Goal: Transaction & Acquisition: Book appointment/travel/reservation

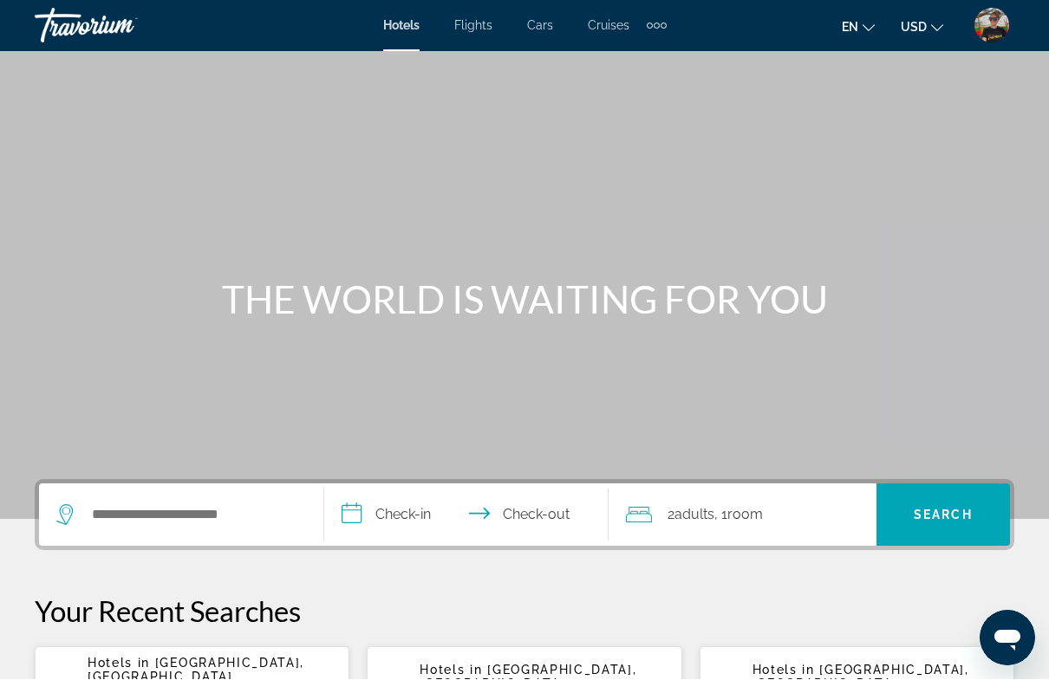
click at [659, 23] on div "Extra navigation items" at bounding box center [657, 26] width 20 height 26
click at [996, 33] on img "User Menu" at bounding box center [991, 26] width 35 height 35
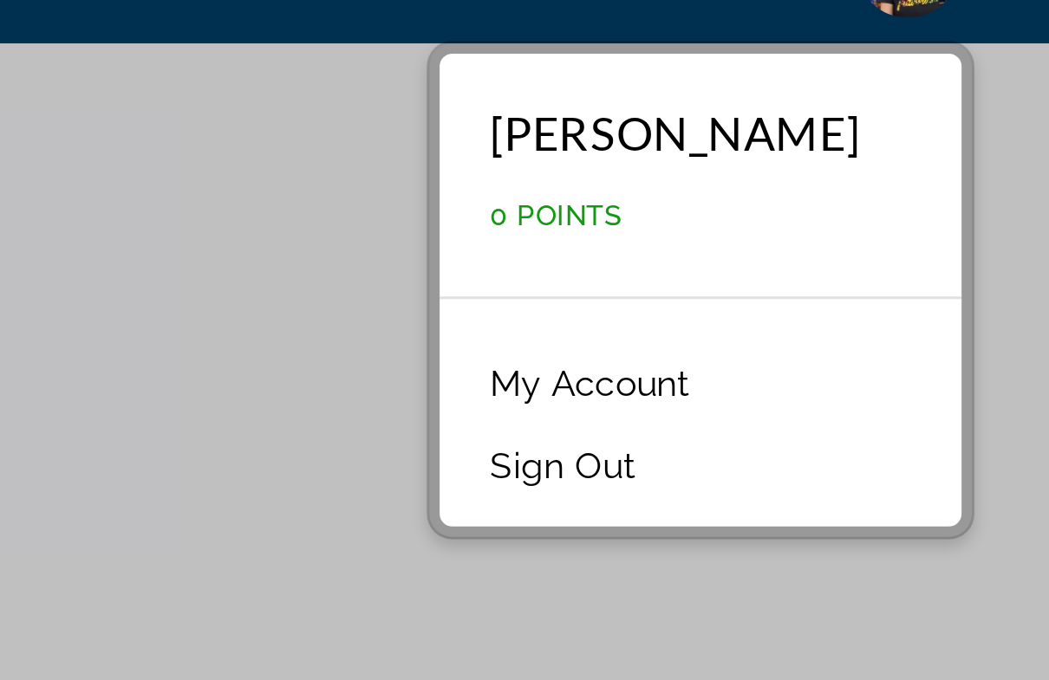
click at [842, 156] on link "My Account" at bounding box center [884, 167] width 85 height 23
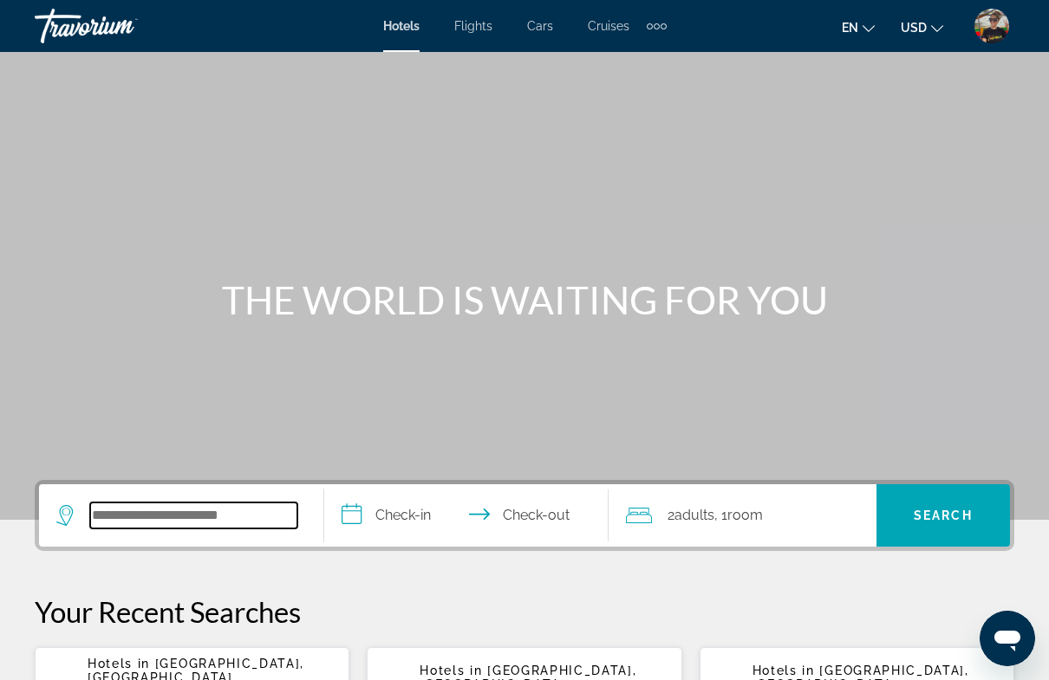
click at [206, 519] on input "Search hotel destination" at bounding box center [193, 516] width 207 height 26
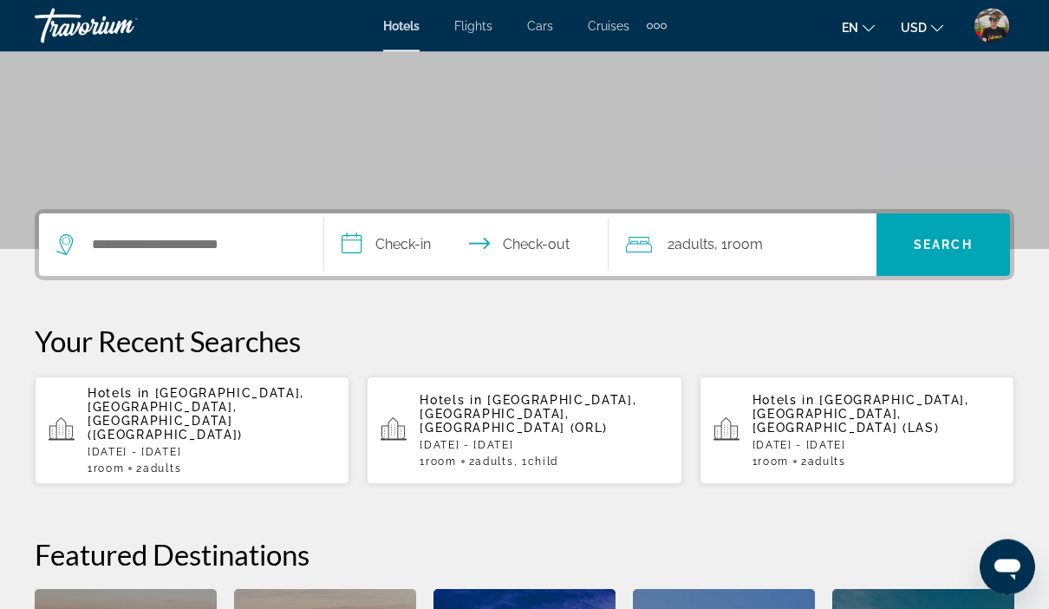
scroll to position [254, 0]
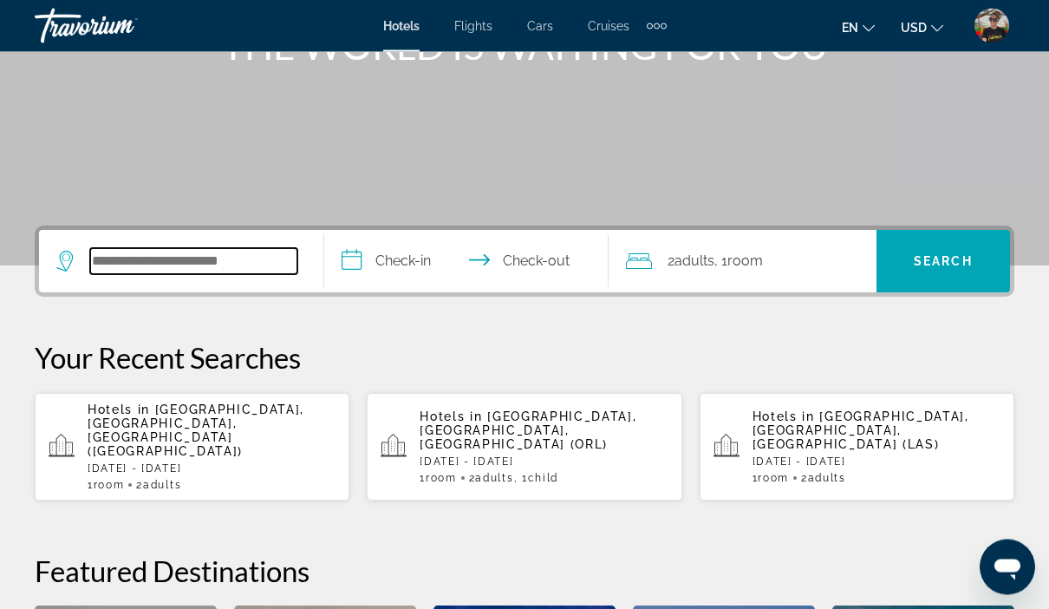
click at [186, 261] on input "Search hotel destination" at bounding box center [193, 262] width 207 height 26
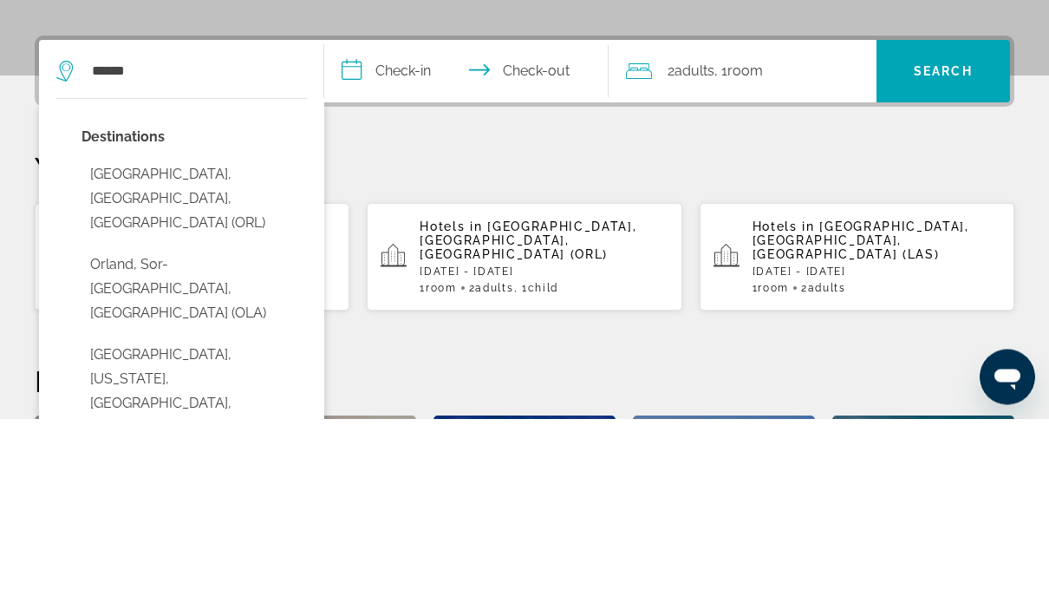
click at [234, 348] on button "[GEOGRAPHIC_DATA], [GEOGRAPHIC_DATA], [GEOGRAPHIC_DATA] (ORL)" at bounding box center [193, 388] width 225 height 81
type input "**********"
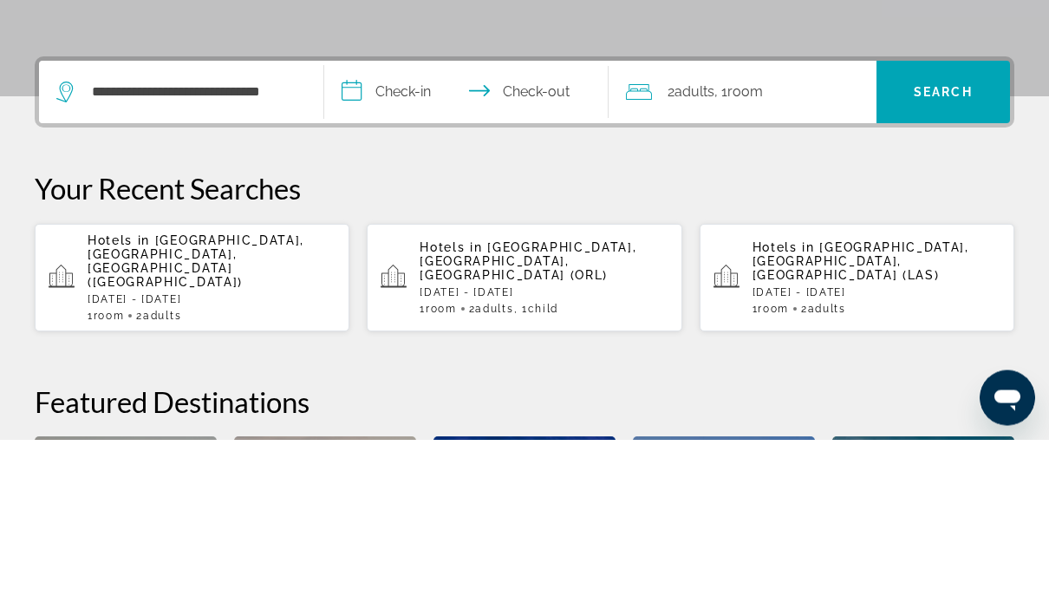
click at [406, 231] on input "**********" at bounding box center [470, 265] width 292 height 68
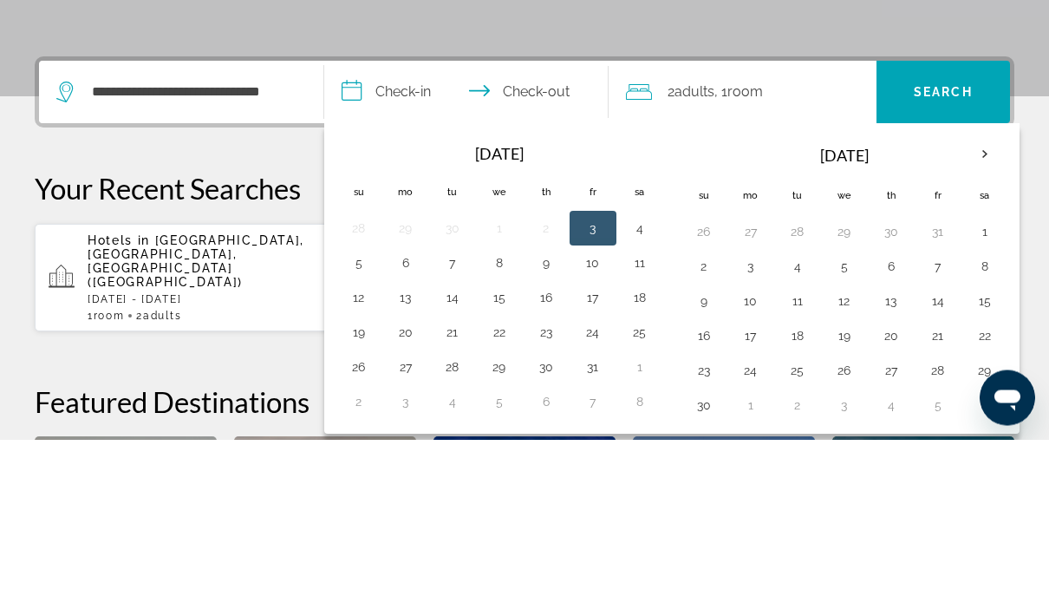
scroll to position [424, 0]
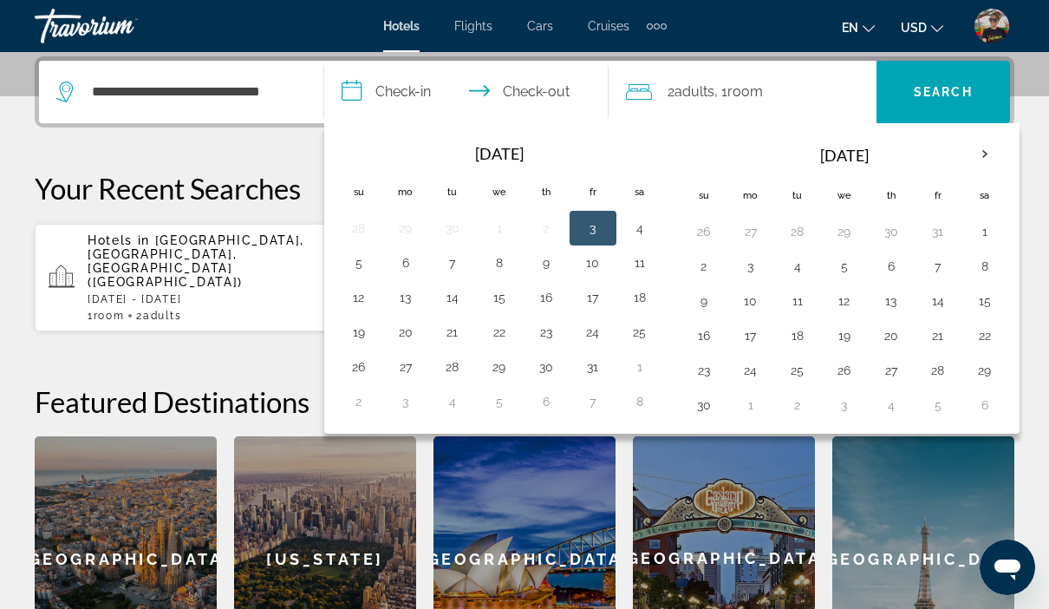
click at [993, 160] on th "Next month" at bounding box center [984, 154] width 47 height 38
click at [984, 153] on th "Next month" at bounding box center [984, 154] width 47 height 38
click at [991, 163] on th "Next month" at bounding box center [984, 154] width 47 height 38
click at [999, 164] on th "Next month" at bounding box center [984, 154] width 47 height 38
click at [991, 163] on th "Next month" at bounding box center [984, 154] width 47 height 38
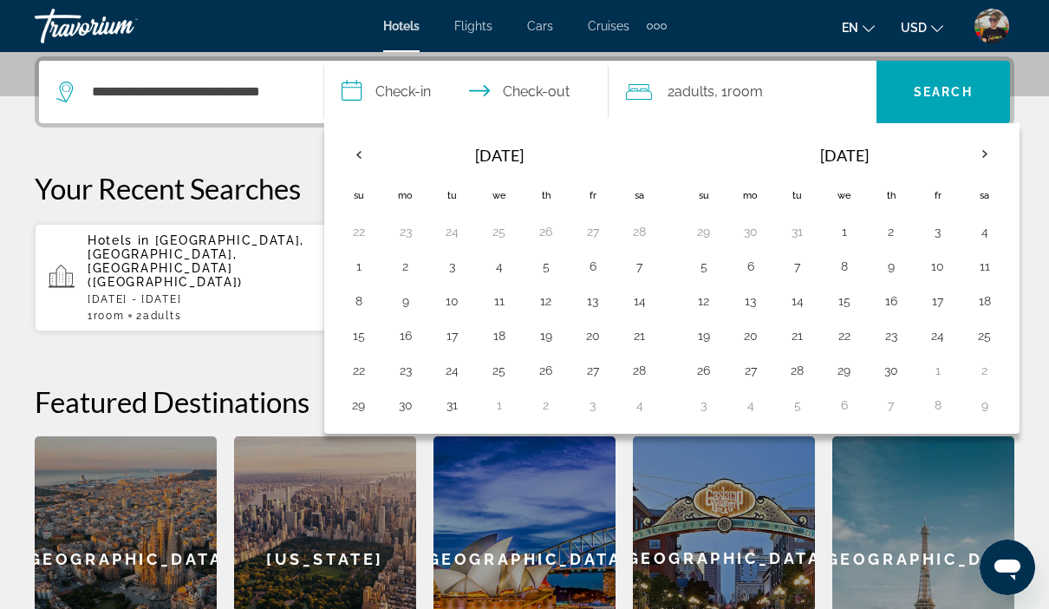
click at [994, 162] on th "Next month" at bounding box center [984, 154] width 47 height 38
click at [999, 182] on th "Sa" at bounding box center [984, 195] width 47 height 38
click at [986, 165] on th "Next month" at bounding box center [984, 154] width 47 height 38
click at [992, 160] on th "Next month" at bounding box center [984, 154] width 47 height 38
click at [996, 161] on th "Next month" at bounding box center [984, 154] width 47 height 38
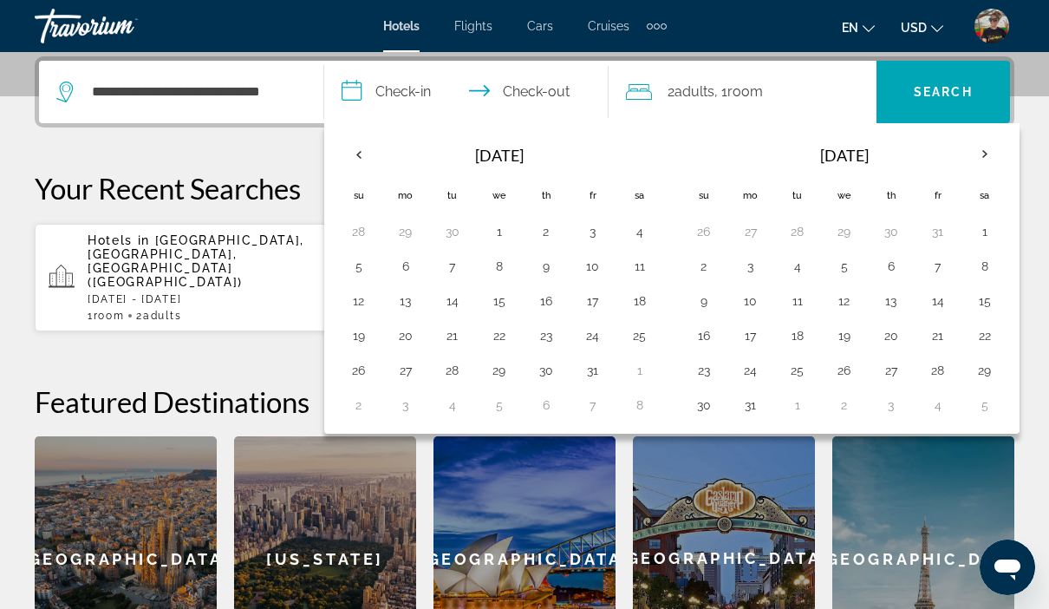
click at [361, 160] on th "Previous month" at bounding box center [358, 154] width 47 height 38
click at [366, 167] on th "Previous month" at bounding box center [358, 154] width 47 height 38
click at [363, 167] on th "Previous month" at bounding box center [358, 154] width 47 height 38
click at [367, 169] on th "Previous month" at bounding box center [358, 154] width 47 height 38
click at [377, 157] on th "Previous month" at bounding box center [358, 154] width 47 height 38
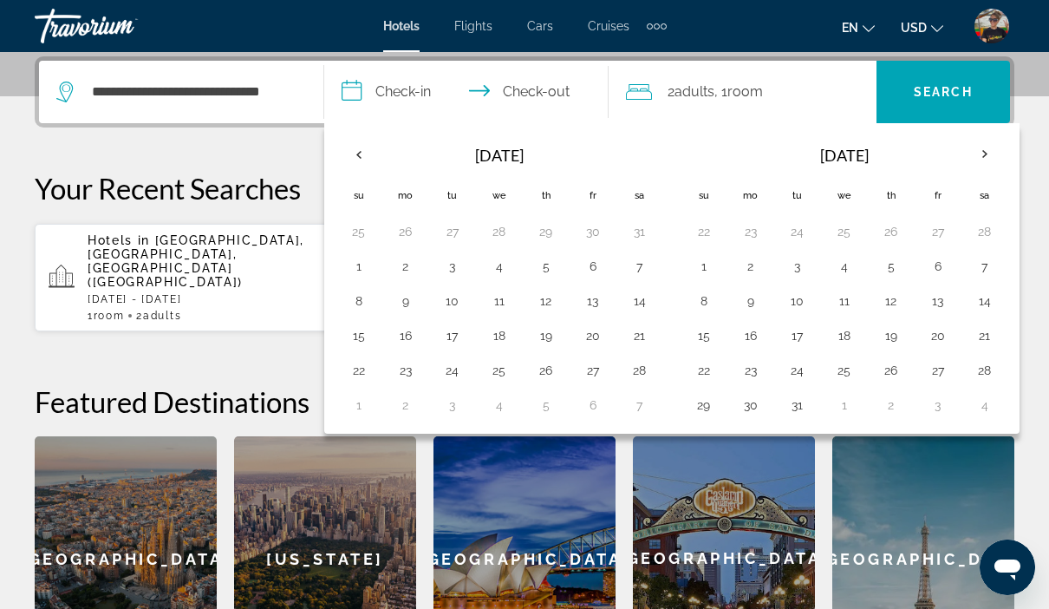
click at [369, 172] on button "Previous month" at bounding box center [358, 154] width 47 height 40
click at [379, 159] on th "Previous month" at bounding box center [358, 154] width 47 height 38
click at [361, 159] on th "Previous month" at bounding box center [358, 154] width 47 height 38
click at [544, 378] on button "27" at bounding box center [546, 370] width 28 height 24
click at [359, 413] on button "30" at bounding box center [359, 405] width 28 height 24
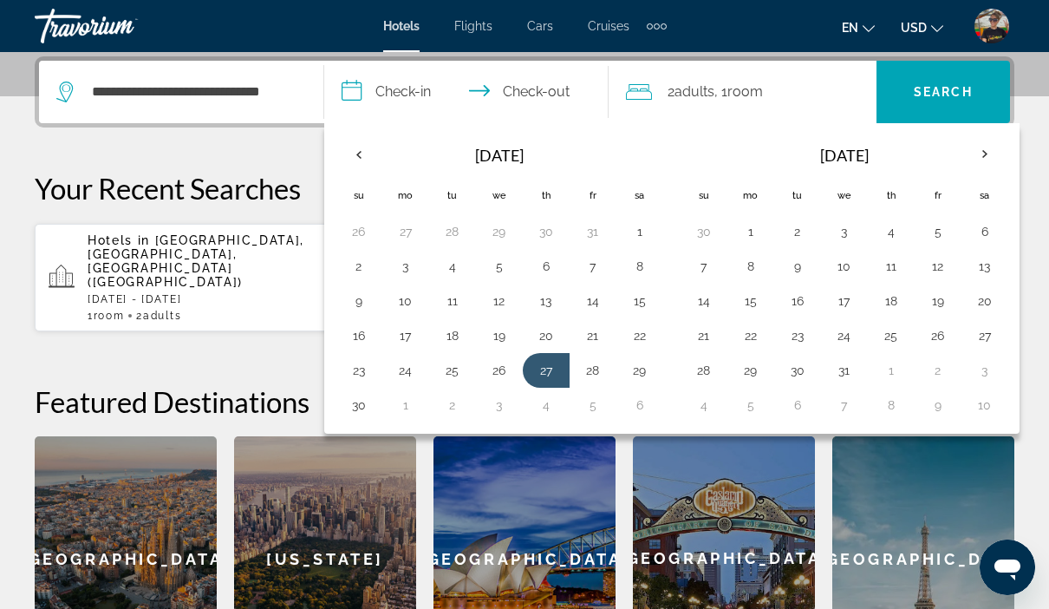
type input "**********"
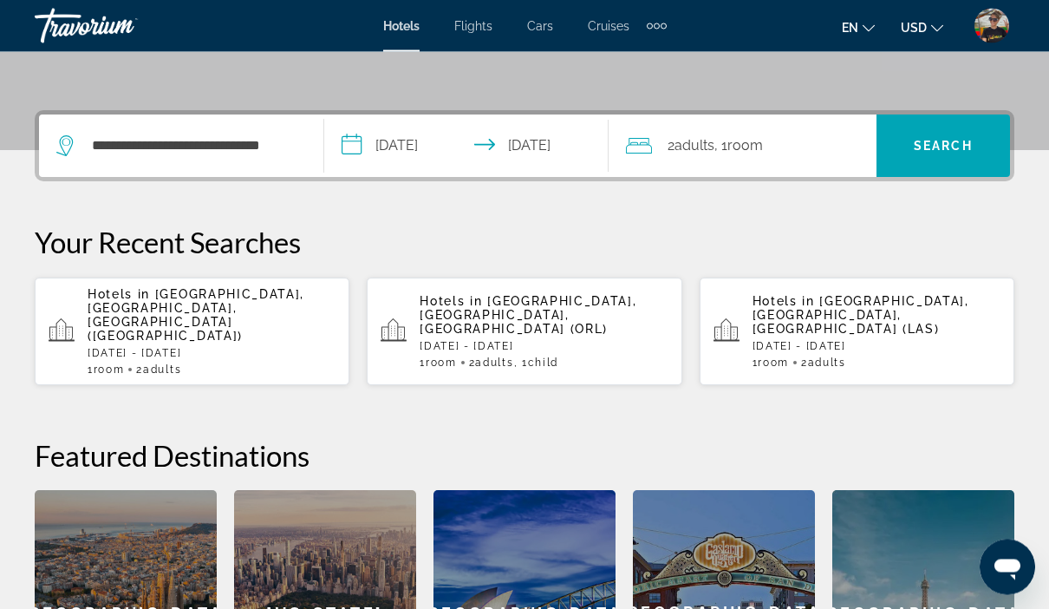
click at [714, 155] on span "2 Adult Adults" at bounding box center [690, 146] width 47 height 24
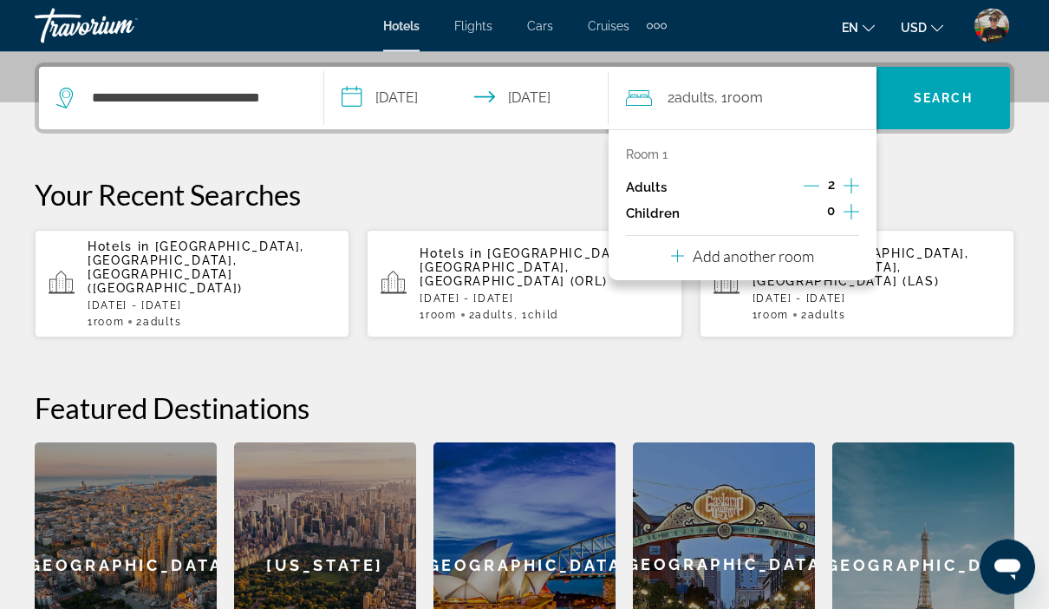
scroll to position [423, 0]
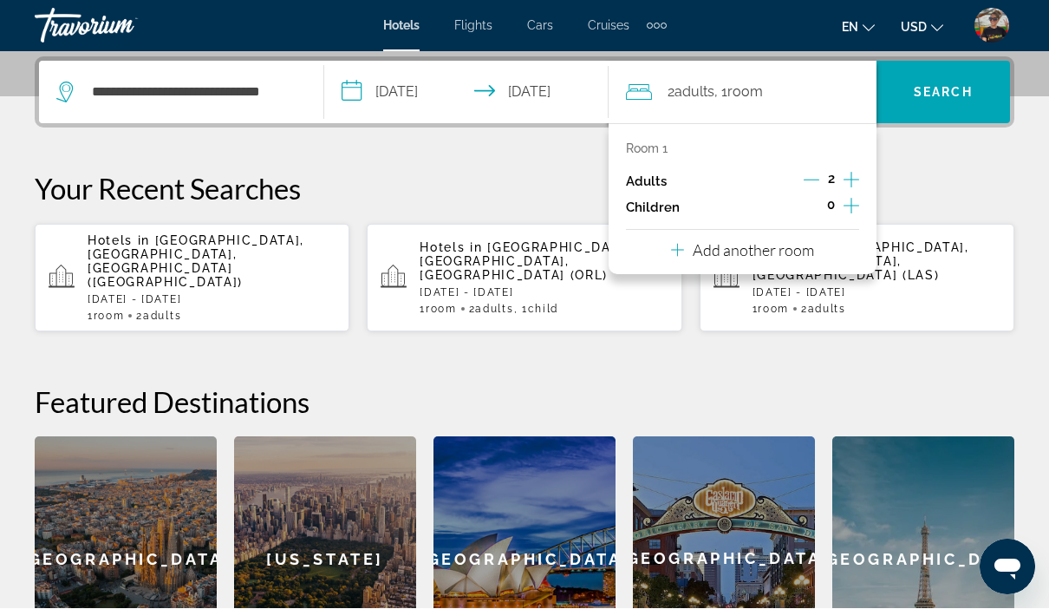
click at [759, 254] on p "Add another room" at bounding box center [753, 250] width 121 height 19
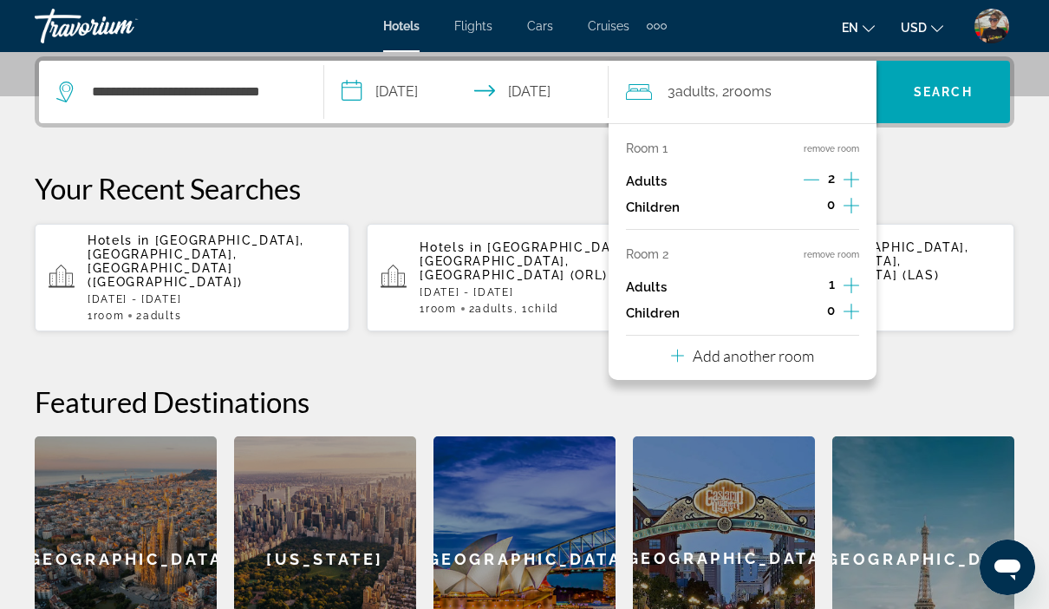
click at [769, 357] on div "Add another room" at bounding box center [742, 355] width 143 height 21
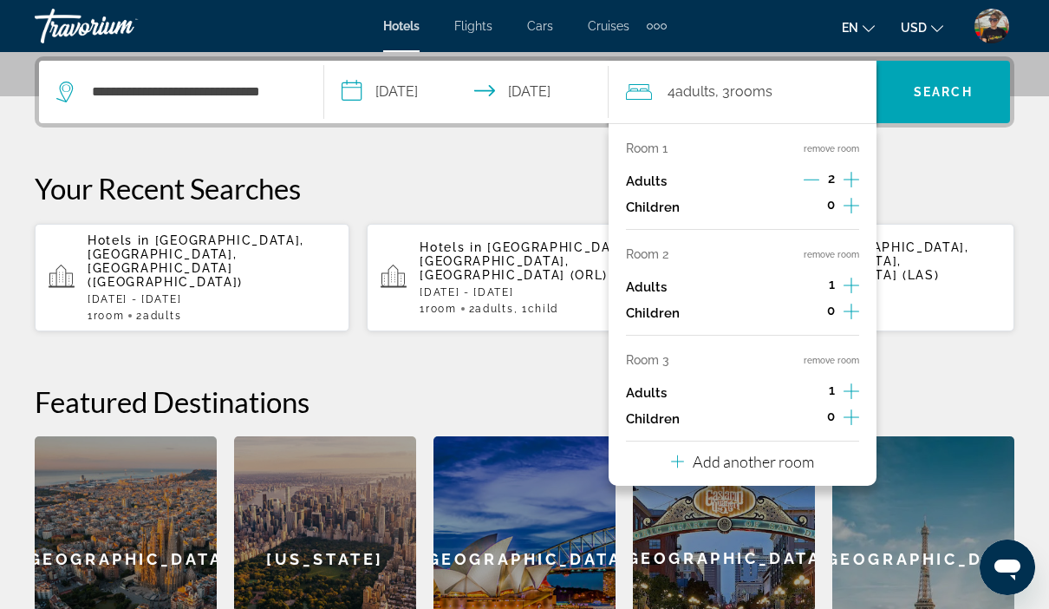
click at [779, 464] on button "Add another room" at bounding box center [742, 459] width 143 height 36
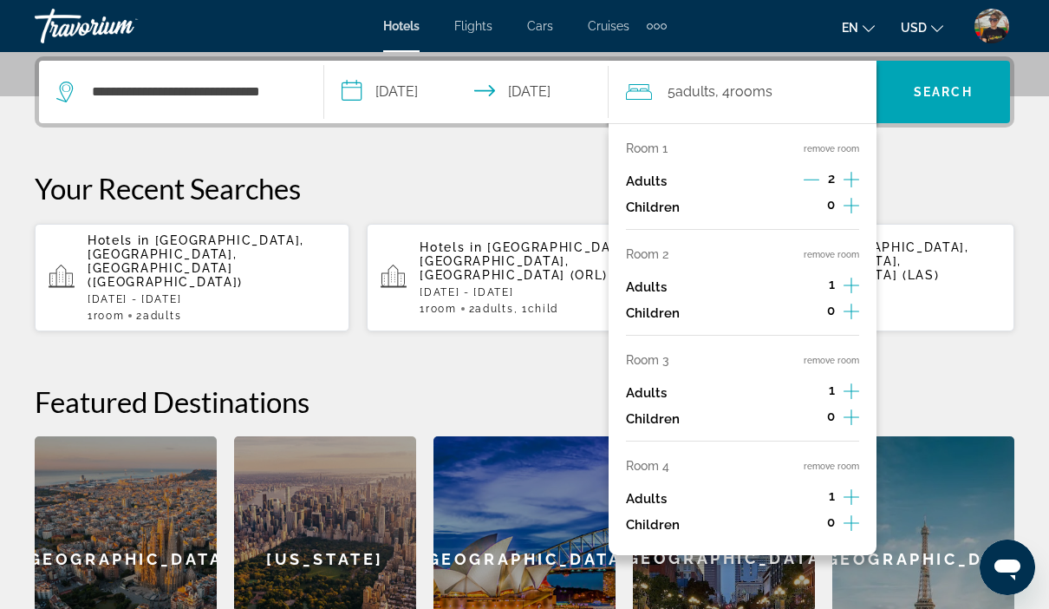
click at [853, 186] on icon "Increment adults" at bounding box center [851, 179] width 16 height 21
click at [852, 188] on icon "Increment adults" at bounding box center [851, 179] width 16 height 21
click at [853, 183] on icon "Increment adults" at bounding box center [851, 179] width 16 height 21
click at [853, 181] on icon "Increment adults" at bounding box center [851, 179] width 16 height 21
click at [856, 281] on icon "Increment adults" at bounding box center [851, 285] width 16 height 16
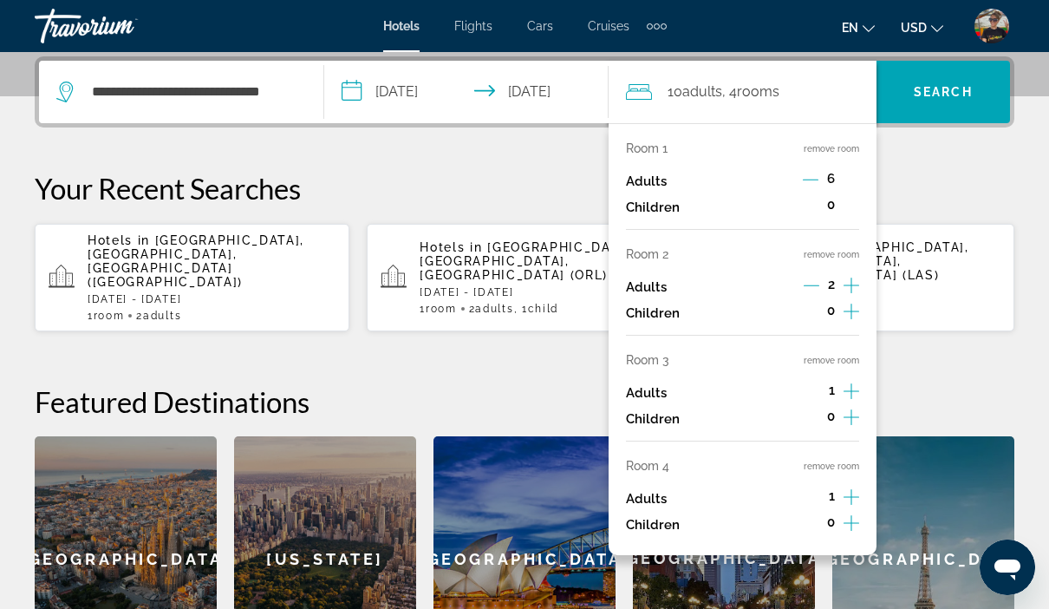
click at [850, 283] on icon "Increment adults" at bounding box center [851, 285] width 16 height 21
click at [857, 281] on icon "Increment adults" at bounding box center [851, 285] width 16 height 16
click at [856, 286] on icon "Increment adults" at bounding box center [851, 285] width 16 height 21
click at [856, 283] on icon "Increment adults" at bounding box center [851, 285] width 16 height 21
click at [851, 356] on button "remove room" at bounding box center [831, 360] width 55 height 11
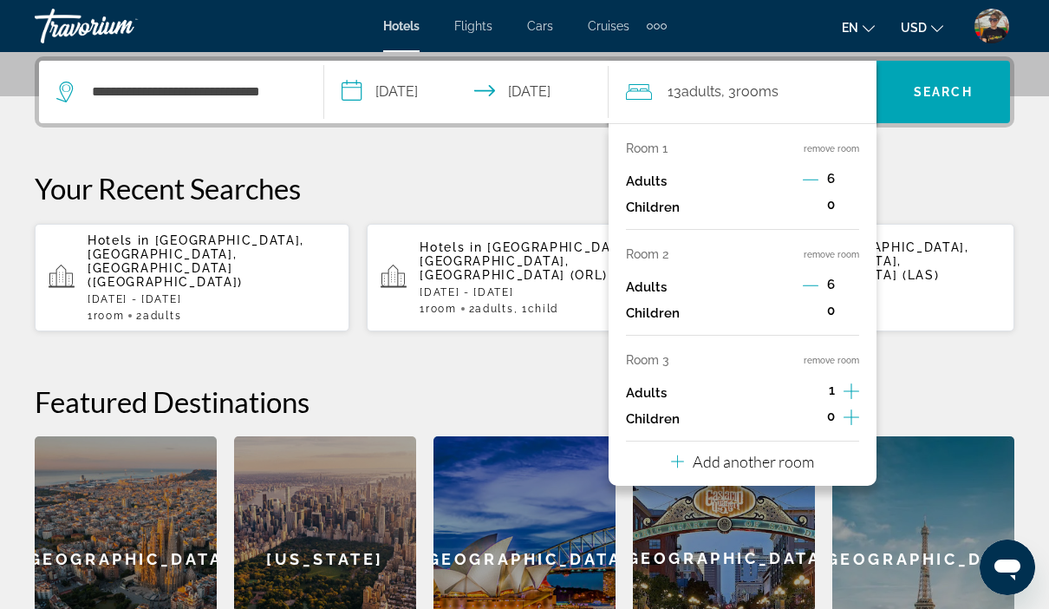
click at [851, 394] on button "Increment adults" at bounding box center [851, 393] width 16 height 26
click at [817, 387] on icon "Decrement adults" at bounding box center [812, 391] width 16 height 16
click at [823, 380] on div "1" at bounding box center [831, 393] width 55 height 26
click at [847, 355] on button "remove room" at bounding box center [831, 360] width 55 height 11
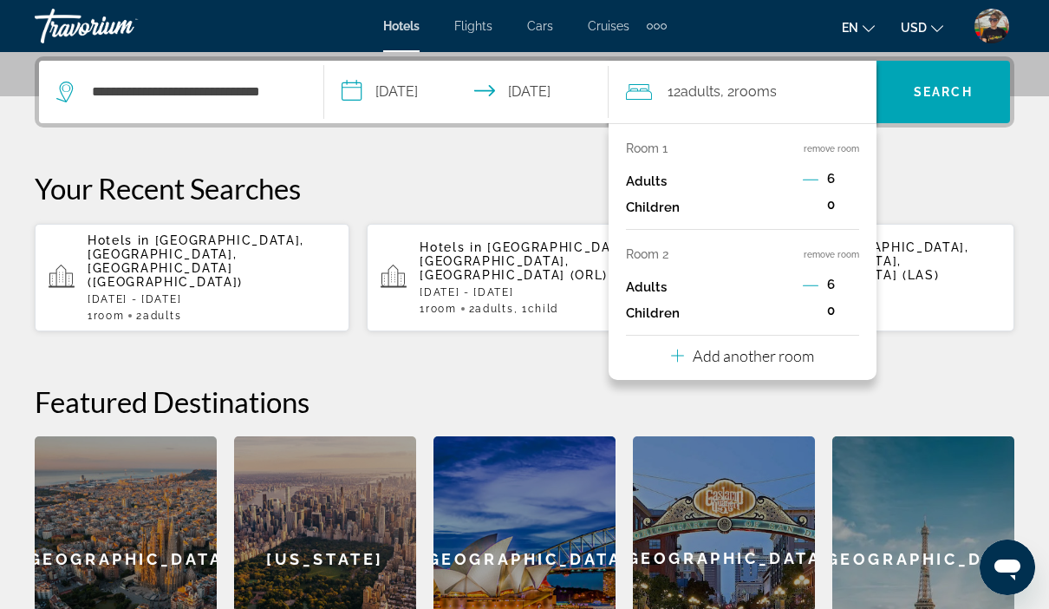
click at [839, 254] on button "remove room" at bounding box center [831, 254] width 55 height 11
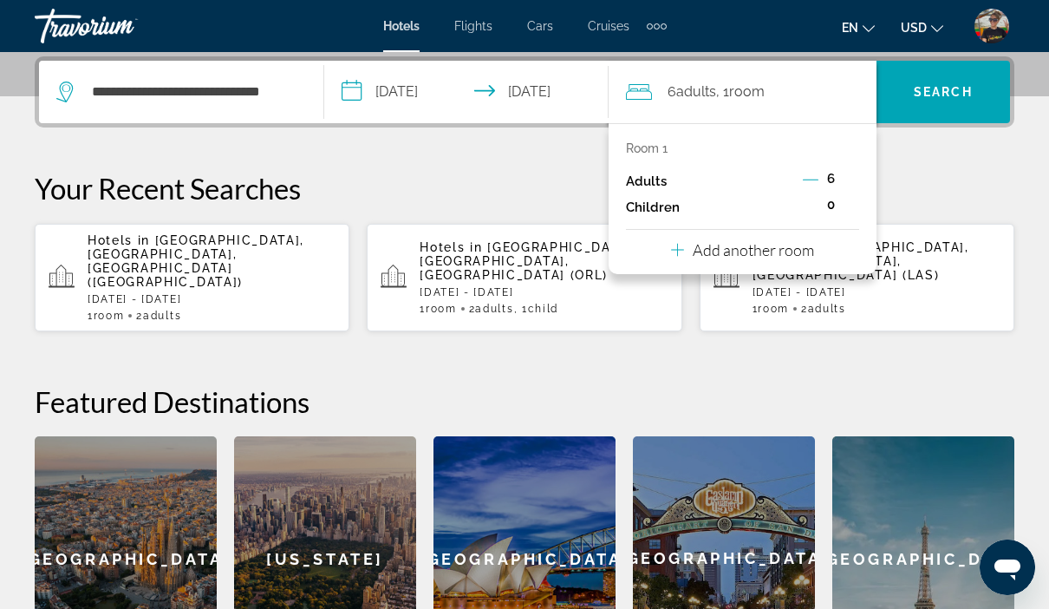
click at [814, 179] on icon "Decrement adults" at bounding box center [811, 179] width 16 height 1
click at [804, 186] on icon "Decrement adults" at bounding box center [812, 180] width 16 height 16
click at [816, 187] on button "Decrement adults" at bounding box center [812, 181] width 16 height 21
click at [815, 183] on icon "Decrement adults" at bounding box center [812, 180] width 16 height 16
click at [859, 203] on button "Increment children" at bounding box center [851, 207] width 16 height 26
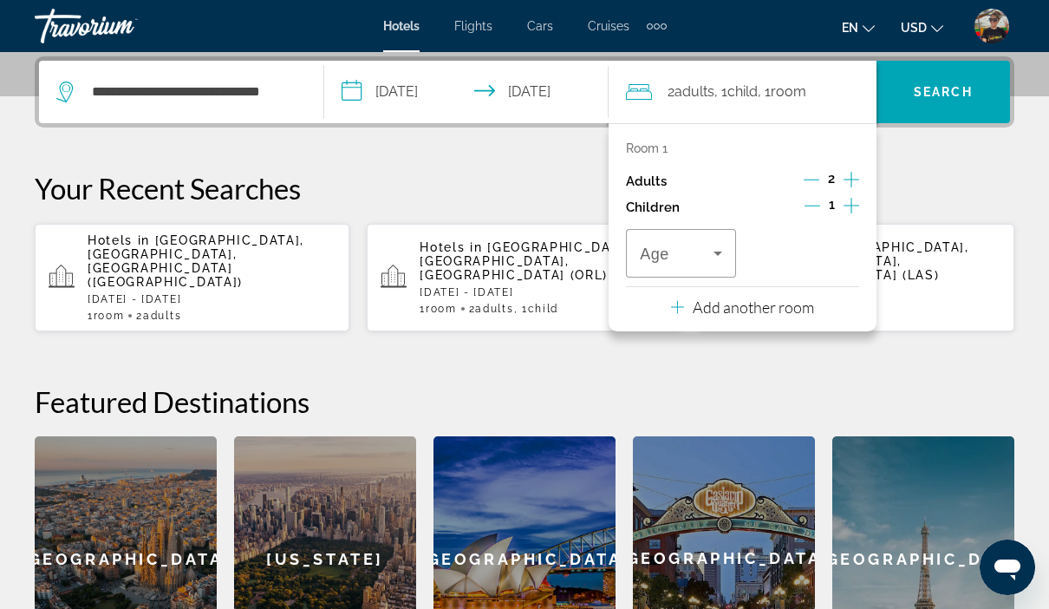
click at [852, 207] on icon "Increment children" at bounding box center [851, 205] width 16 height 21
click at [704, 257] on span "Travelers: 2 adults, 2 children" at bounding box center [677, 253] width 74 height 21
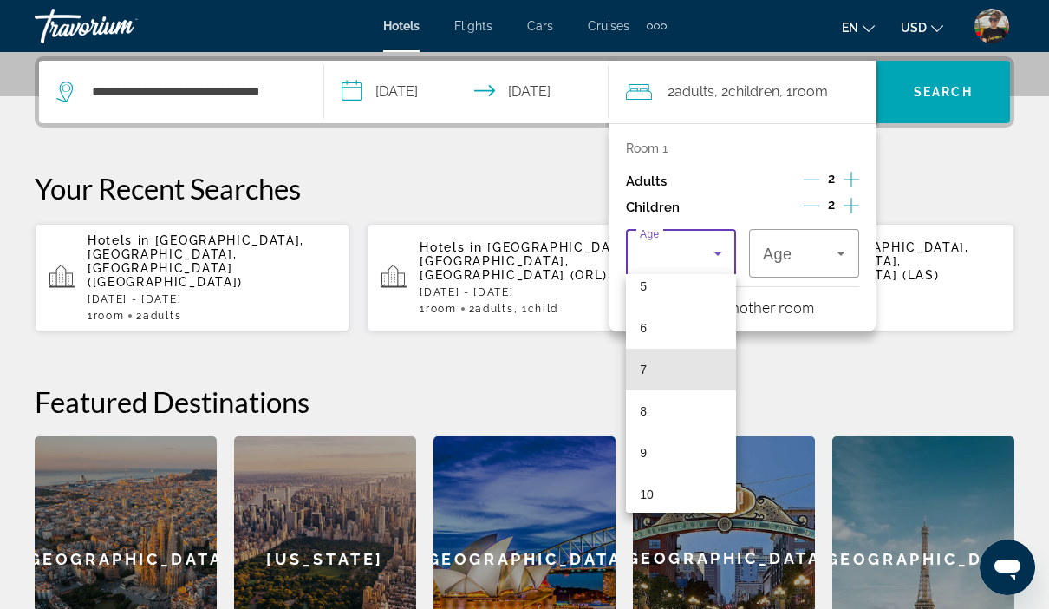
scroll to position [309, 0]
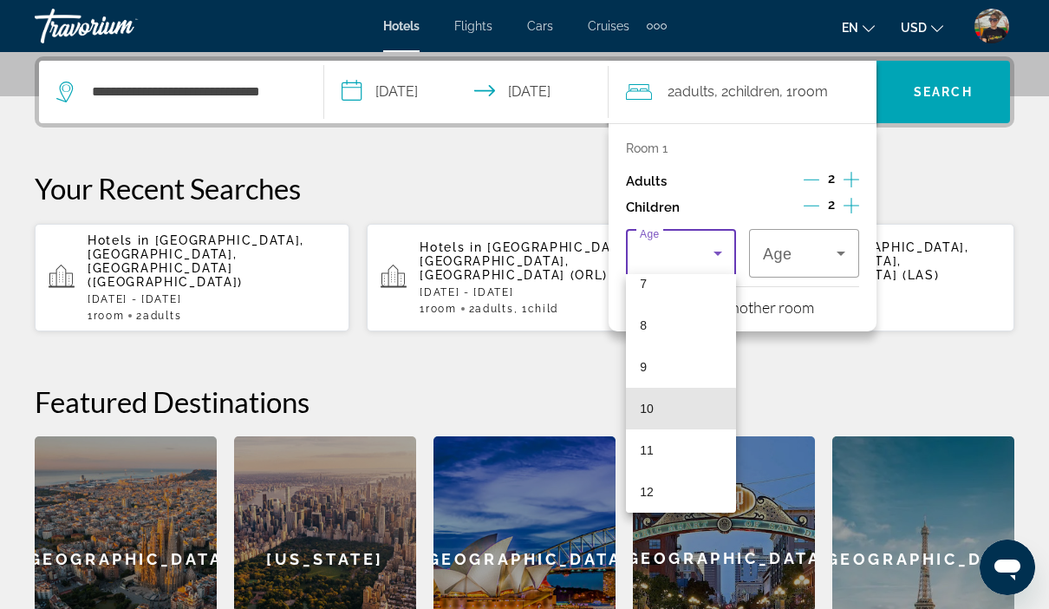
click at [671, 419] on mat-option "10" at bounding box center [681, 408] width 110 height 42
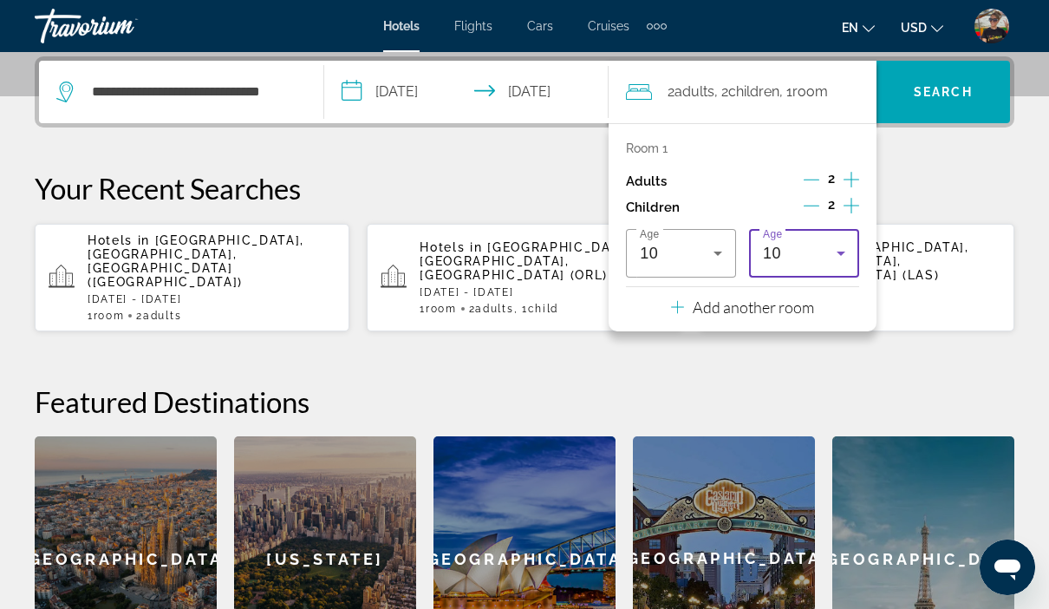
click at [806, 259] on div "10" at bounding box center [800, 253] width 74 height 21
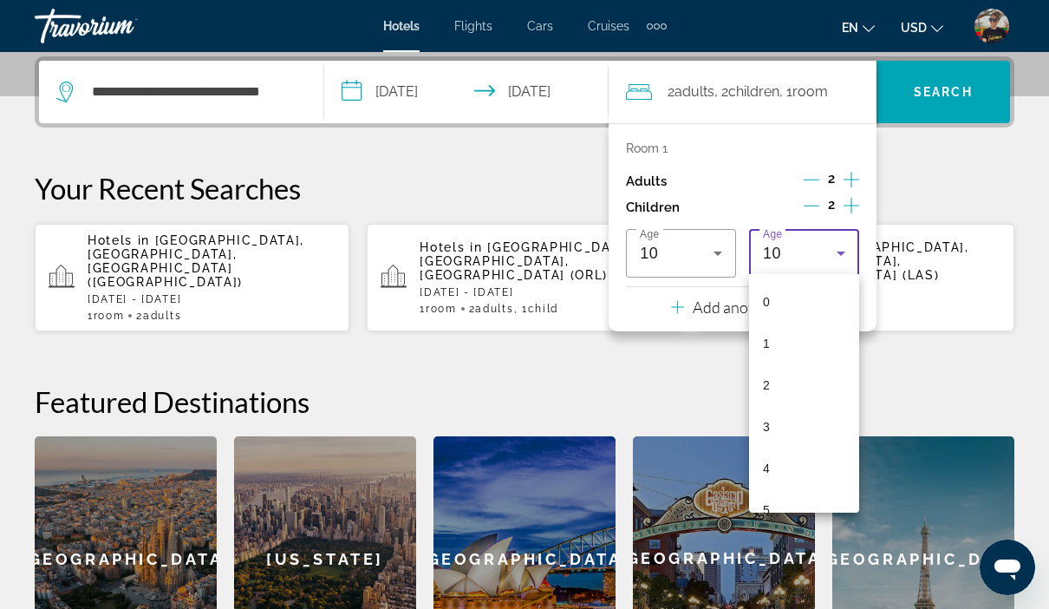
scroll to position [226, 0]
click at [781, 376] on mat-option "7" at bounding box center [804, 367] width 110 height 42
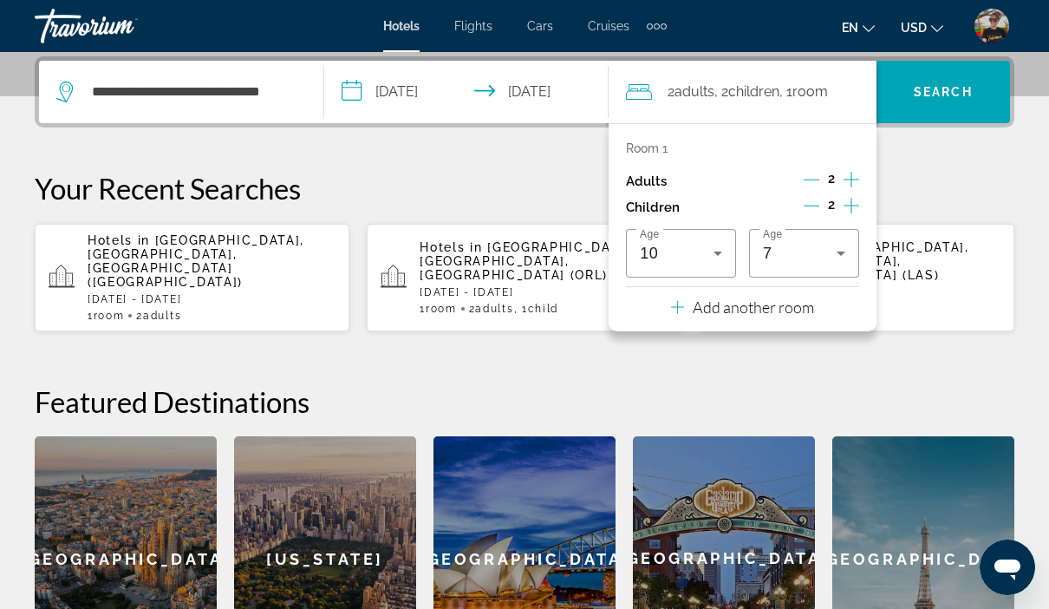
click at [902, 384] on h2 "Featured Destinations" at bounding box center [525, 401] width 980 height 35
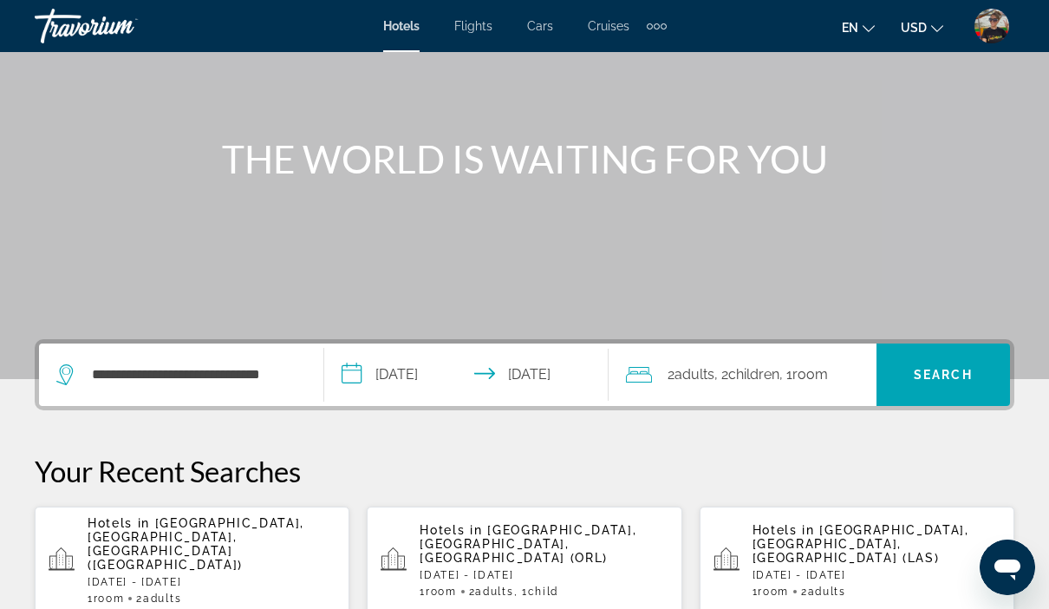
scroll to position [140, 0]
click at [936, 375] on span "Search" at bounding box center [943, 376] width 59 height 14
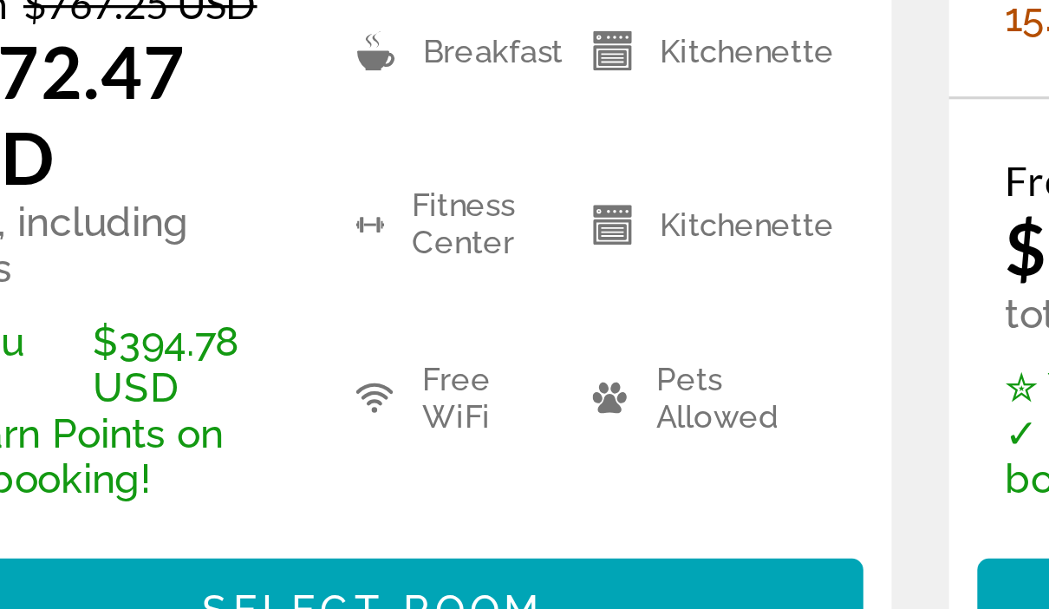
scroll to position [2508, 0]
click at [472, 579] on span "Select Room" at bounding box center [524, 586] width 104 height 14
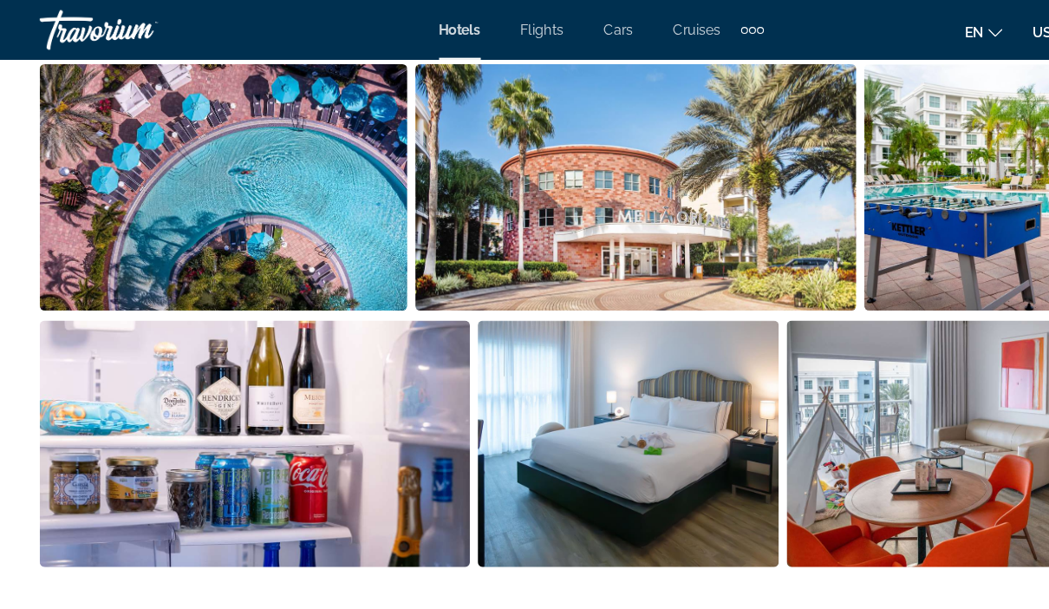
scroll to position [1228, 0]
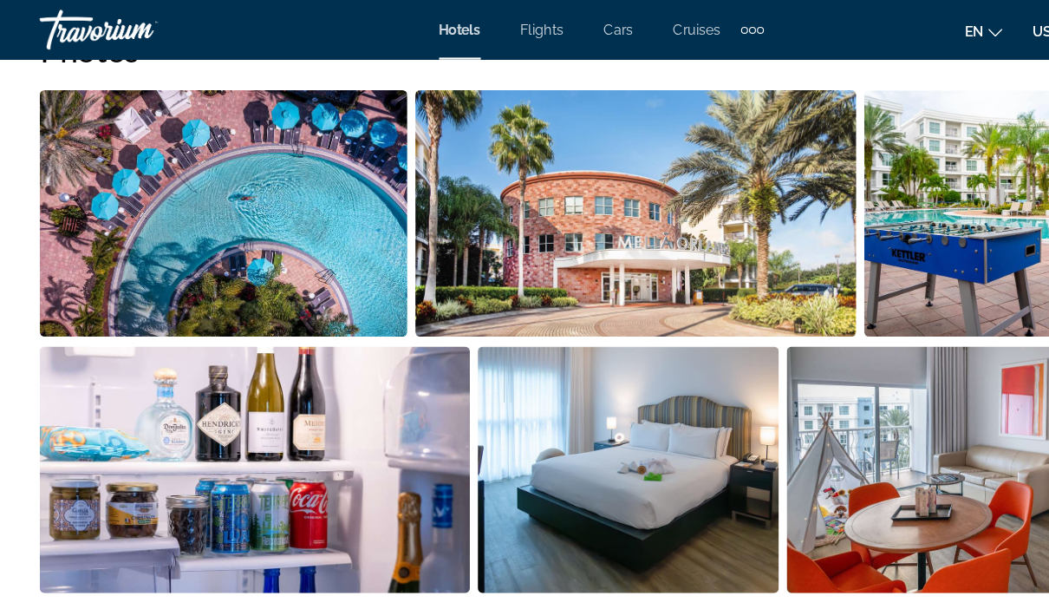
click at [275, 205] on img "Open full-screen image slider" at bounding box center [195, 186] width 321 height 215
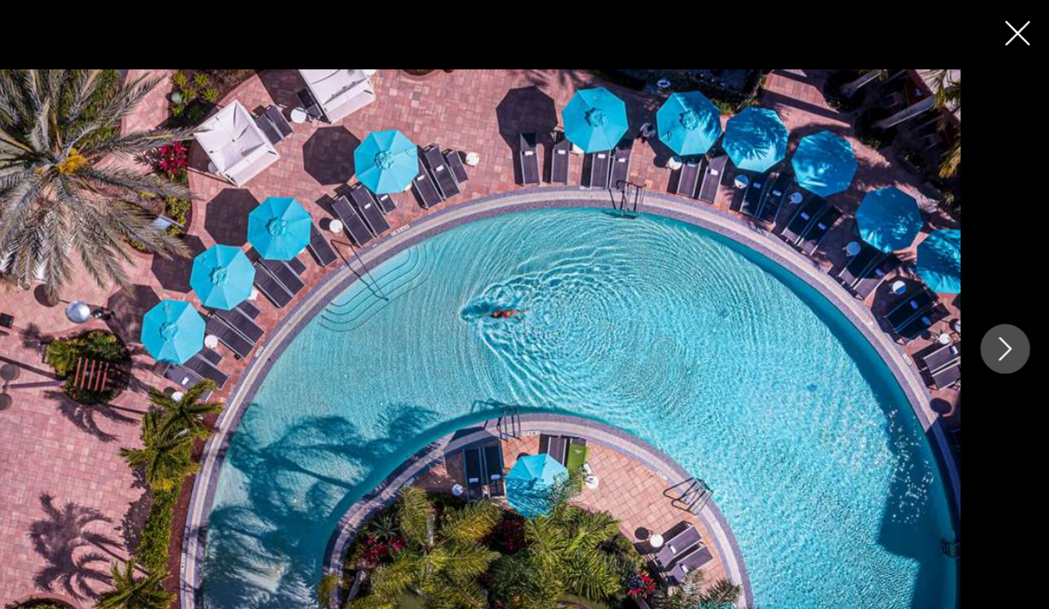
click at [1005, 307] on icon "Next image" at bounding box center [1010, 304] width 11 height 21
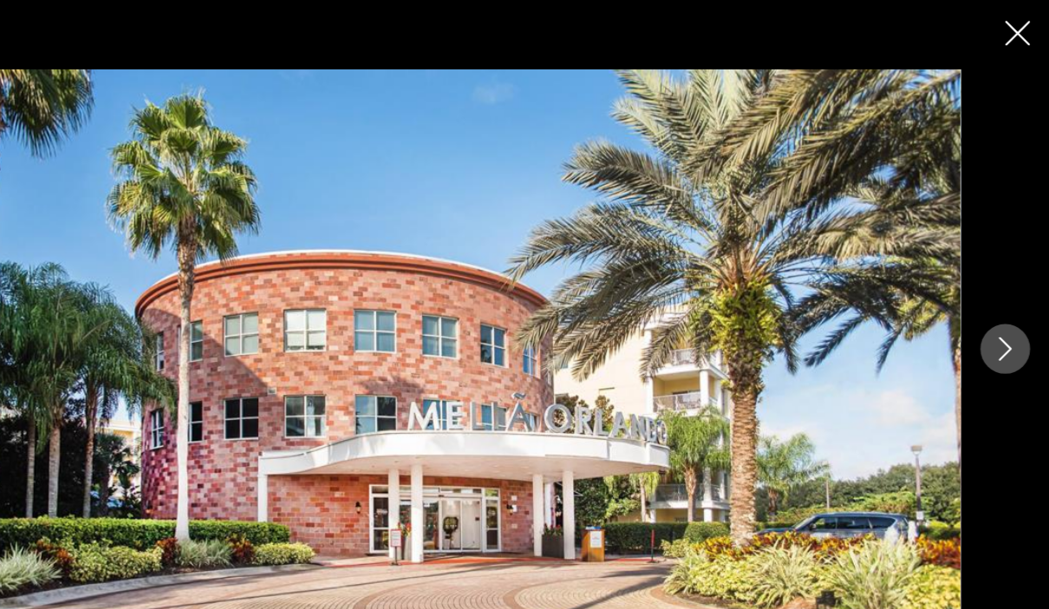
click at [999, 308] on icon "Next image" at bounding box center [1009, 304] width 21 height 21
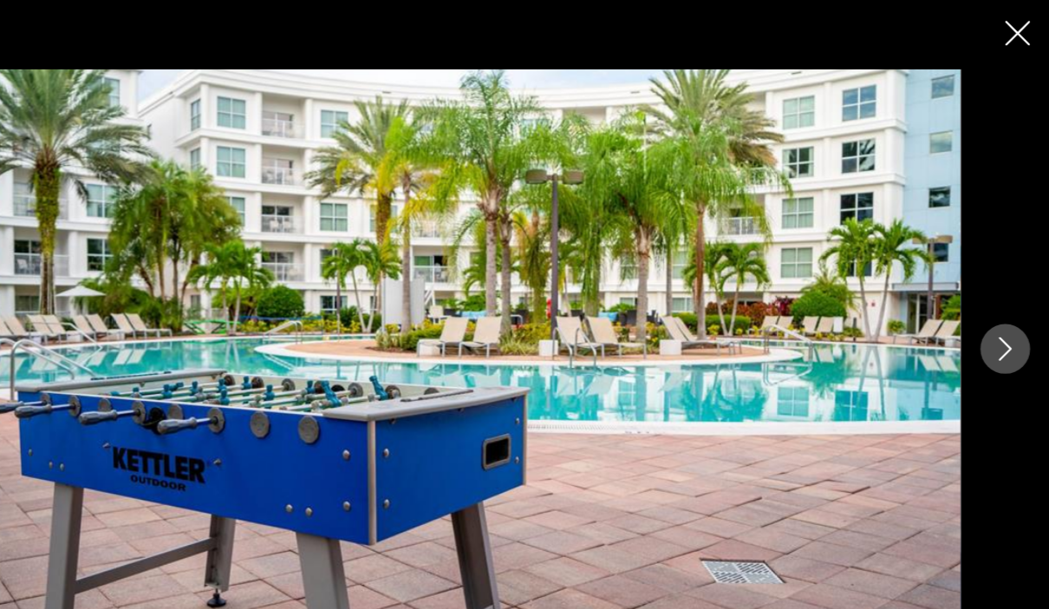
click at [999, 309] on icon "Next image" at bounding box center [1009, 304] width 21 height 21
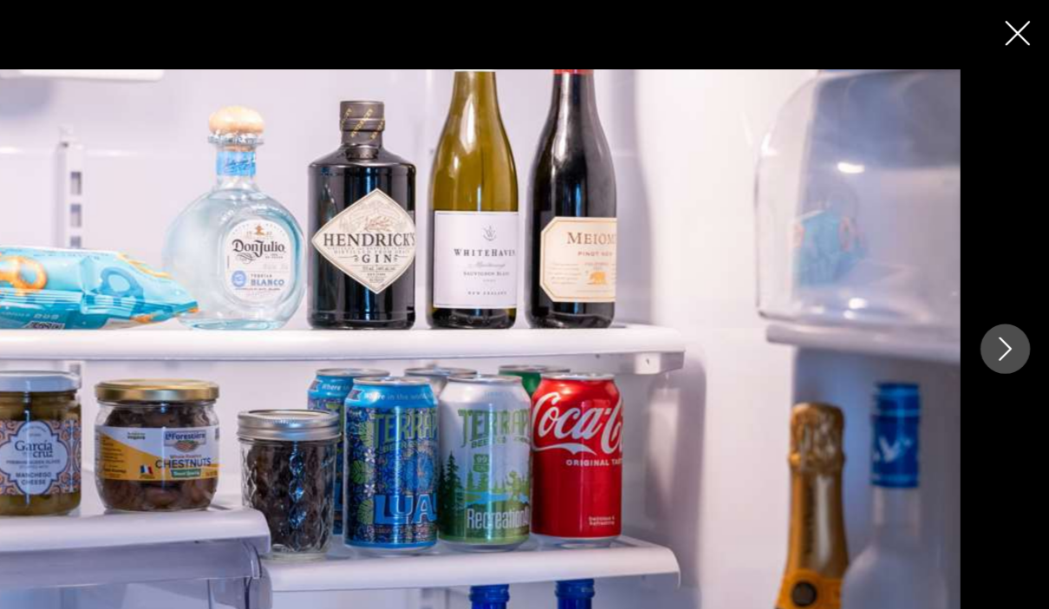
click at [999, 301] on icon "Next image" at bounding box center [1009, 304] width 21 height 21
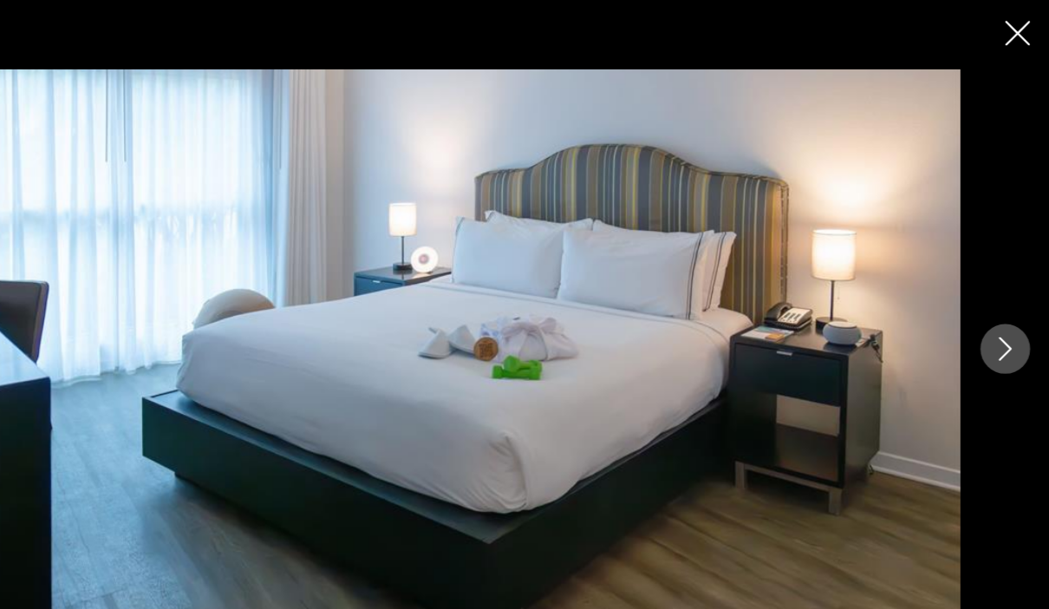
click at [988, 320] on button "Next image" at bounding box center [1009, 304] width 43 height 43
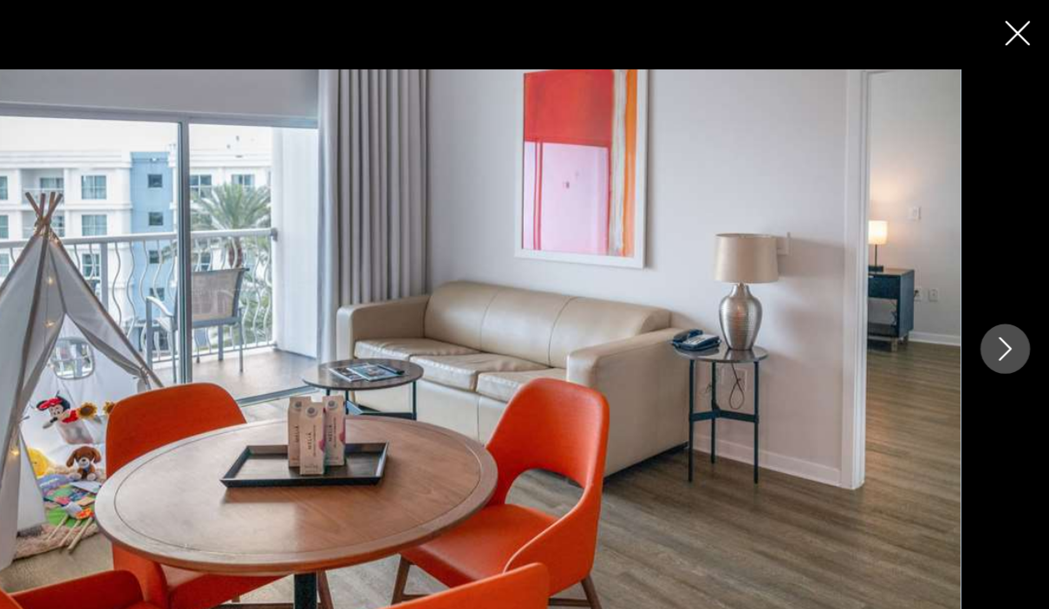
click at [1005, 309] on icon "Next image" at bounding box center [1010, 304] width 11 height 21
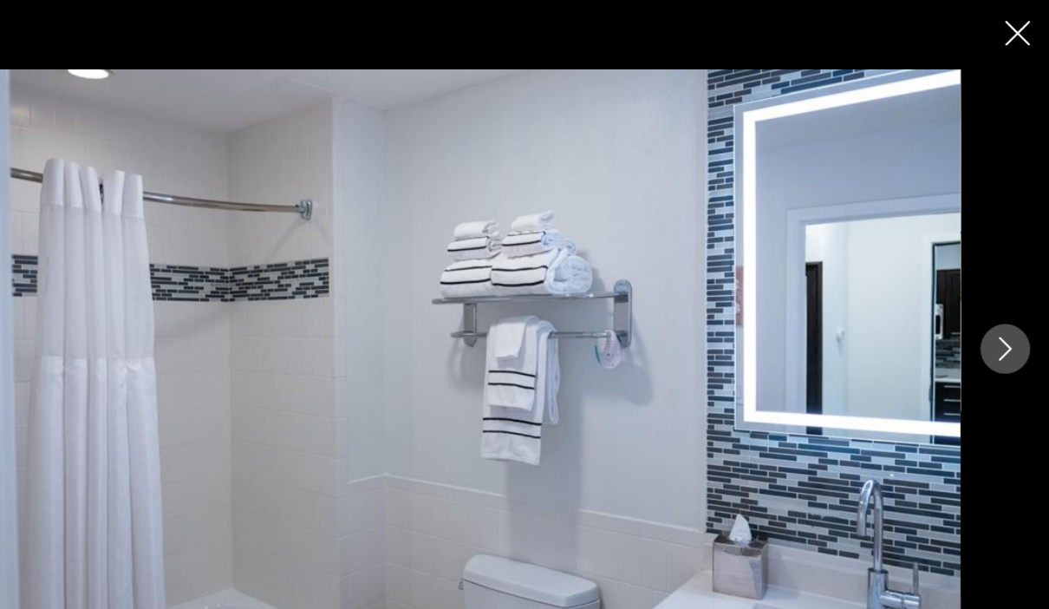
click at [988, 324] on button "Next image" at bounding box center [1009, 304] width 43 height 43
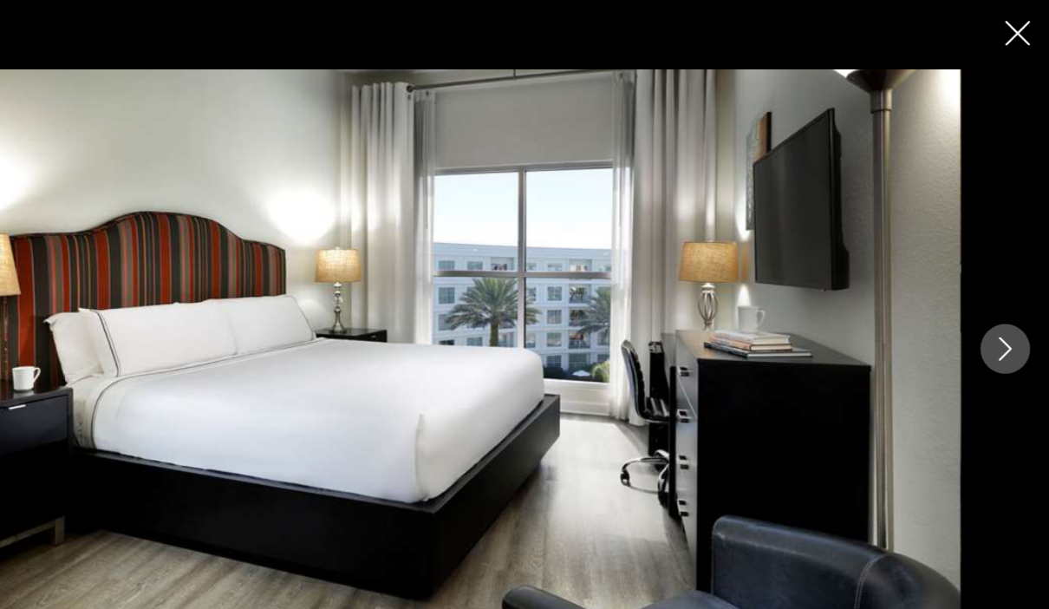
click at [988, 322] on button "Next image" at bounding box center [1009, 304] width 43 height 43
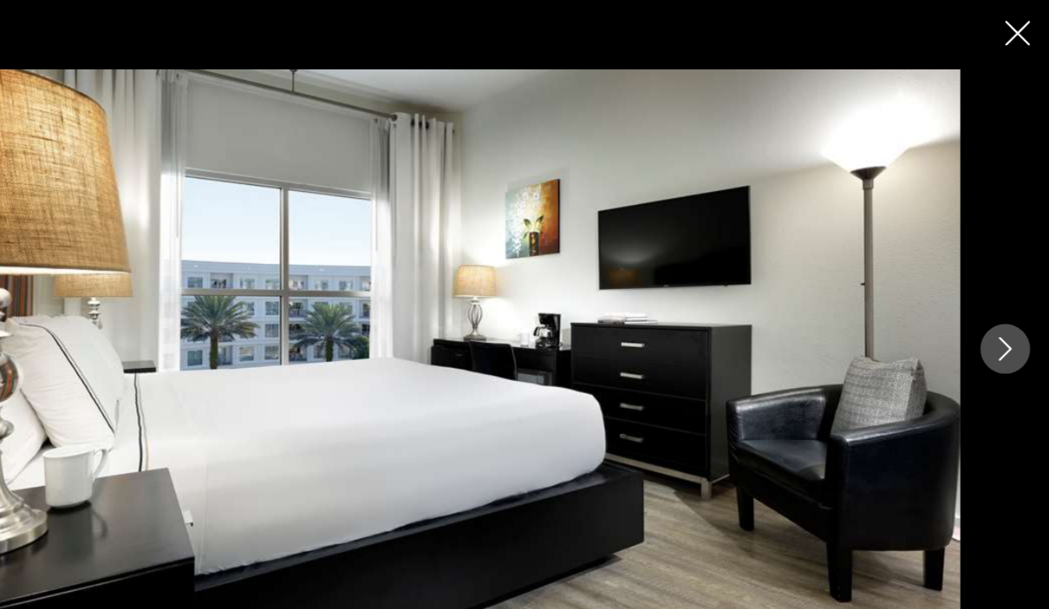
click at [999, 309] on icon "Next image" at bounding box center [1009, 304] width 21 height 21
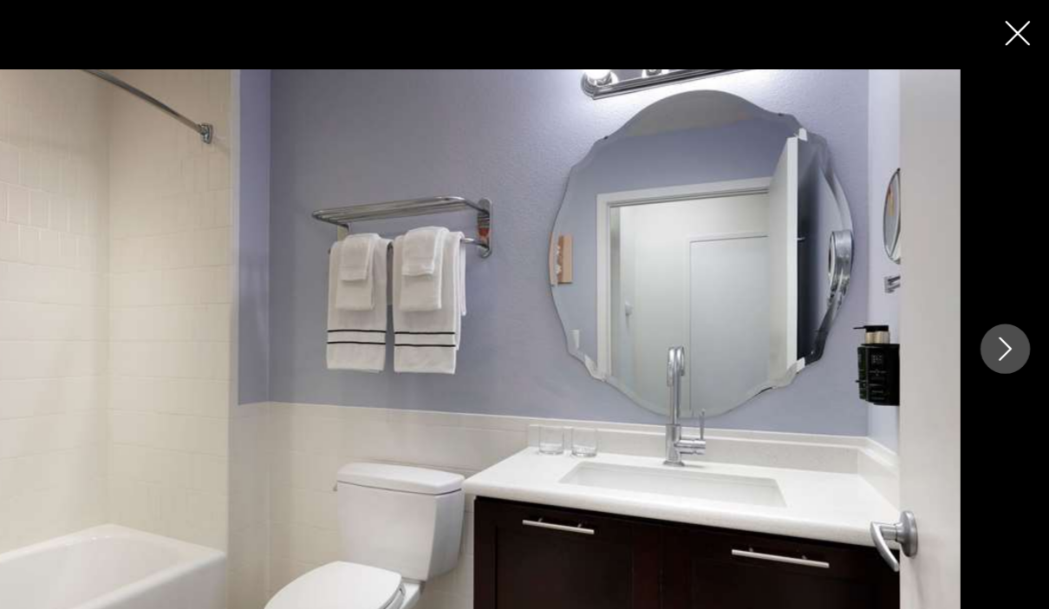
click at [988, 316] on button "Next image" at bounding box center [1009, 304] width 43 height 43
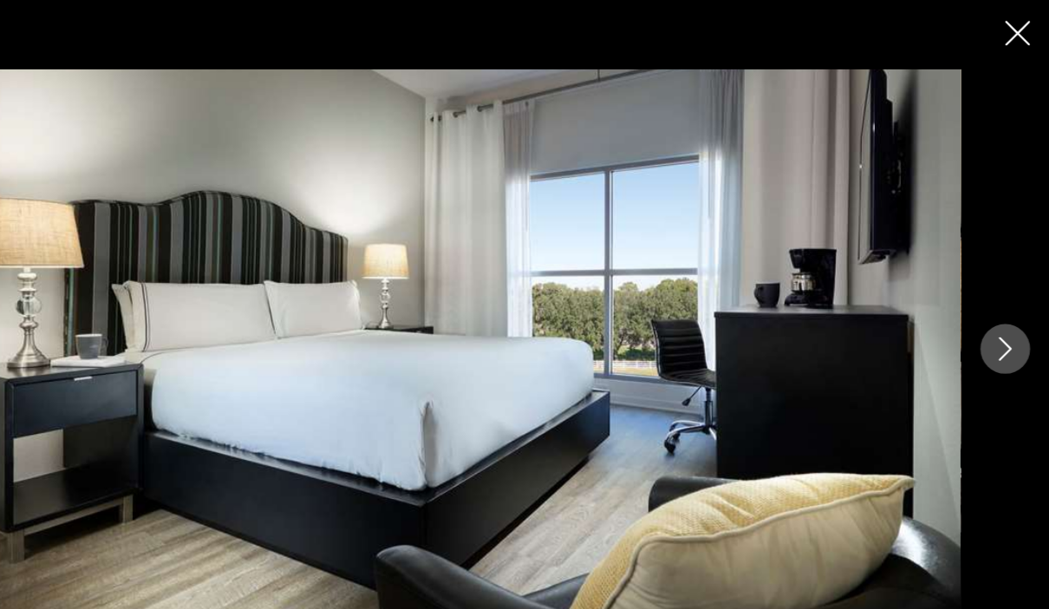
click at [999, 312] on icon "Next image" at bounding box center [1009, 304] width 21 height 21
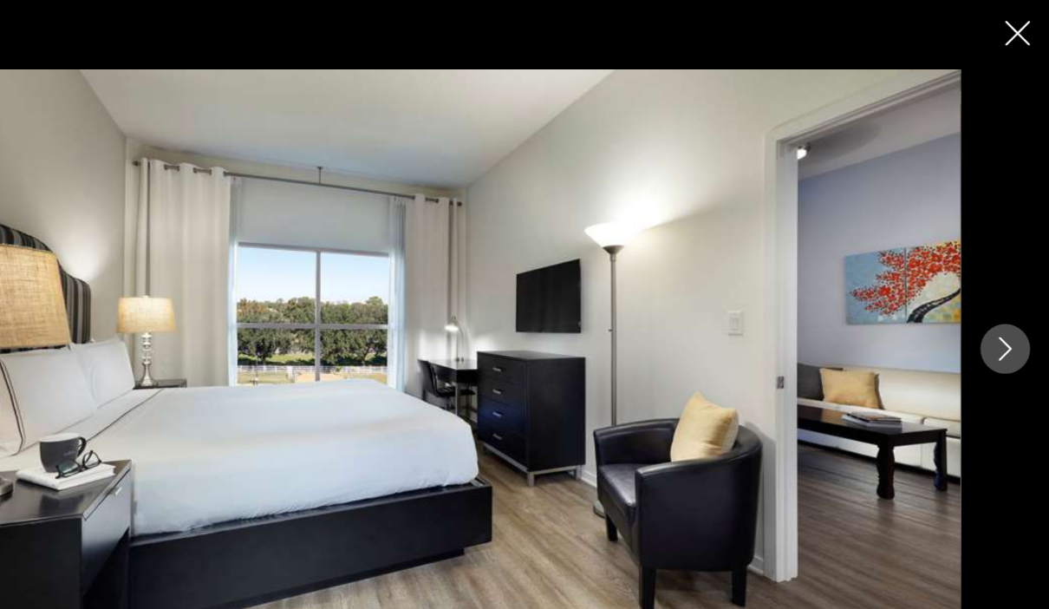
click at [999, 312] on icon "Next image" at bounding box center [1009, 304] width 21 height 21
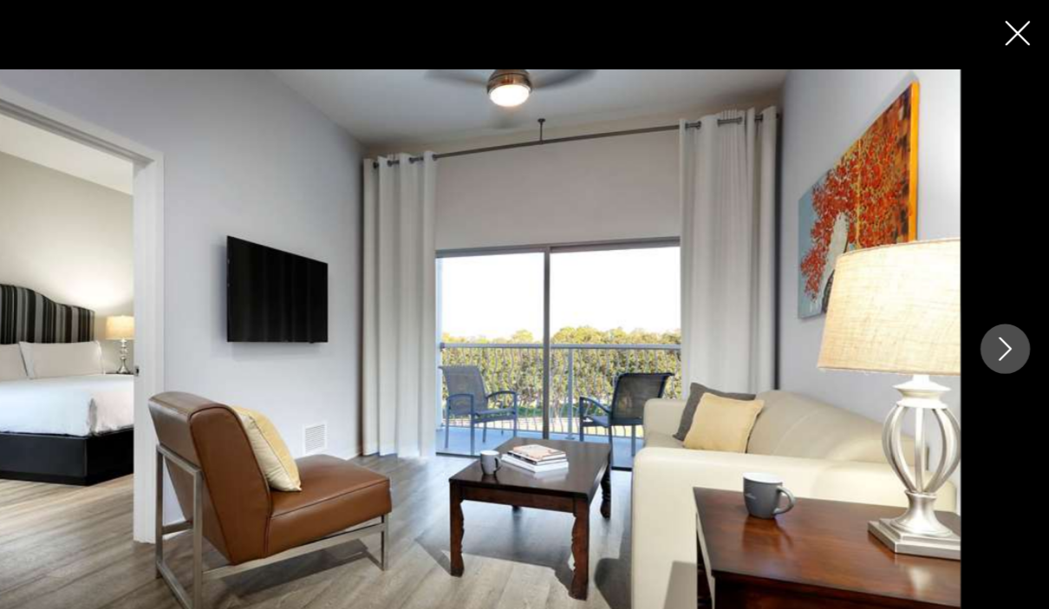
click at [988, 322] on button "Next image" at bounding box center [1009, 304] width 43 height 43
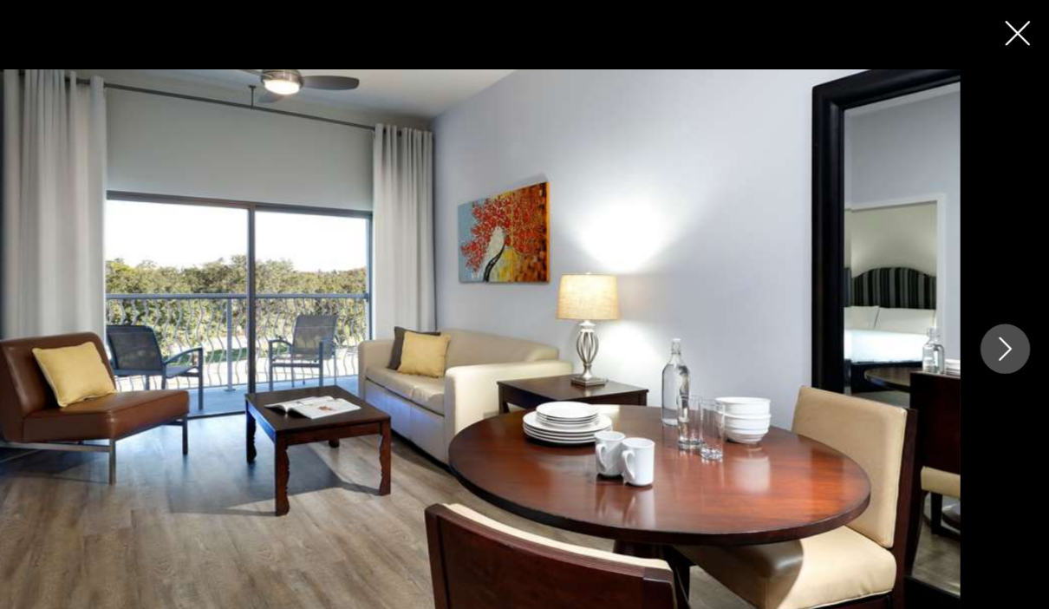
click at [988, 321] on button "Next image" at bounding box center [1009, 304] width 43 height 43
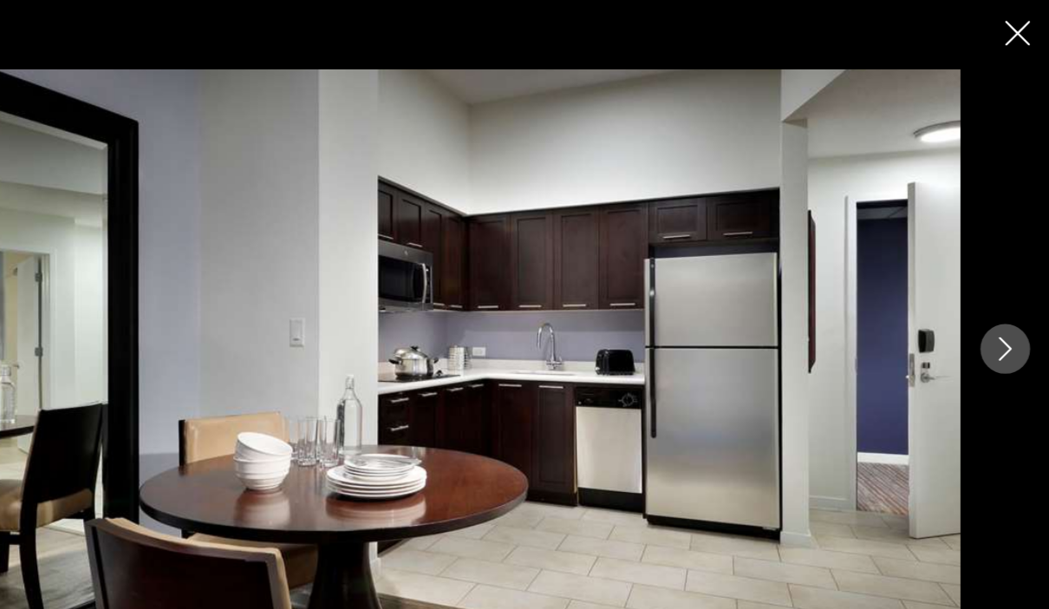
click at [988, 314] on button "Next image" at bounding box center [1009, 304] width 43 height 43
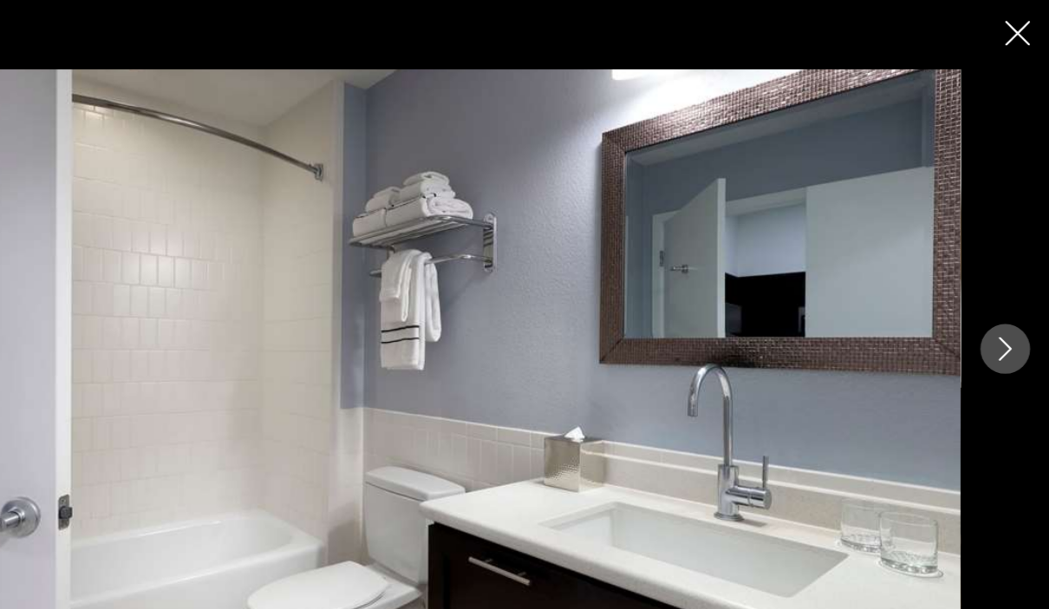
click at [988, 325] on button "Next image" at bounding box center [1009, 304] width 43 height 43
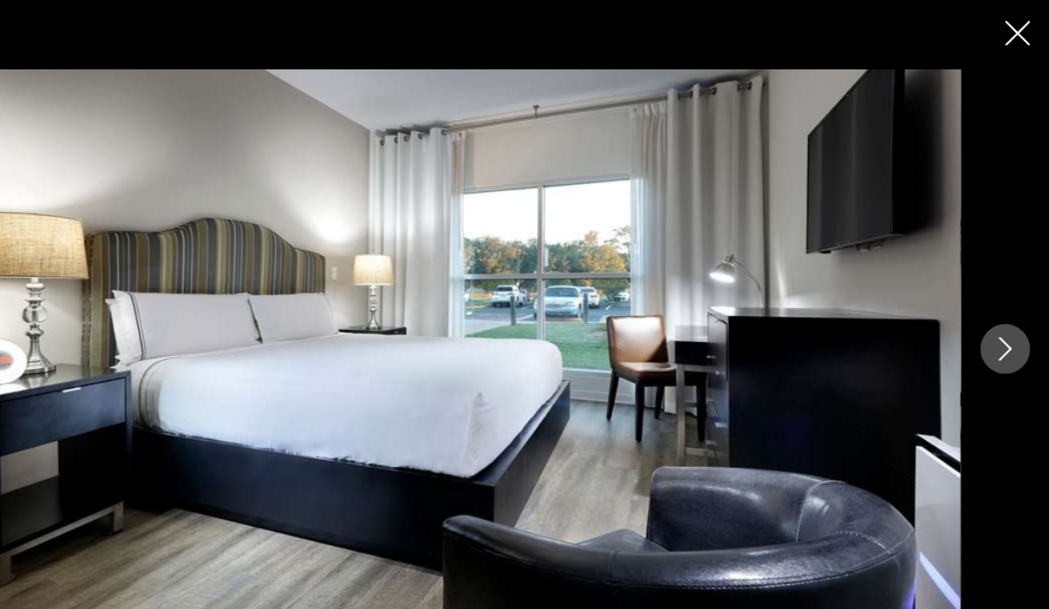
click at [999, 313] on icon "Next image" at bounding box center [1009, 304] width 21 height 21
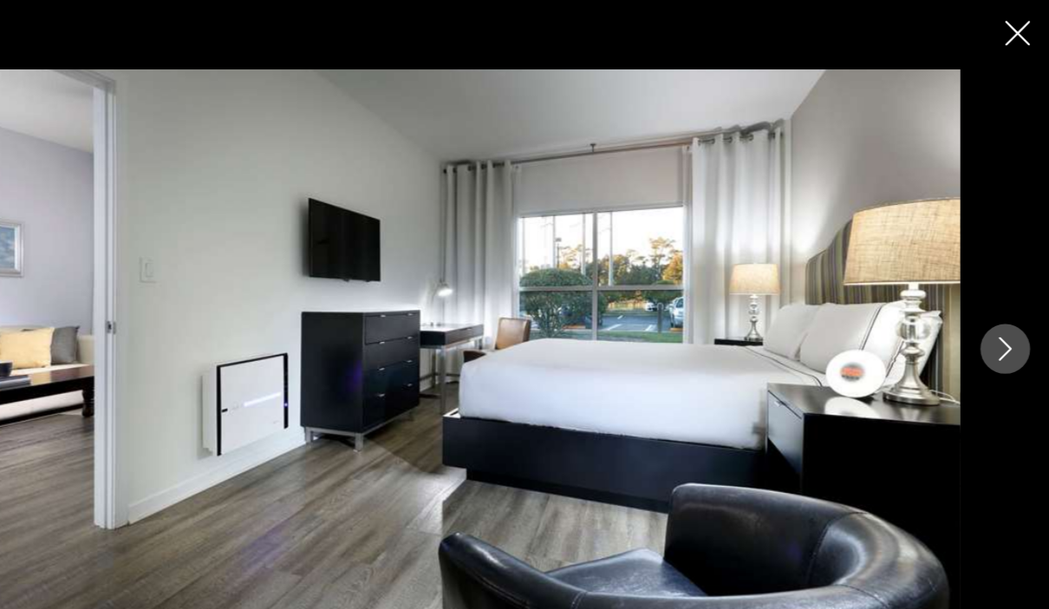
click at [848, 313] on div "prev next" at bounding box center [524, 304] width 1049 height 487
click at [988, 317] on button "Next image" at bounding box center [1009, 304] width 43 height 43
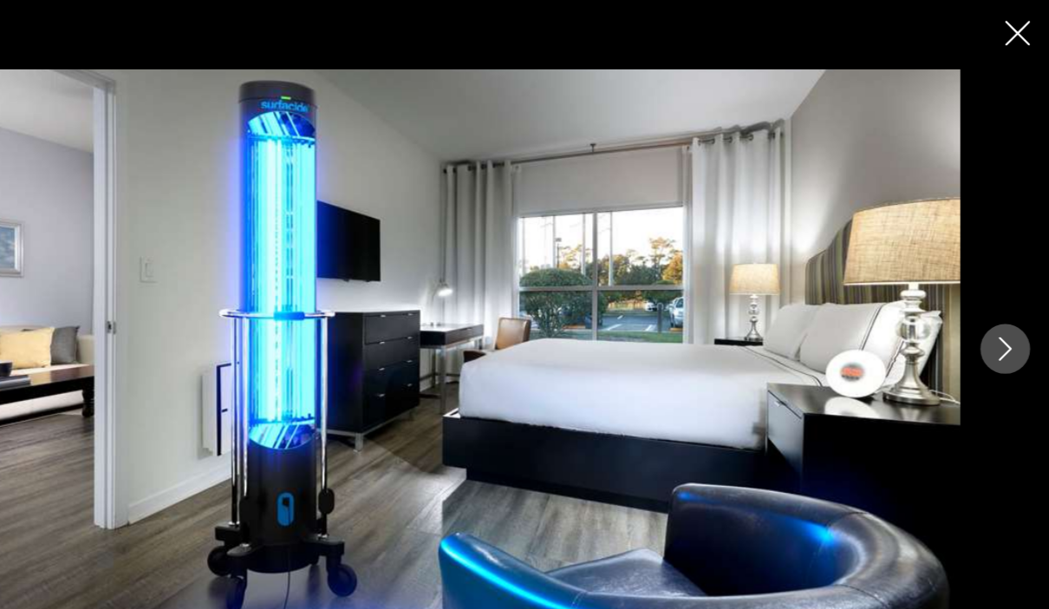
click at [988, 315] on button "Next image" at bounding box center [1009, 304] width 43 height 43
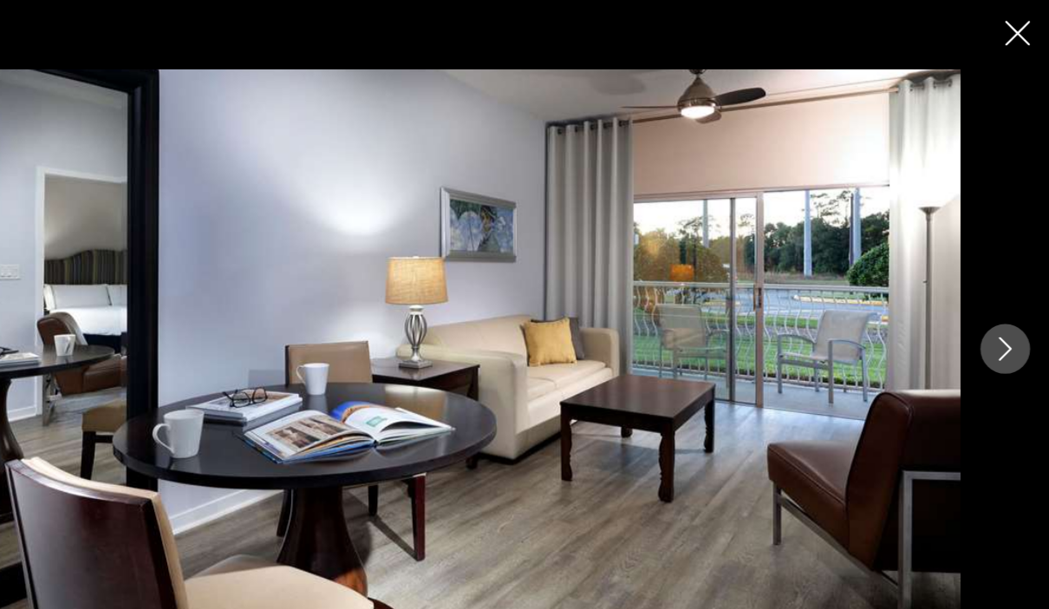
click at [988, 316] on button "Next image" at bounding box center [1009, 304] width 43 height 43
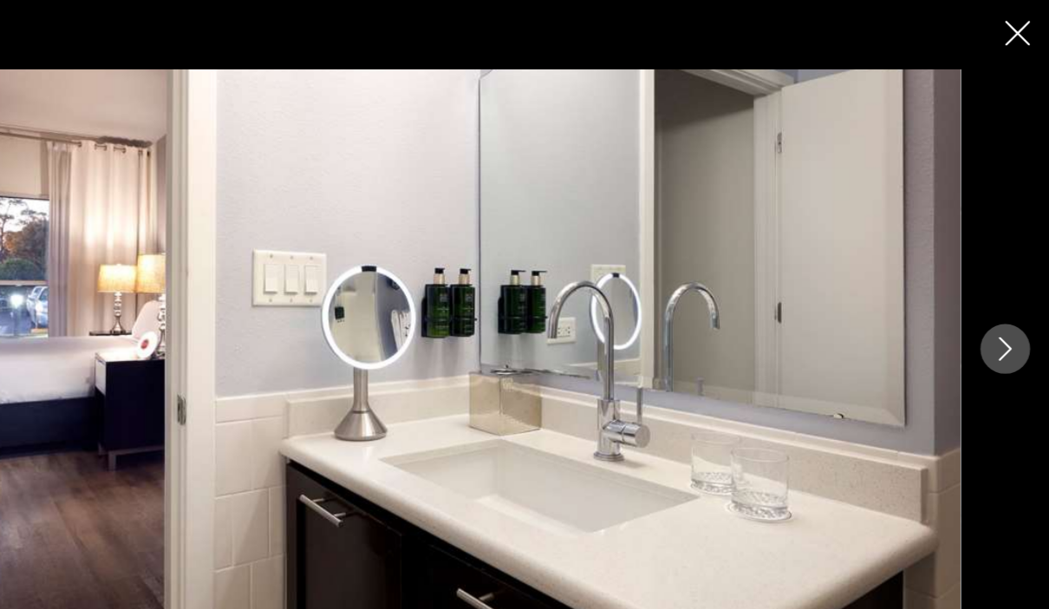
click at [1010, 29] on icon "Close slideshow" at bounding box center [1021, 29] width 22 height 22
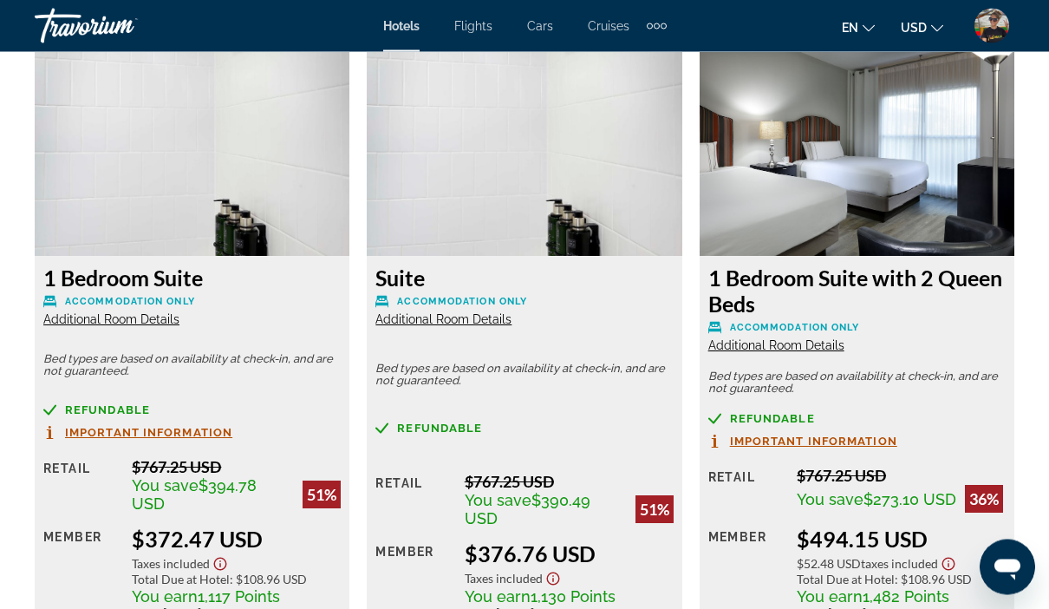
scroll to position [2670, 0]
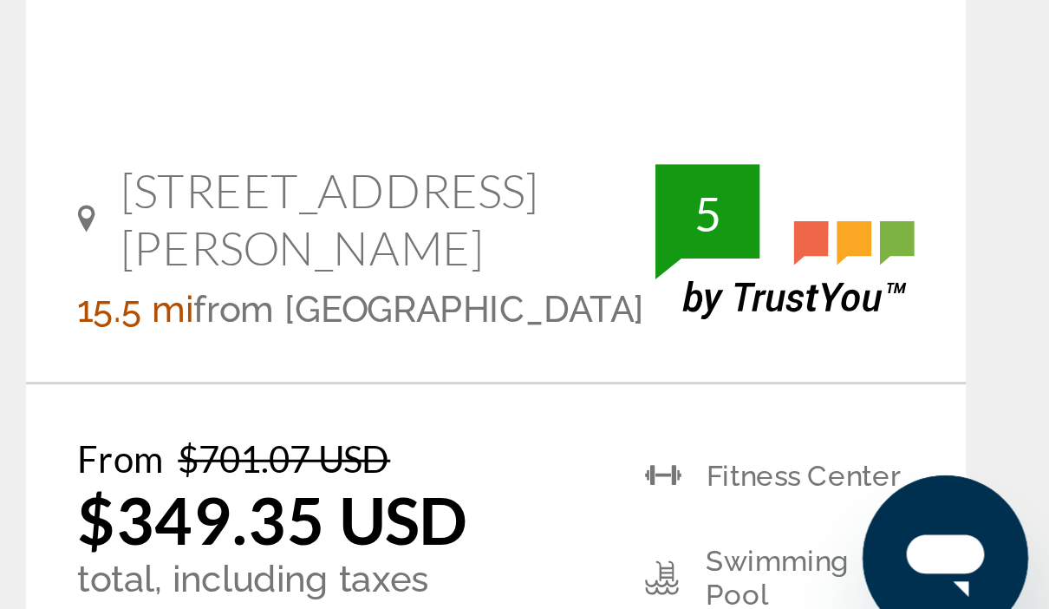
scroll to position [2622, 0]
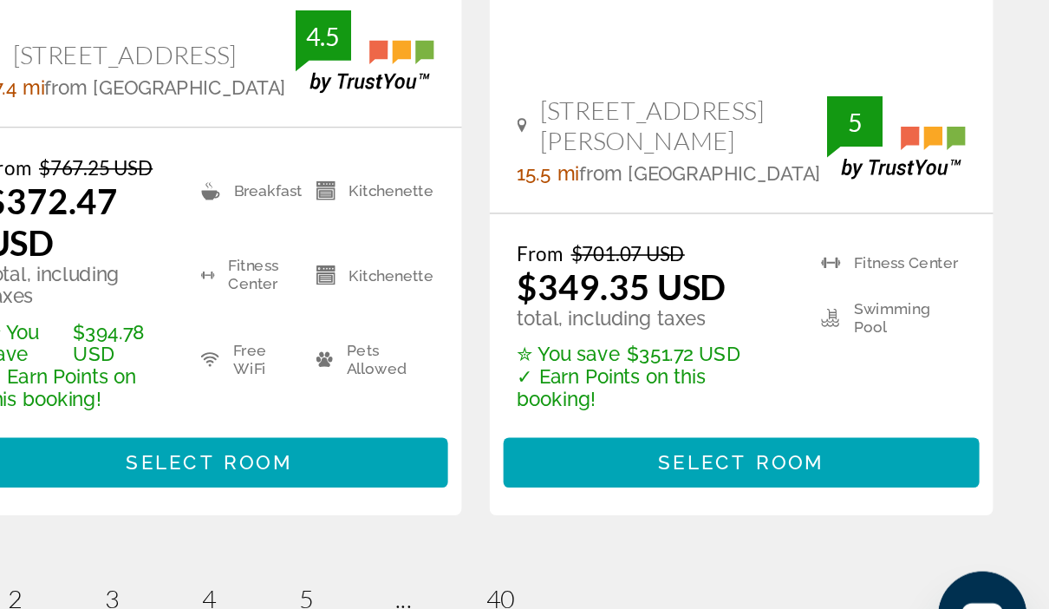
click at [804, 465] on span "Select Room" at bounding box center [856, 472] width 104 height 14
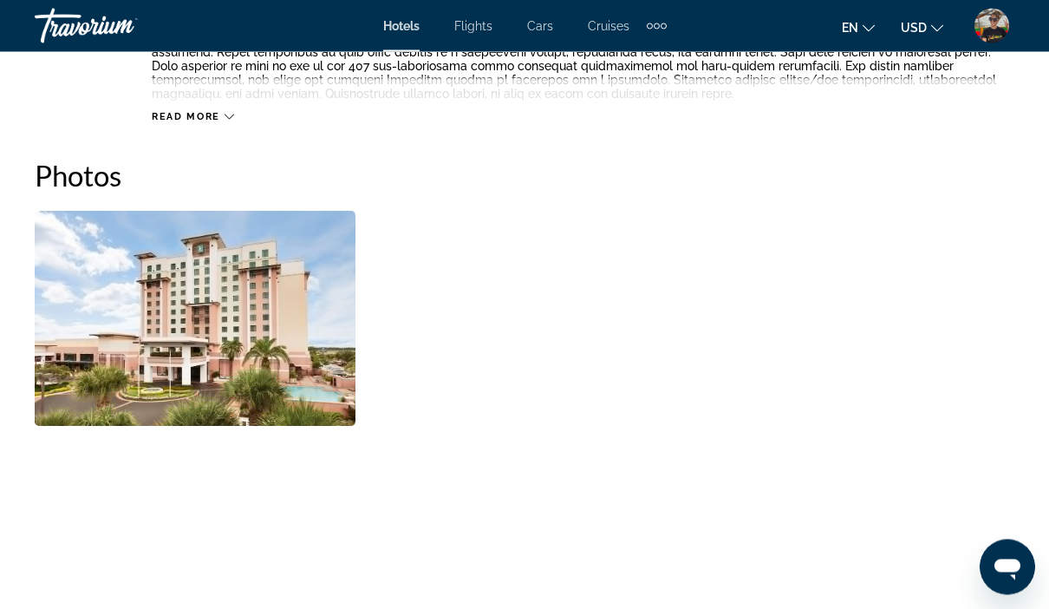
scroll to position [1104, 0]
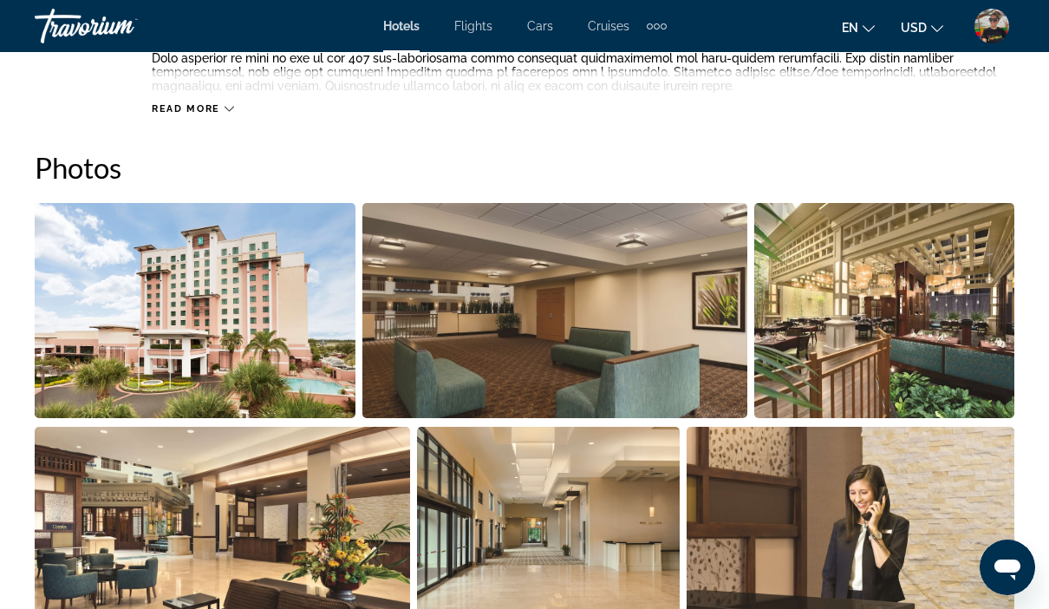
click at [271, 309] on img "Open full-screen image slider" at bounding box center [195, 310] width 321 height 215
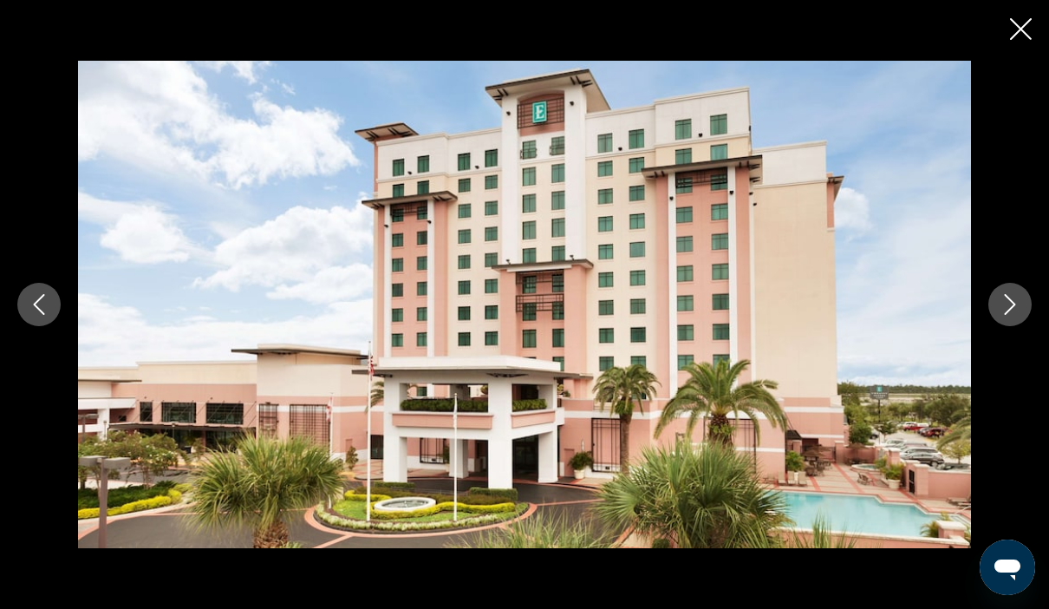
click at [1003, 326] on button "Next image" at bounding box center [1009, 304] width 43 height 43
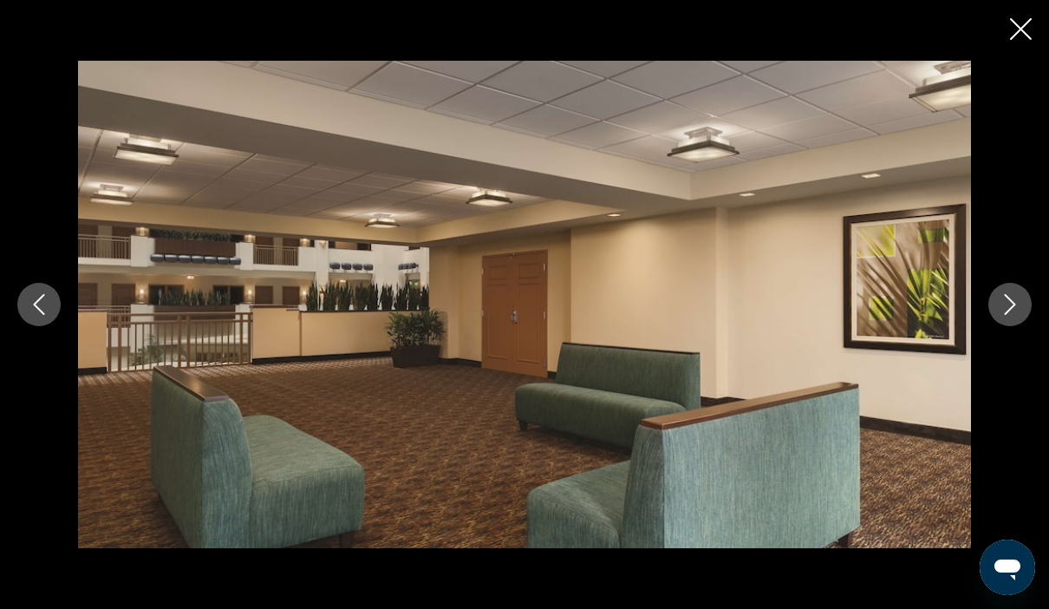
click at [999, 326] on button "Next image" at bounding box center [1009, 304] width 43 height 43
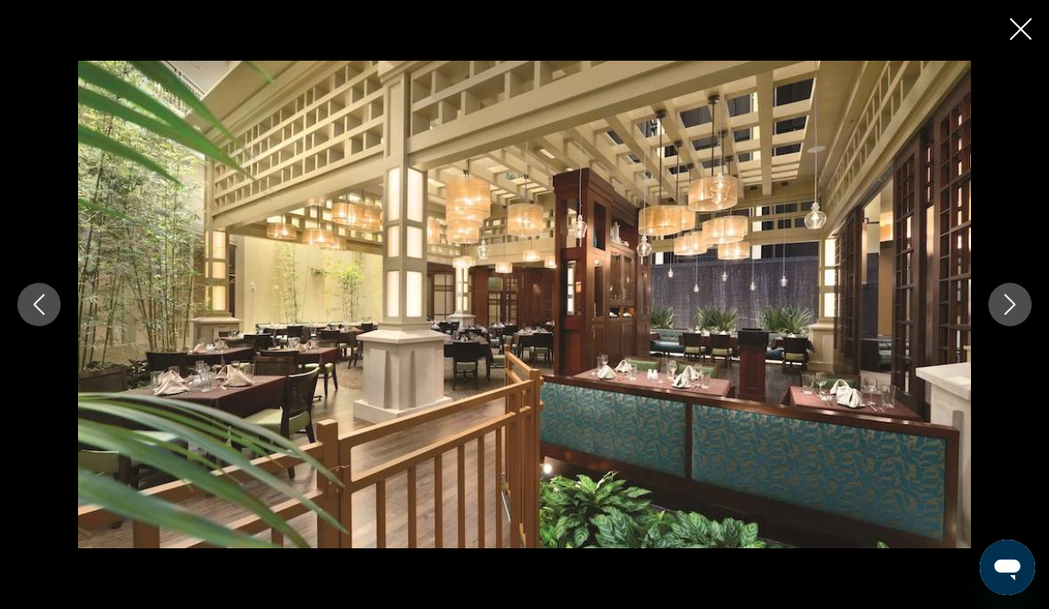
click at [1009, 326] on button "Next image" at bounding box center [1009, 304] width 43 height 43
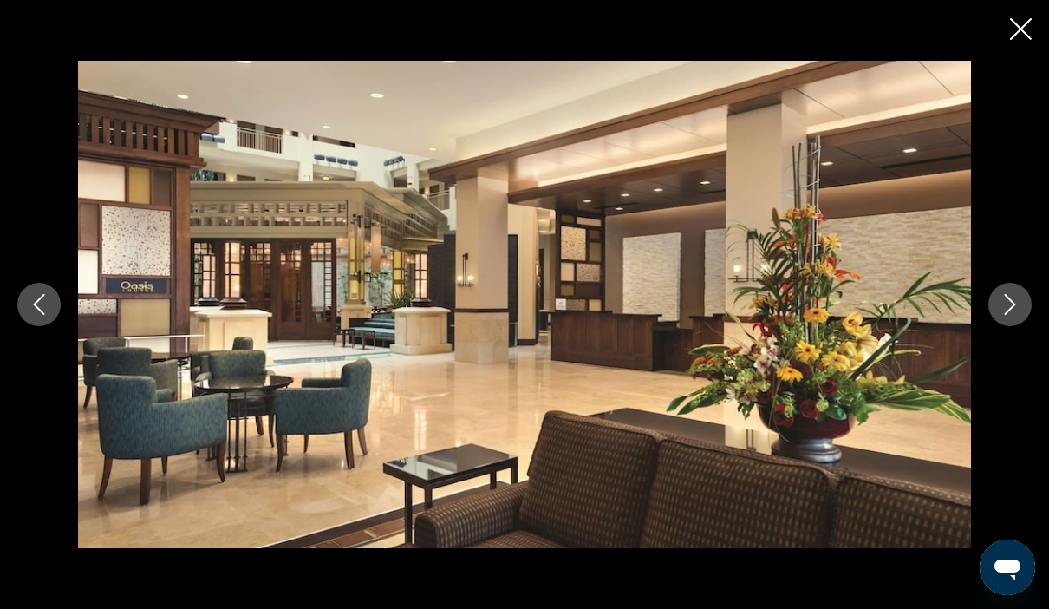
click at [1000, 315] on icon "Next image" at bounding box center [1009, 304] width 21 height 21
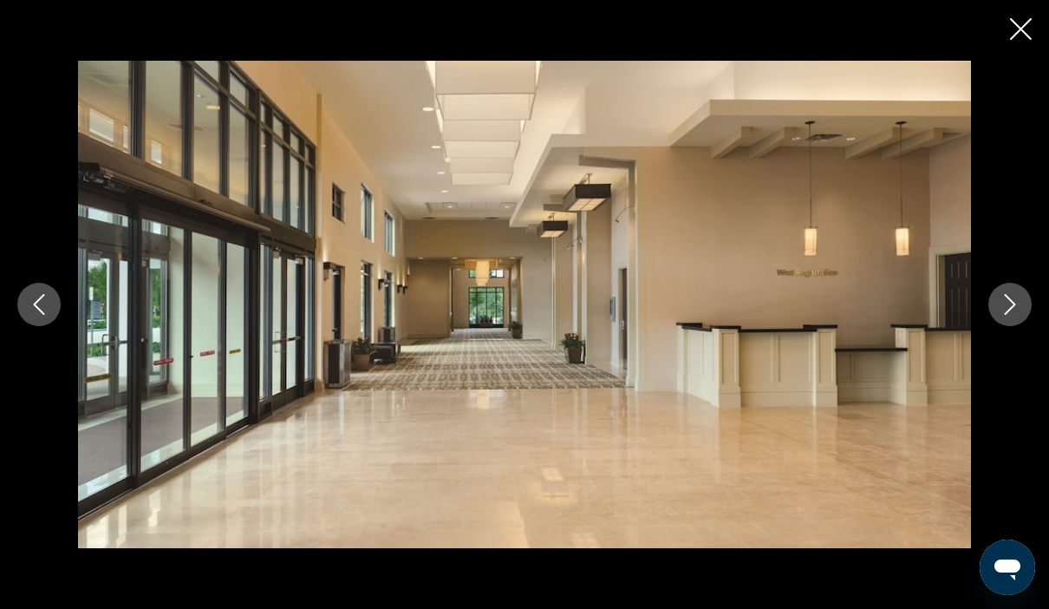
click at [1009, 315] on icon "Next image" at bounding box center [1009, 304] width 21 height 21
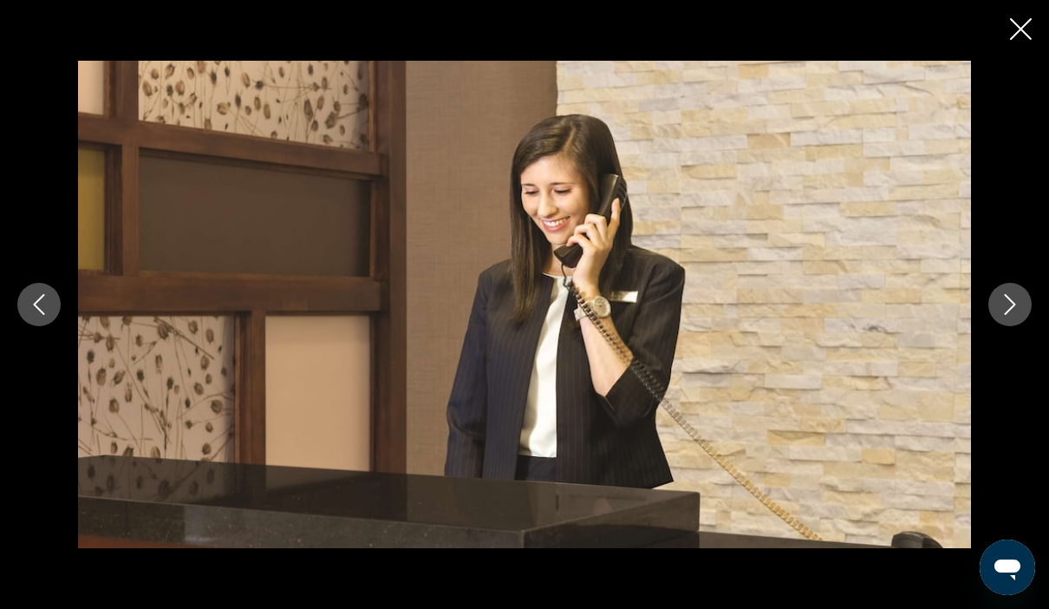
click at [1010, 326] on button "Next image" at bounding box center [1009, 304] width 43 height 43
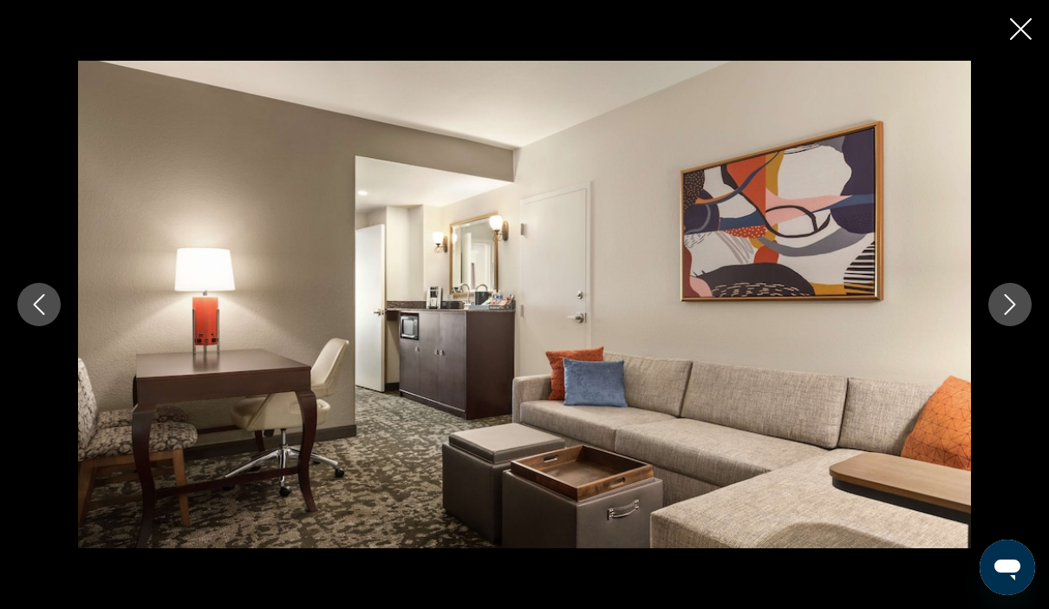
click at [1018, 315] on icon "Next image" at bounding box center [1009, 304] width 21 height 21
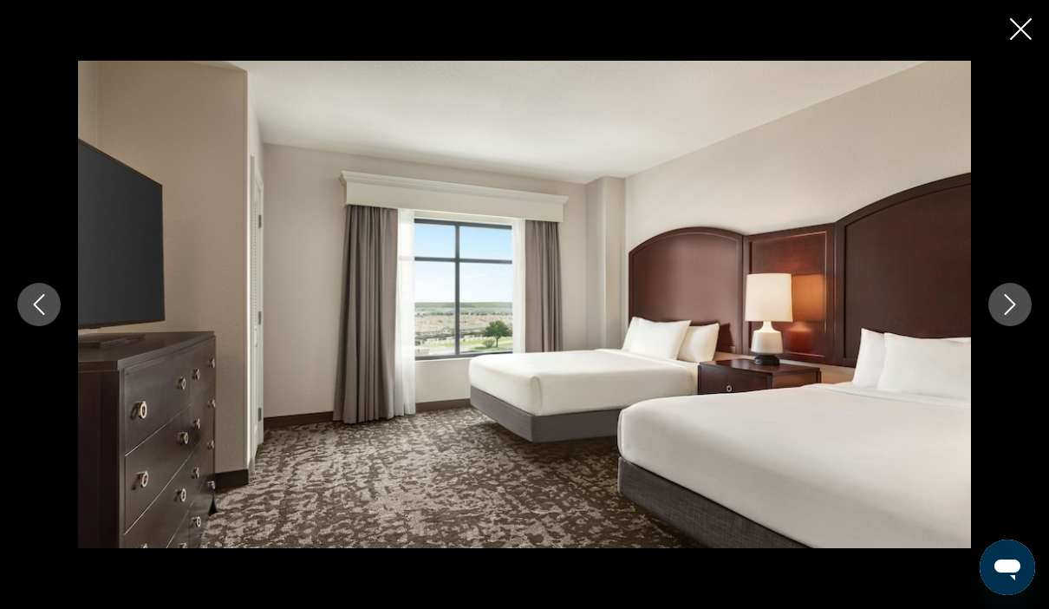
click at [1013, 315] on icon "Next image" at bounding box center [1009, 304] width 21 height 21
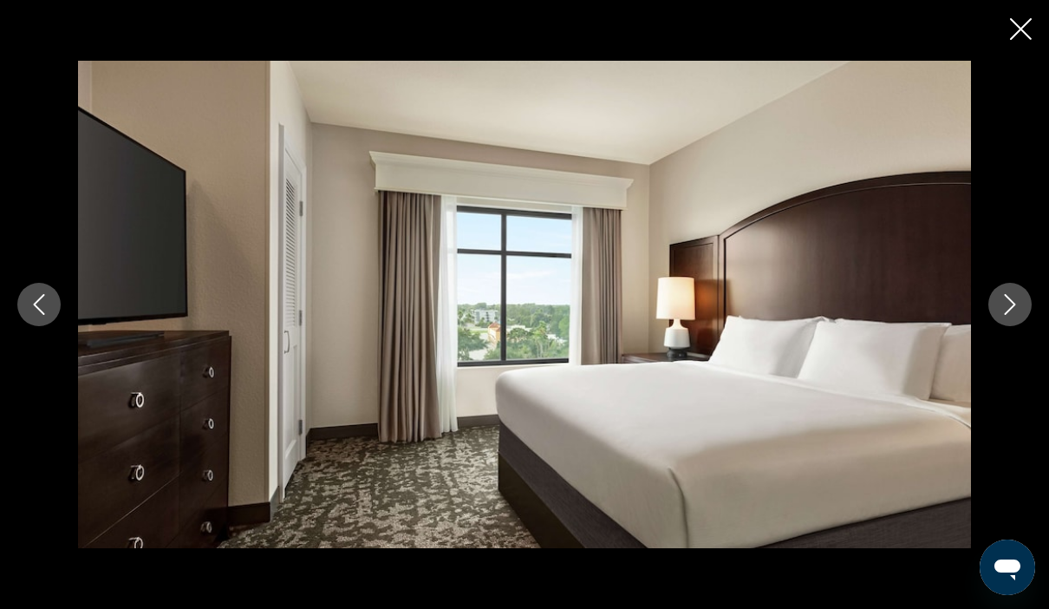
click at [1005, 315] on icon "Next image" at bounding box center [1009, 304] width 21 height 21
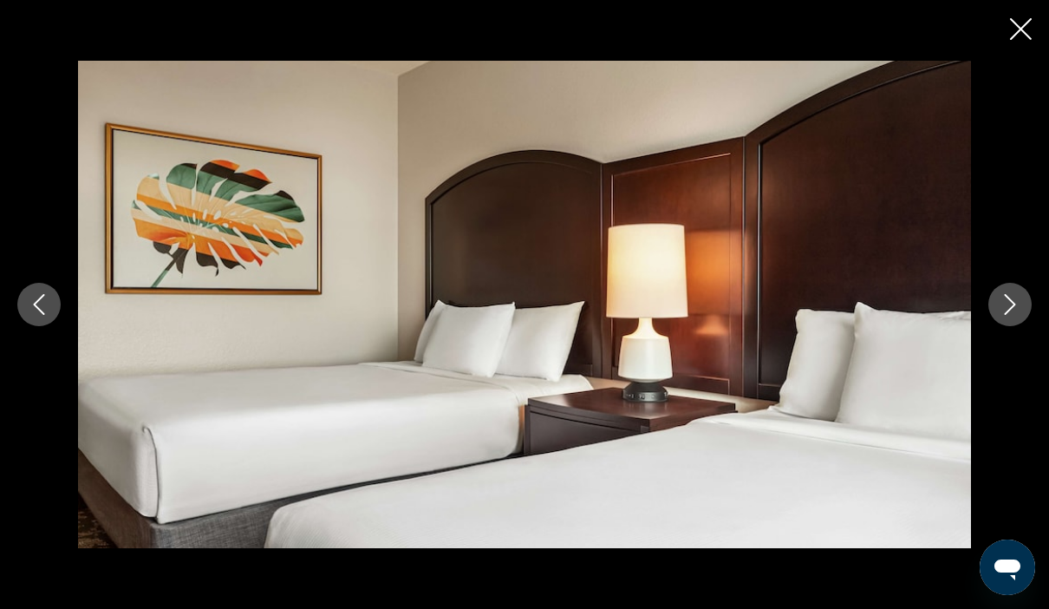
click at [1021, 326] on button "Next image" at bounding box center [1009, 304] width 43 height 43
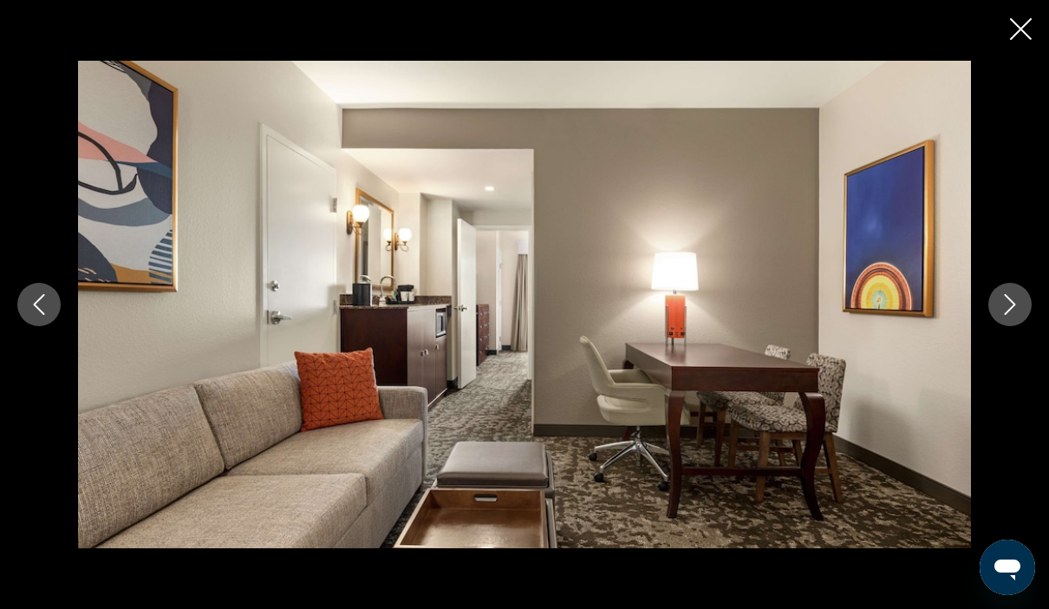
click at [1013, 315] on icon "Next image" at bounding box center [1010, 304] width 11 height 21
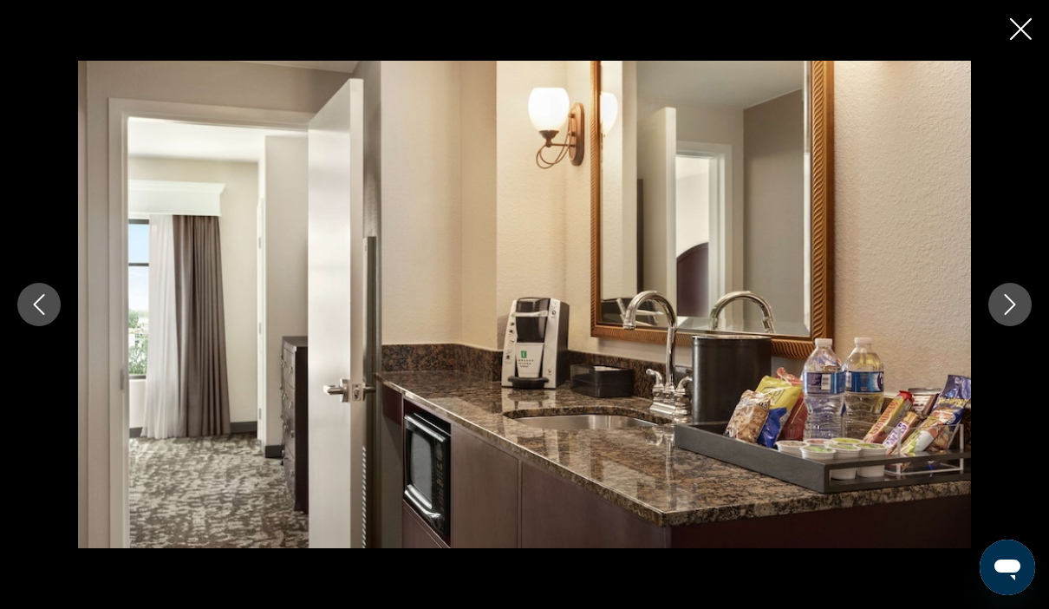
click at [1013, 315] on icon "Next image" at bounding box center [1010, 304] width 11 height 21
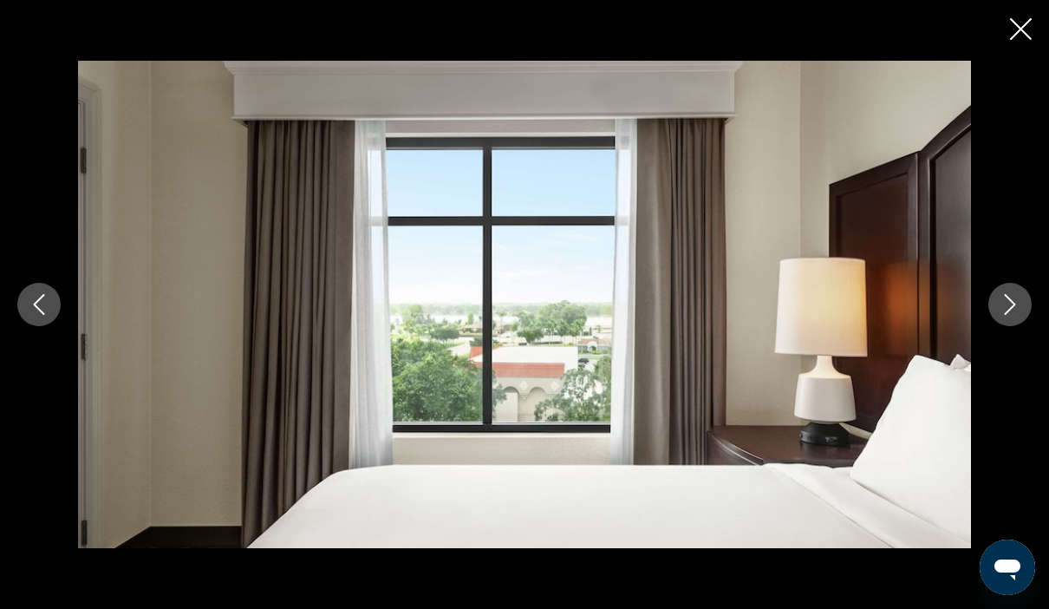
click at [1010, 315] on icon "Next image" at bounding box center [1010, 304] width 11 height 21
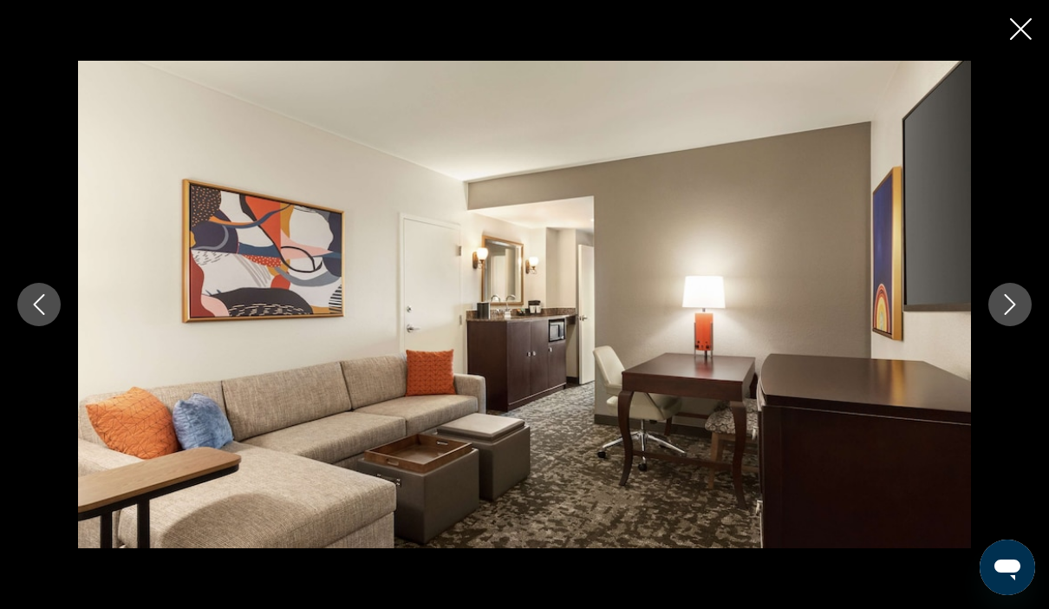
click at [1011, 315] on icon "Next image" at bounding box center [1009, 304] width 21 height 21
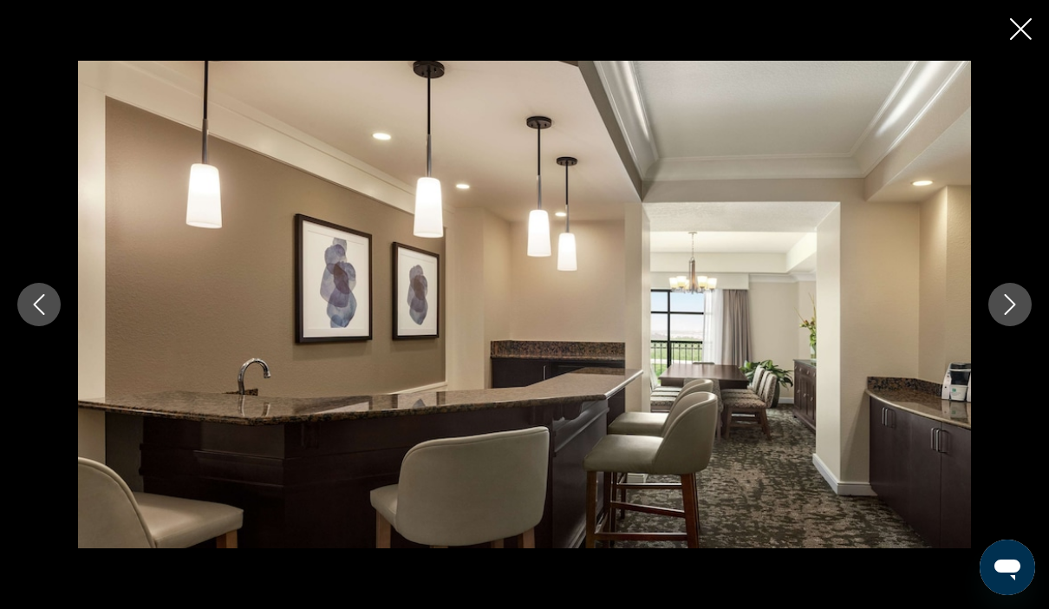
click at [999, 326] on button "Next image" at bounding box center [1009, 304] width 43 height 43
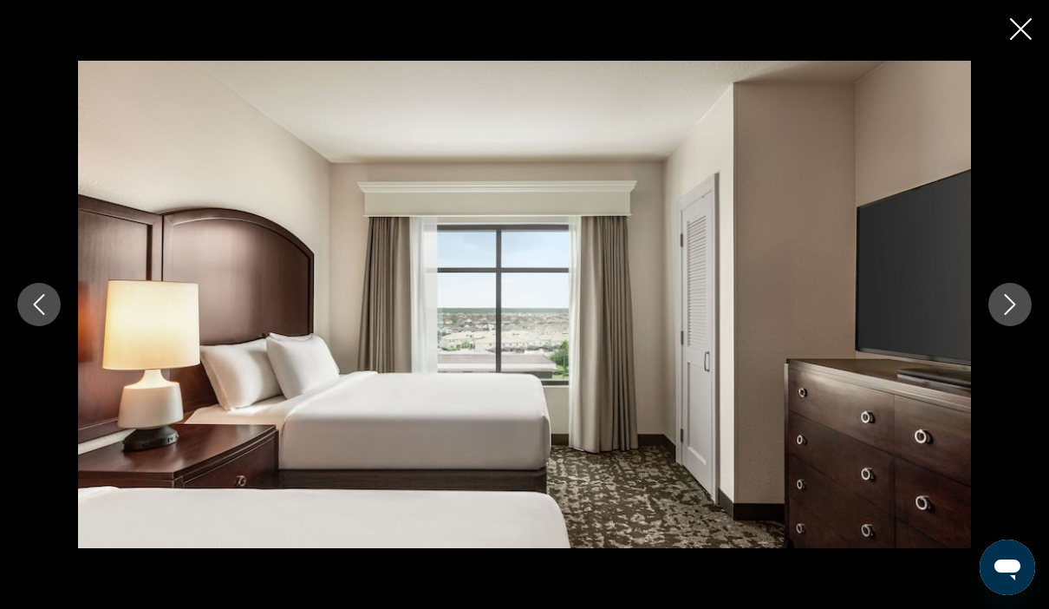
click at [55, 326] on button "Previous image" at bounding box center [38, 304] width 43 height 43
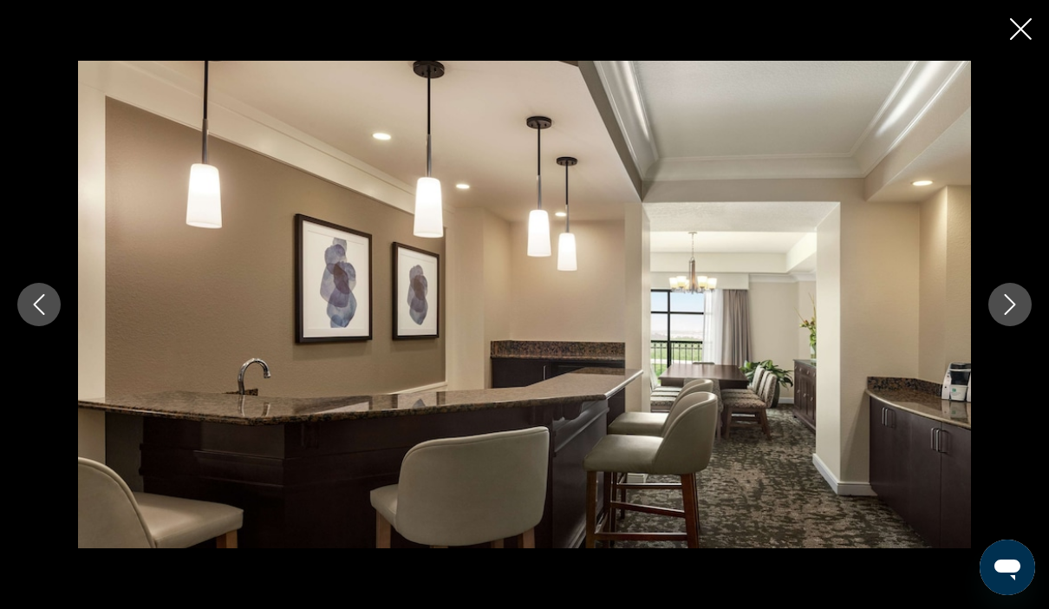
click at [1009, 315] on icon "Next image" at bounding box center [1009, 304] width 21 height 21
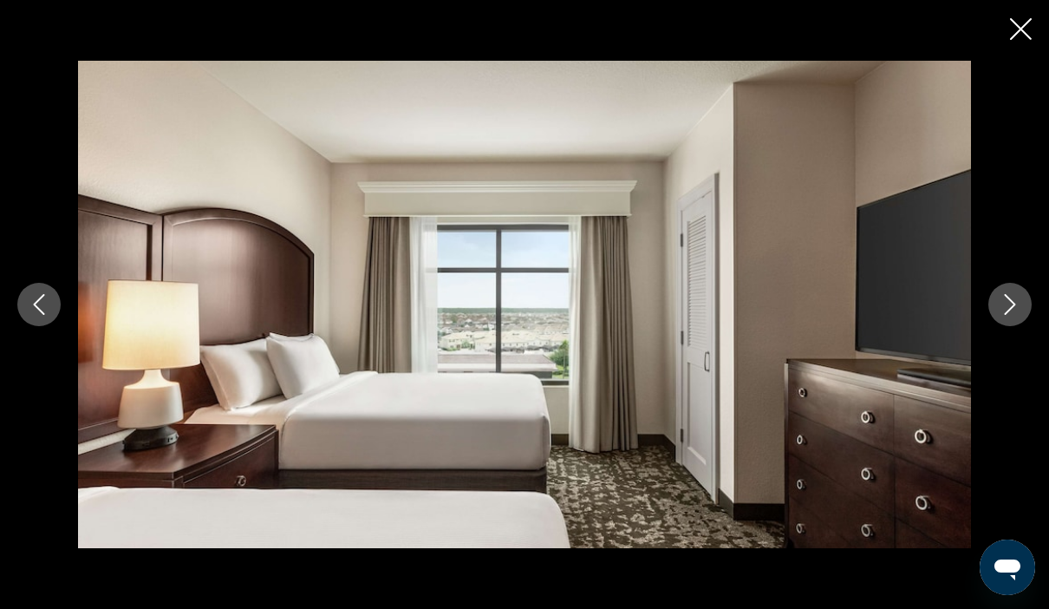
click at [1013, 315] on icon "Next image" at bounding box center [1009, 304] width 21 height 21
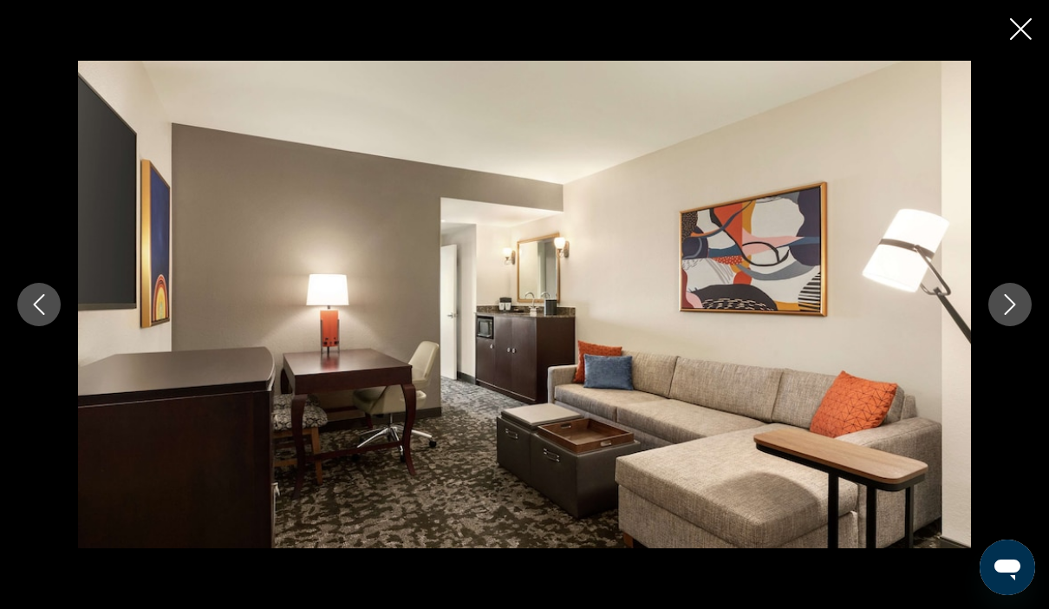
click at [1001, 326] on button "Next image" at bounding box center [1009, 304] width 43 height 43
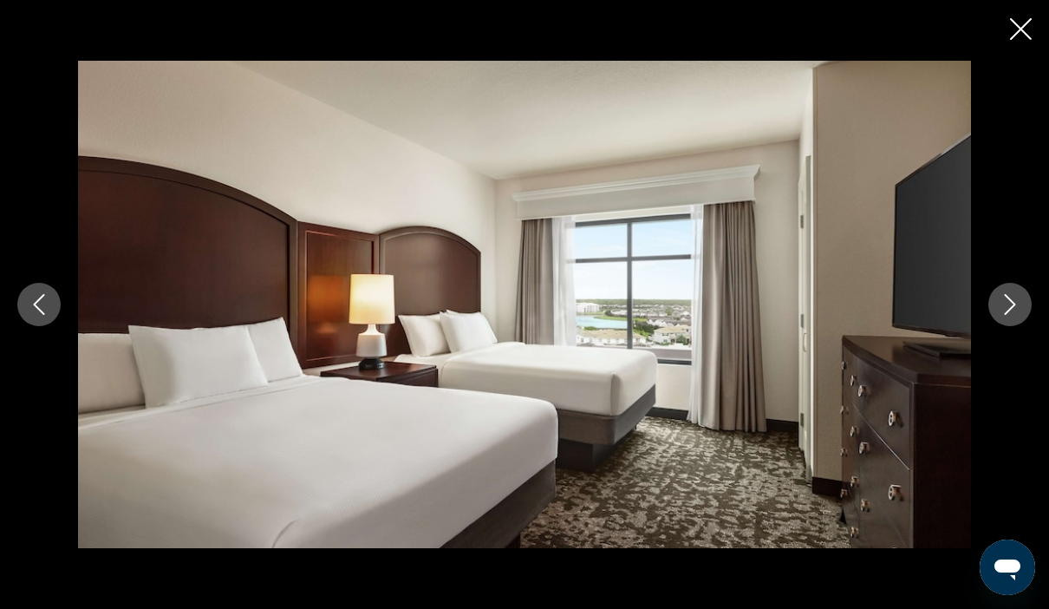
click at [997, 326] on button "Next image" at bounding box center [1009, 304] width 43 height 43
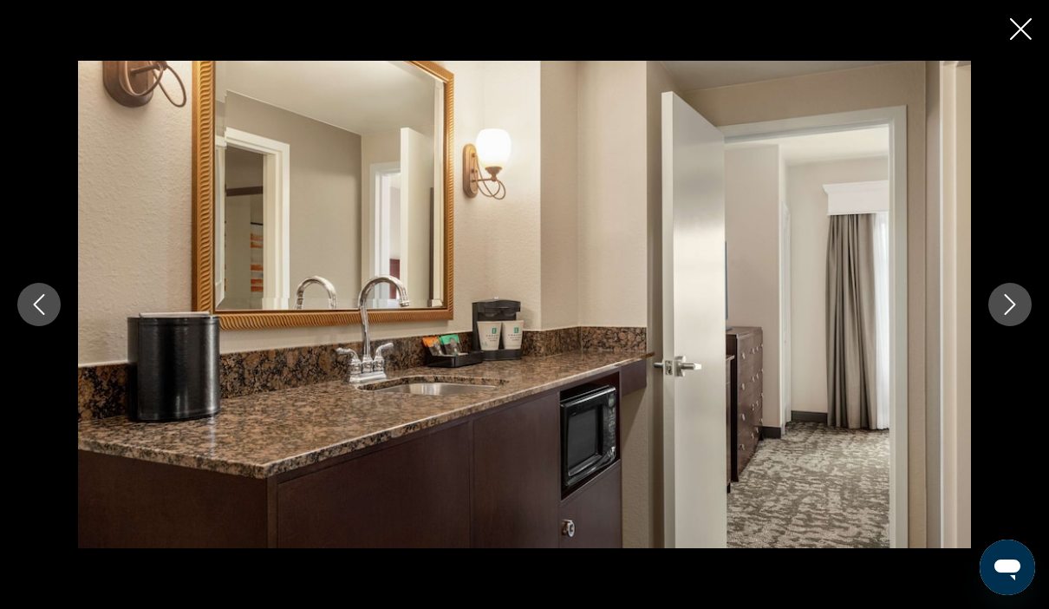
click at [1001, 315] on icon "Next image" at bounding box center [1009, 304] width 21 height 21
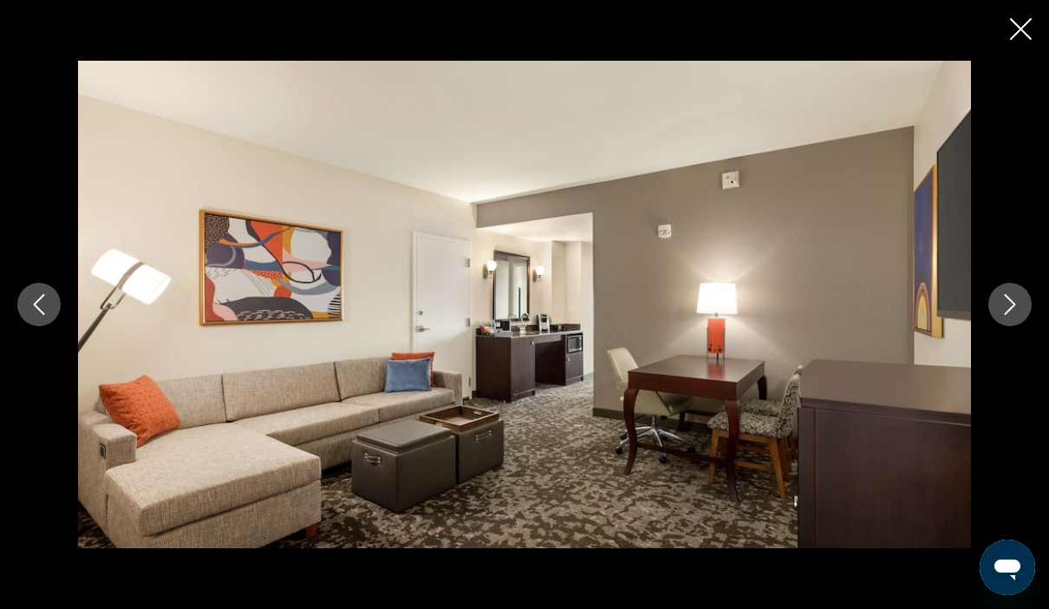
click at [996, 326] on button "Next image" at bounding box center [1009, 304] width 43 height 43
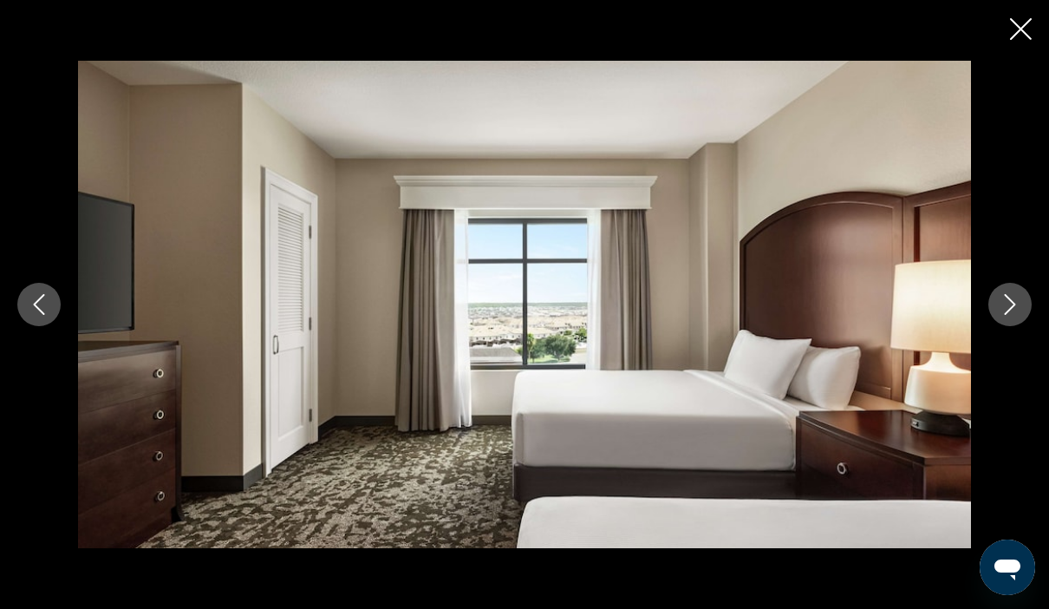
click at [1007, 315] on icon "Next image" at bounding box center [1009, 304] width 21 height 21
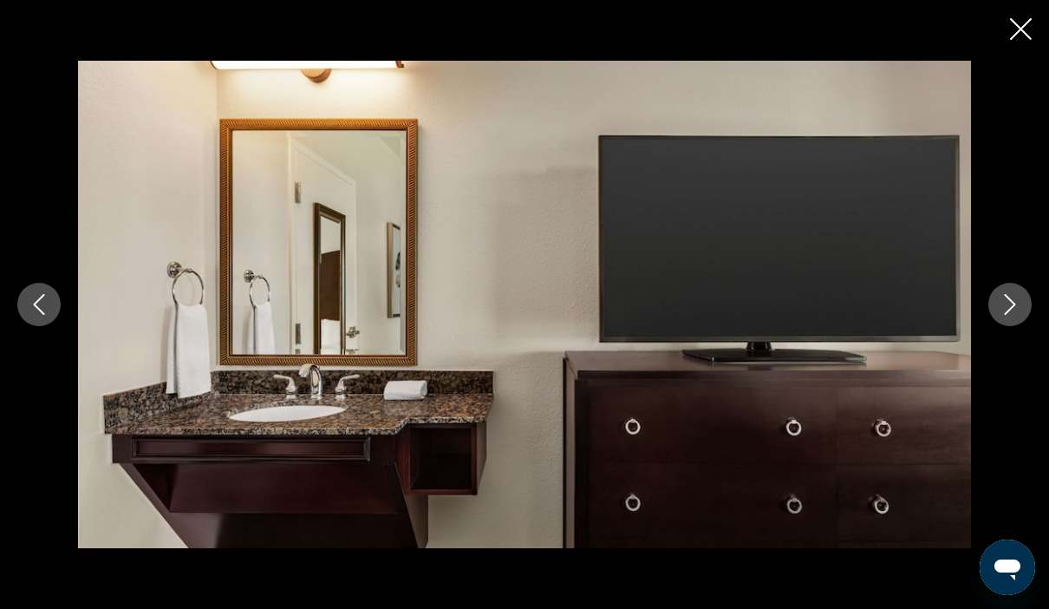
click at [1013, 315] on icon "Next image" at bounding box center [1009, 304] width 21 height 21
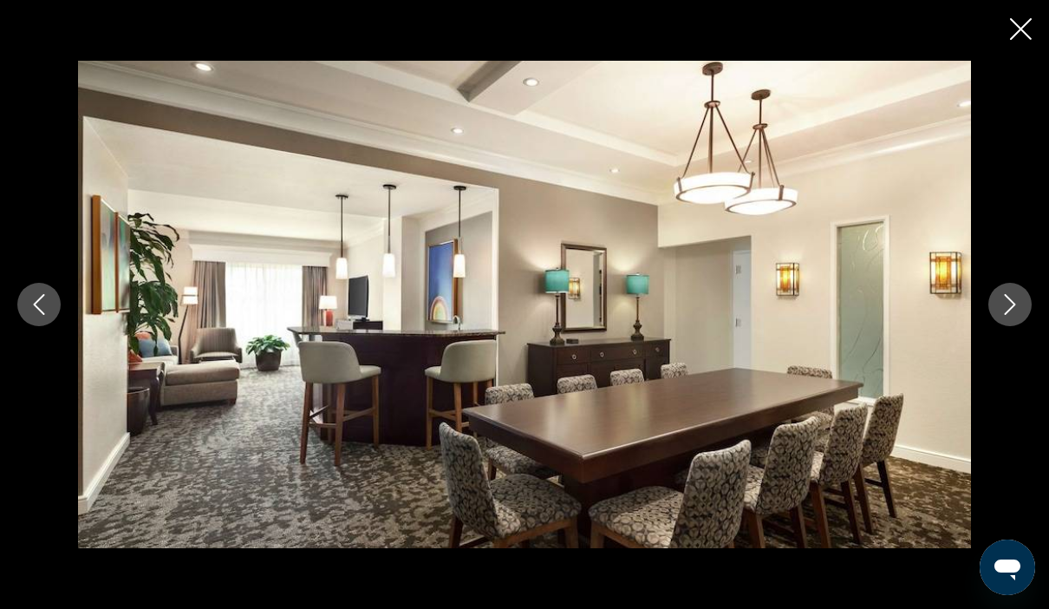
click at [1009, 315] on icon "Next image" at bounding box center [1009, 304] width 21 height 21
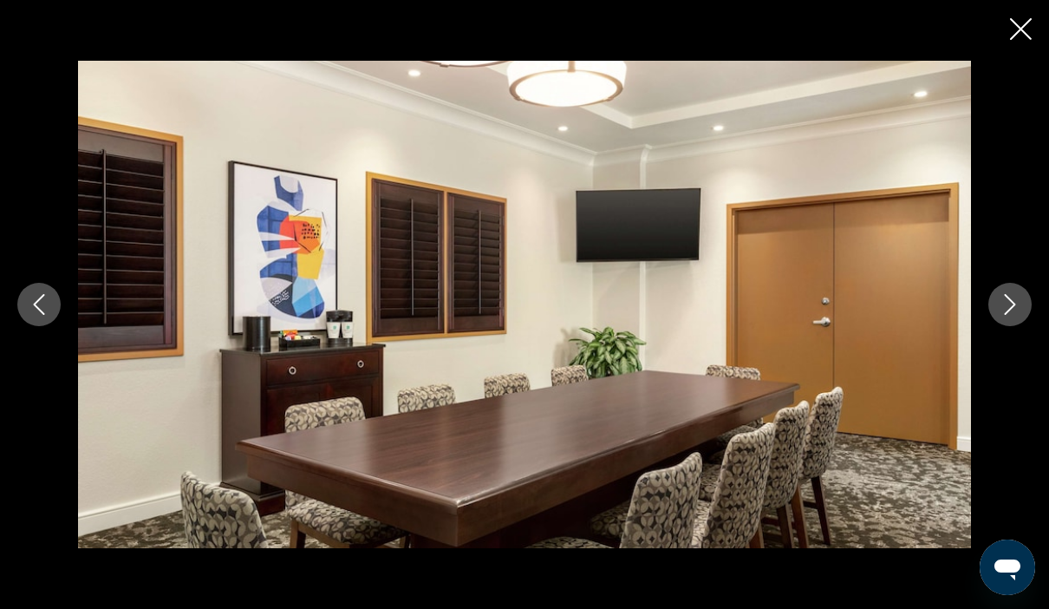
click at [1015, 315] on icon "Next image" at bounding box center [1009, 304] width 21 height 21
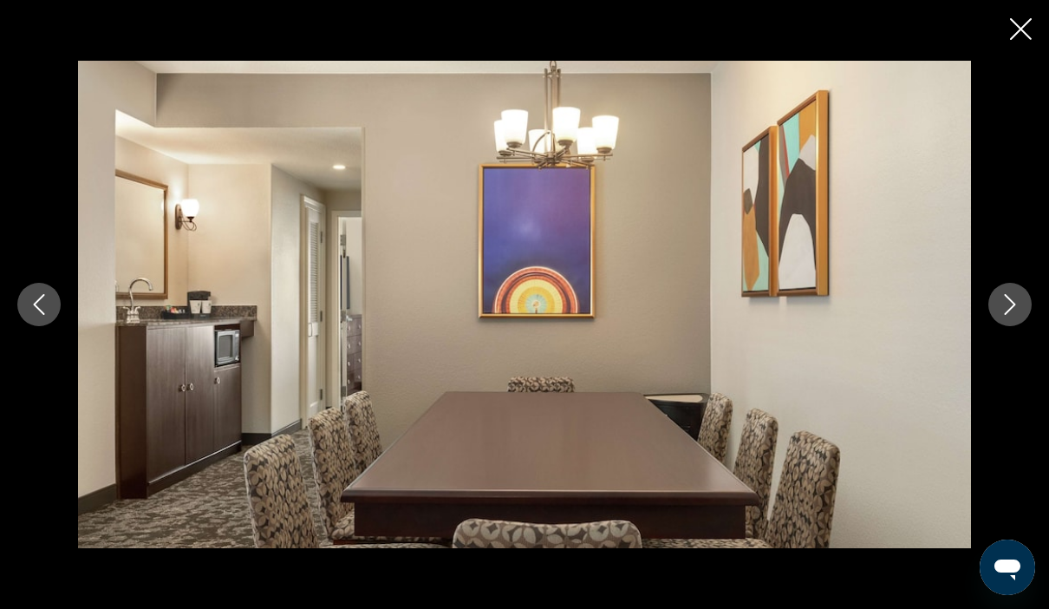
click at [1006, 315] on icon "Next image" at bounding box center [1009, 304] width 21 height 21
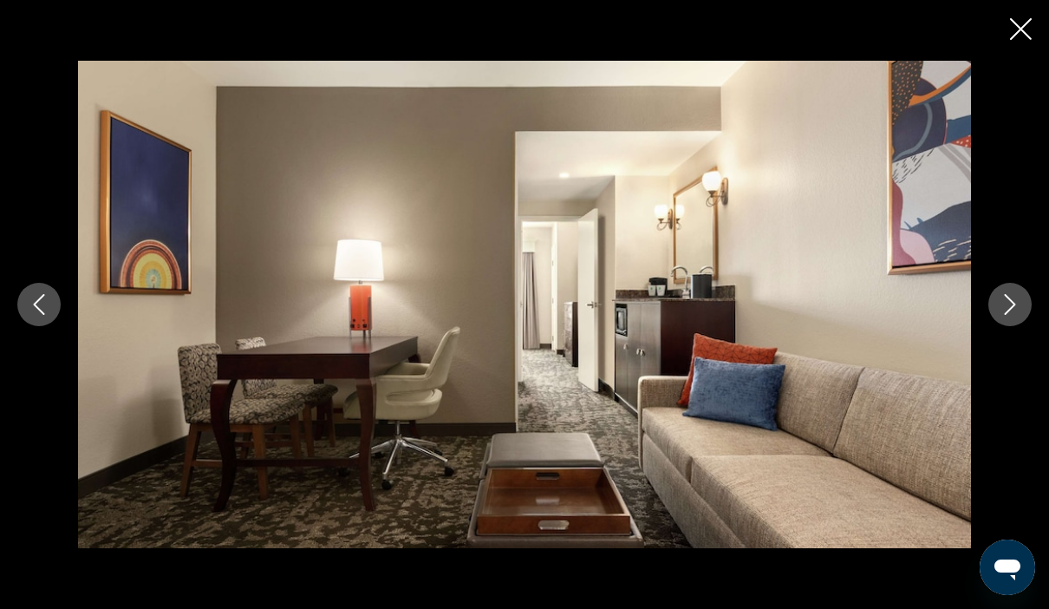
click at [1006, 315] on icon "Next image" at bounding box center [1009, 304] width 21 height 21
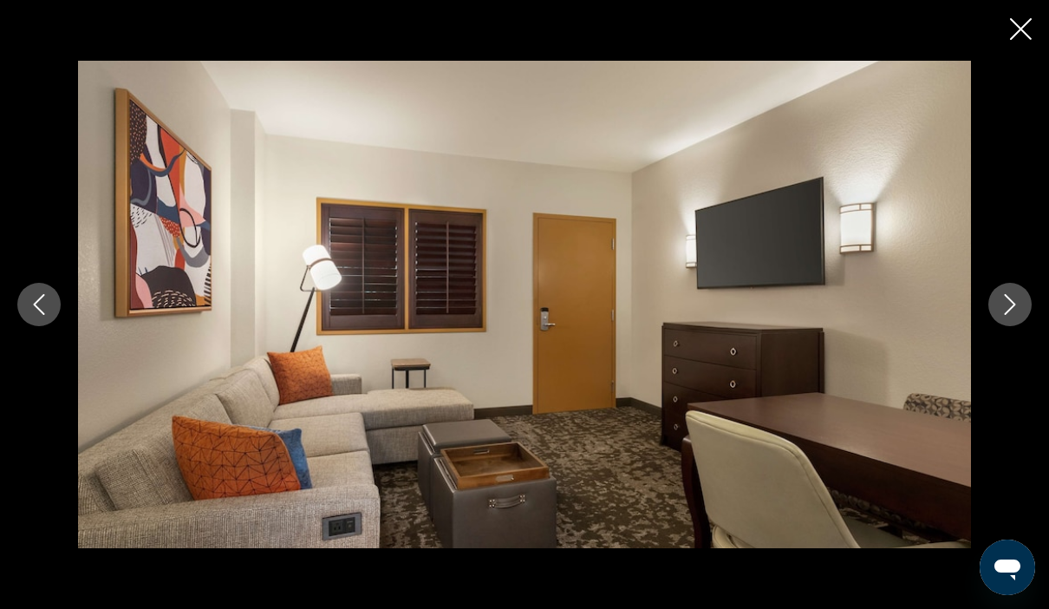
click at [1009, 315] on icon "Next image" at bounding box center [1009, 304] width 21 height 21
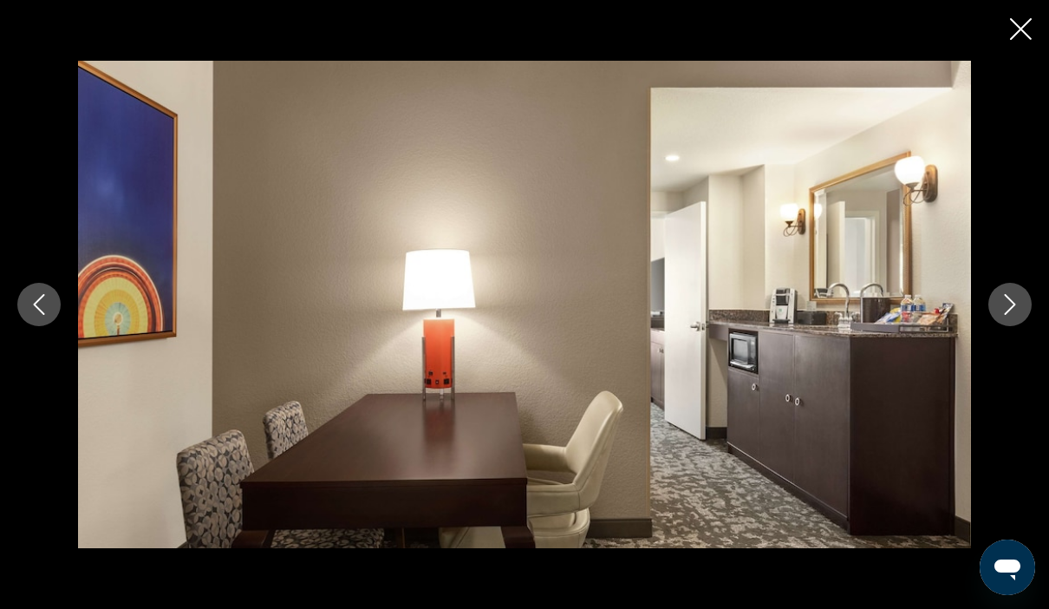
click at [1017, 315] on icon "Next image" at bounding box center [1009, 304] width 21 height 21
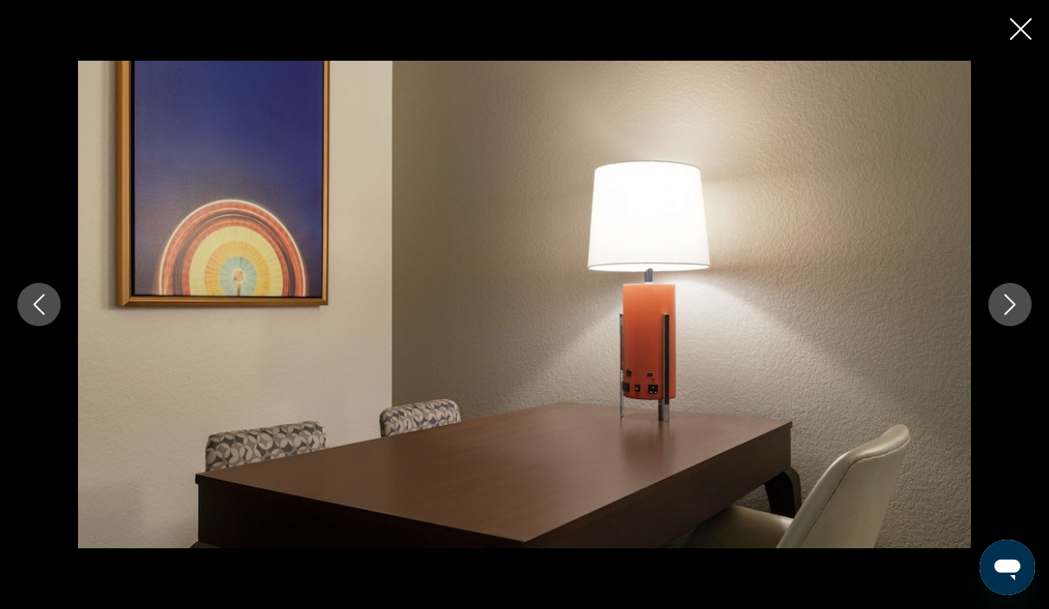
click at [1008, 315] on icon "Next image" at bounding box center [1009, 304] width 21 height 21
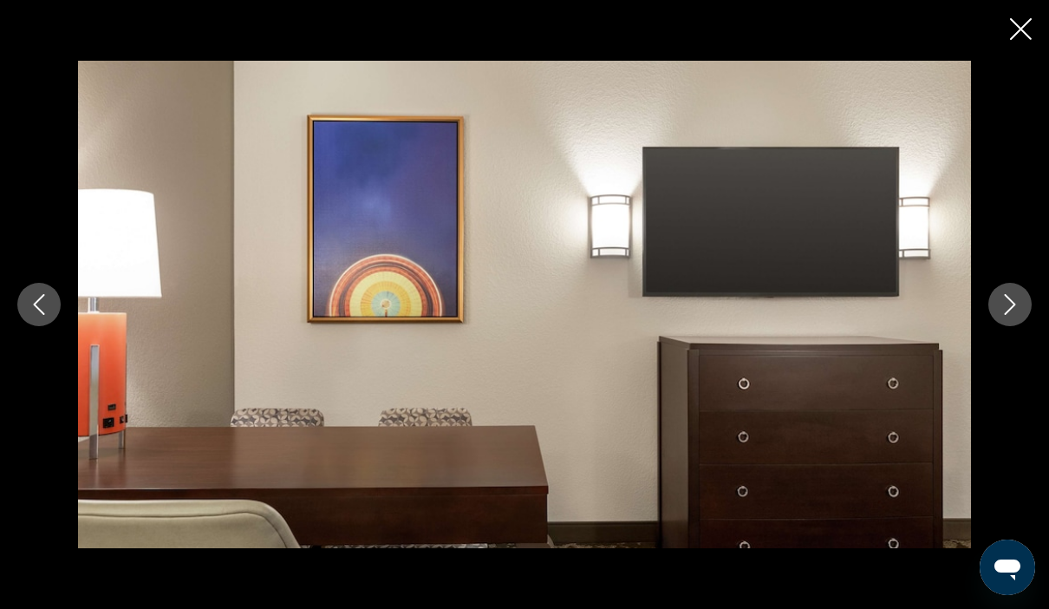
click at [1017, 315] on icon "Next image" at bounding box center [1009, 304] width 21 height 21
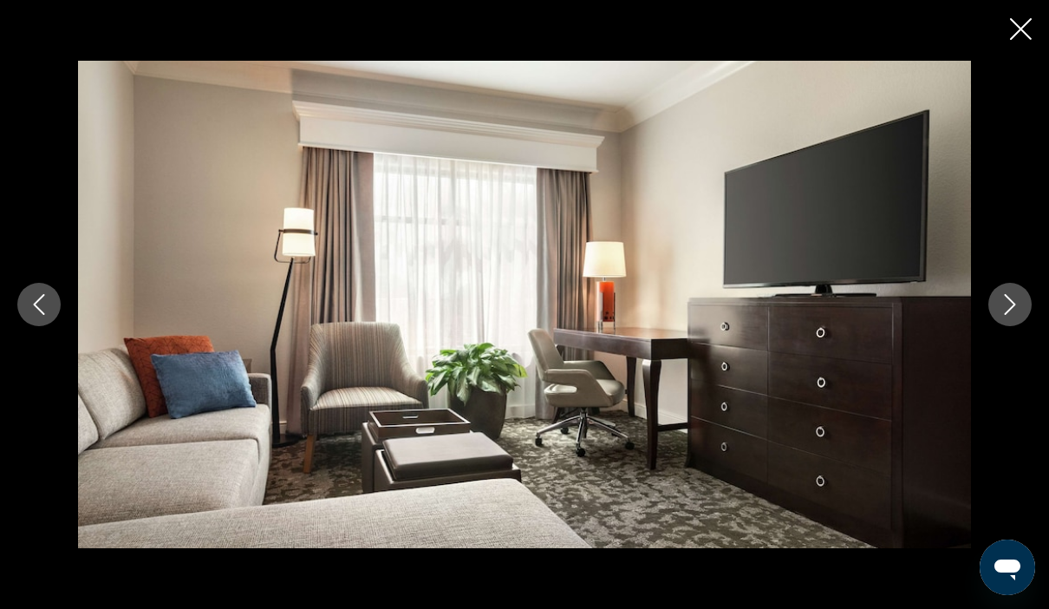
click at [1007, 326] on button "Next image" at bounding box center [1009, 304] width 43 height 43
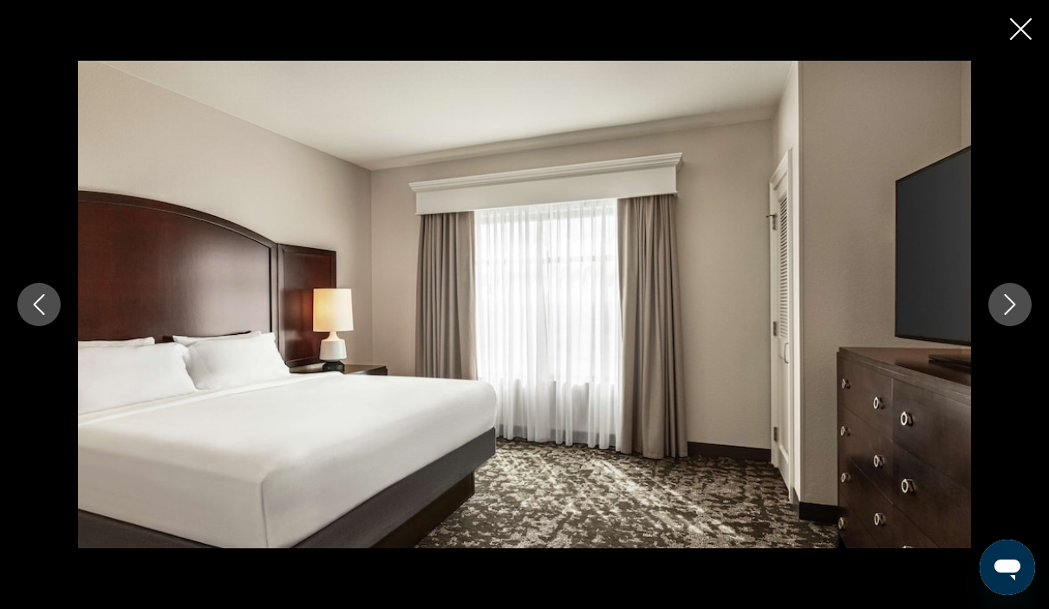
click at [1011, 326] on button "Next image" at bounding box center [1009, 304] width 43 height 43
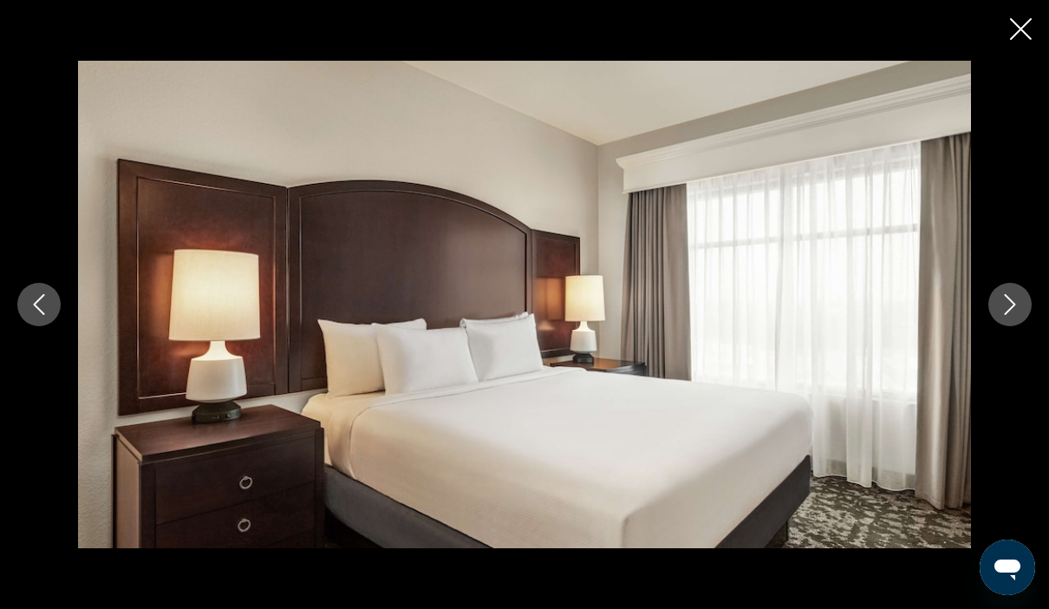
click at [1006, 326] on button "Next image" at bounding box center [1009, 304] width 43 height 43
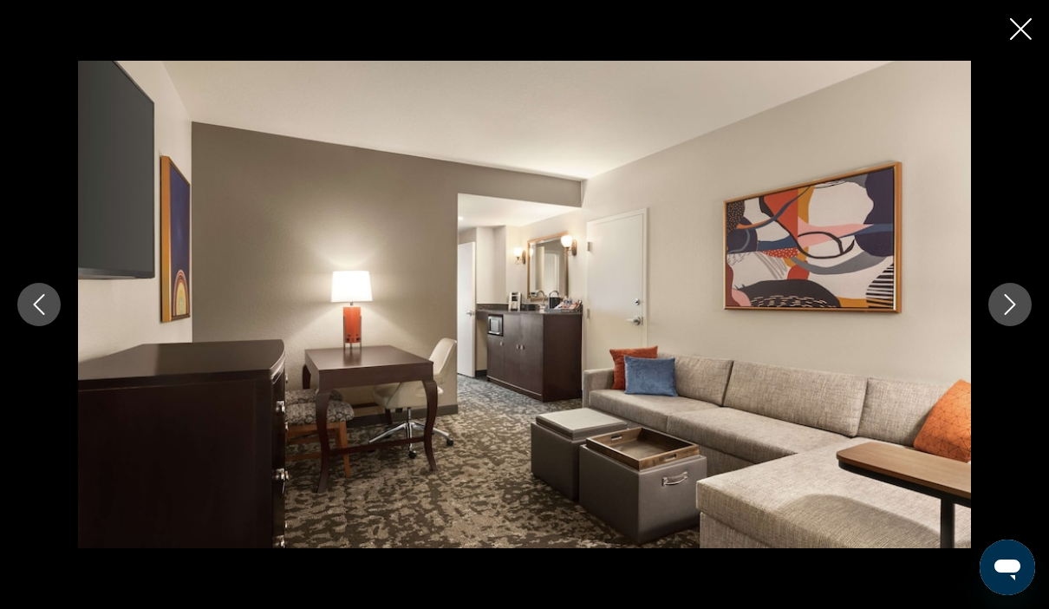
click at [1009, 326] on button "Next image" at bounding box center [1009, 304] width 43 height 43
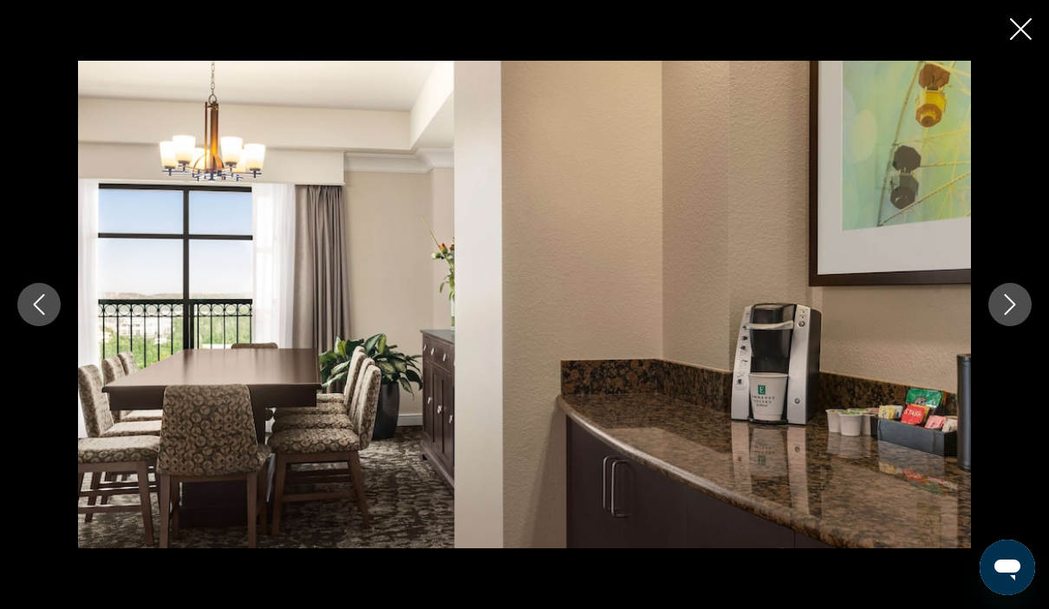
click at [998, 326] on button "Next image" at bounding box center [1009, 304] width 43 height 43
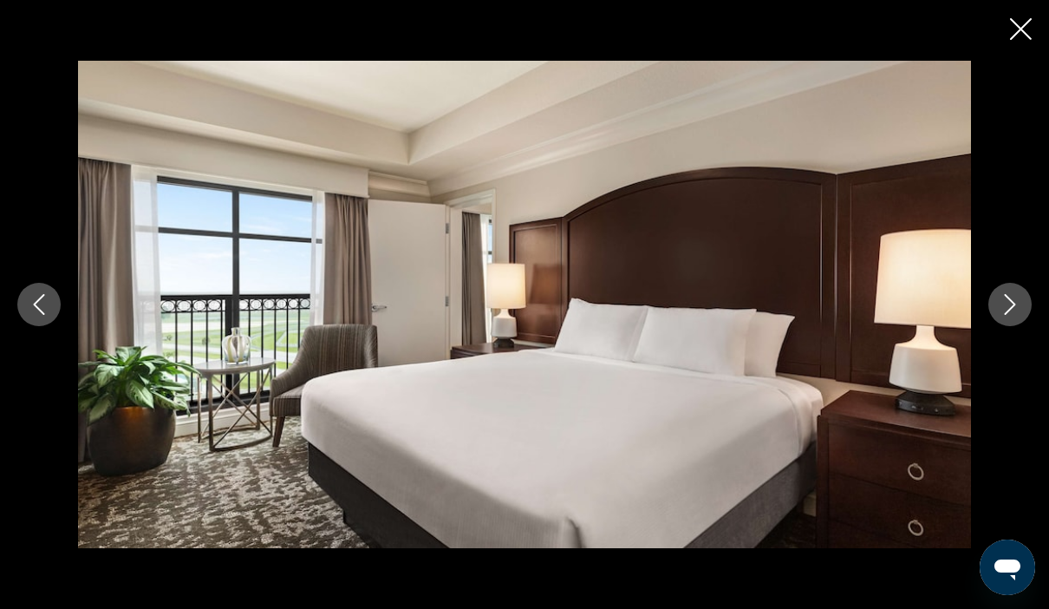
click at [1026, 326] on button "Next image" at bounding box center [1009, 304] width 43 height 43
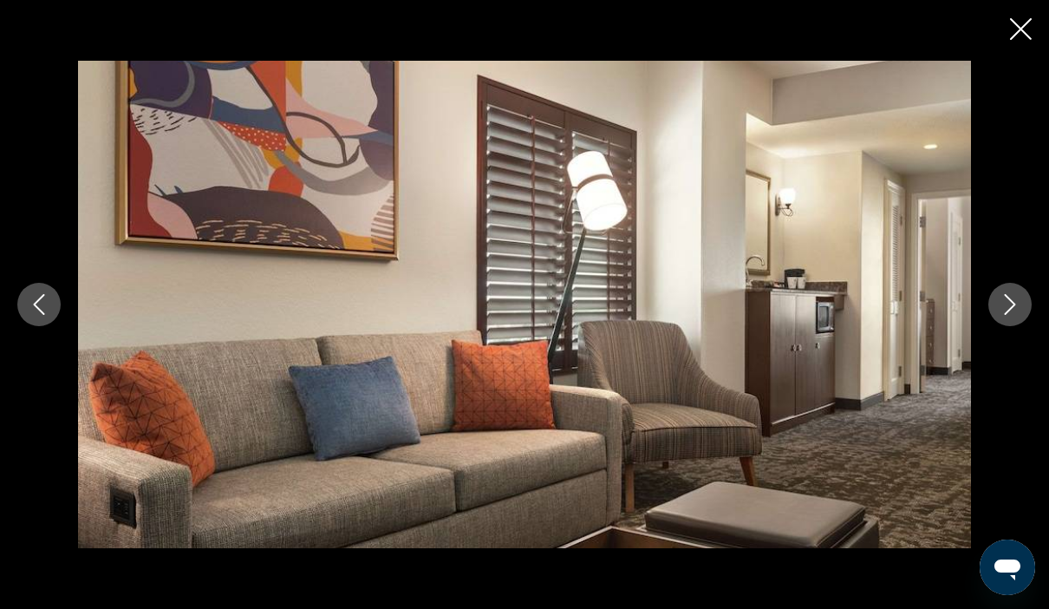
click at [1001, 326] on button "Next image" at bounding box center [1009, 304] width 43 height 43
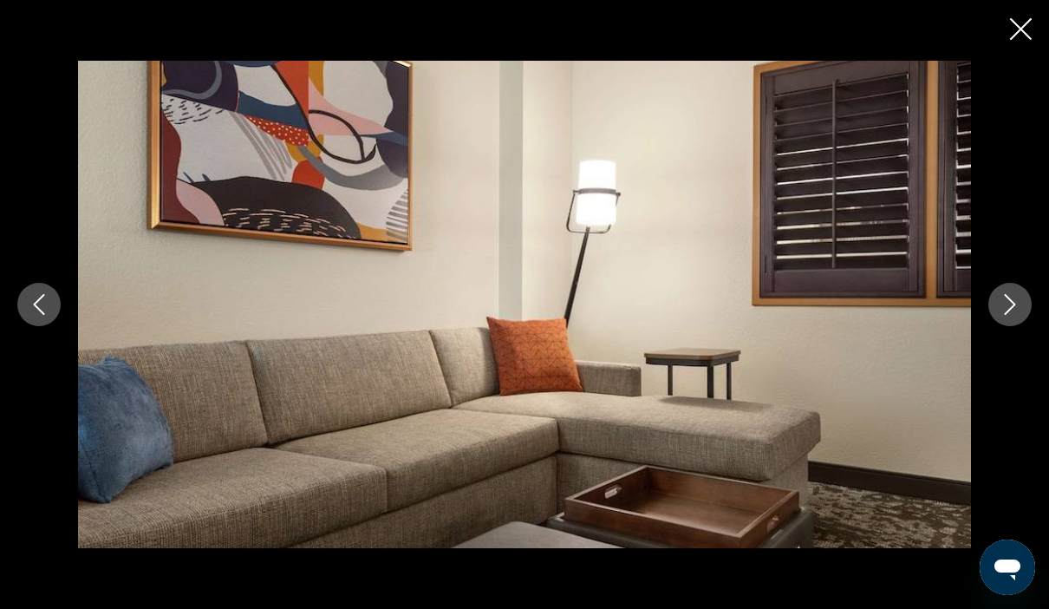
click at [1017, 326] on button "Next image" at bounding box center [1009, 304] width 43 height 43
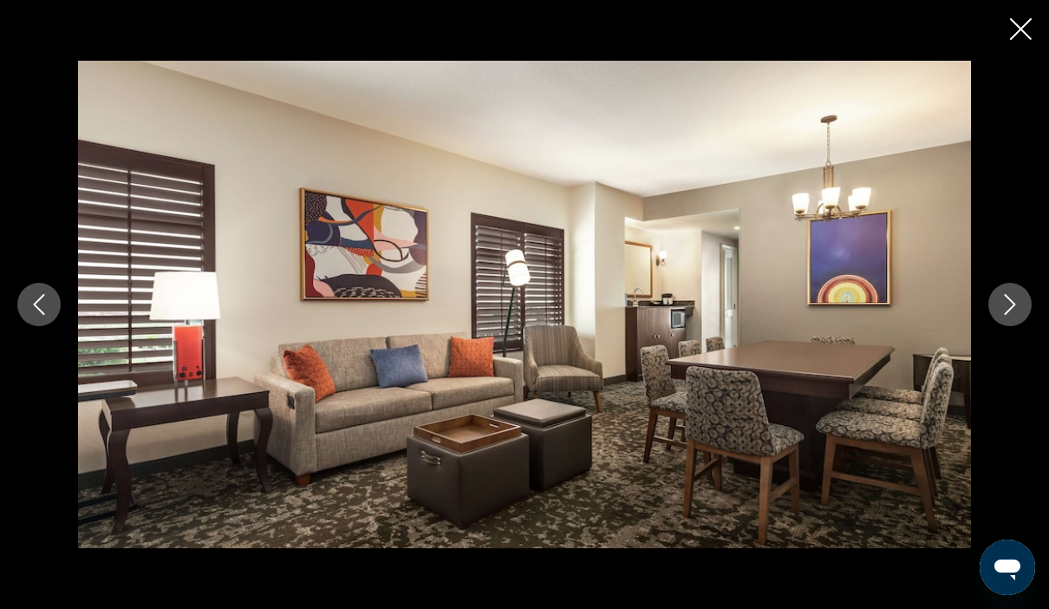
click at [1006, 326] on button "Next image" at bounding box center [1009, 304] width 43 height 43
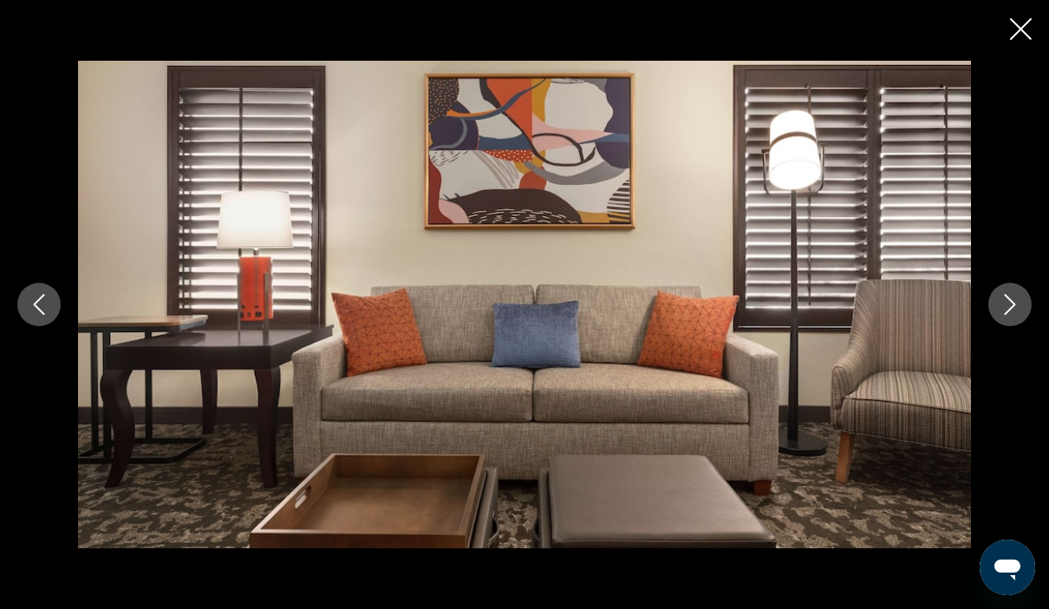
click at [1003, 326] on button "Next image" at bounding box center [1009, 304] width 43 height 43
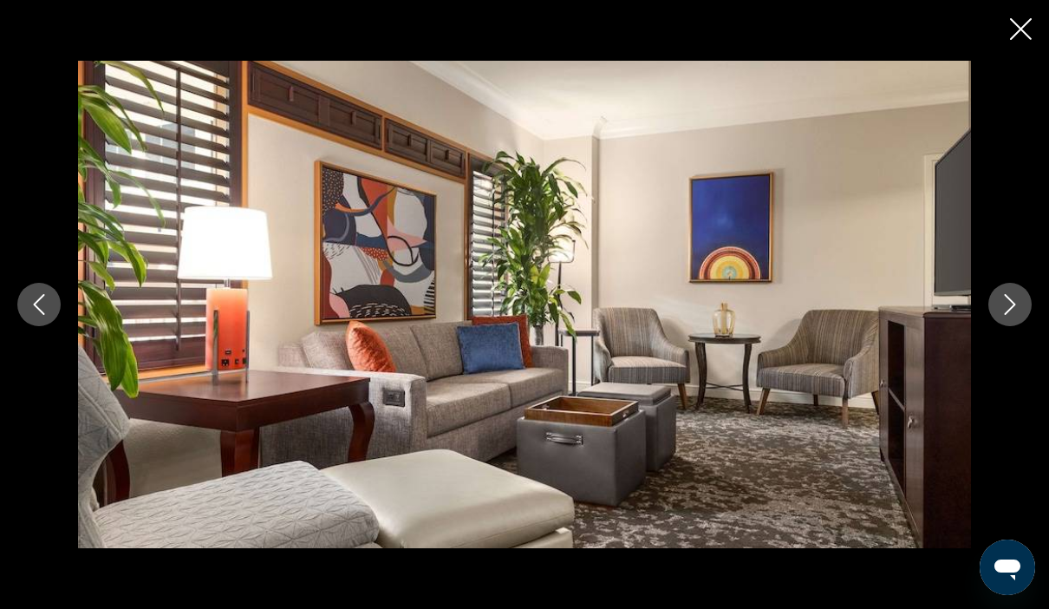
click at [995, 359] on div "prev next" at bounding box center [524, 304] width 1049 height 487
click at [1022, 326] on button "Next image" at bounding box center [1009, 304] width 43 height 43
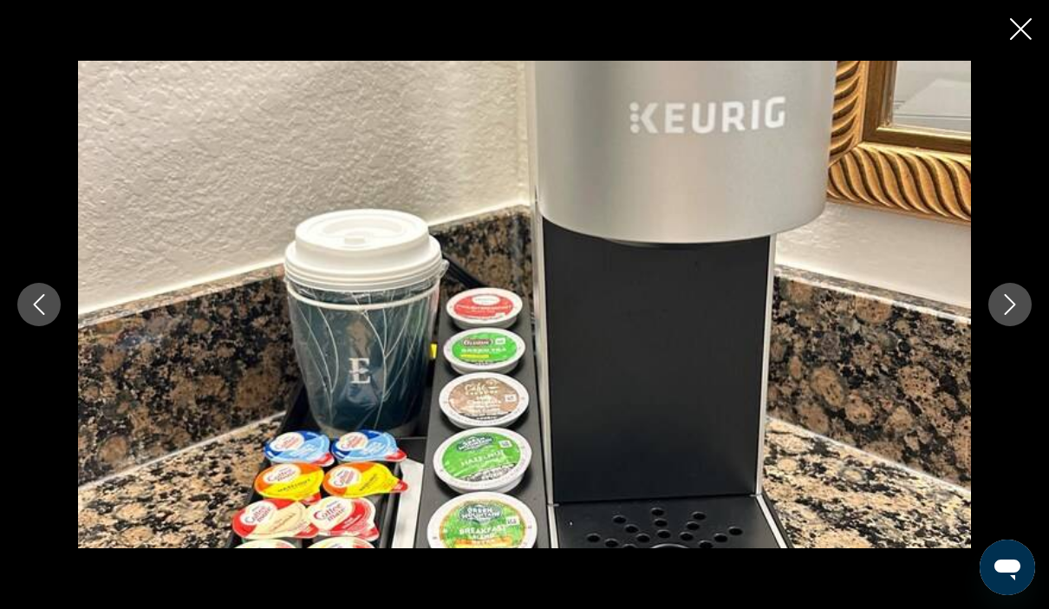
click at [1003, 326] on button "Next image" at bounding box center [1009, 304] width 43 height 43
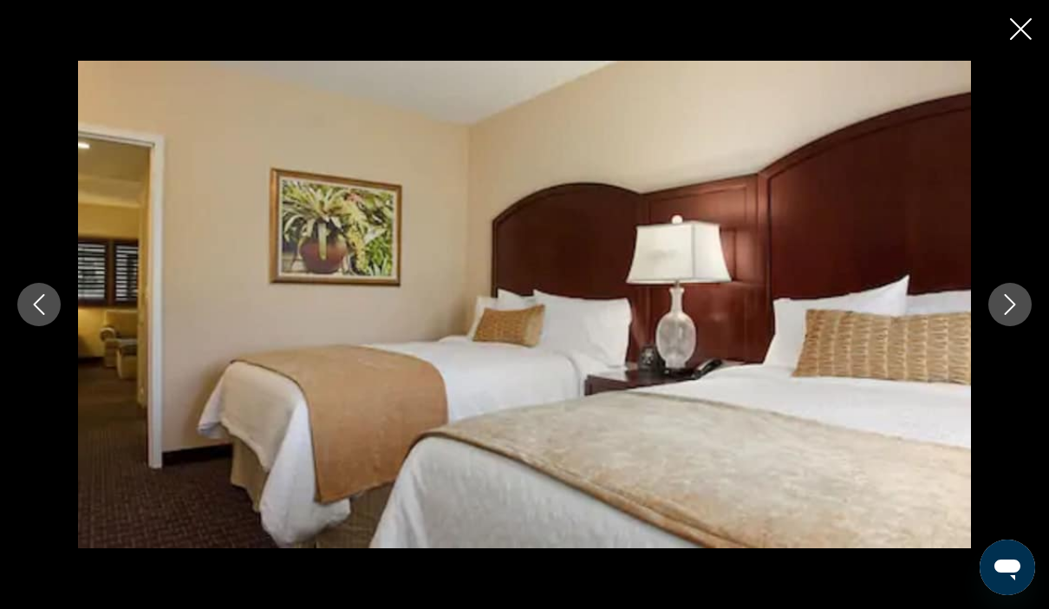
click at [1022, 24] on icon "Close slideshow" at bounding box center [1021, 29] width 22 height 22
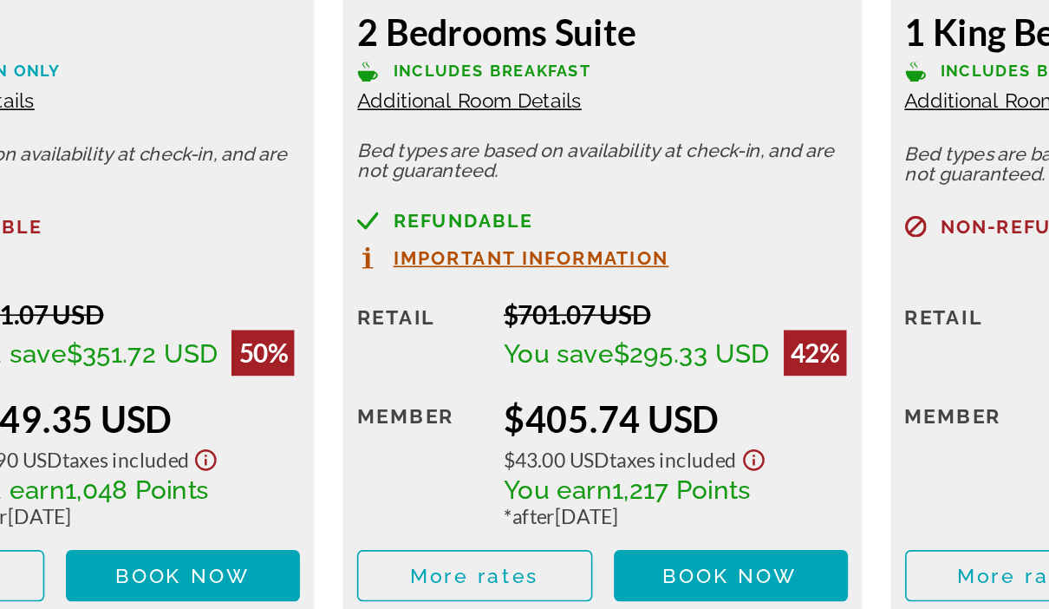
scroll to position [2783, 0]
click at [561, 537] on span "Book now" at bounding box center [602, 544] width 82 height 14
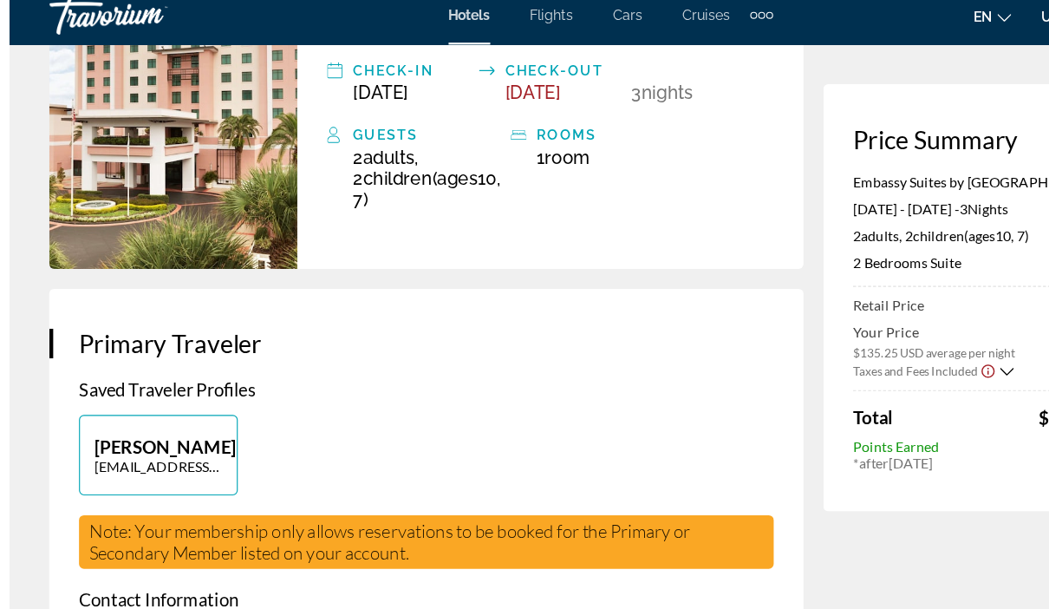
scroll to position [231, 0]
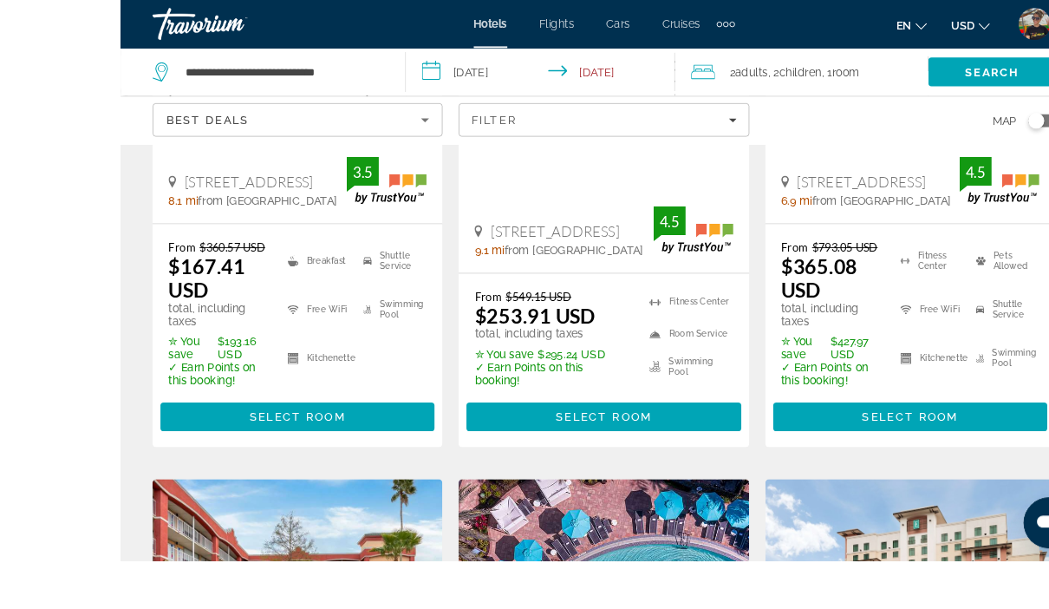
scroll to position [1921, 0]
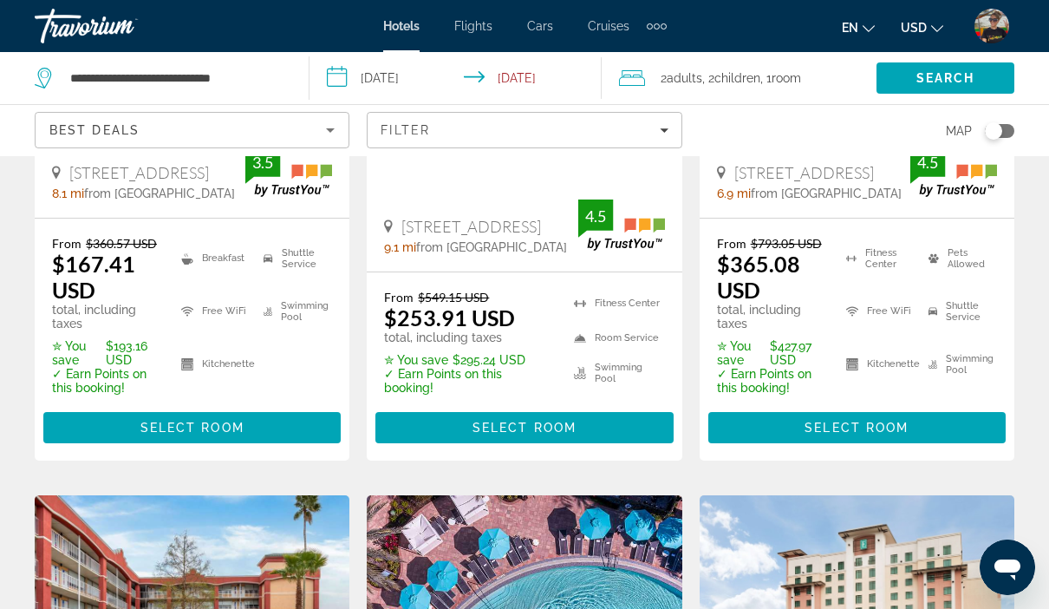
click at [106, 26] on div "Travorium" at bounding box center [121, 25] width 173 height 45
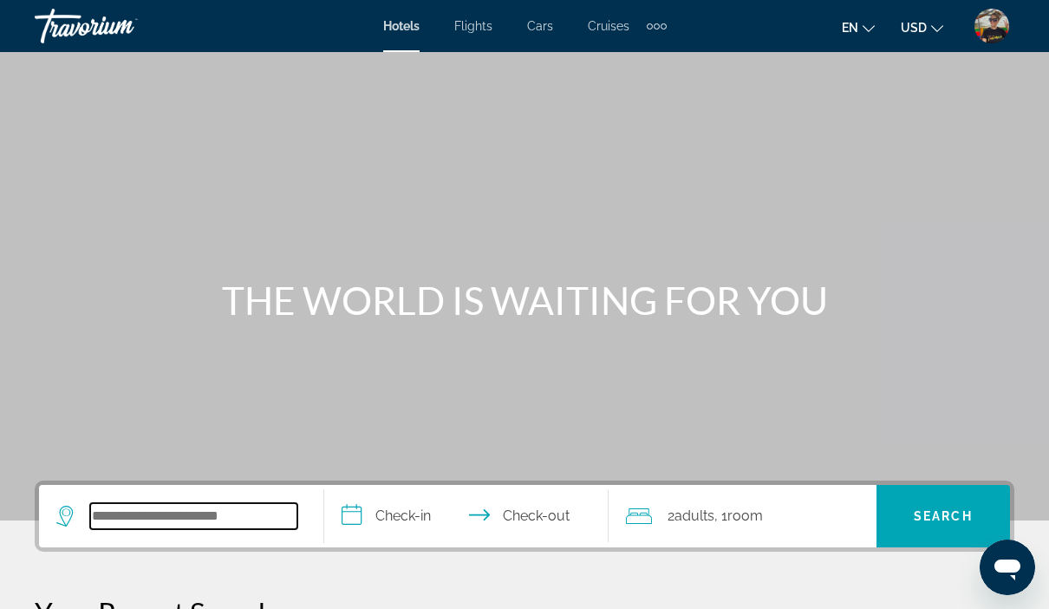
click at [175, 515] on input "Search hotel destination" at bounding box center [193, 516] width 207 height 26
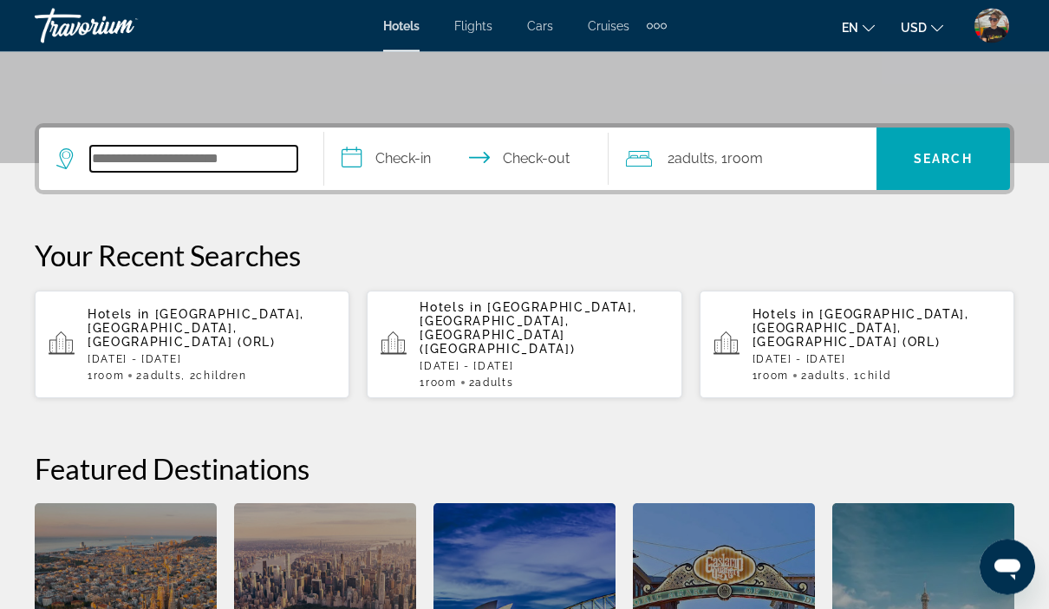
scroll to position [423, 0]
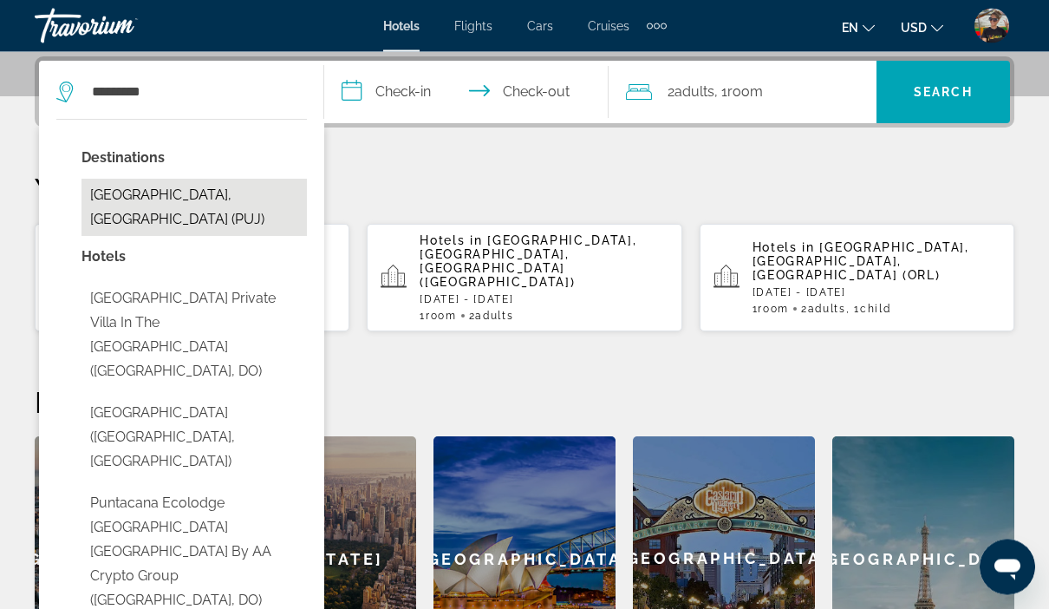
click at [170, 216] on button "[GEOGRAPHIC_DATA], [GEOGRAPHIC_DATA] (PUJ)" at bounding box center [193, 207] width 225 height 57
type input "**********"
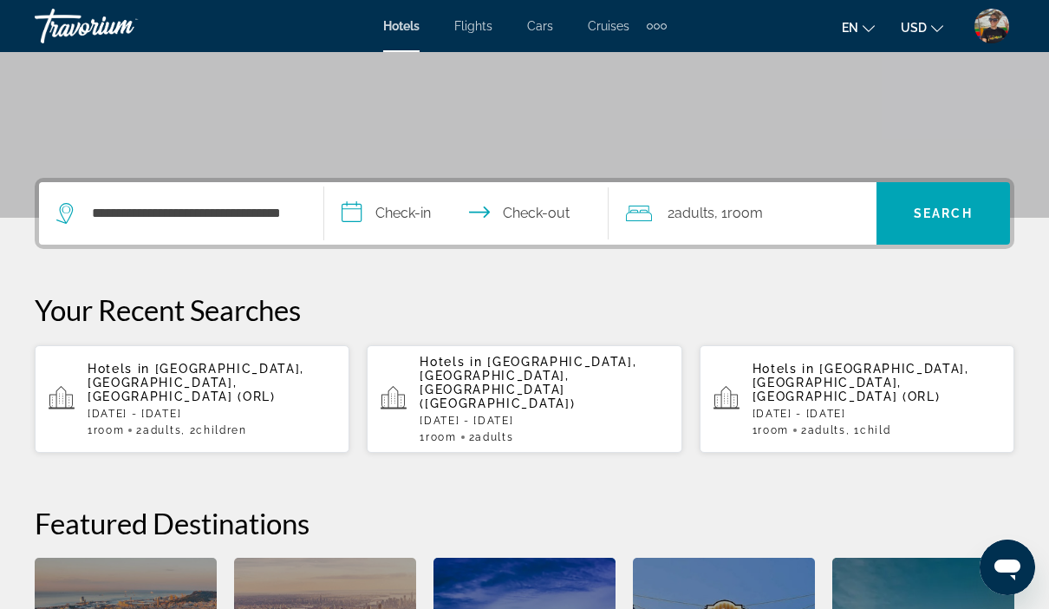
click at [407, 214] on input "**********" at bounding box center [470, 216] width 292 height 68
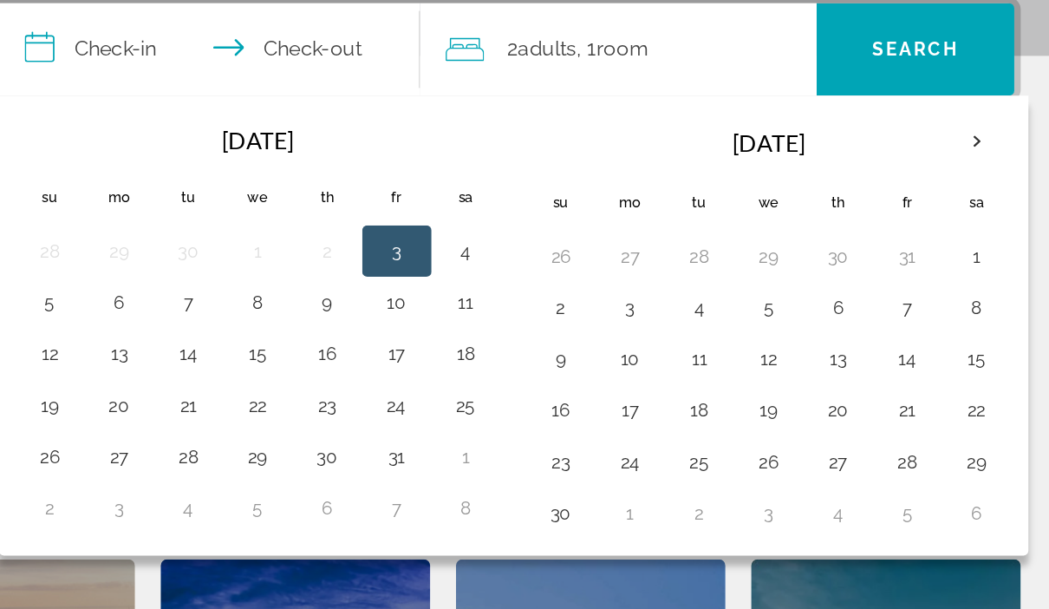
scroll to position [400, 0]
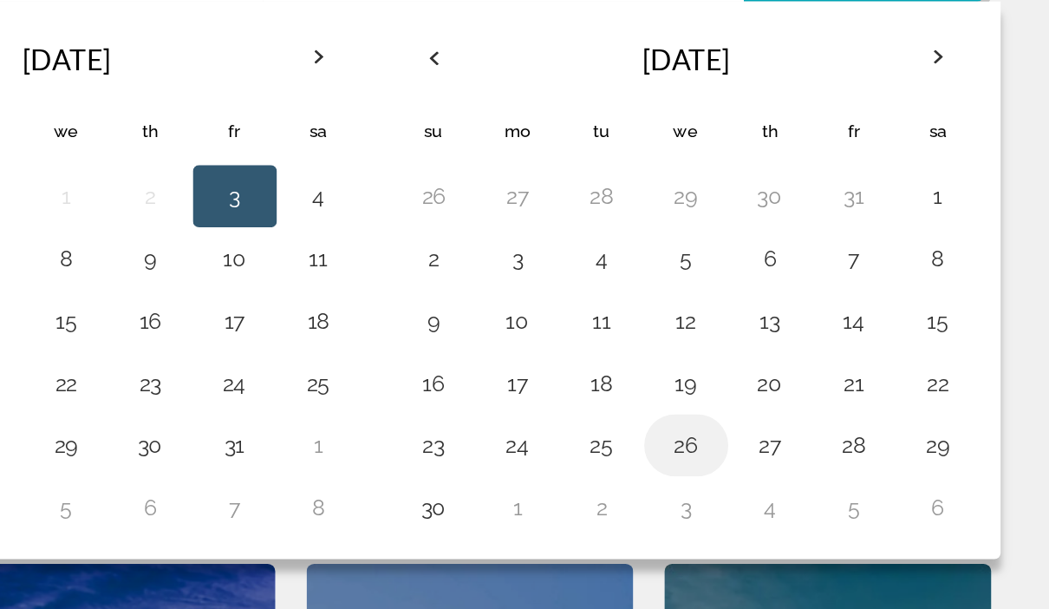
click at [830, 381] on button "26" at bounding box center [844, 393] width 28 height 24
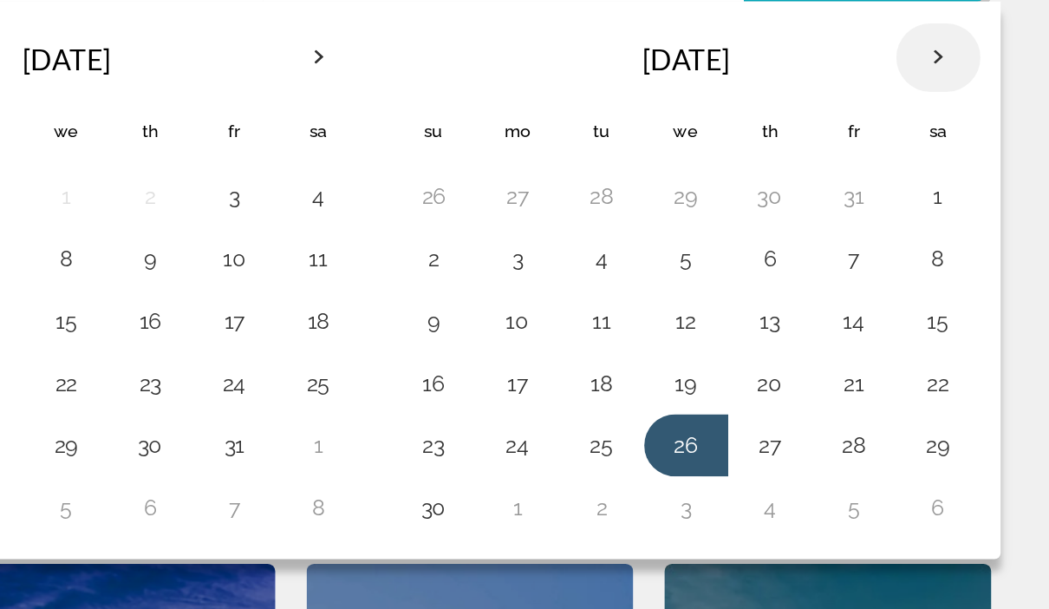
click at [961, 159] on th "Next month" at bounding box center [984, 178] width 47 height 38
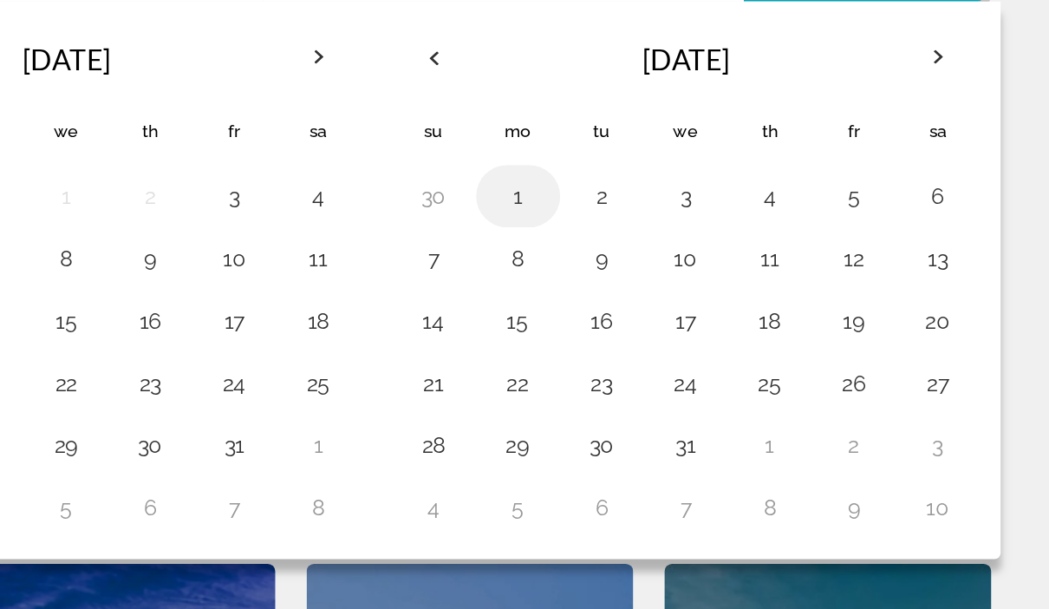
click at [737, 243] on button "1" at bounding box center [751, 255] width 28 height 24
type input "**********"
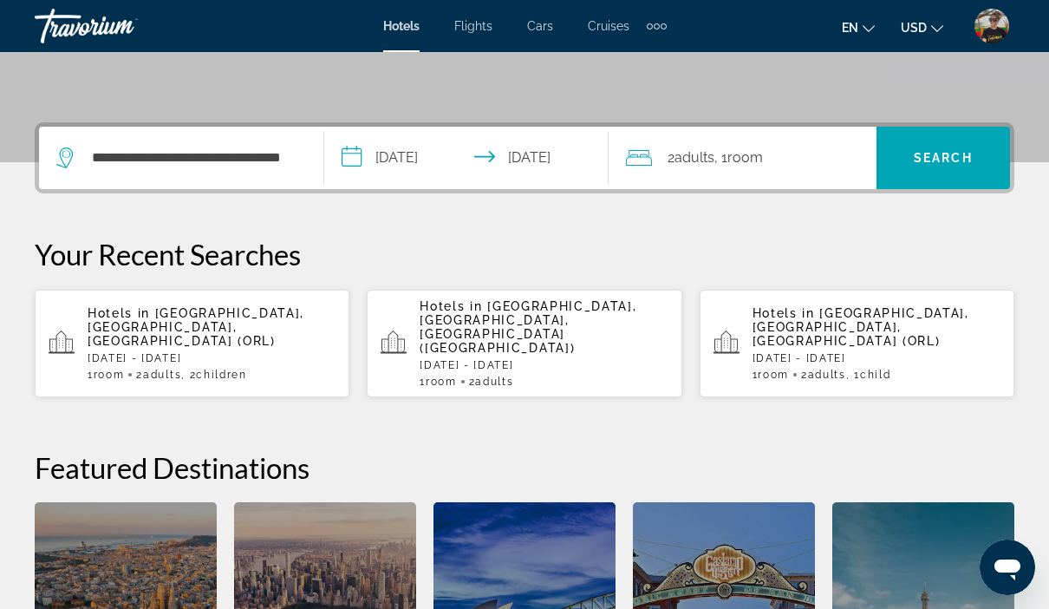
click at [735, 166] on span ", 1 Room rooms" at bounding box center [738, 158] width 49 height 24
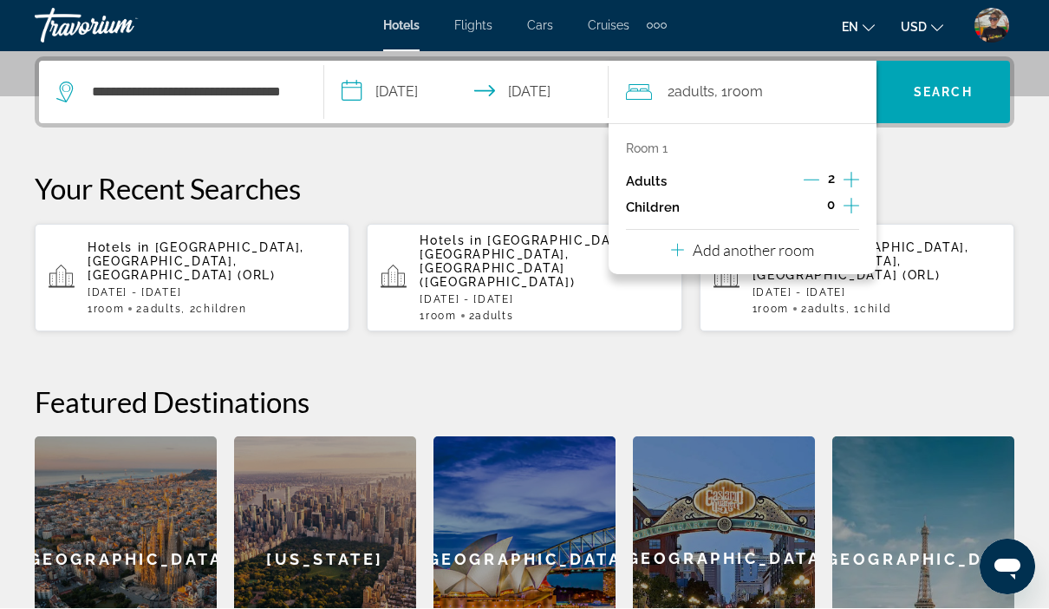
click at [847, 209] on icon "Increment children" at bounding box center [851, 206] width 16 height 21
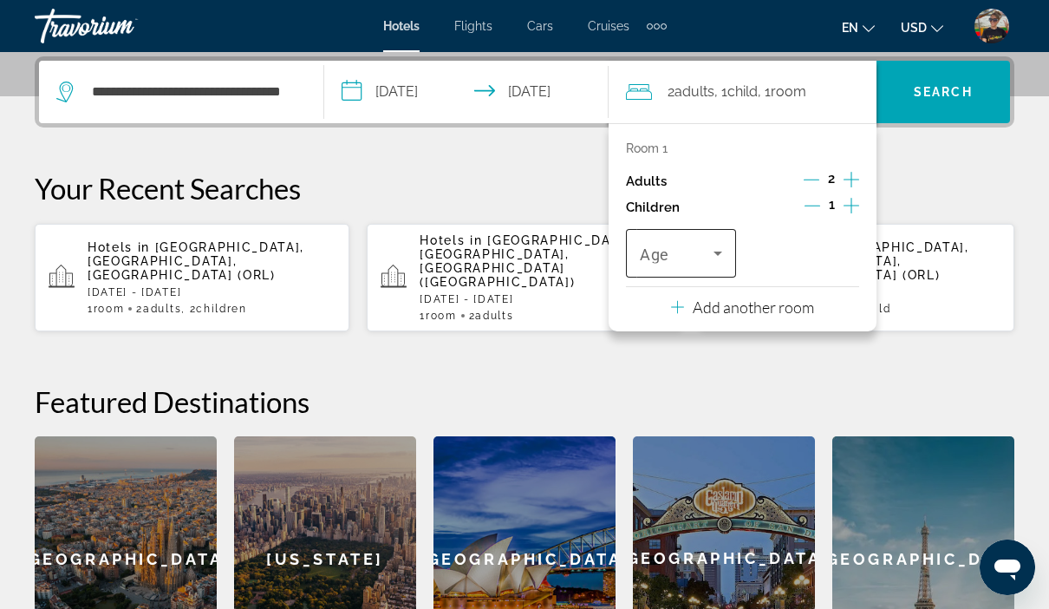
click at [703, 257] on span "Travelers: 2 adults, 1 child" at bounding box center [677, 253] width 74 height 21
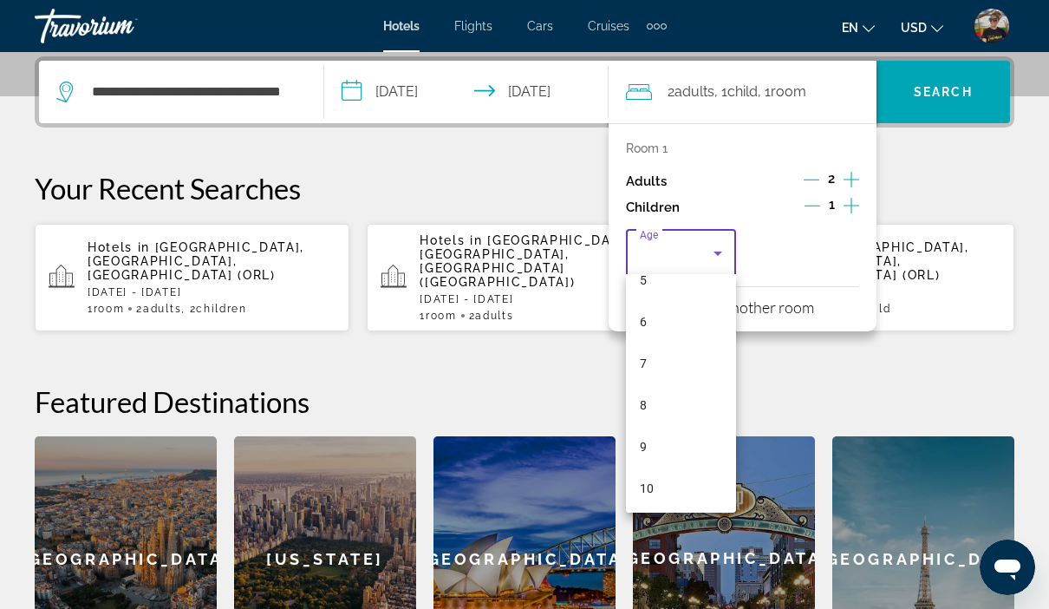
scroll to position [231, 0]
click at [657, 369] on mat-option "7" at bounding box center [681, 362] width 110 height 42
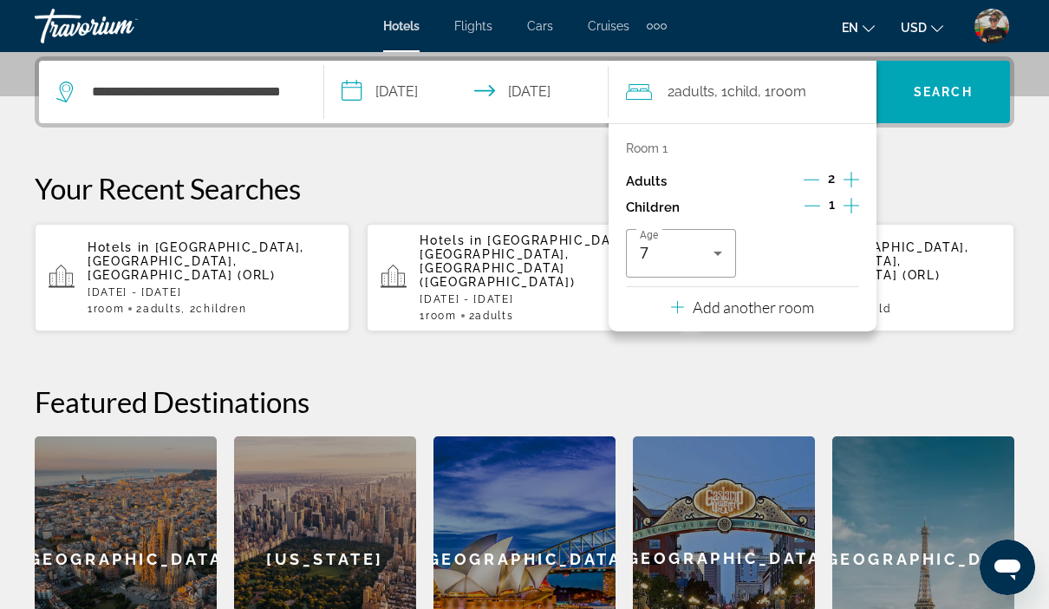
click at [945, 187] on p "Your Recent Searches" at bounding box center [525, 188] width 980 height 35
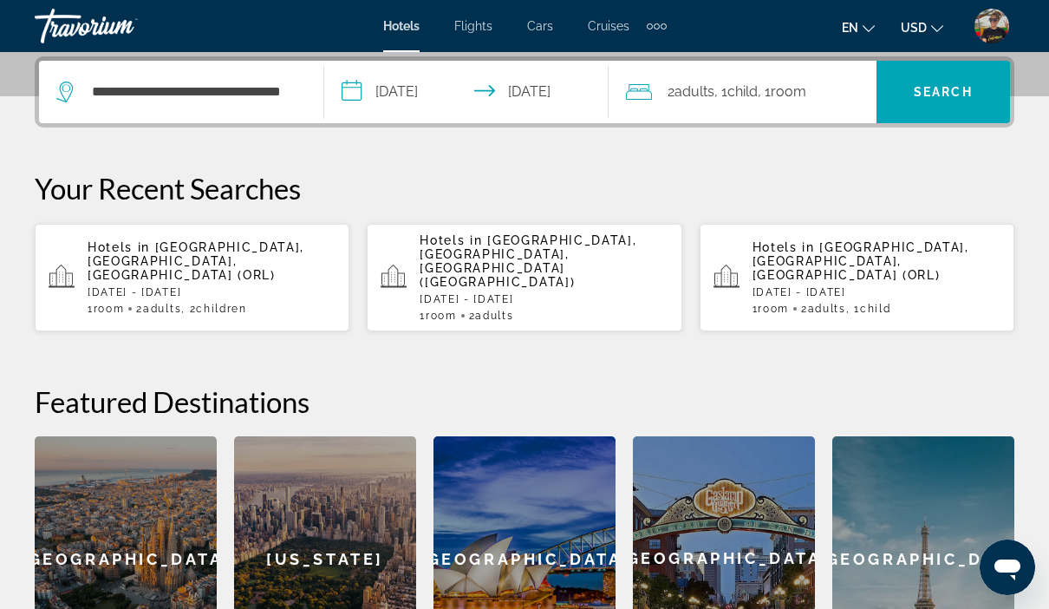
scroll to position [366, 0]
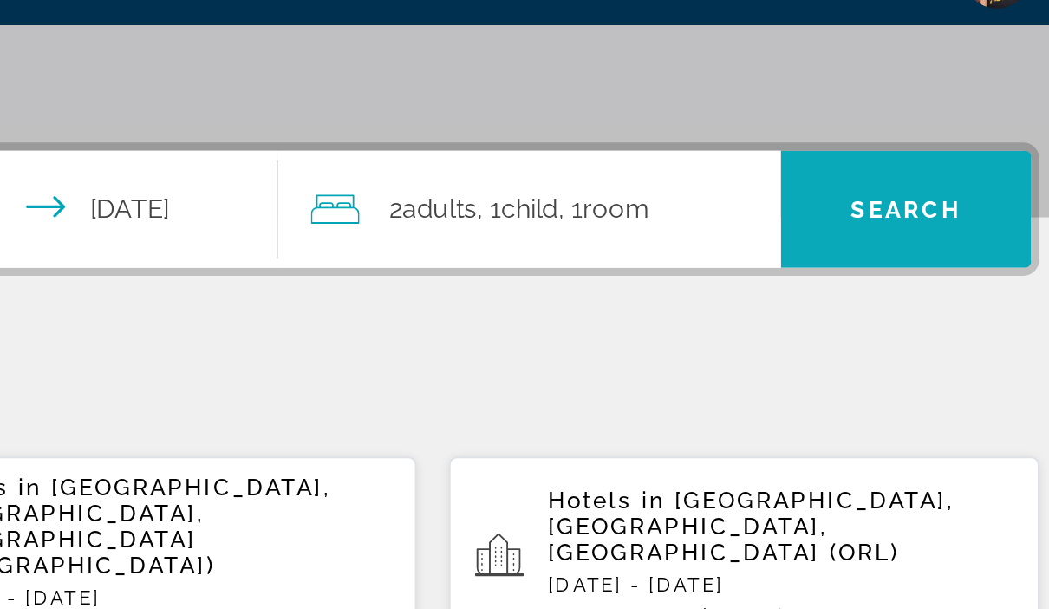
click at [914, 143] on span "Search" at bounding box center [943, 150] width 59 height 14
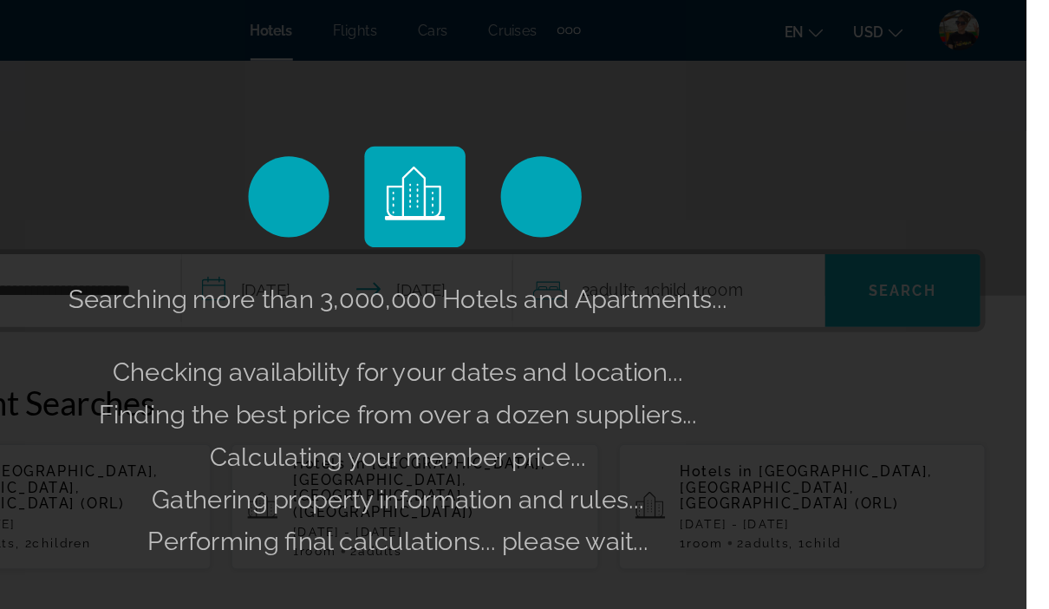
scroll to position [266, 0]
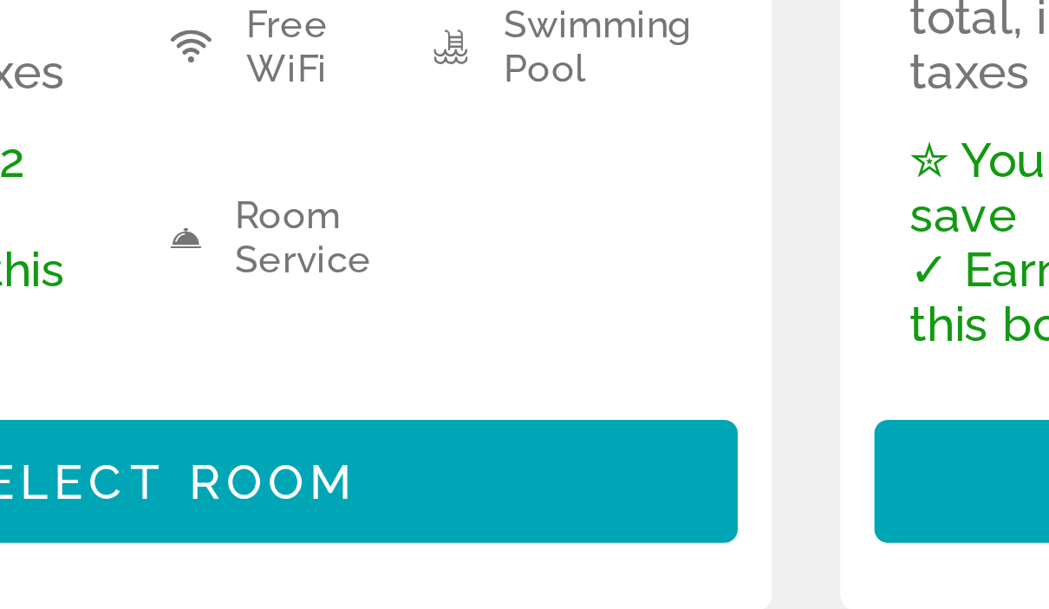
scroll to position [332, 0]
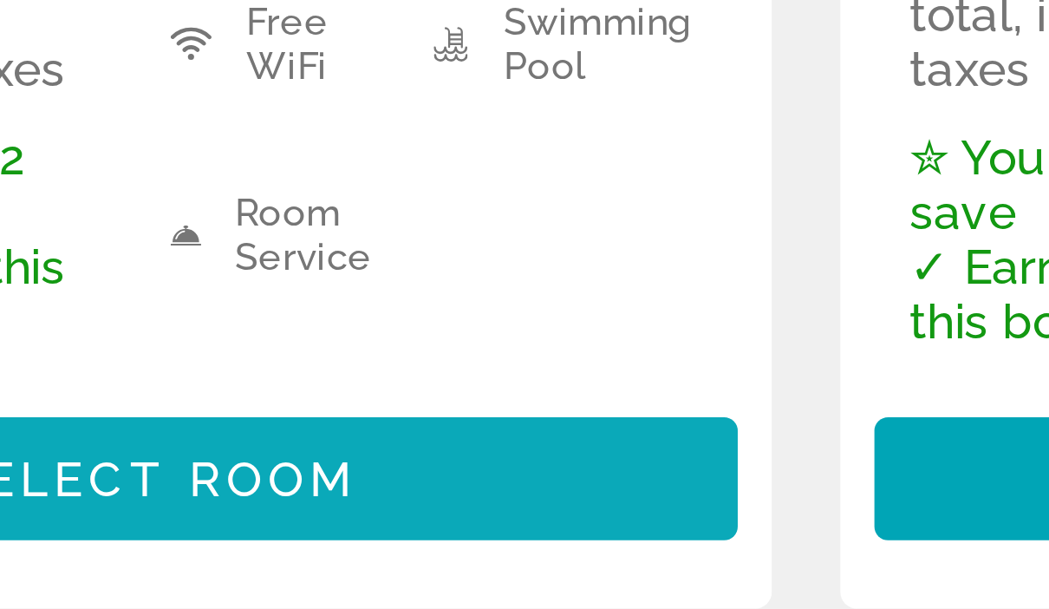
click at [140, 550] on span "Select Room" at bounding box center [192, 557] width 104 height 14
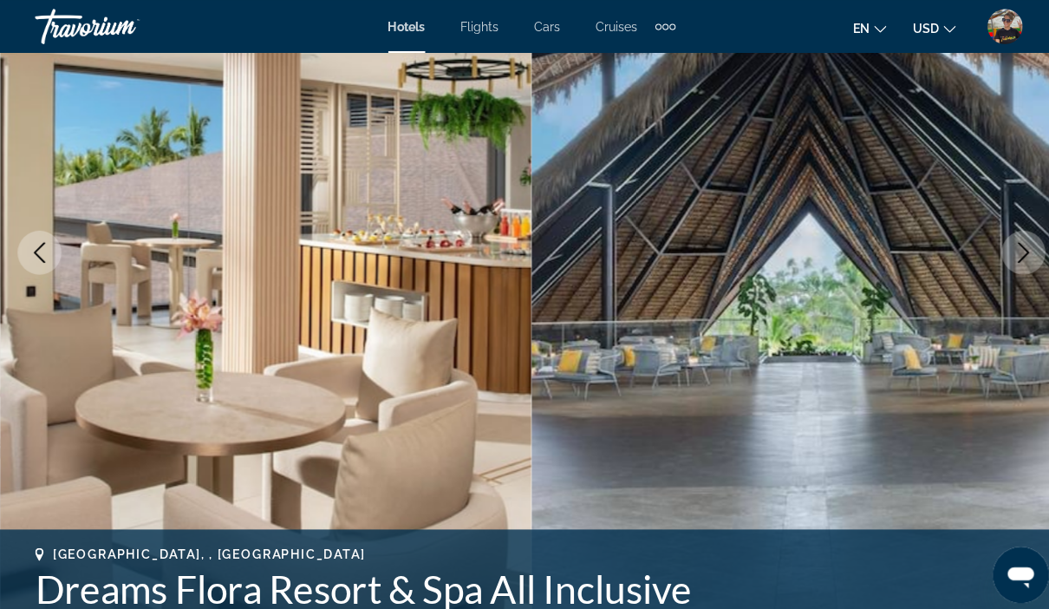
scroll to position [215, 0]
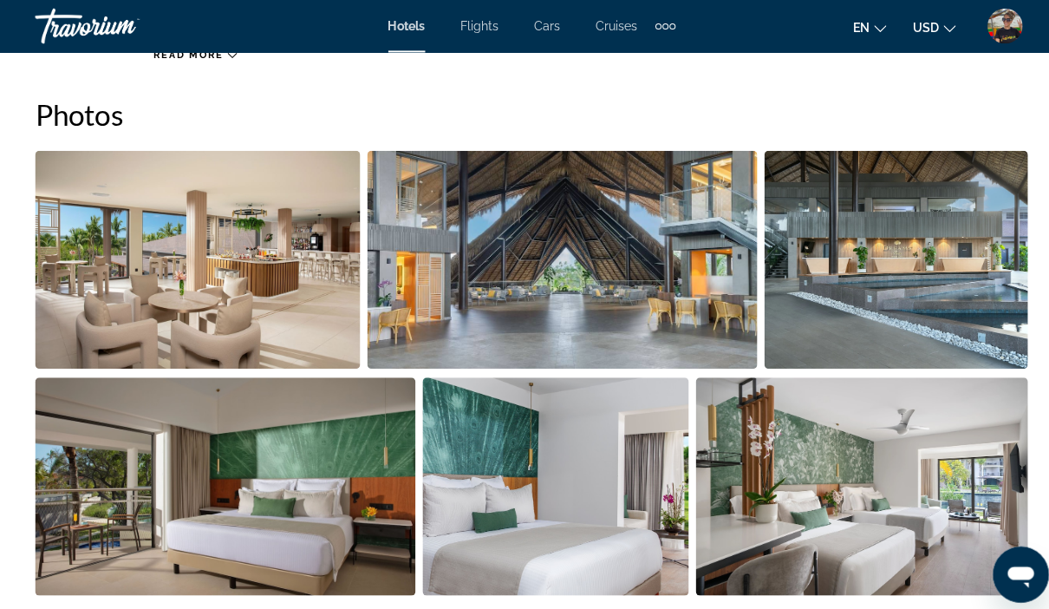
click at [274, 303] on img "Open full-screen image slider" at bounding box center [195, 256] width 321 height 215
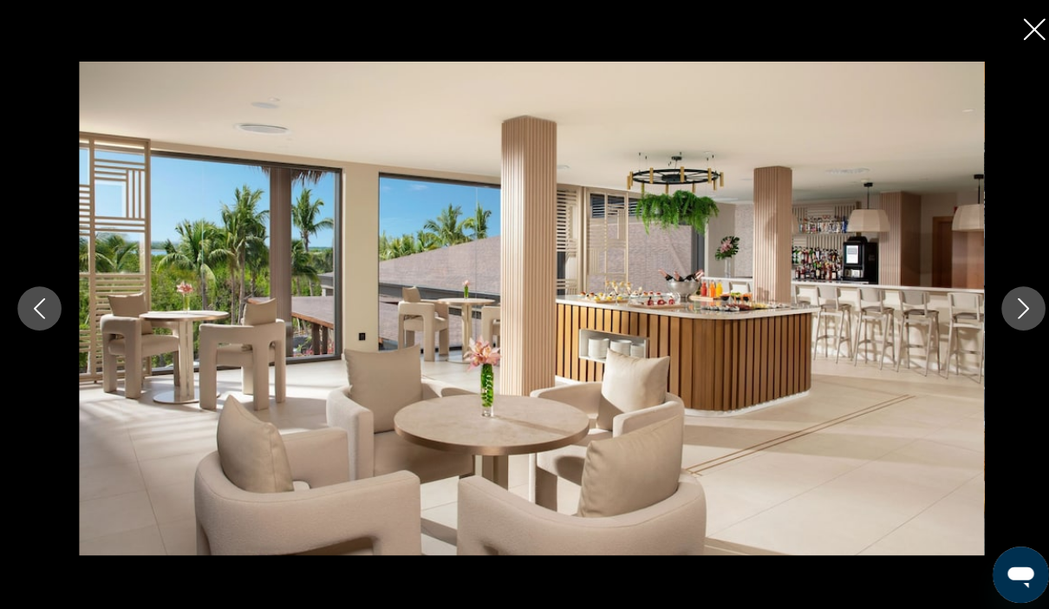
click at [1017, 326] on button "Next image" at bounding box center [1009, 304] width 43 height 43
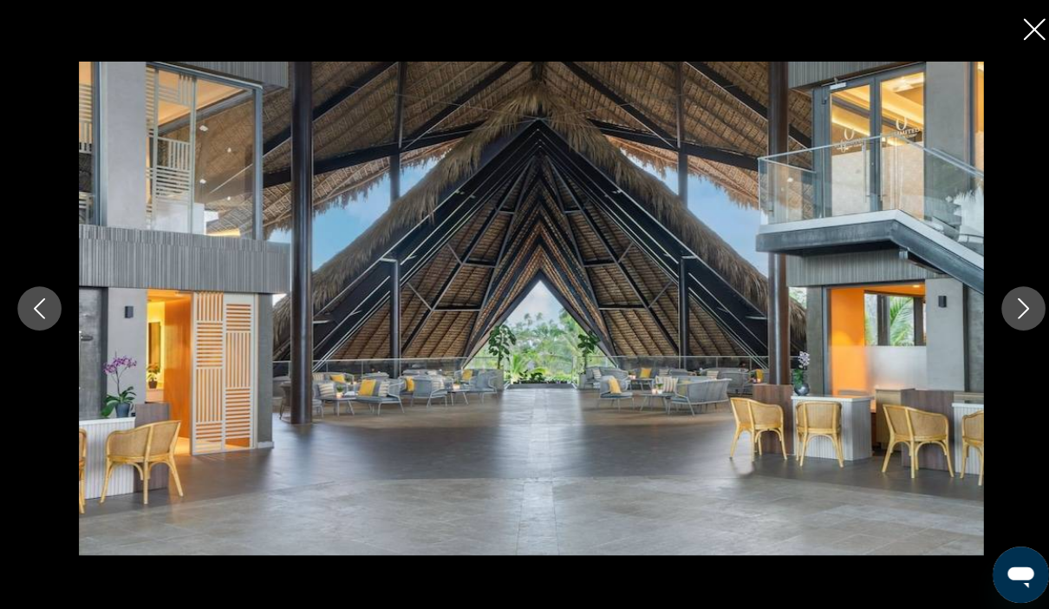
click at [1001, 326] on button "Next image" at bounding box center [1009, 304] width 43 height 43
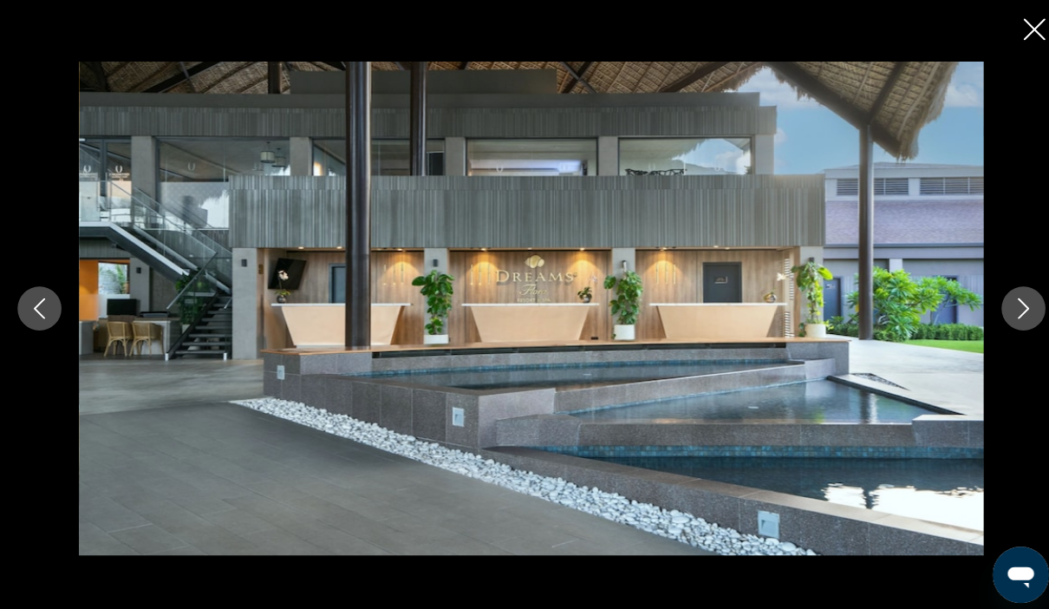
click at [997, 360] on div "prev next" at bounding box center [524, 304] width 1049 height 487
click at [1013, 326] on button "Next image" at bounding box center [1009, 304] width 43 height 43
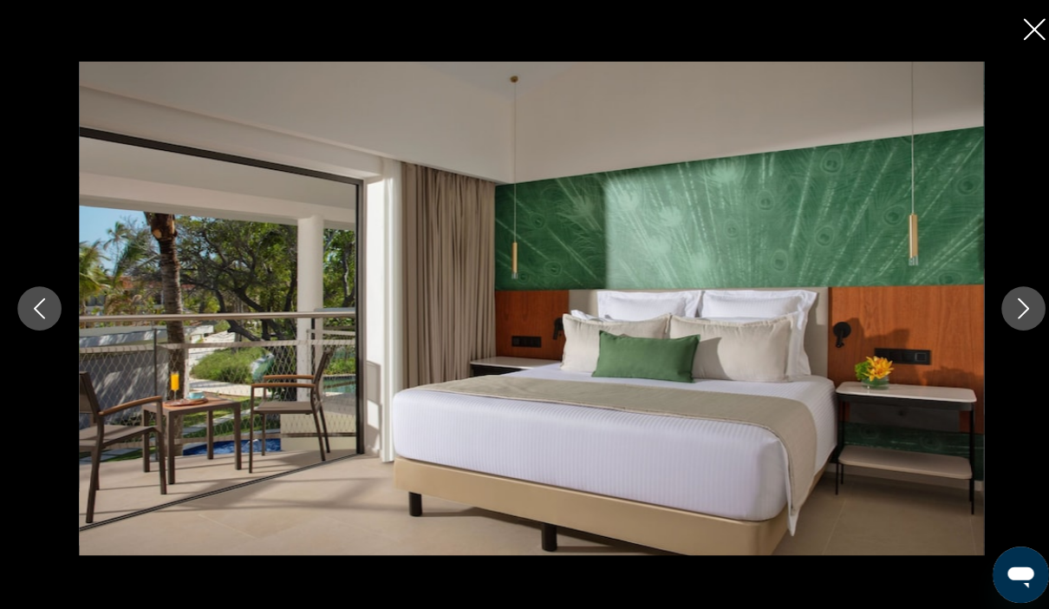
click at [1012, 326] on button "Next image" at bounding box center [1009, 304] width 43 height 43
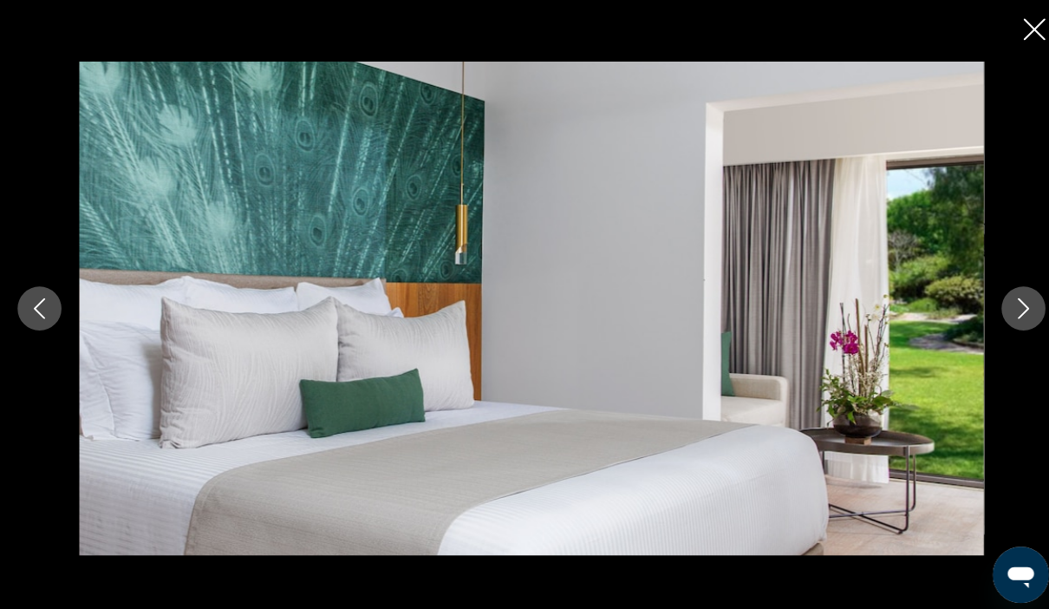
click at [1013, 326] on button "Next image" at bounding box center [1009, 304] width 43 height 43
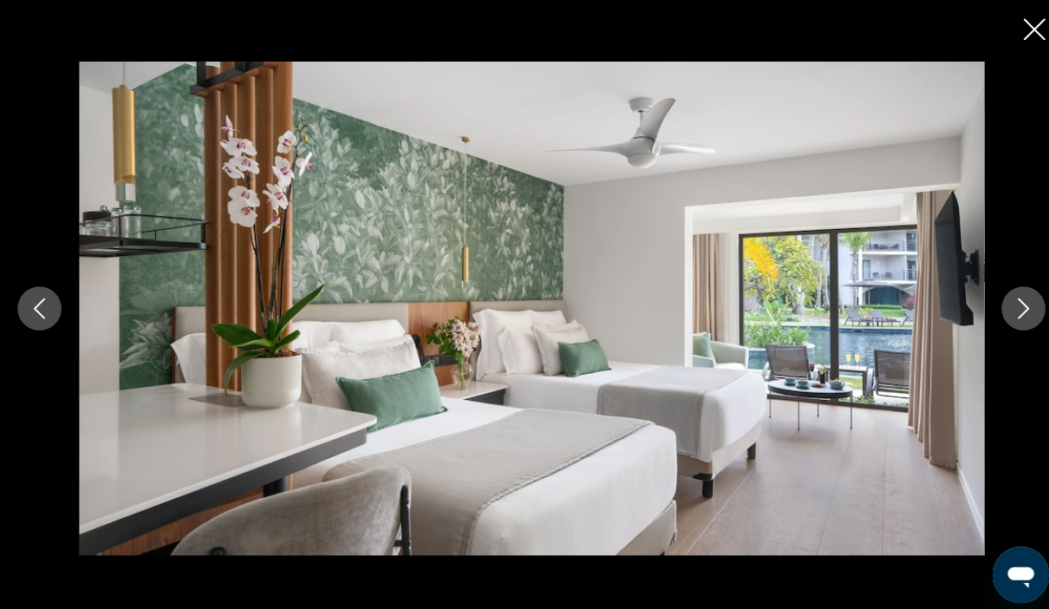
click at [1013, 326] on button "Next image" at bounding box center [1009, 304] width 43 height 43
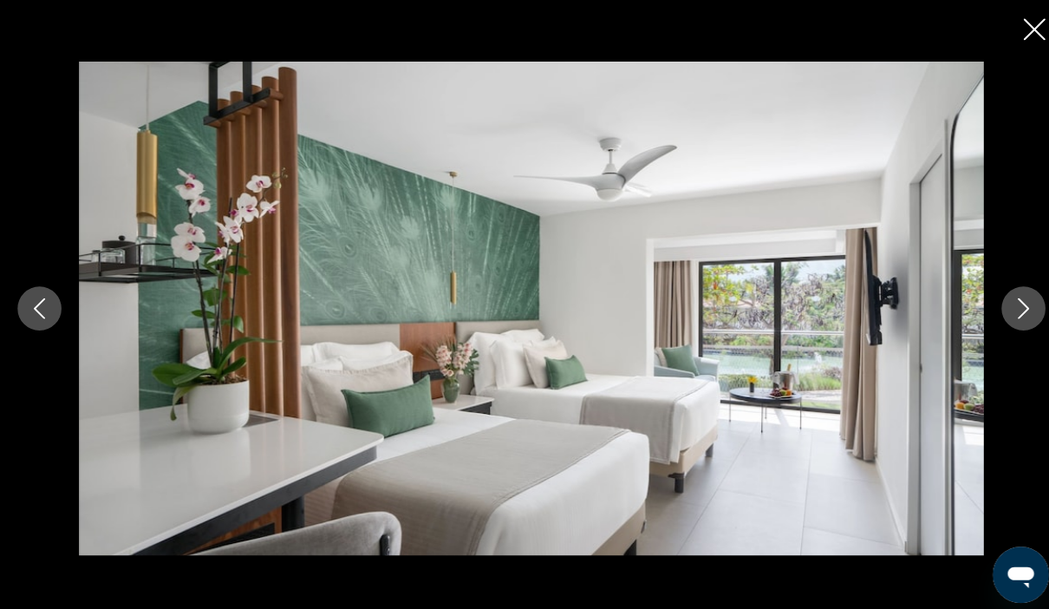
click at [1003, 326] on button "Next image" at bounding box center [1009, 304] width 43 height 43
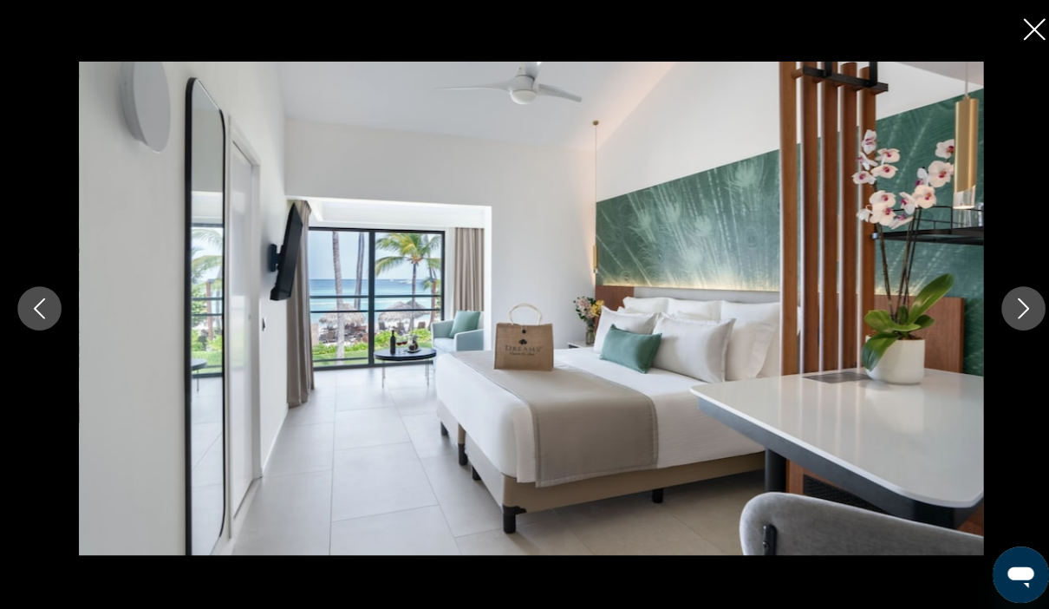
click at [996, 326] on button "Next image" at bounding box center [1009, 304] width 43 height 43
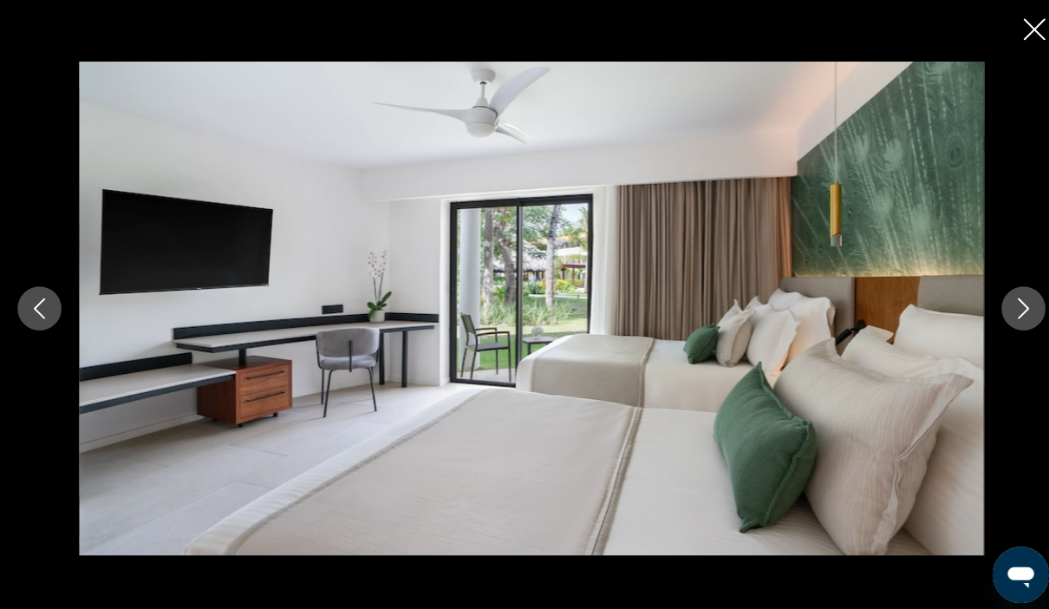
click at [1000, 326] on button "Next image" at bounding box center [1009, 304] width 43 height 43
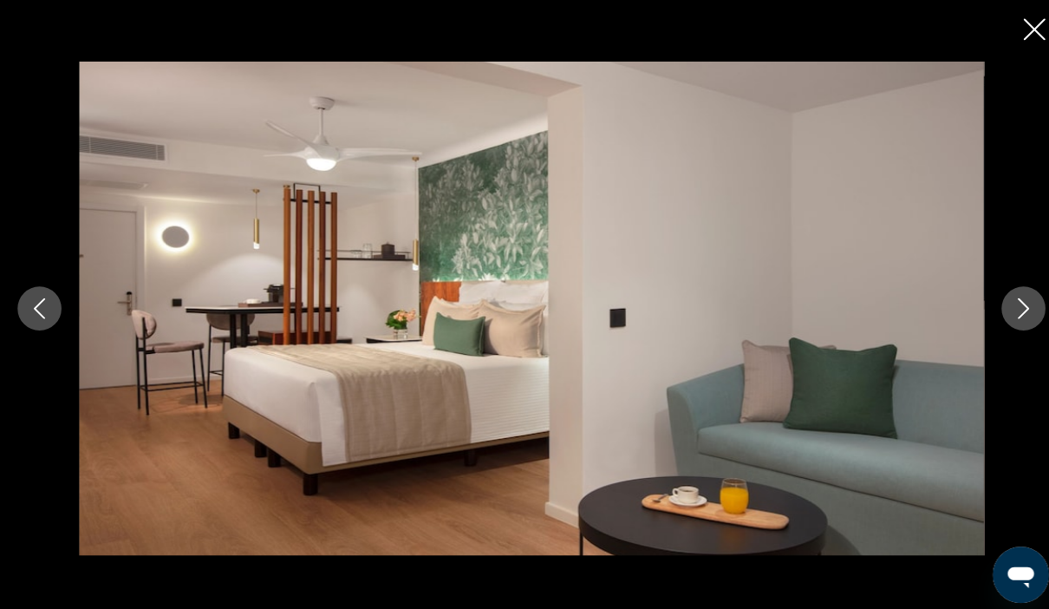
click at [998, 326] on button "Next image" at bounding box center [1009, 304] width 43 height 43
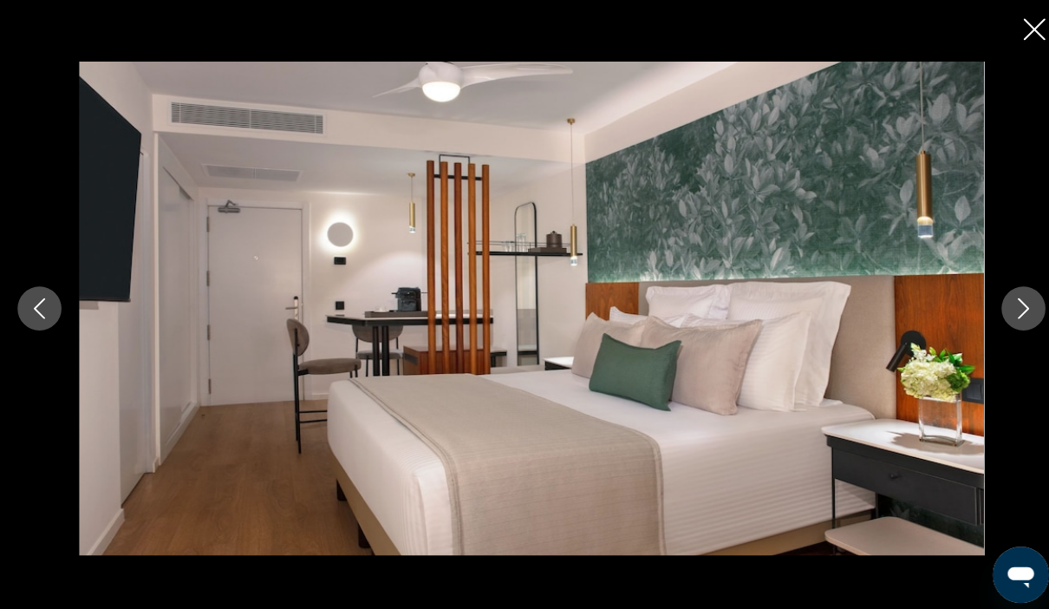
click at [1006, 326] on button "Next image" at bounding box center [1009, 304] width 43 height 43
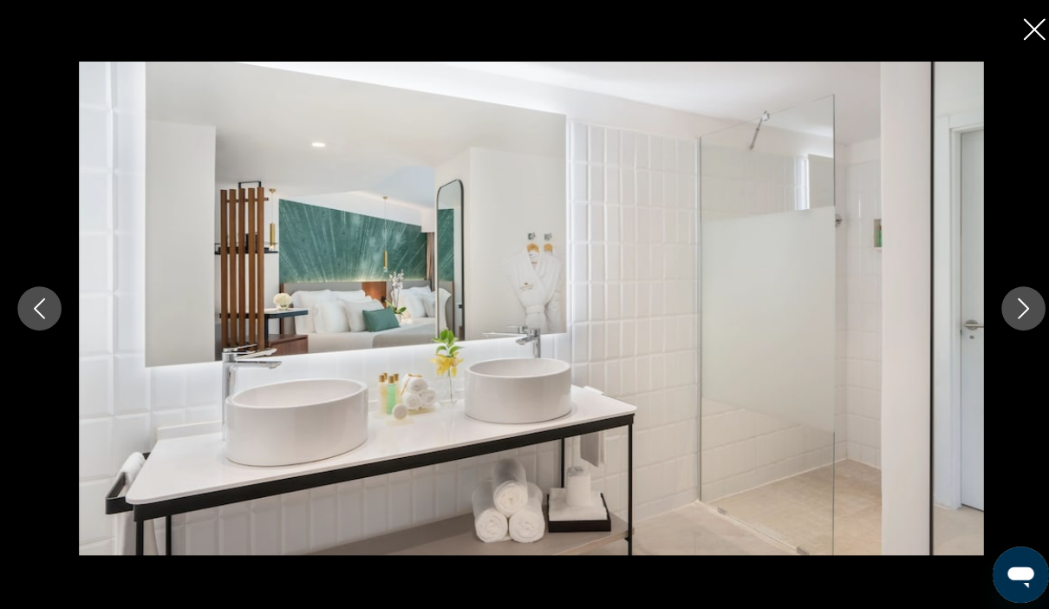
click at [1006, 315] on icon "Next image" at bounding box center [1009, 304] width 21 height 21
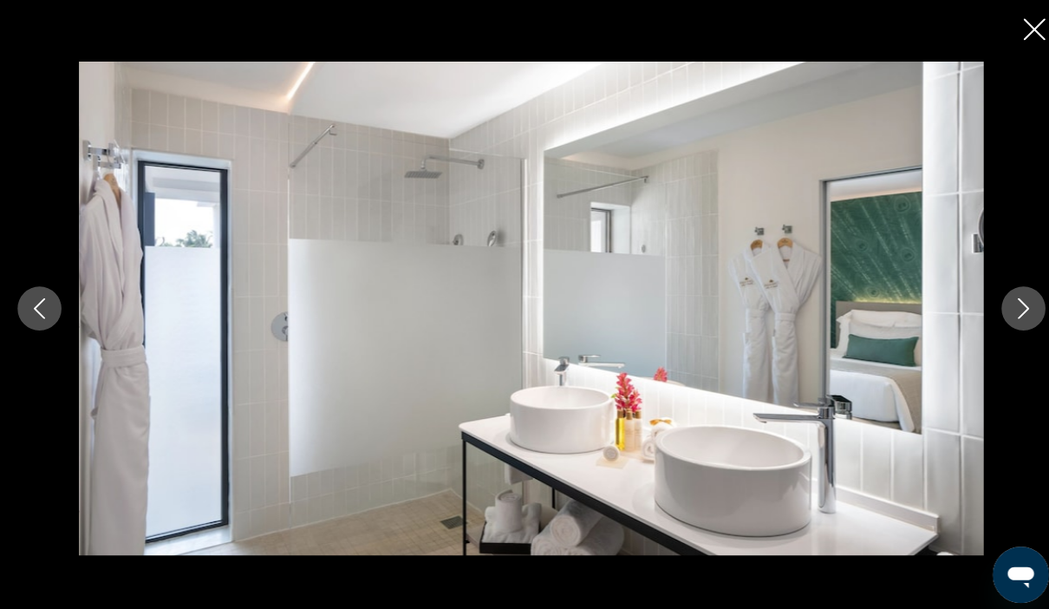
click at [994, 326] on button "Next image" at bounding box center [1009, 304] width 43 height 43
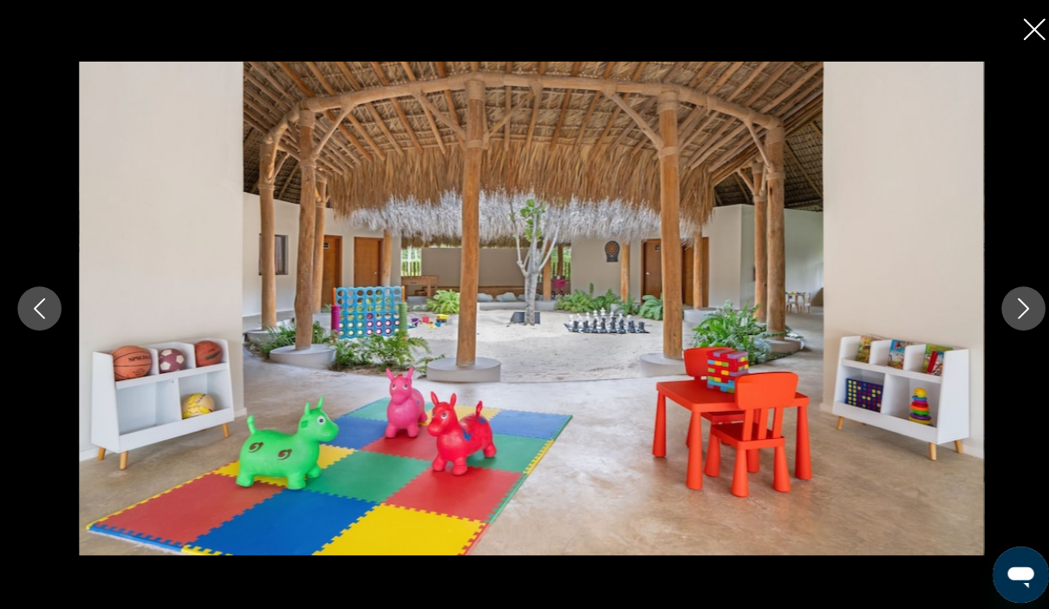
click at [997, 326] on button "Next image" at bounding box center [1009, 304] width 43 height 43
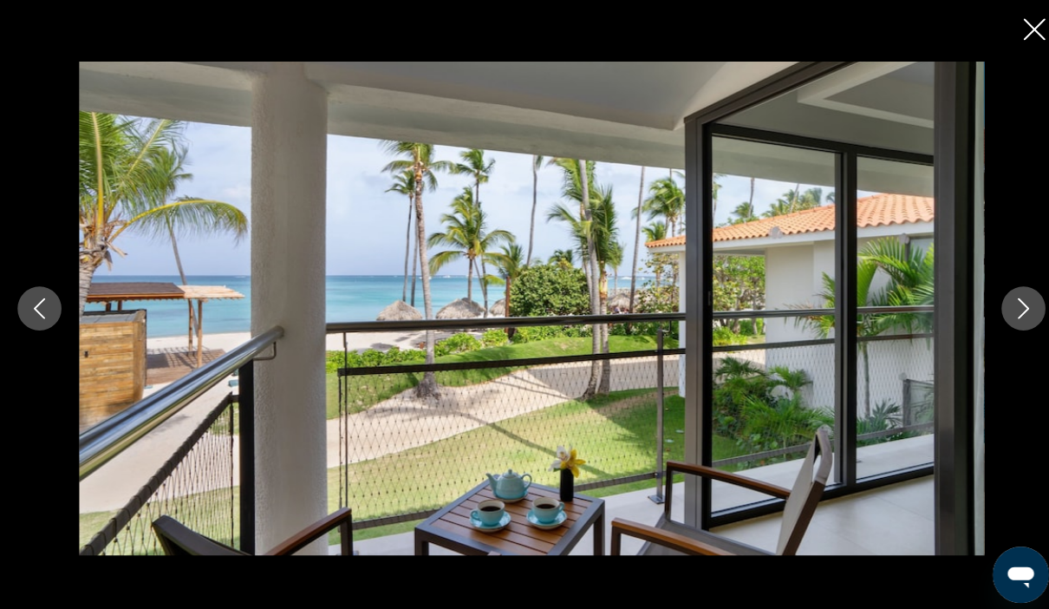
click at [1001, 326] on button "Next image" at bounding box center [1009, 304] width 43 height 43
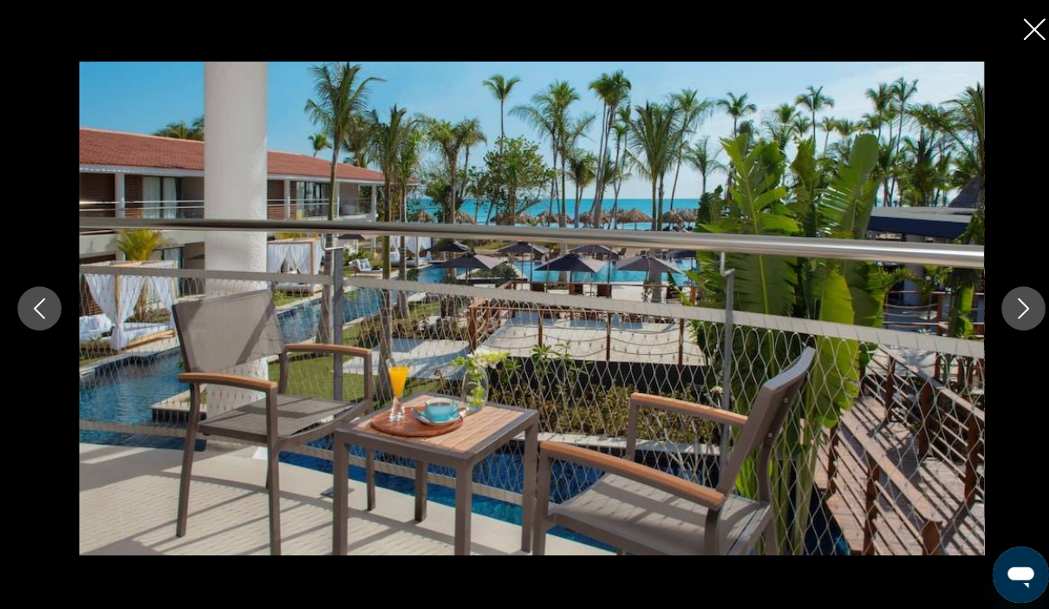
click at [1016, 315] on icon "Next image" at bounding box center [1009, 304] width 21 height 21
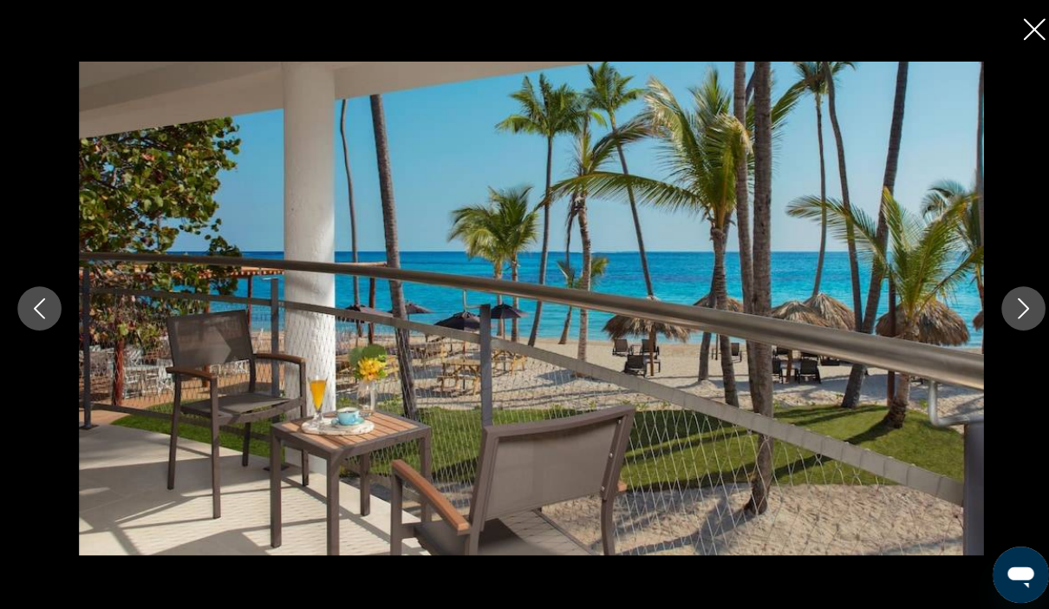
click at [992, 326] on button "Next image" at bounding box center [1009, 304] width 43 height 43
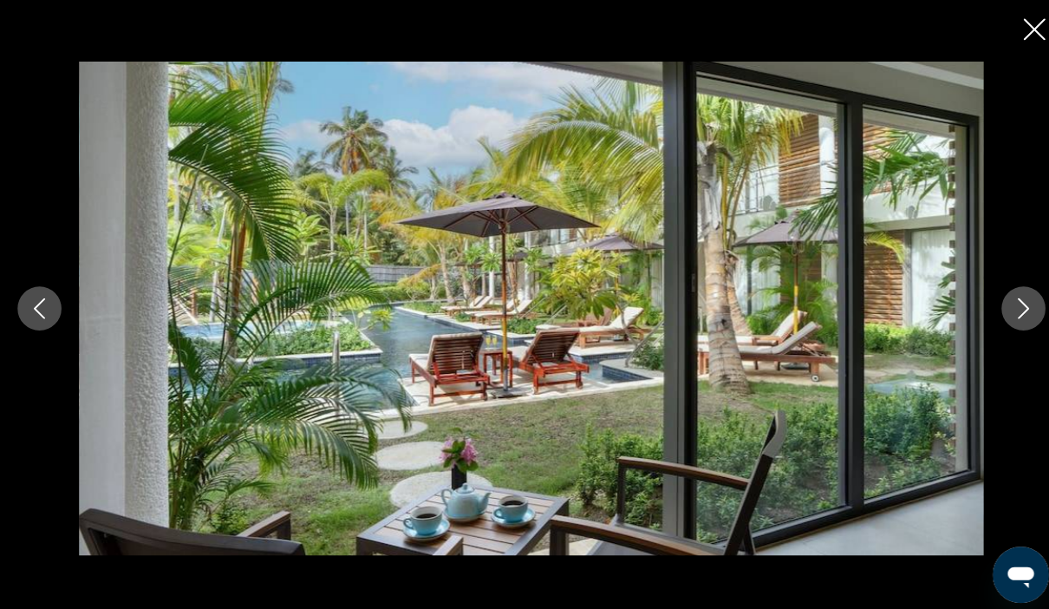
click at [996, 326] on button "Next image" at bounding box center [1009, 304] width 43 height 43
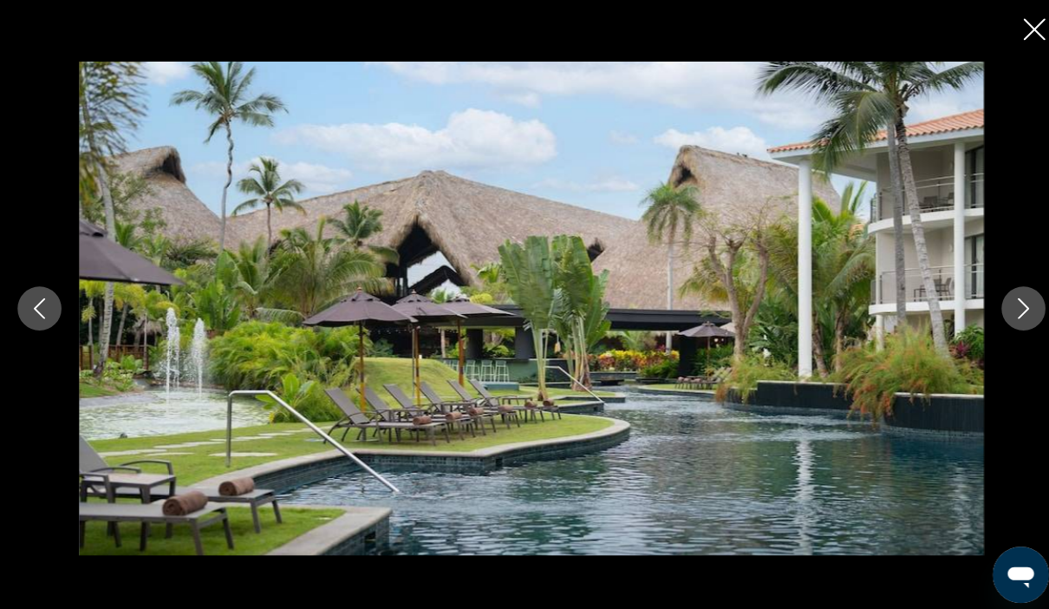
click at [1006, 315] on icon "Next image" at bounding box center [1009, 304] width 21 height 21
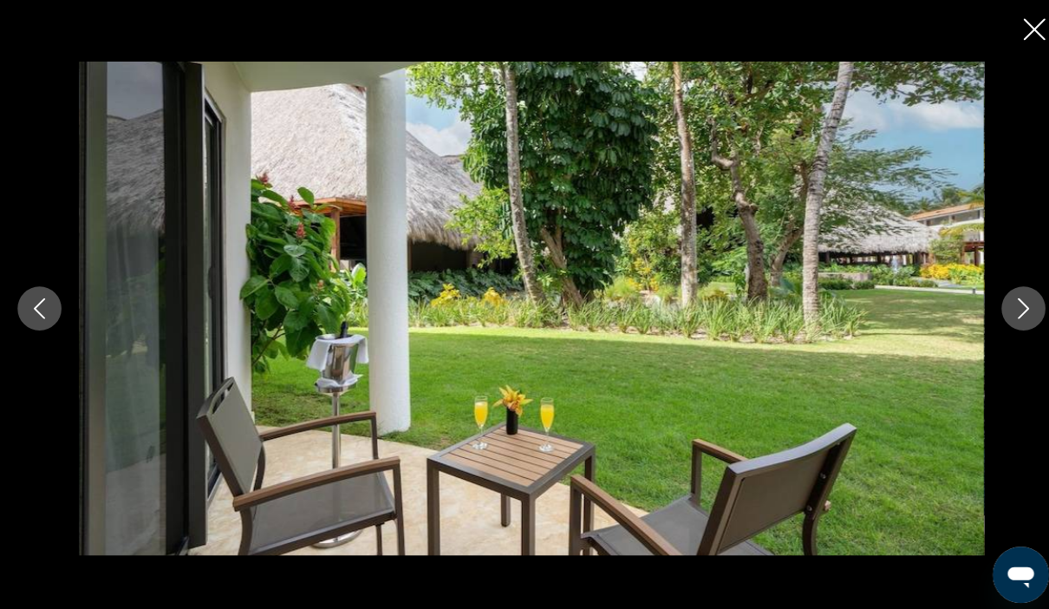
click at [1010, 326] on button "Next image" at bounding box center [1009, 304] width 43 height 43
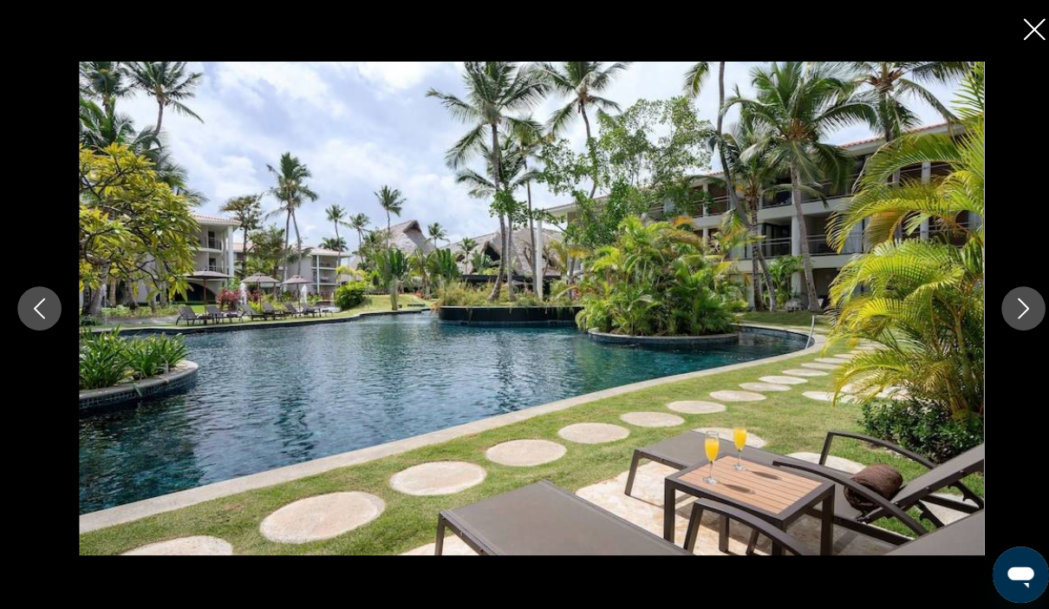
click at [1000, 315] on icon "Next image" at bounding box center [1009, 304] width 21 height 21
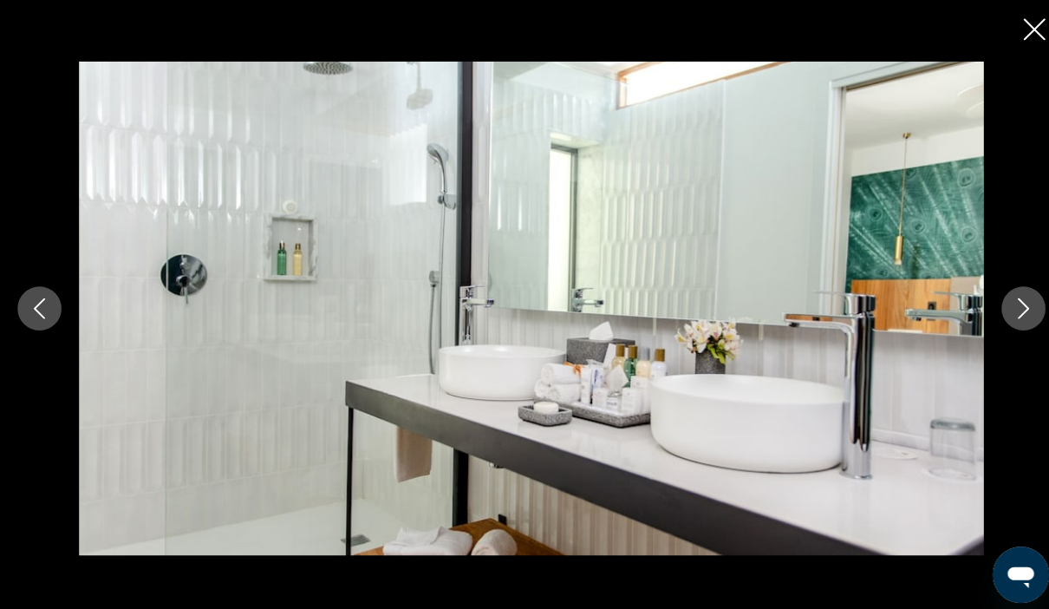
click at [997, 326] on button "Next image" at bounding box center [1009, 304] width 43 height 43
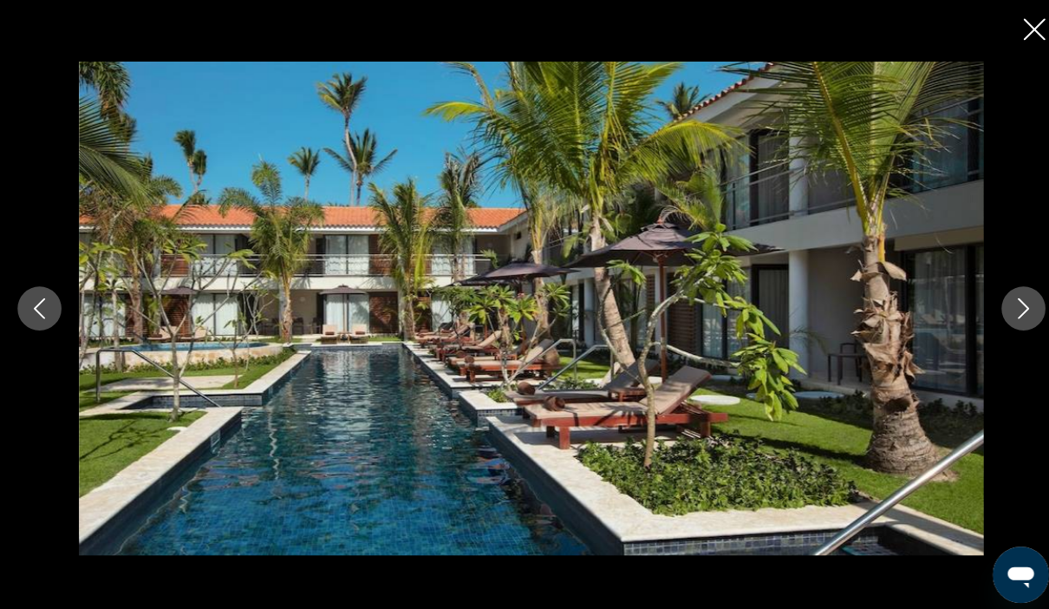
click at [1000, 315] on icon "Next image" at bounding box center [1009, 304] width 21 height 21
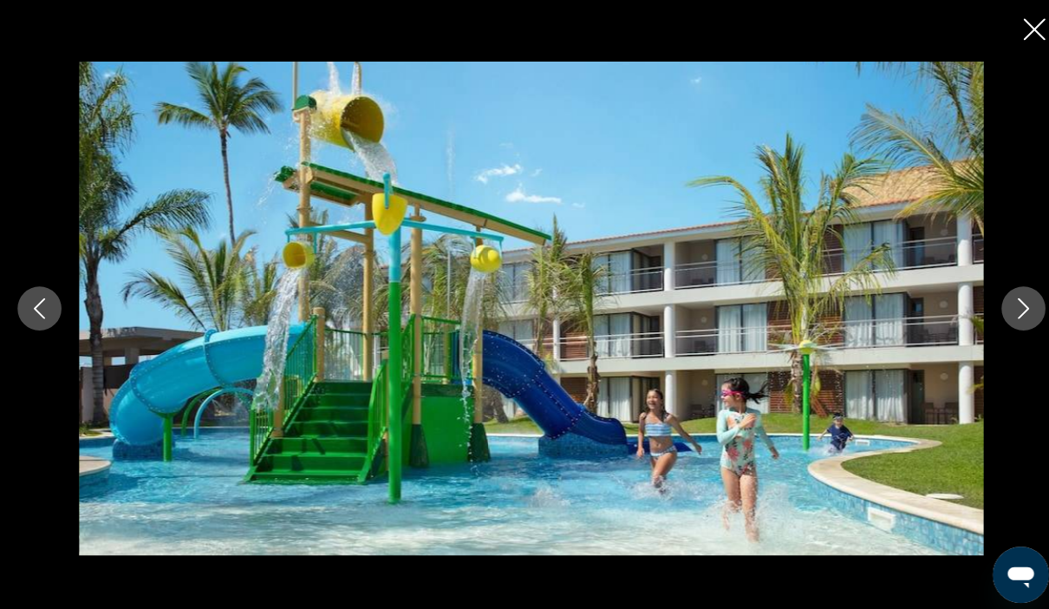
click at [1019, 315] on icon "Next image" at bounding box center [1009, 304] width 21 height 21
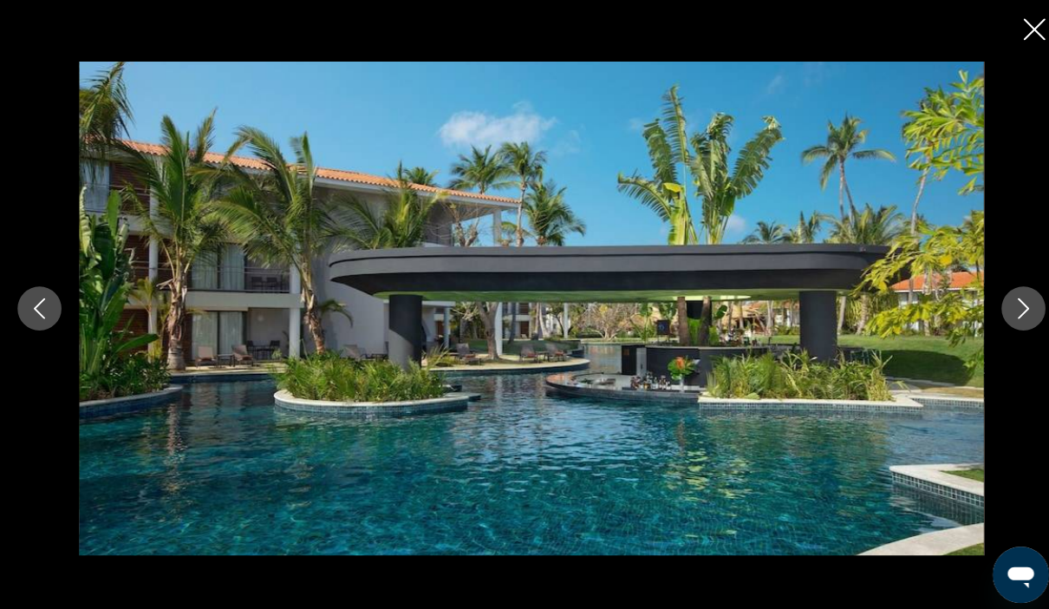
click at [1012, 44] on div "prev next" at bounding box center [524, 304] width 1049 height 609
click at [1018, 31] on icon "Close slideshow" at bounding box center [1021, 29] width 22 height 22
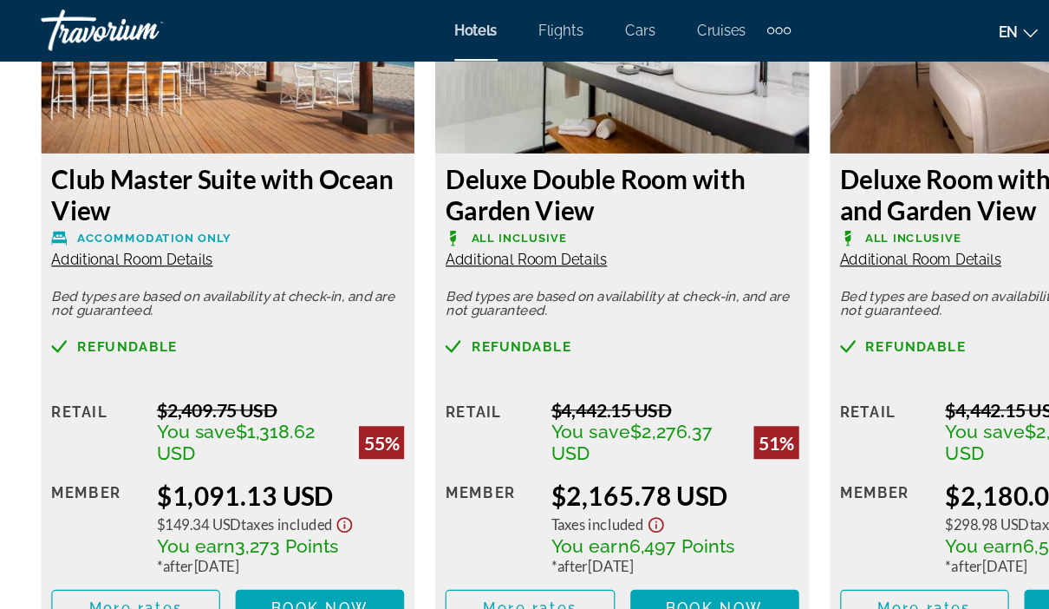
scroll to position [2814, 0]
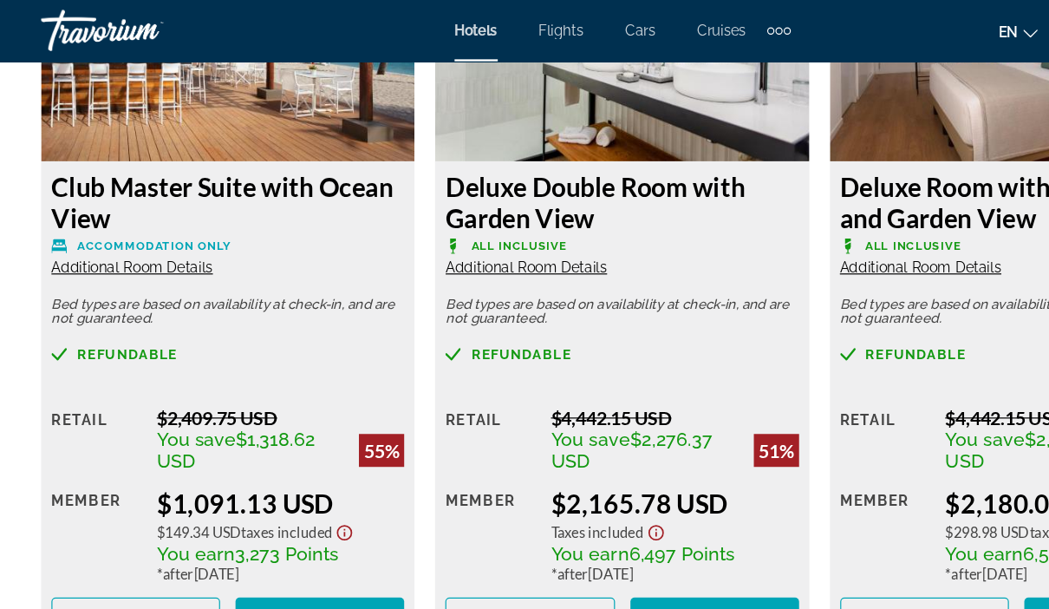
click at [126, 527] on span "Main content" at bounding box center [114, 519] width 140 height 42
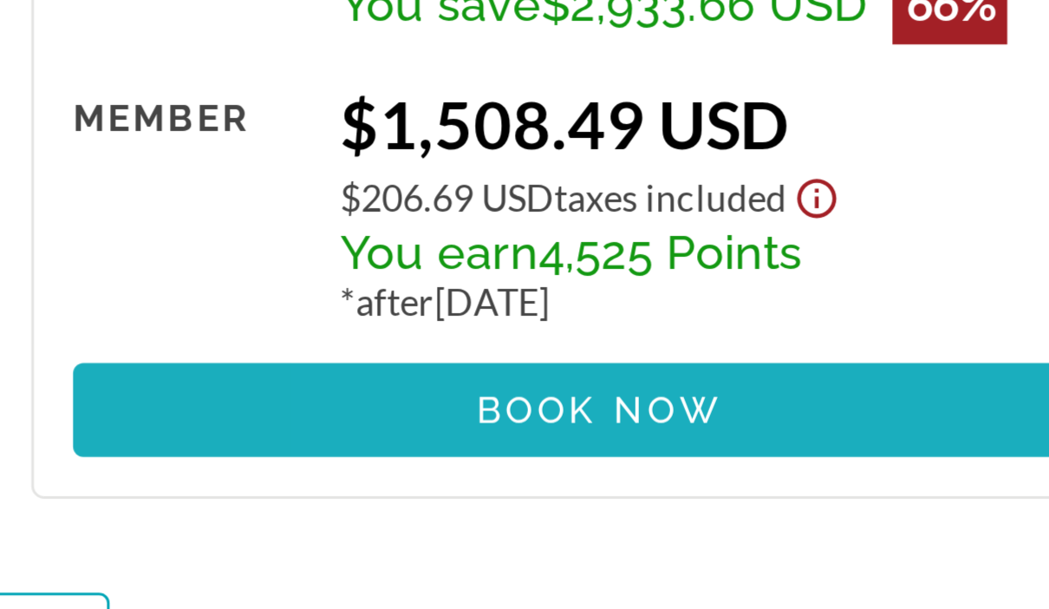
click at [681, 402] on span "Book now" at bounding box center [722, 409] width 82 height 14
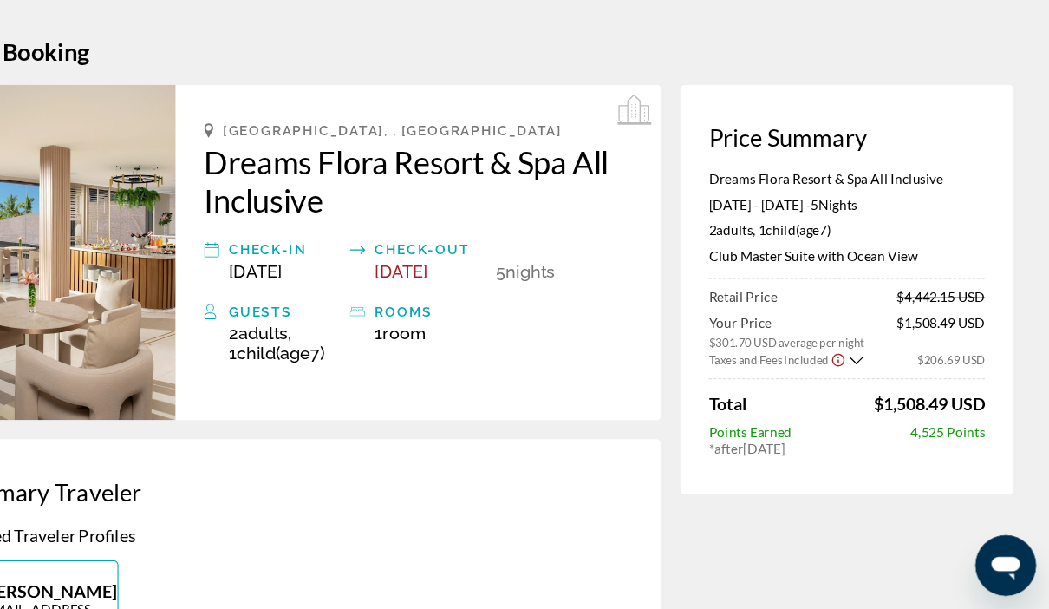
scroll to position [3, 0]
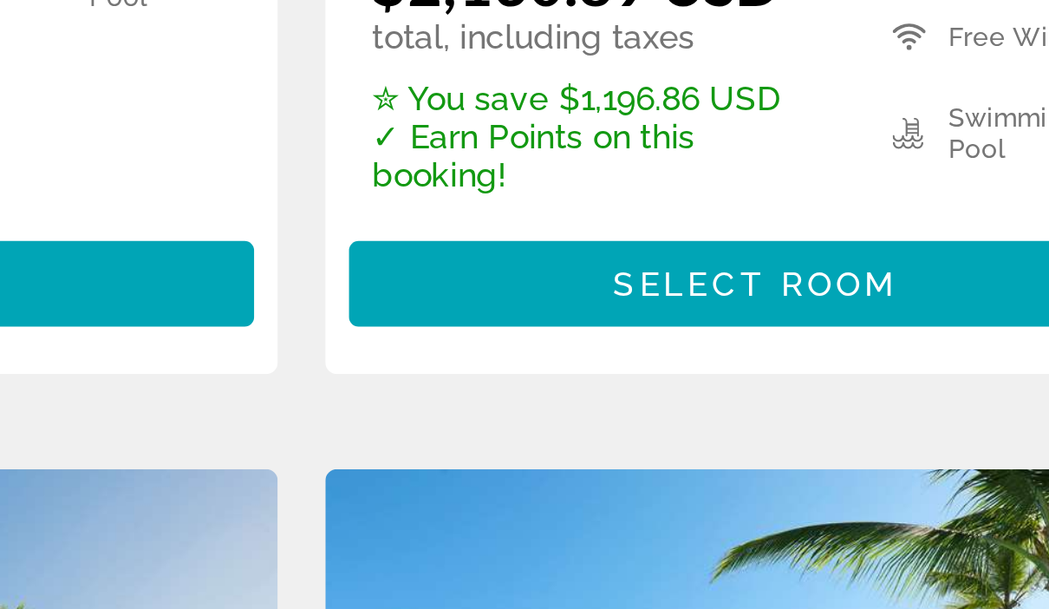
scroll to position [1165, 0]
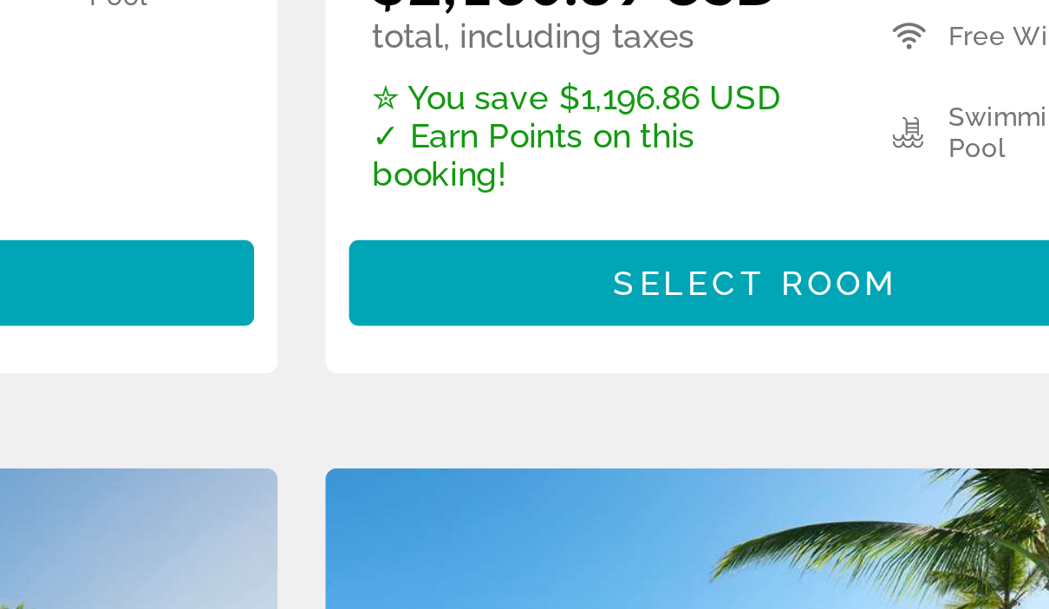
click at [804, 456] on span "Select Room" at bounding box center [856, 463] width 104 height 14
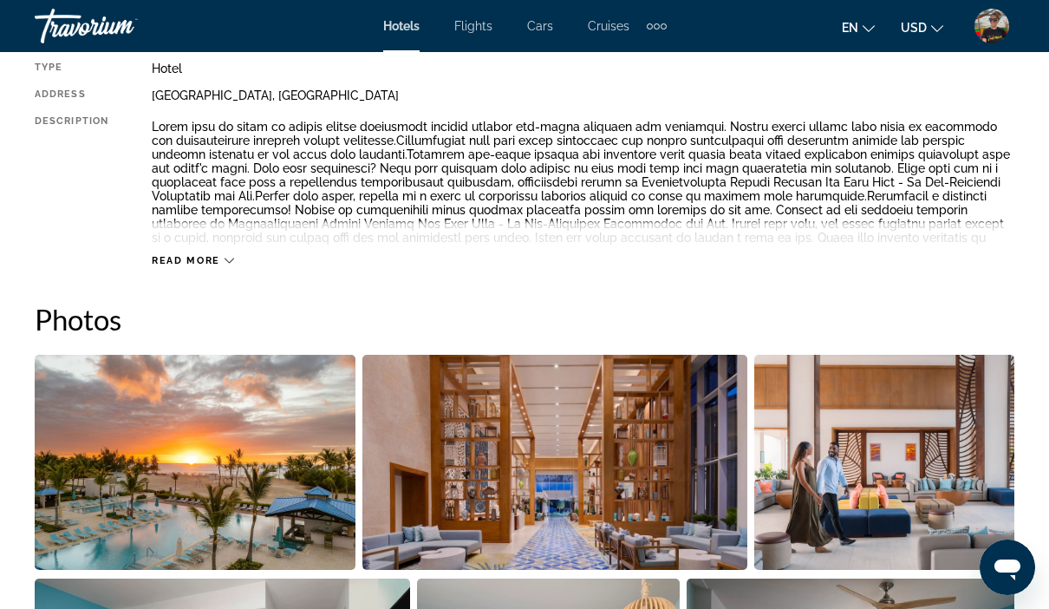
scroll to position [1118, 0]
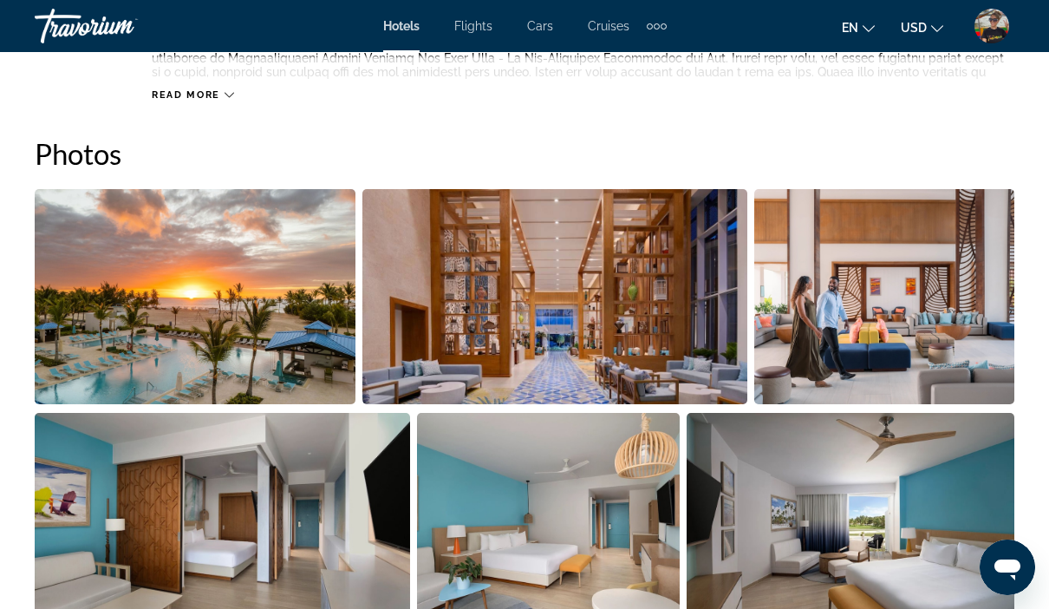
click at [251, 325] on img "Open full-screen image slider" at bounding box center [195, 296] width 321 height 215
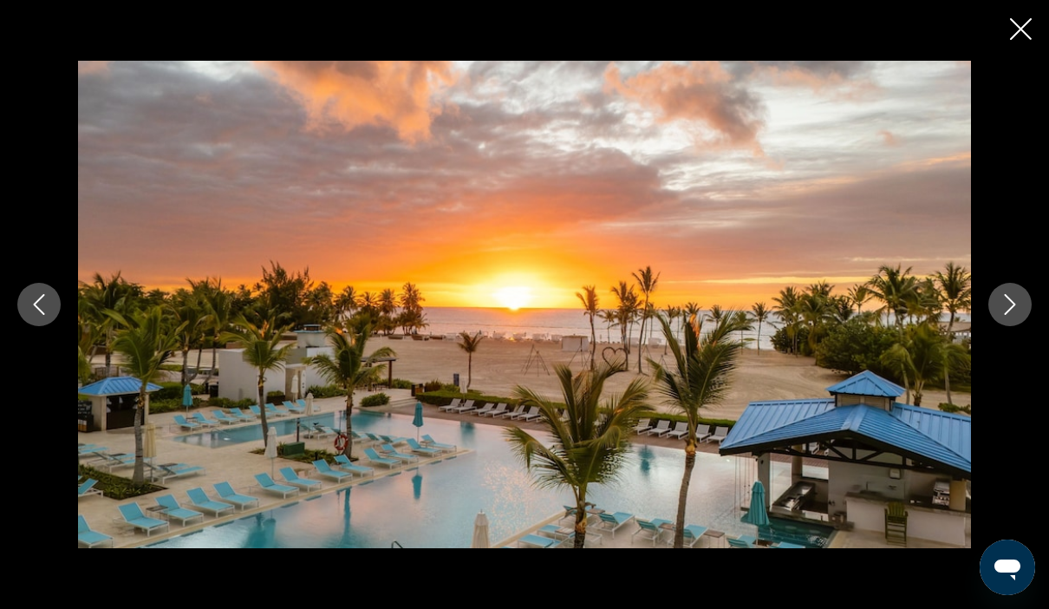
click at [1005, 326] on button "Next image" at bounding box center [1009, 304] width 43 height 43
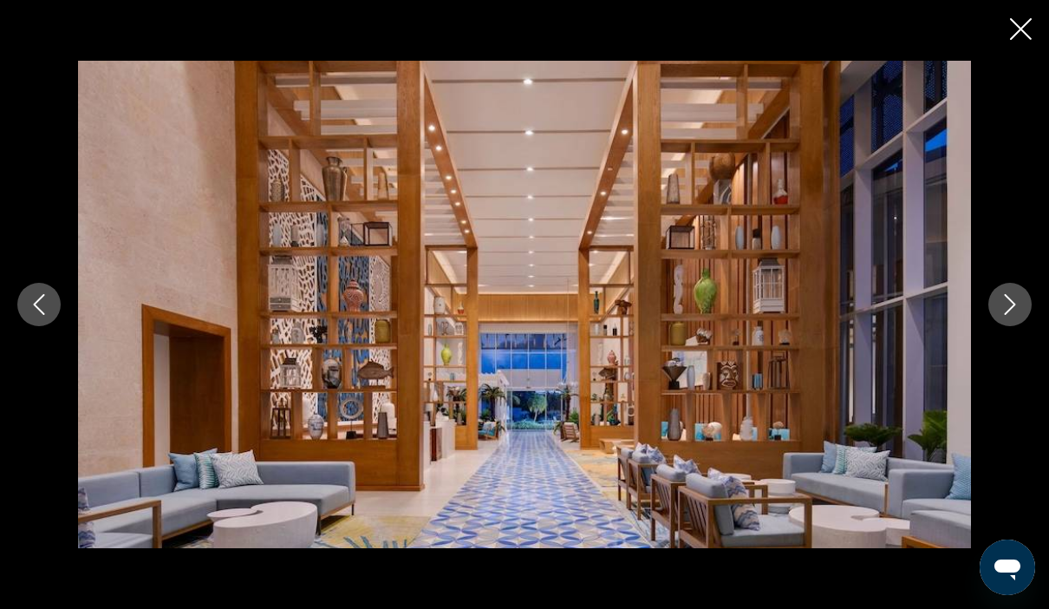
click at [1013, 326] on button "Next image" at bounding box center [1009, 304] width 43 height 43
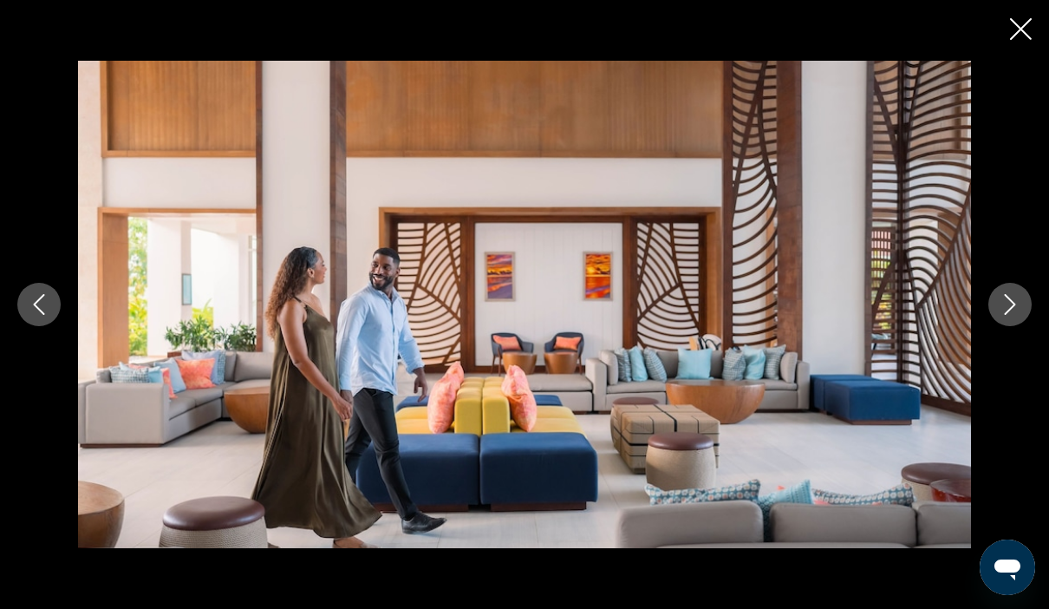
click at [1012, 315] on icon "Next image" at bounding box center [1009, 304] width 21 height 21
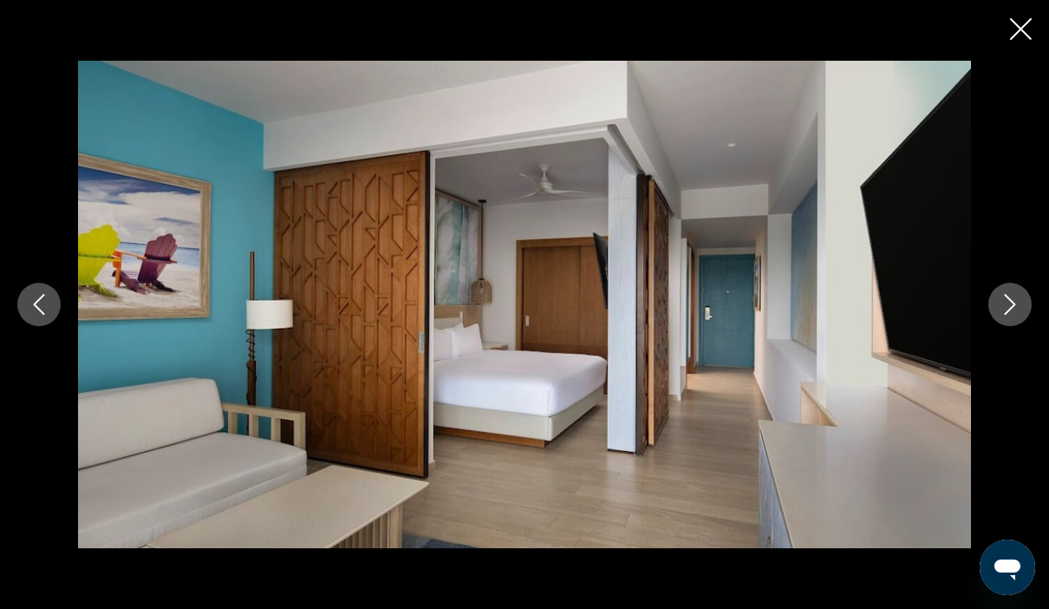
click at [1028, 326] on button "Next image" at bounding box center [1009, 304] width 43 height 43
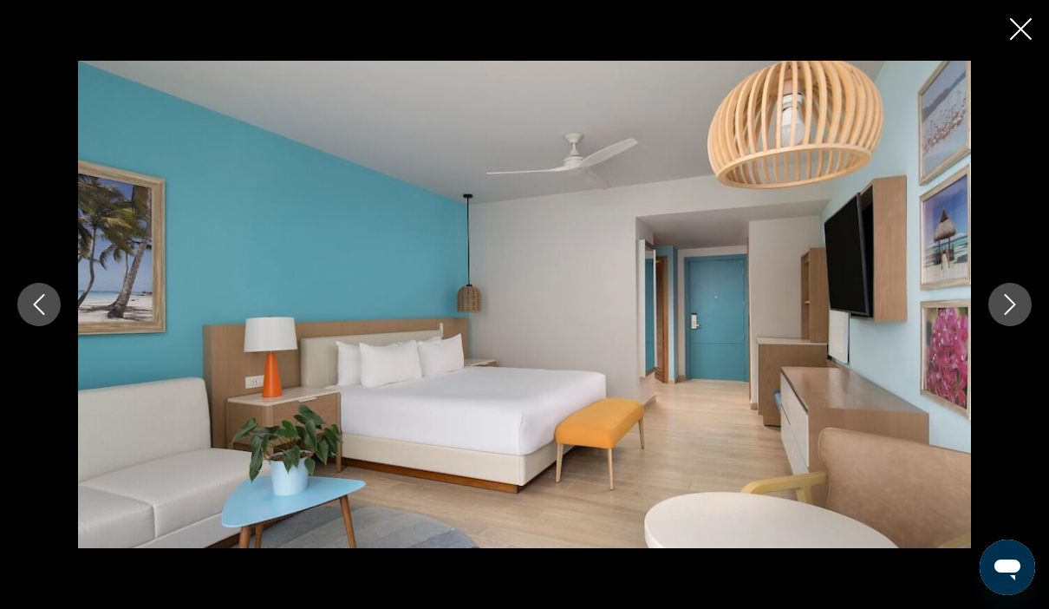
click at [1019, 315] on icon "Next image" at bounding box center [1009, 304] width 21 height 21
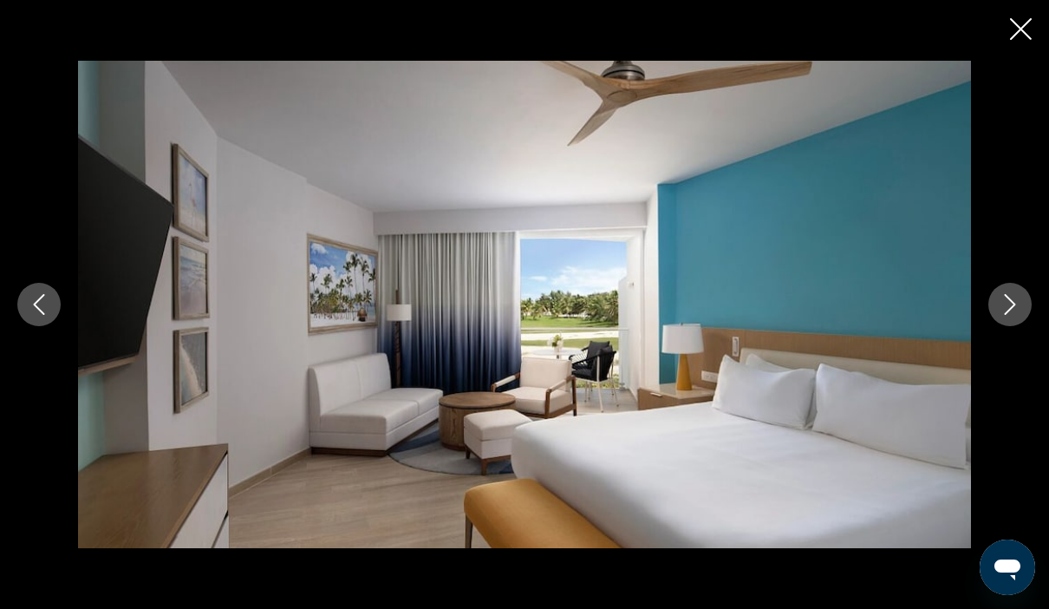
click at [1025, 326] on button "Next image" at bounding box center [1009, 304] width 43 height 43
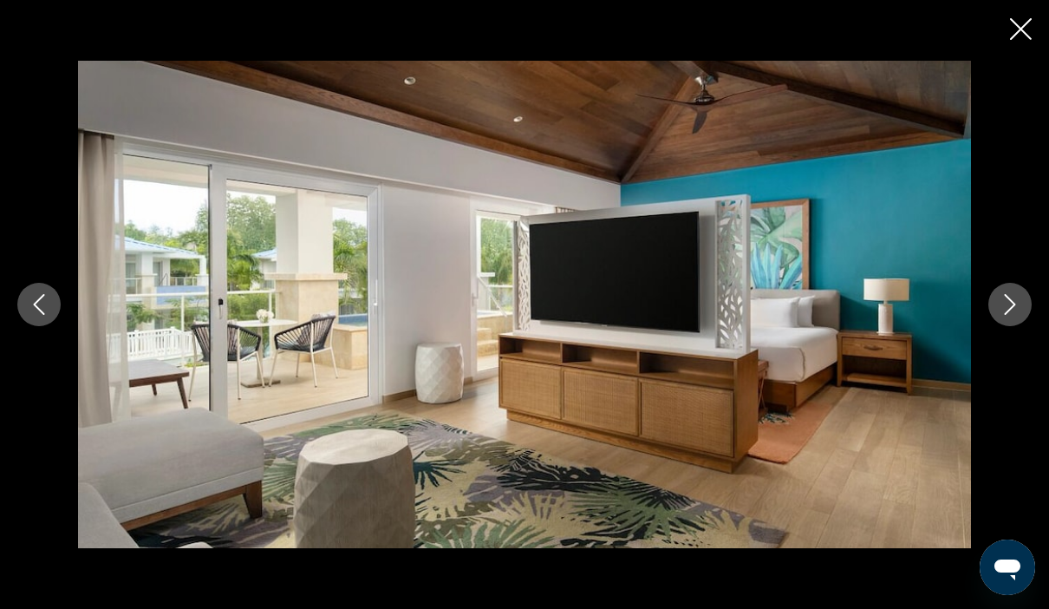
click at [1000, 326] on button "Next image" at bounding box center [1009, 304] width 43 height 43
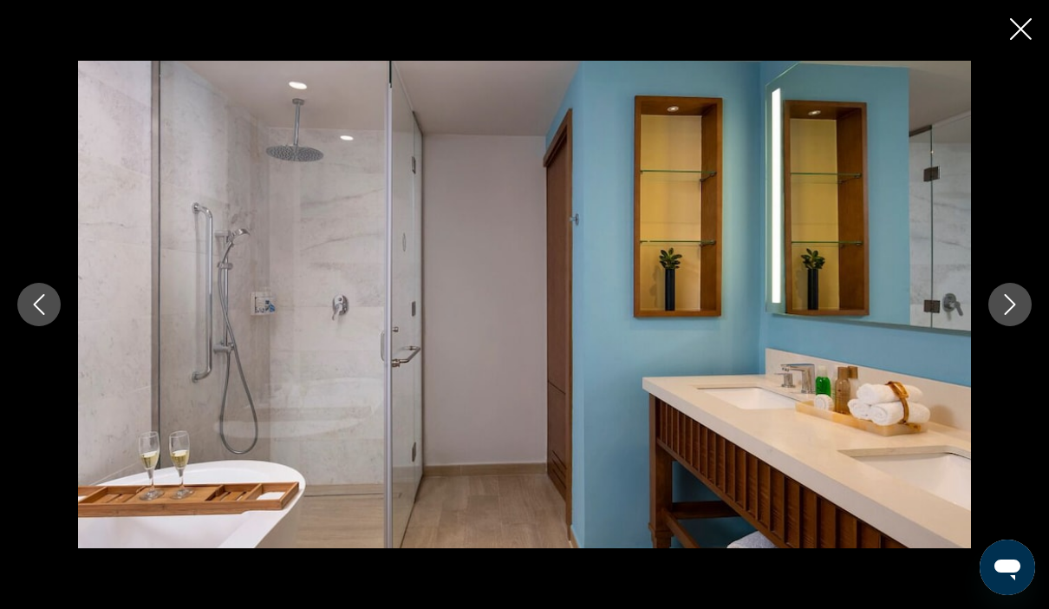
click at [1041, 355] on div "prev next" at bounding box center [524, 304] width 1049 height 487
click at [1030, 326] on button "Next image" at bounding box center [1009, 304] width 43 height 43
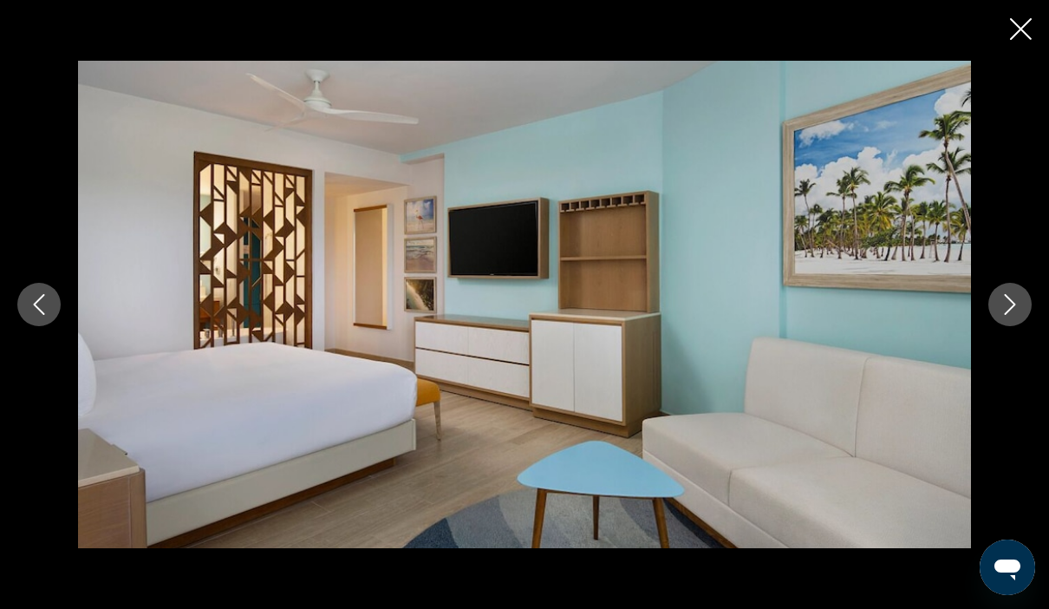
click at [1004, 326] on button "Next image" at bounding box center [1009, 304] width 43 height 43
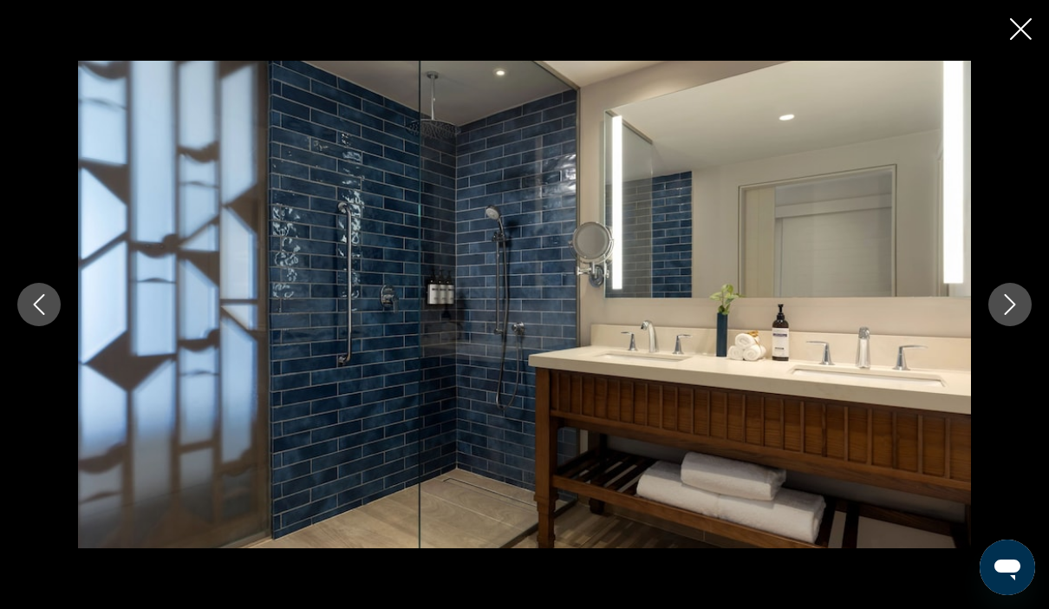
click at [1009, 326] on button "Next image" at bounding box center [1009, 304] width 43 height 43
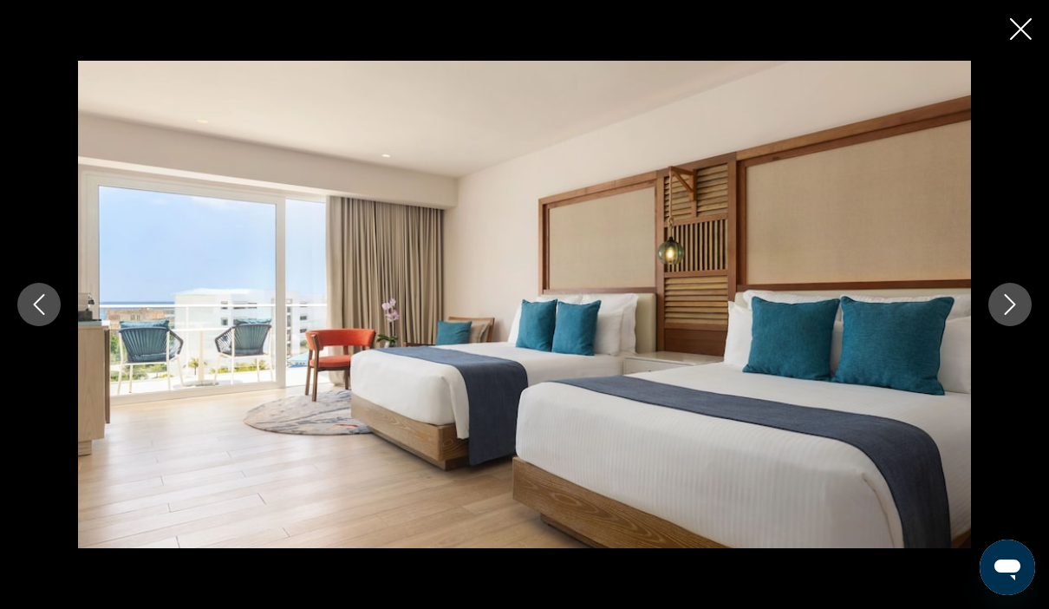
click at [1008, 326] on button "Next image" at bounding box center [1009, 304] width 43 height 43
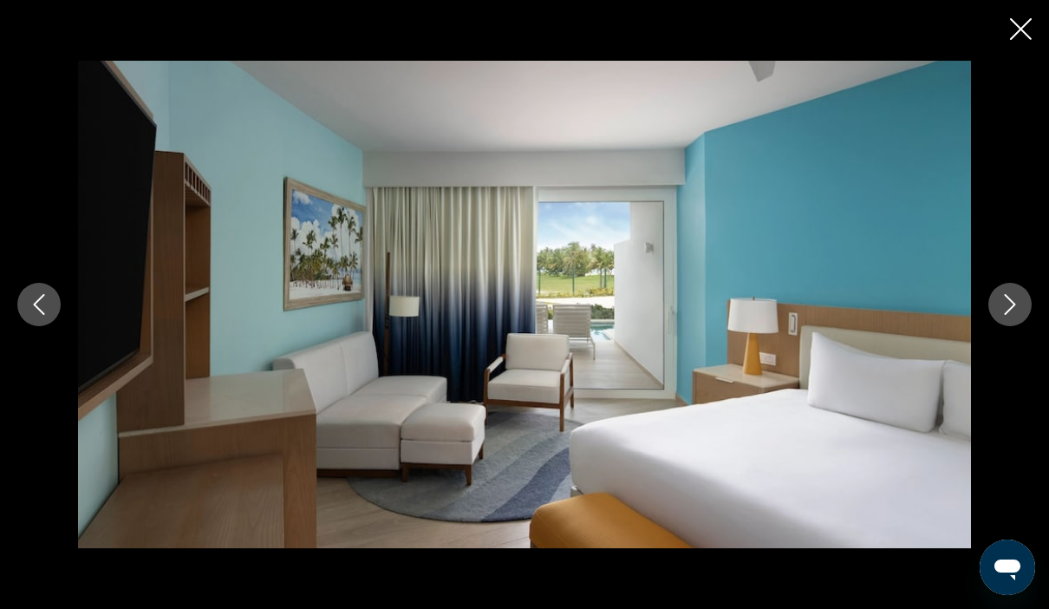
click at [998, 326] on button "Next image" at bounding box center [1009, 304] width 43 height 43
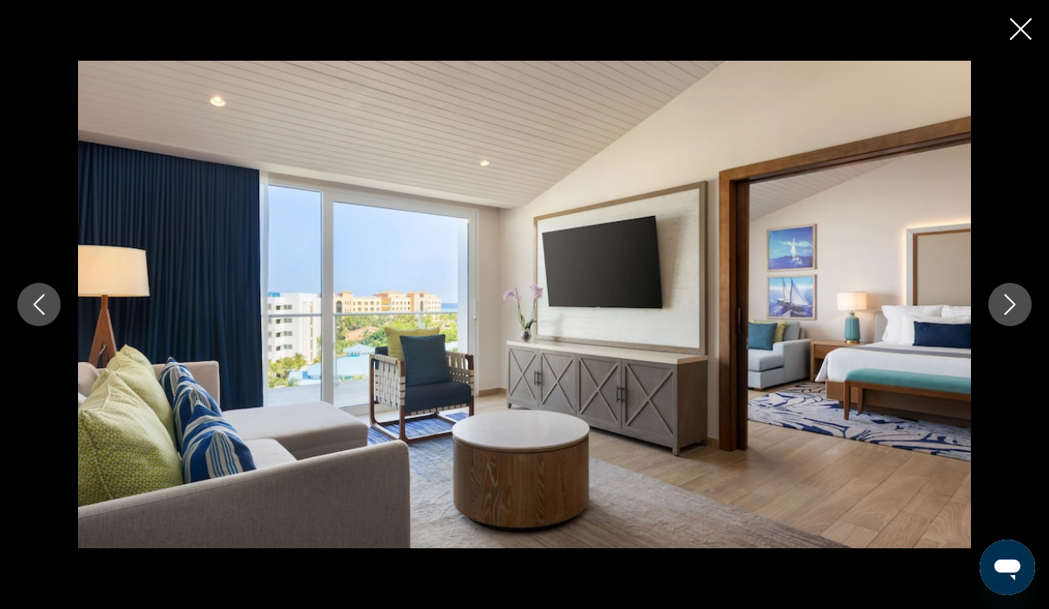
click at [994, 357] on div "prev next" at bounding box center [524, 304] width 1049 height 487
click at [1003, 326] on button "Next image" at bounding box center [1009, 304] width 43 height 43
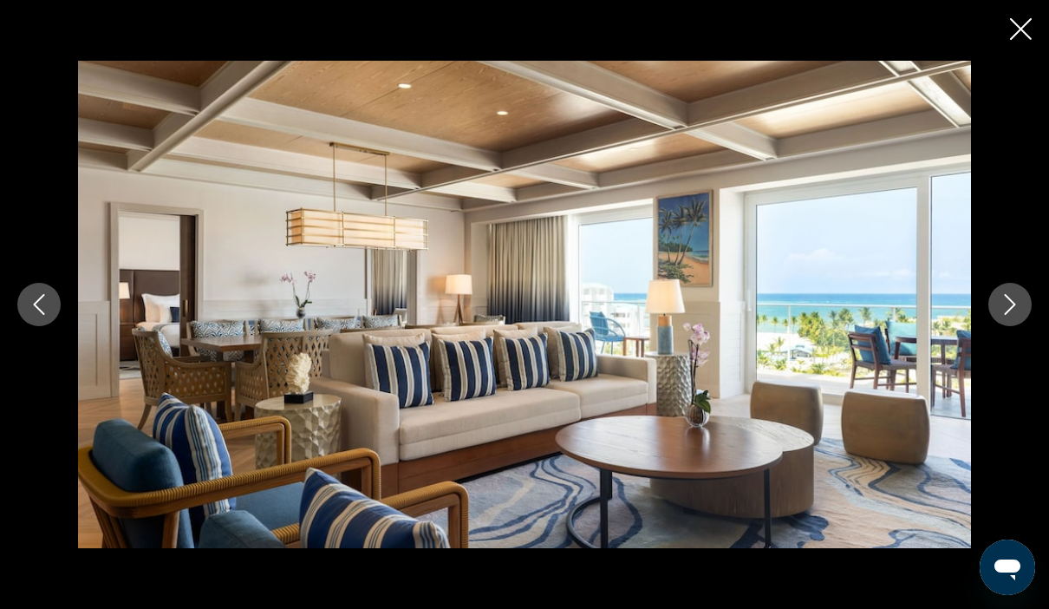
click at [1004, 326] on button "Next image" at bounding box center [1009, 304] width 43 height 43
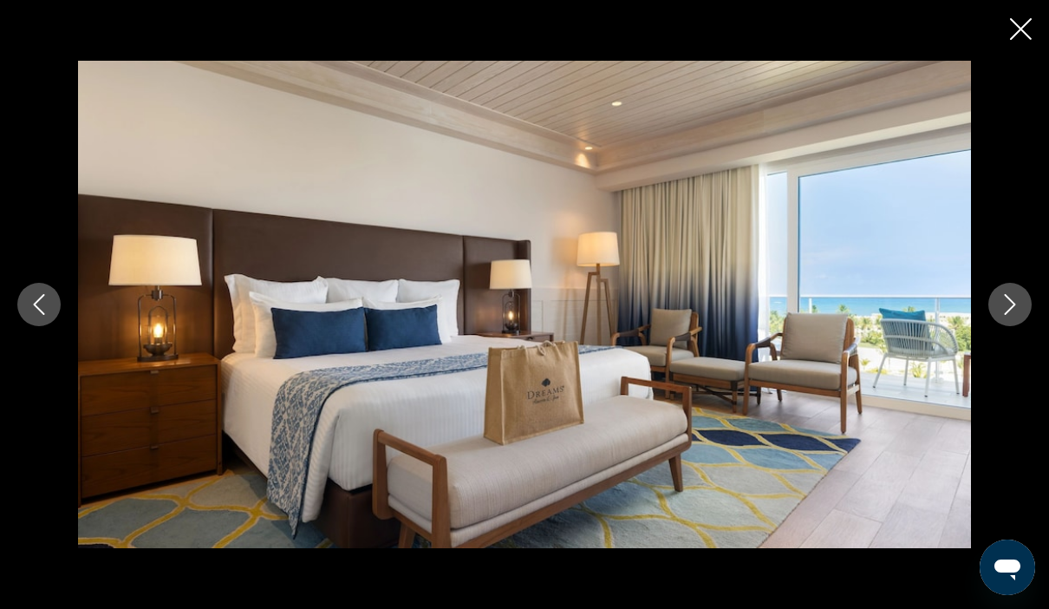
click at [1013, 326] on button "Next image" at bounding box center [1009, 304] width 43 height 43
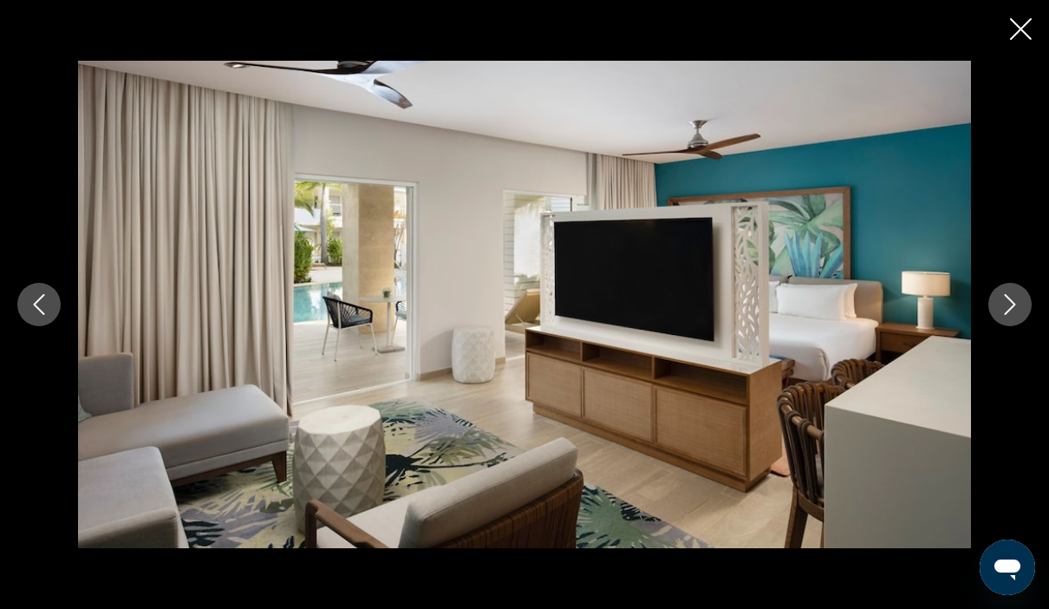
click at [1019, 326] on button "Next image" at bounding box center [1009, 304] width 43 height 43
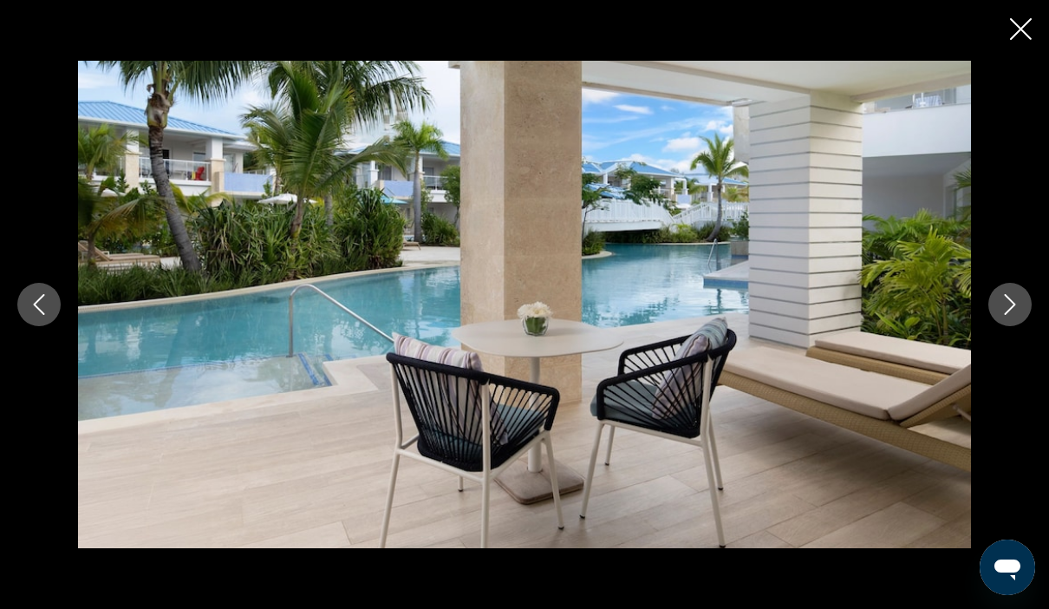
click at [1015, 326] on button "Next image" at bounding box center [1009, 304] width 43 height 43
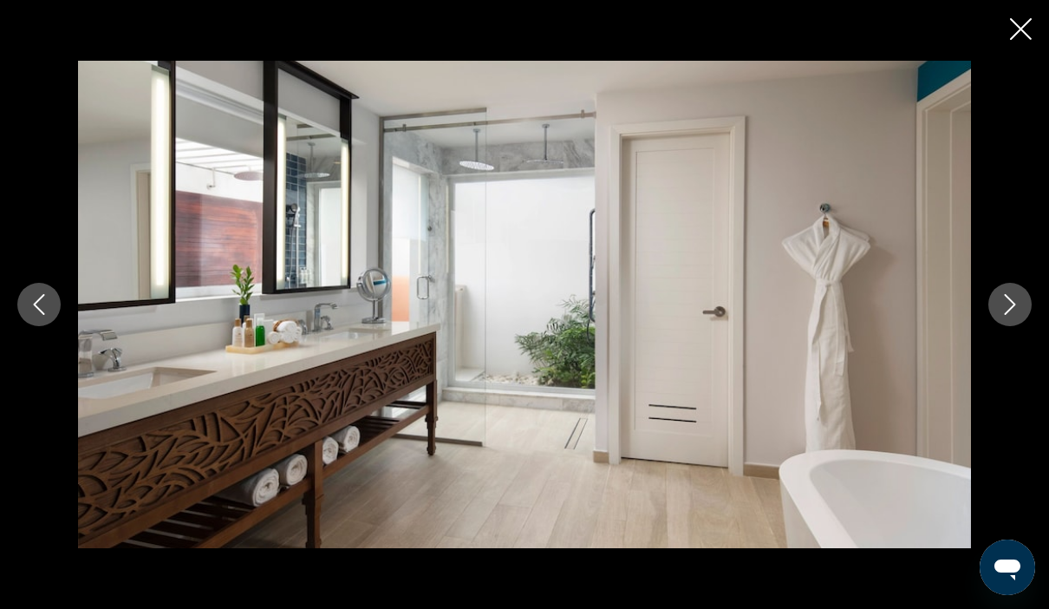
click at [1012, 326] on button "Next image" at bounding box center [1009, 304] width 43 height 43
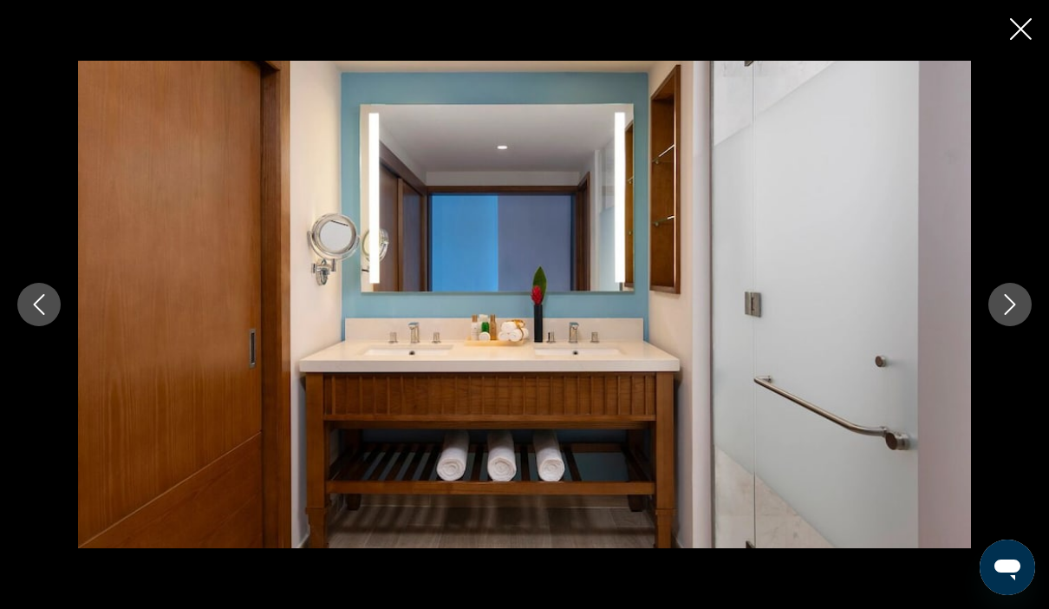
click at [1020, 326] on button "Next image" at bounding box center [1009, 304] width 43 height 43
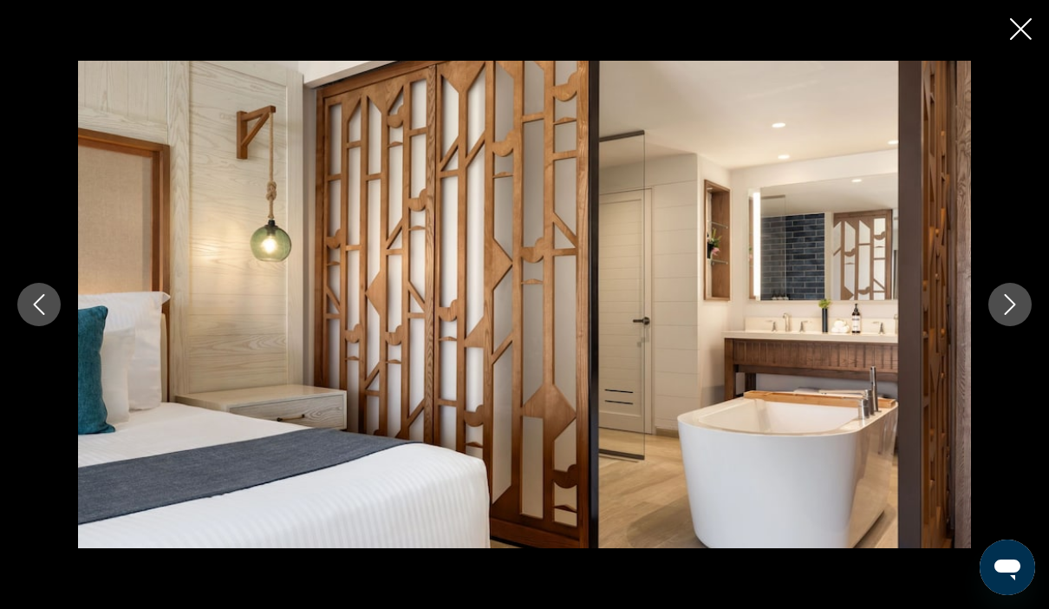
click at [1001, 326] on button "Next image" at bounding box center [1009, 304] width 43 height 43
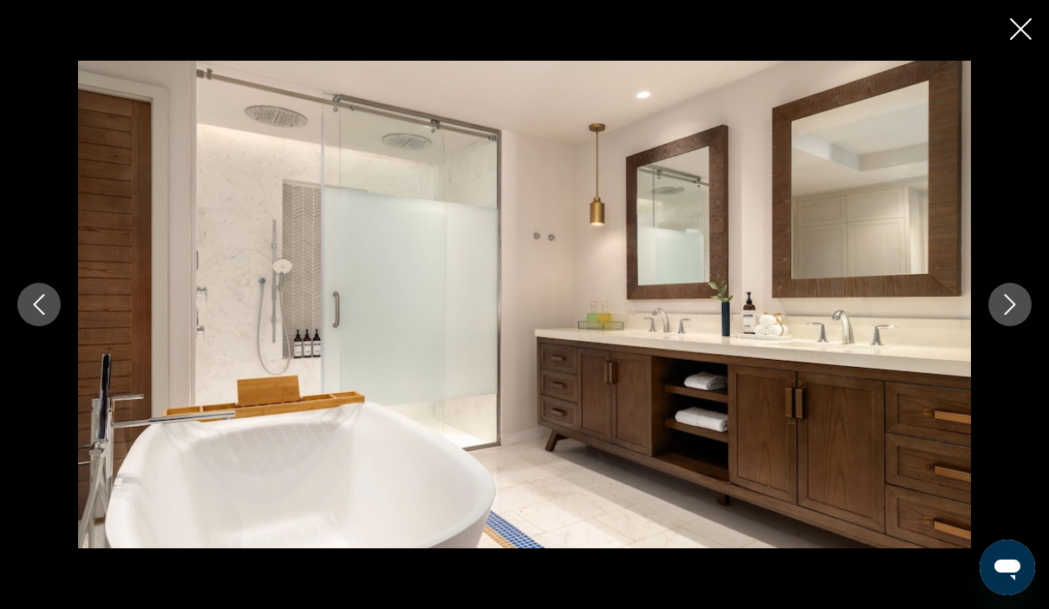
click at [1006, 326] on button "Next image" at bounding box center [1009, 304] width 43 height 43
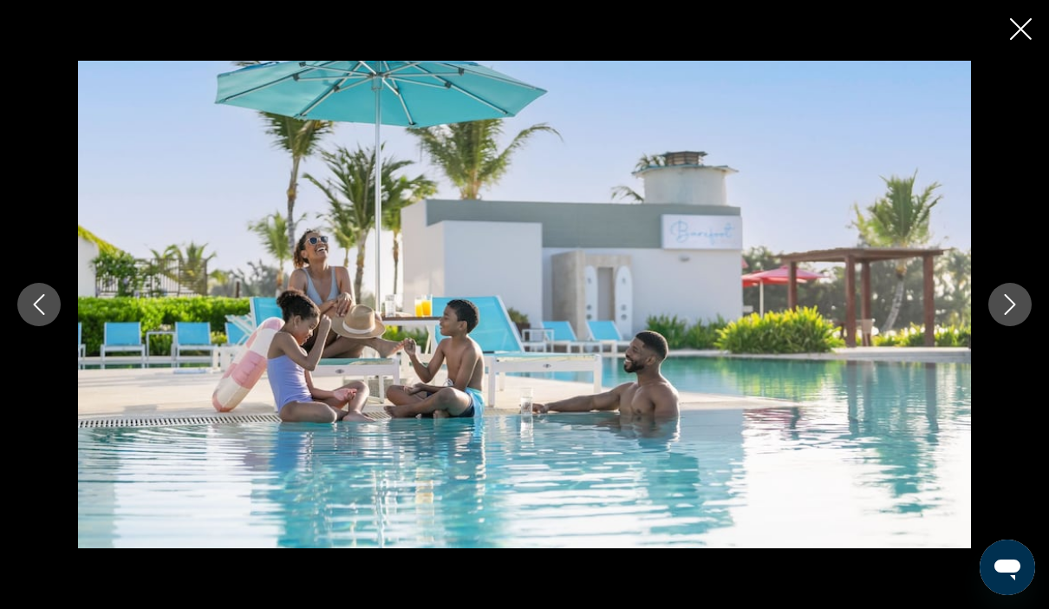
click at [993, 326] on button "Next image" at bounding box center [1009, 304] width 43 height 43
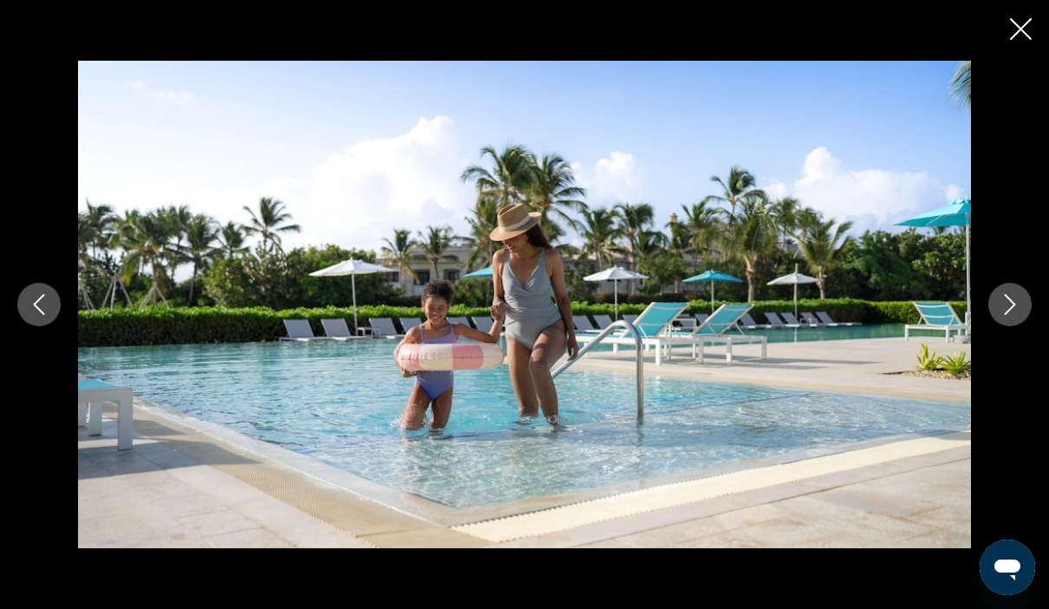
click at [998, 326] on button "Next image" at bounding box center [1009, 304] width 43 height 43
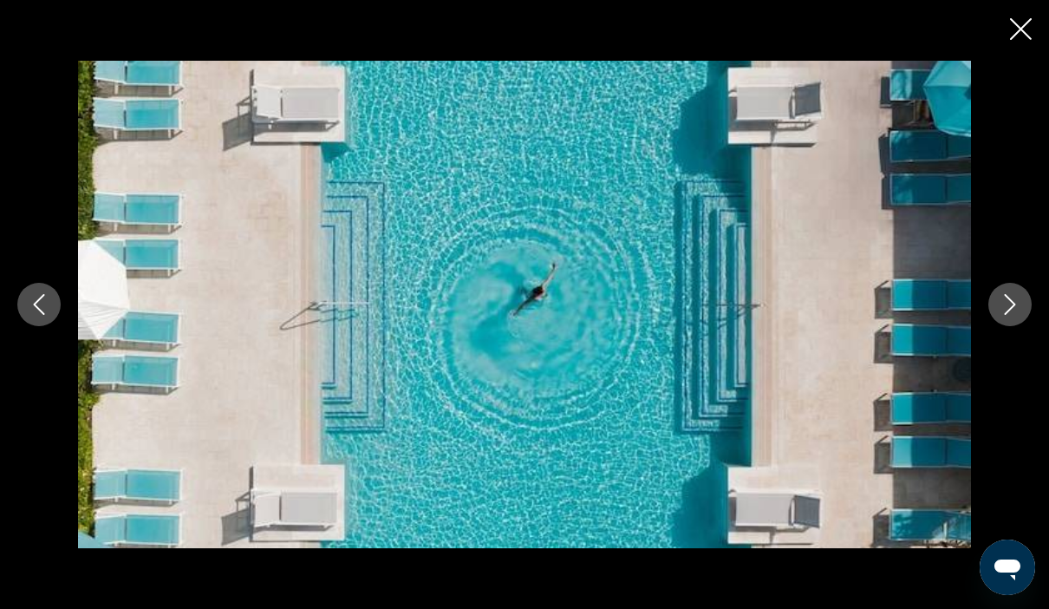
click at [1010, 315] on icon "Next image" at bounding box center [1010, 304] width 11 height 21
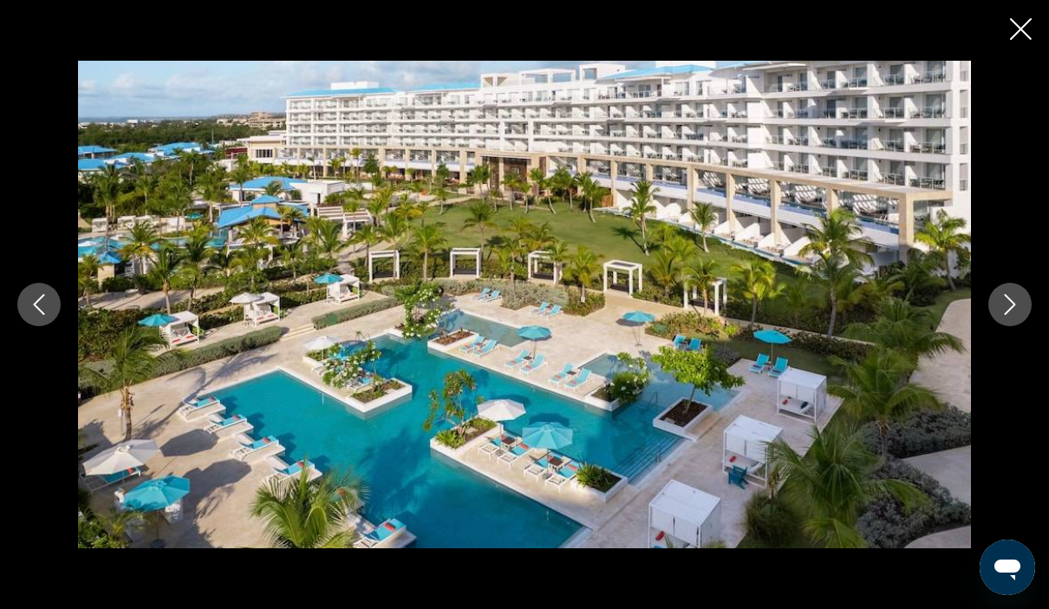
click at [1016, 326] on button "Next image" at bounding box center [1009, 304] width 43 height 43
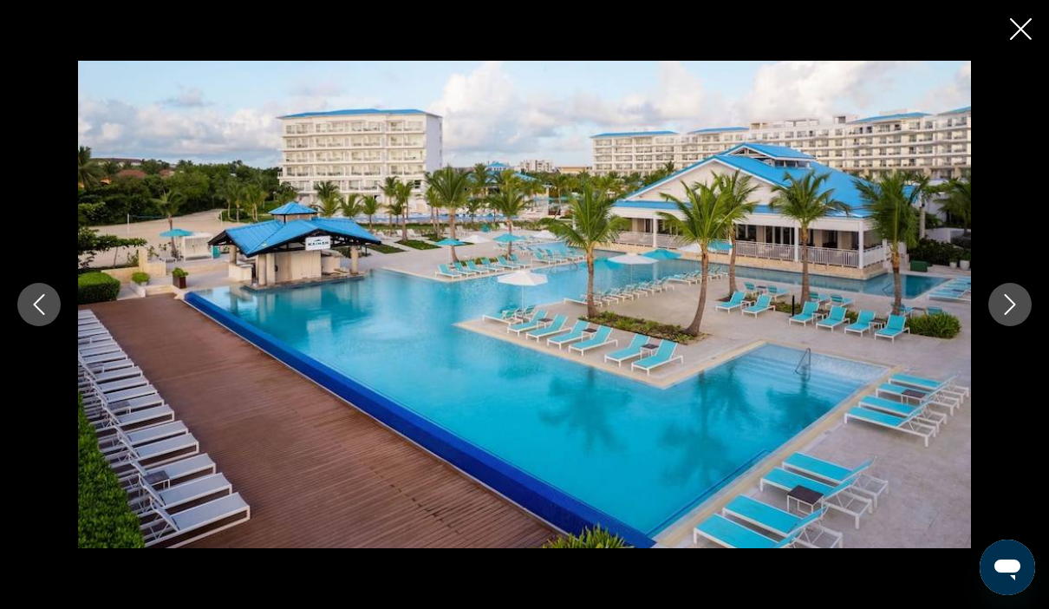
click at [1003, 315] on icon "Next image" at bounding box center [1009, 304] width 21 height 21
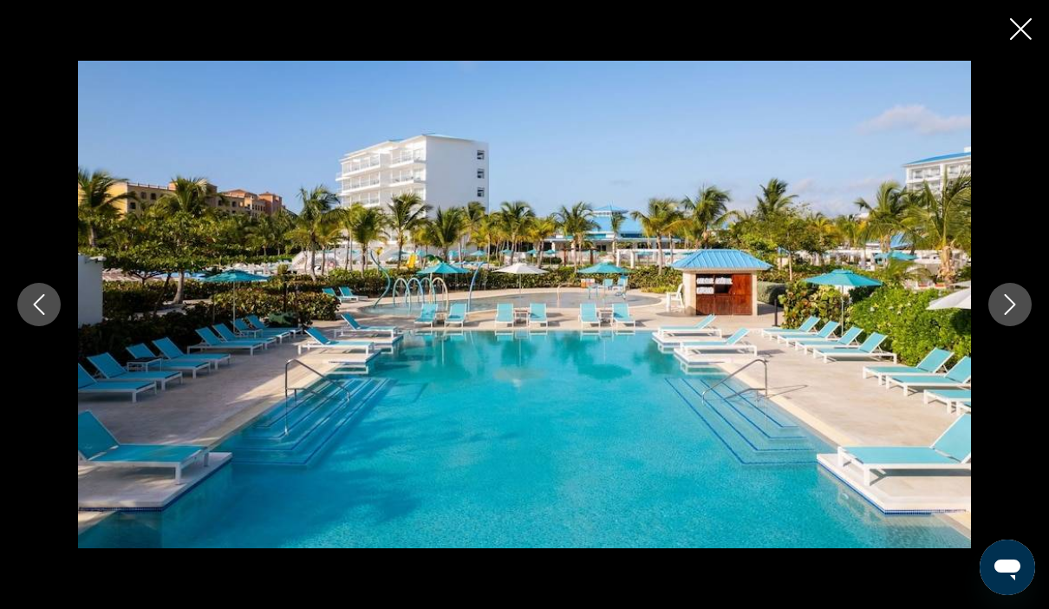
click at [988, 363] on div "prev next" at bounding box center [524, 304] width 1049 height 487
click at [1004, 326] on button "Next image" at bounding box center [1009, 304] width 43 height 43
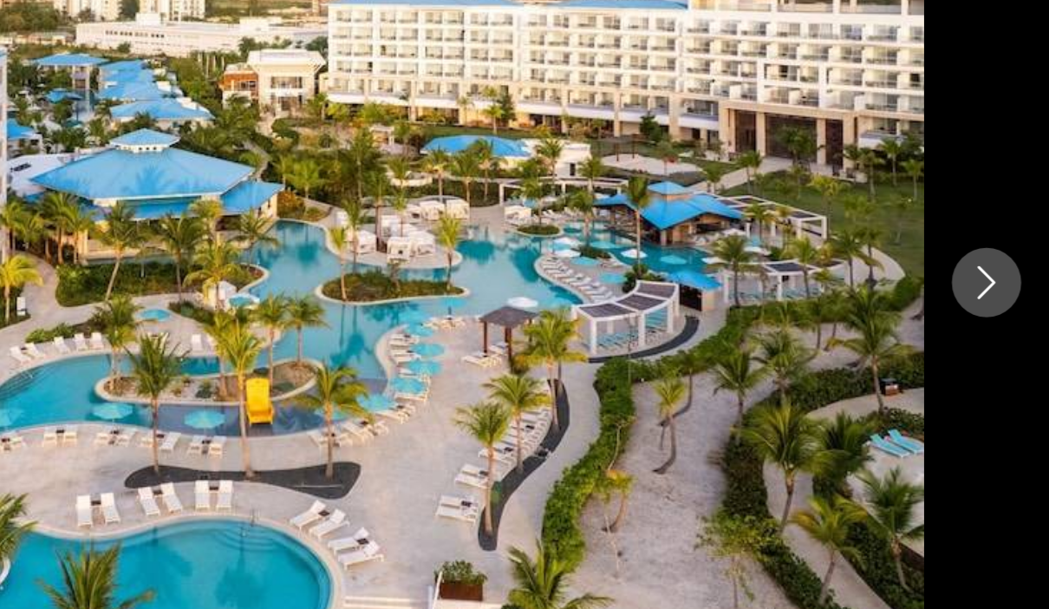
click at [999, 294] on icon "Next image" at bounding box center [1009, 304] width 21 height 21
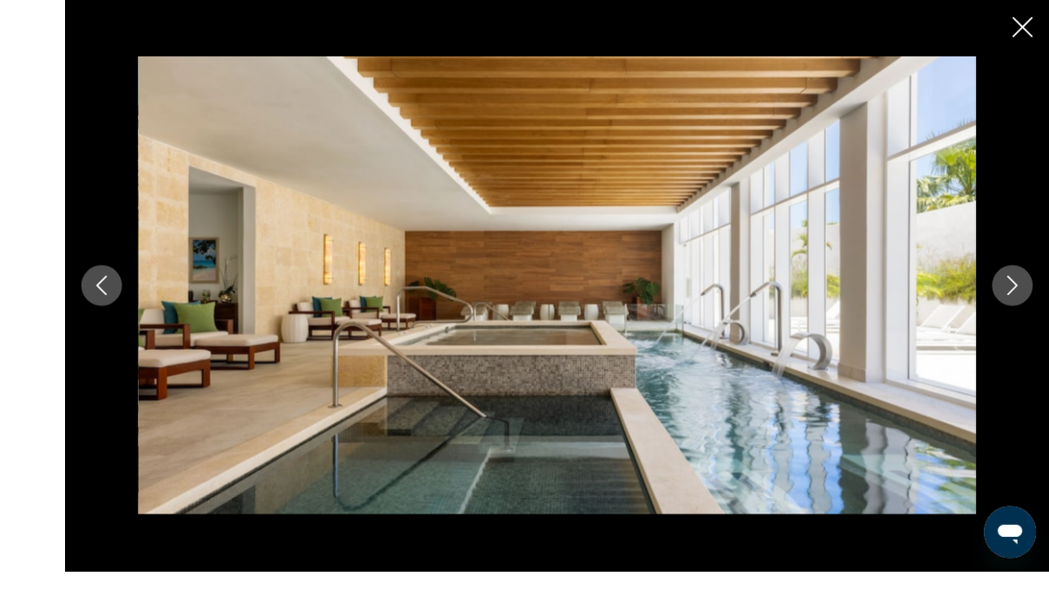
scroll to position [1208, 0]
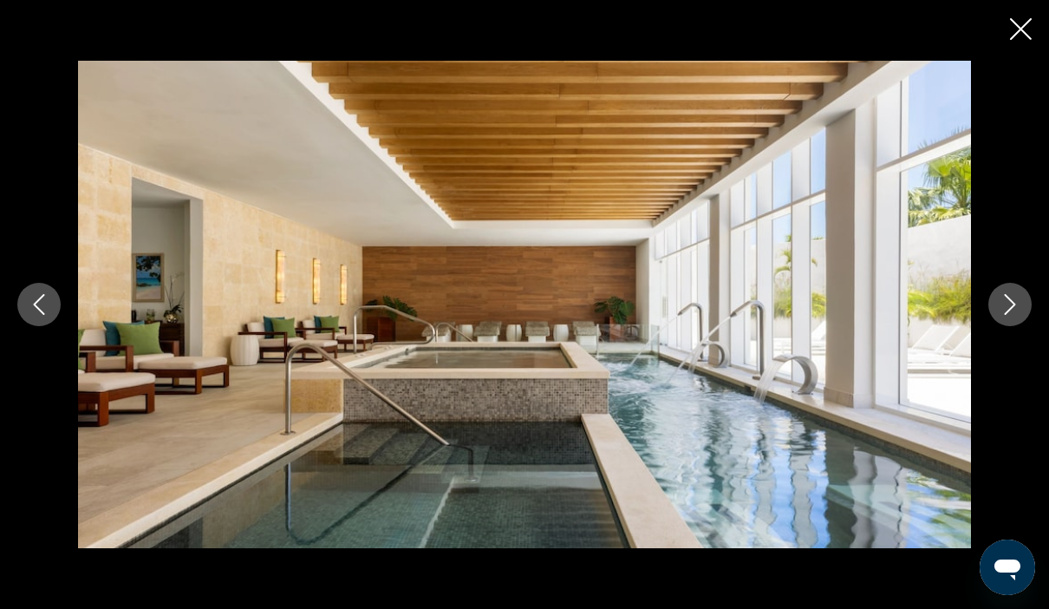
click at [1026, 310] on button "Next image" at bounding box center [1009, 304] width 43 height 43
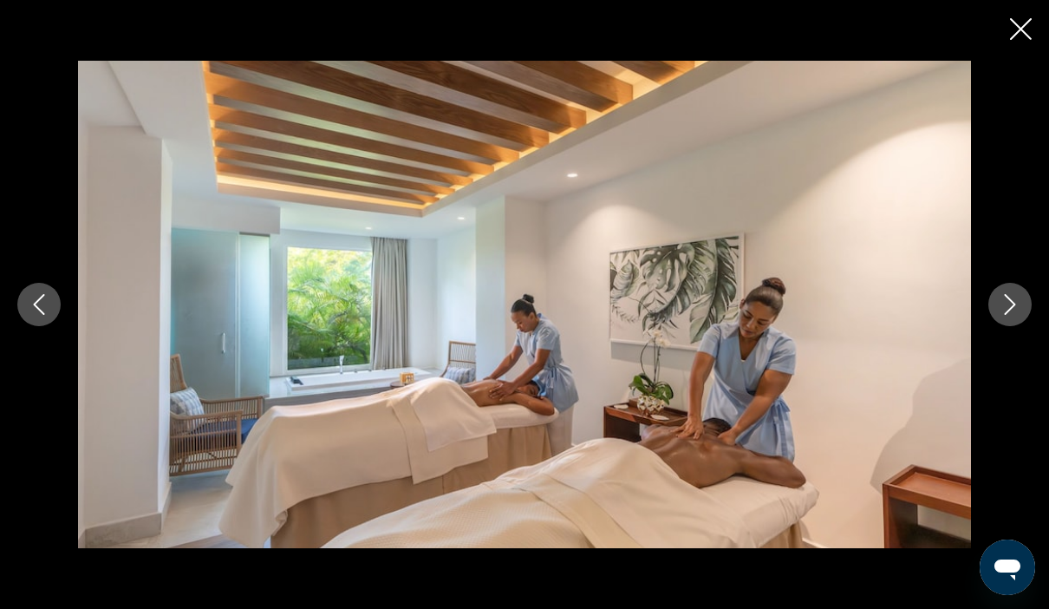
click at [1011, 307] on icon "Next image" at bounding box center [1009, 304] width 21 height 21
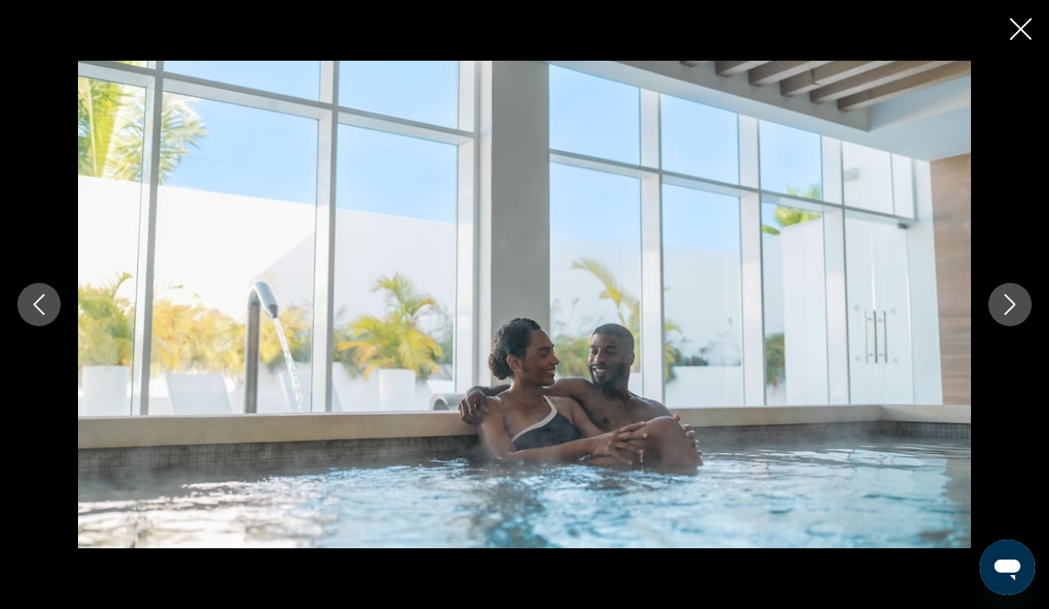
click at [1008, 314] on icon "Next image" at bounding box center [1009, 304] width 21 height 21
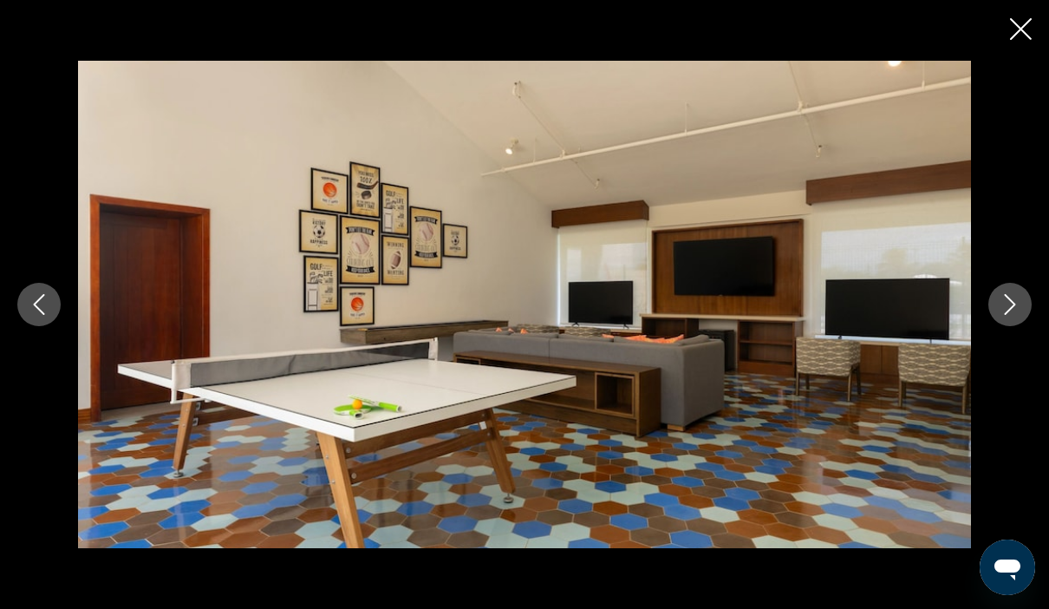
click at [1013, 305] on icon "Next image" at bounding box center [1010, 304] width 11 height 21
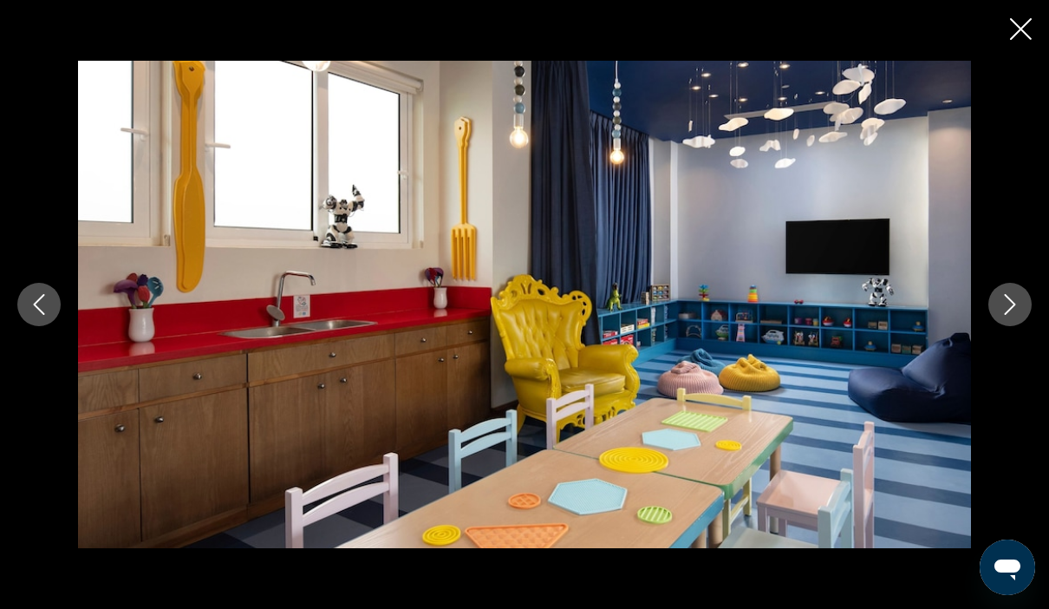
click at [1015, 297] on icon "Next image" at bounding box center [1009, 304] width 21 height 21
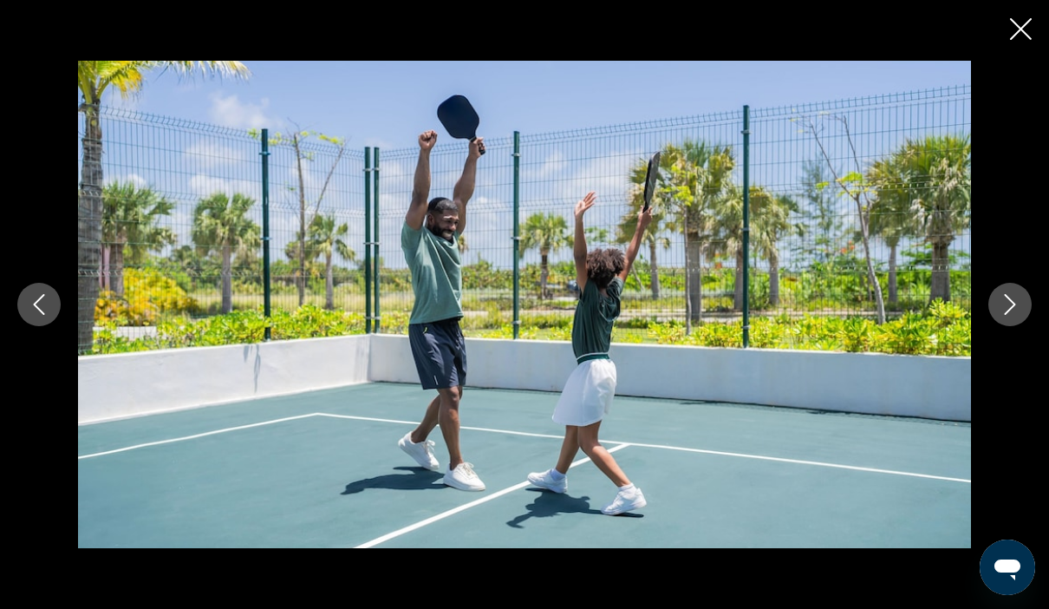
click at [1006, 316] on button "Next image" at bounding box center [1009, 304] width 43 height 43
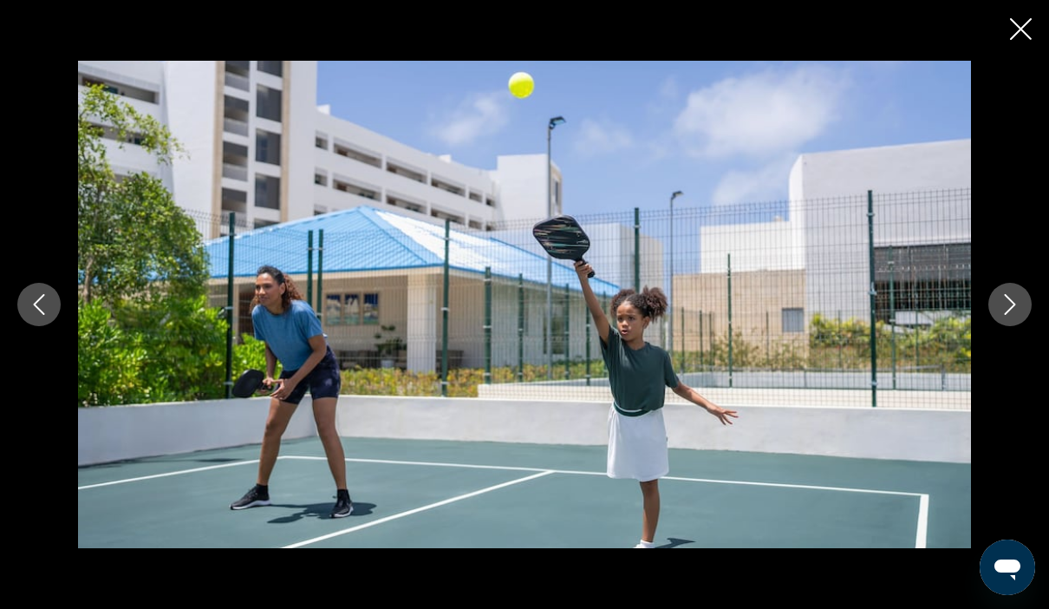
click at [1012, 304] on icon "Next image" at bounding box center [1009, 304] width 21 height 21
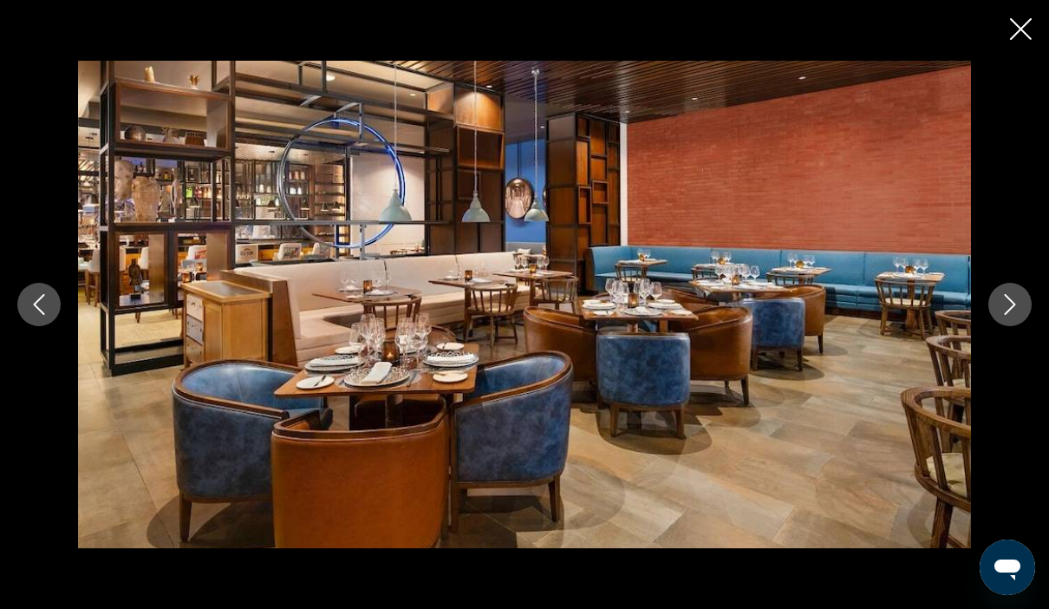
click at [1013, 316] on button "Next image" at bounding box center [1009, 304] width 43 height 43
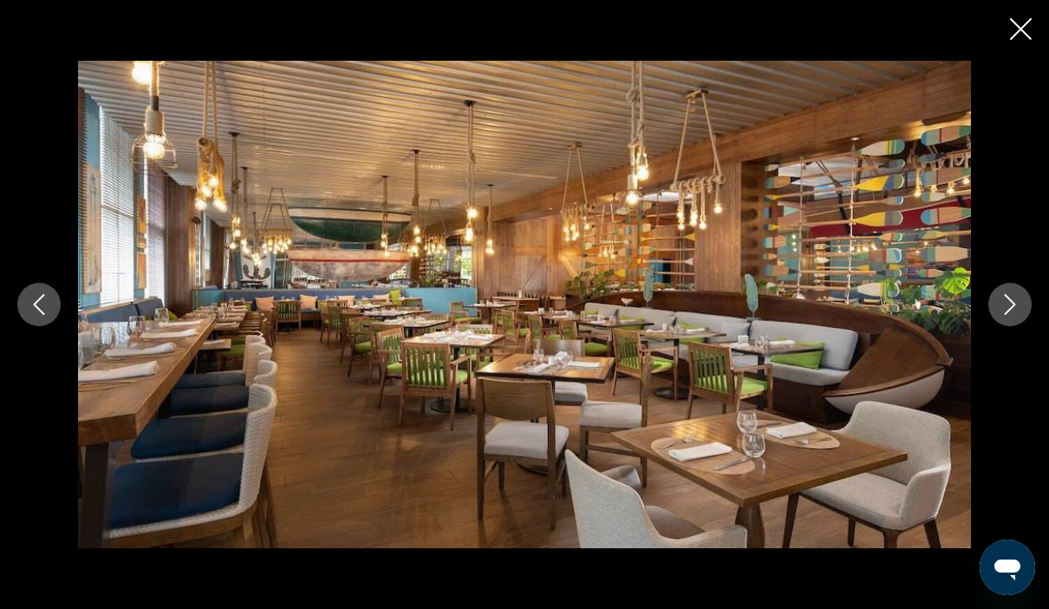
click at [1012, 316] on button "Next image" at bounding box center [1009, 304] width 43 height 43
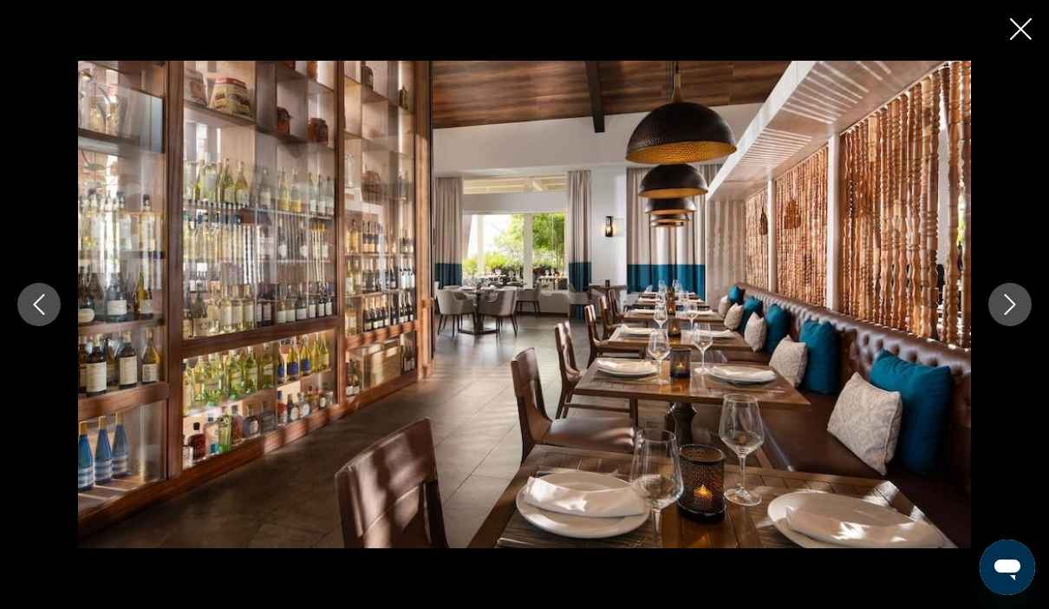
click at [1002, 323] on button "Next image" at bounding box center [1009, 304] width 43 height 43
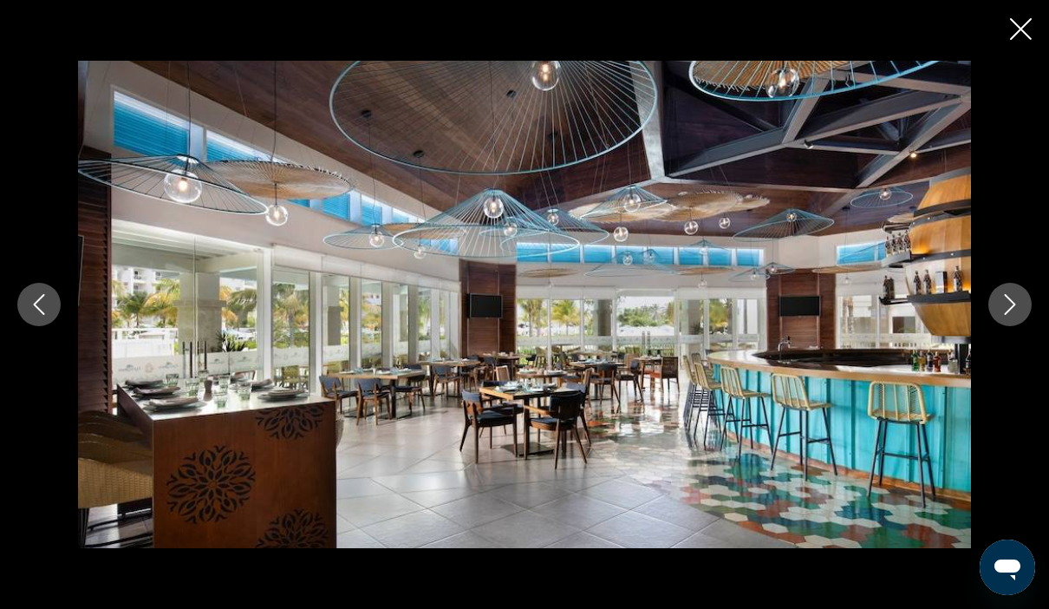
click at [1006, 314] on icon "Next image" at bounding box center [1009, 304] width 21 height 21
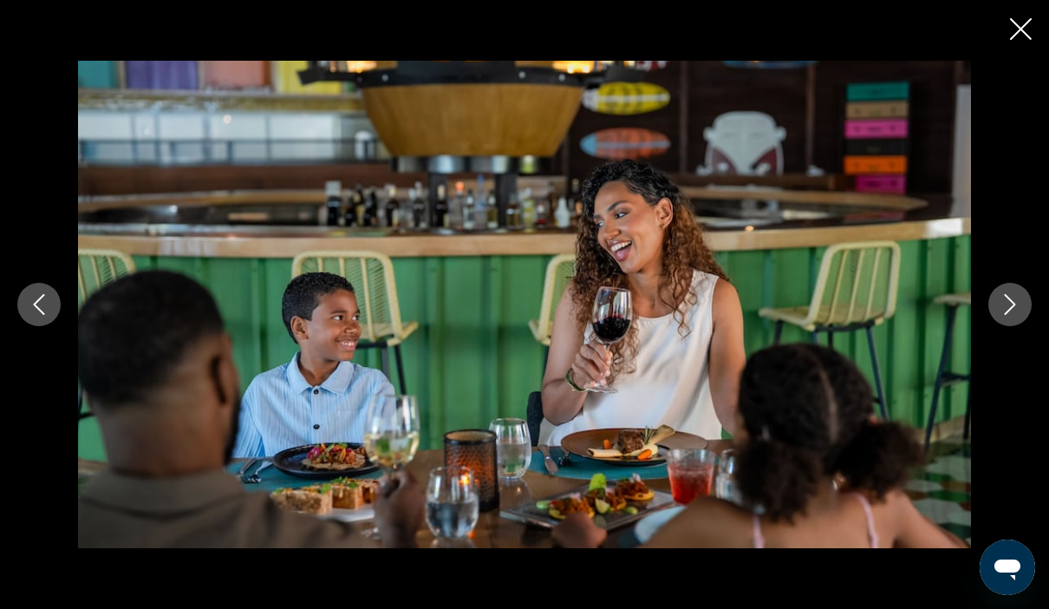
click at [1023, 305] on button "Next image" at bounding box center [1009, 304] width 43 height 43
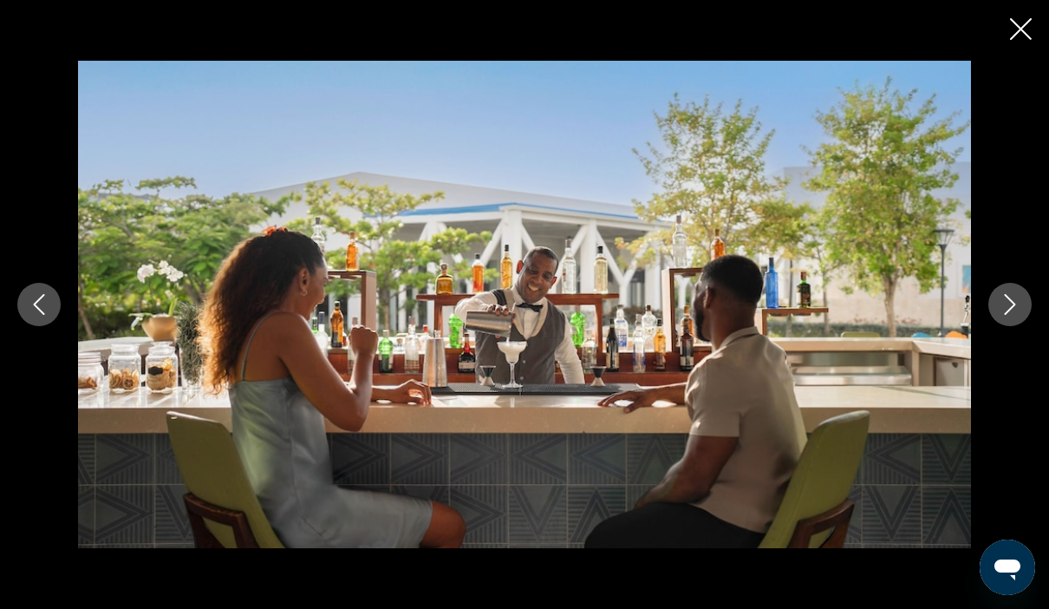
click at [1013, 301] on icon "Next image" at bounding box center [1009, 304] width 21 height 21
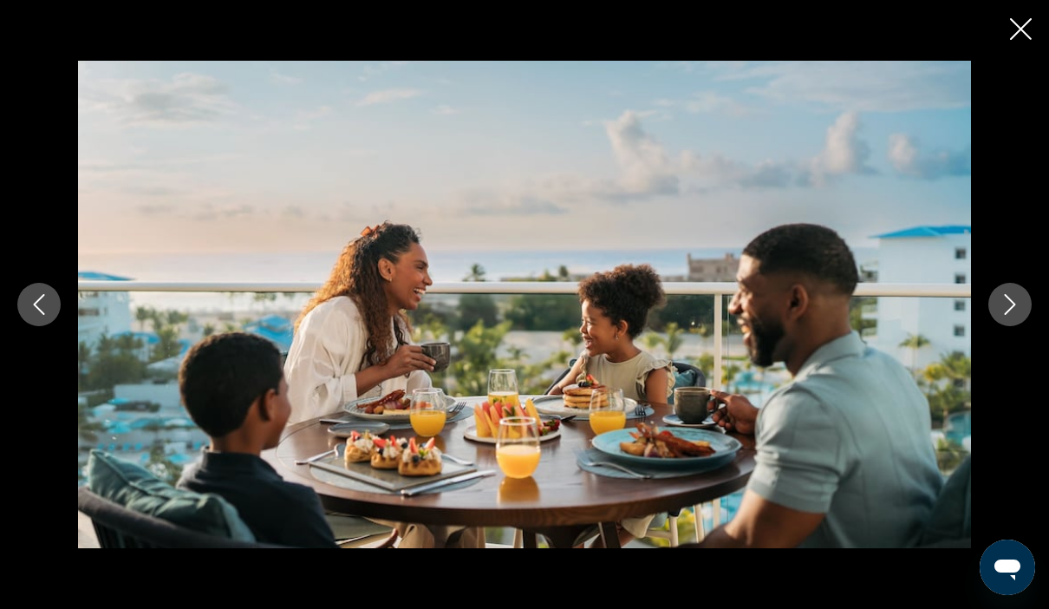
click at [1006, 304] on icon "Next image" at bounding box center [1009, 304] width 21 height 21
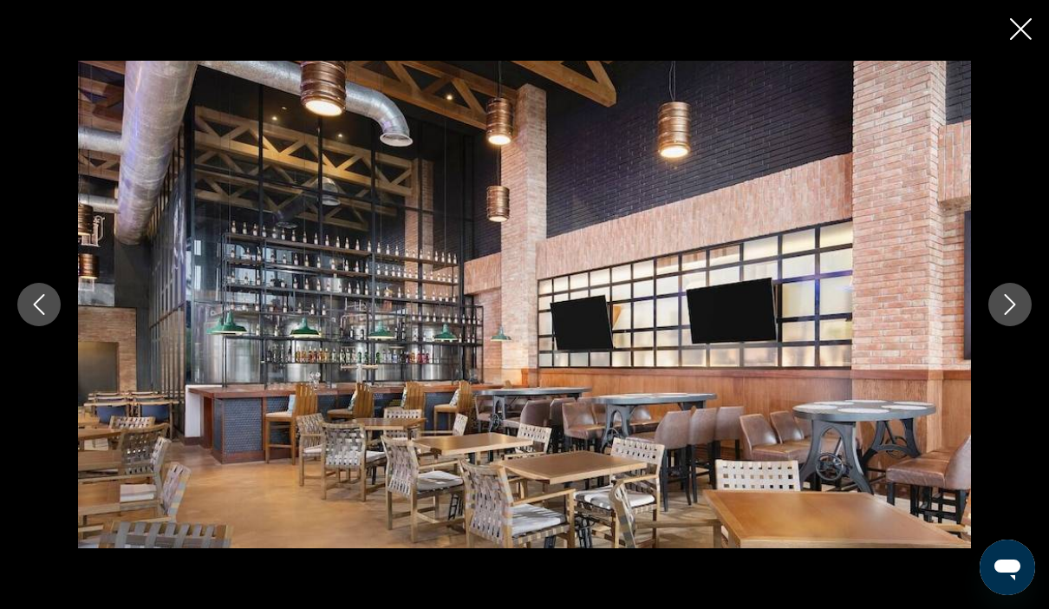
click at [1006, 325] on button "Next image" at bounding box center [1009, 304] width 43 height 43
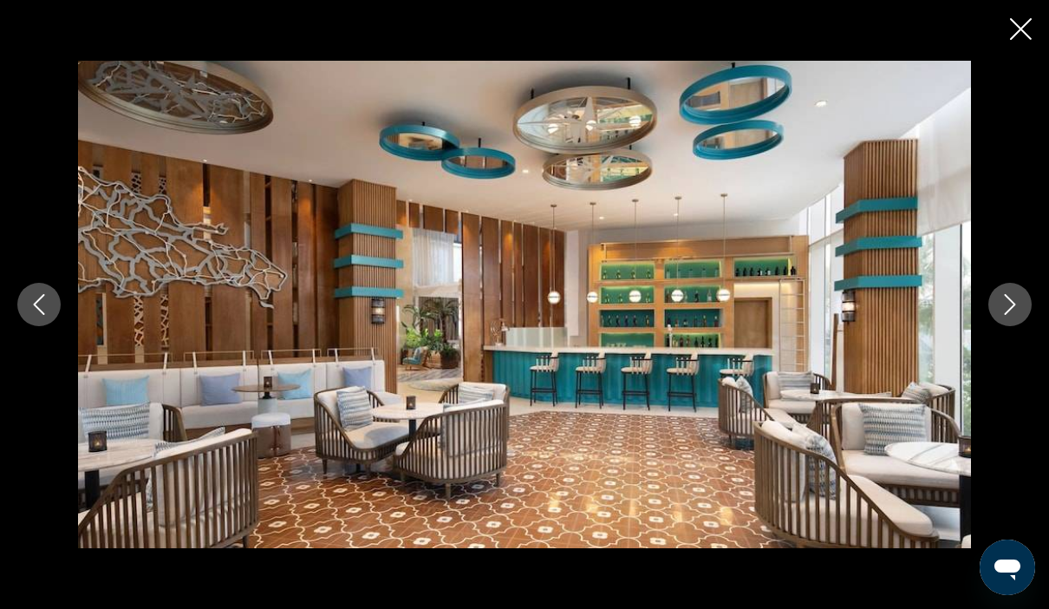
click at [1008, 325] on button "Next image" at bounding box center [1009, 304] width 43 height 43
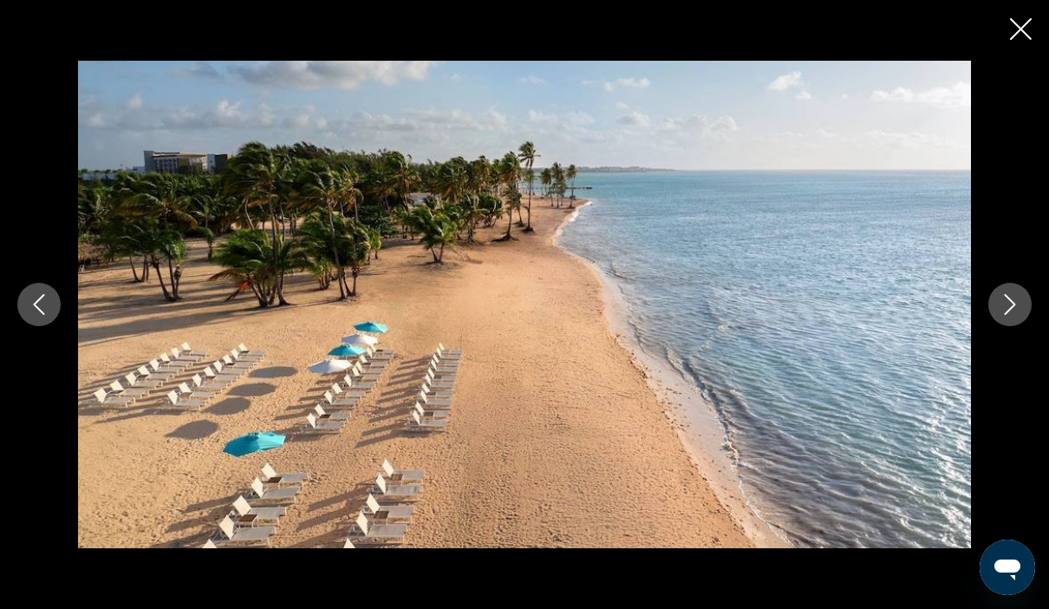
click at [1019, 309] on icon "Next image" at bounding box center [1009, 304] width 21 height 21
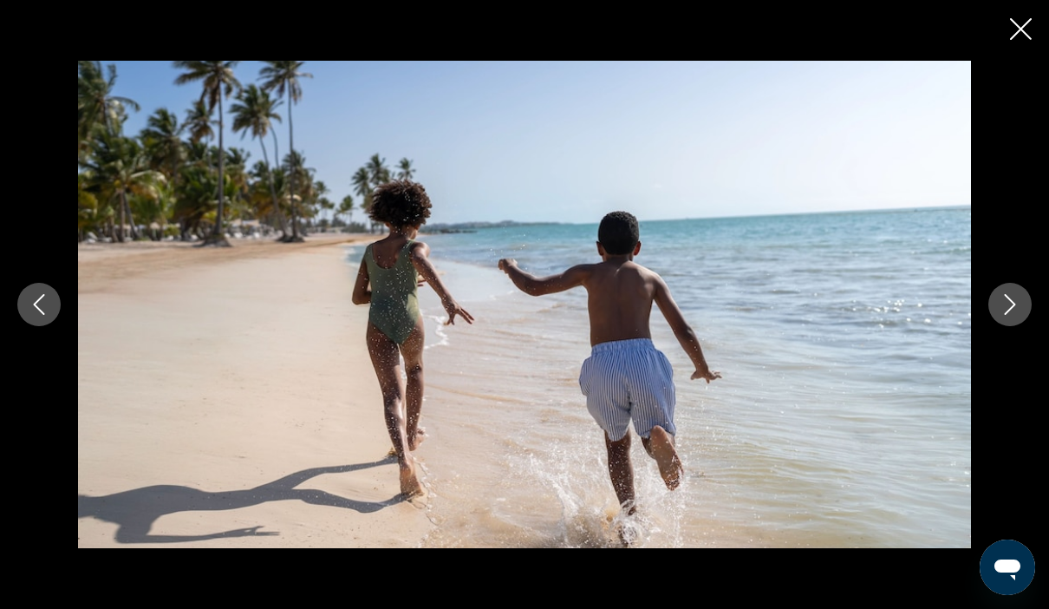
click at [1013, 317] on button "Next image" at bounding box center [1009, 304] width 43 height 43
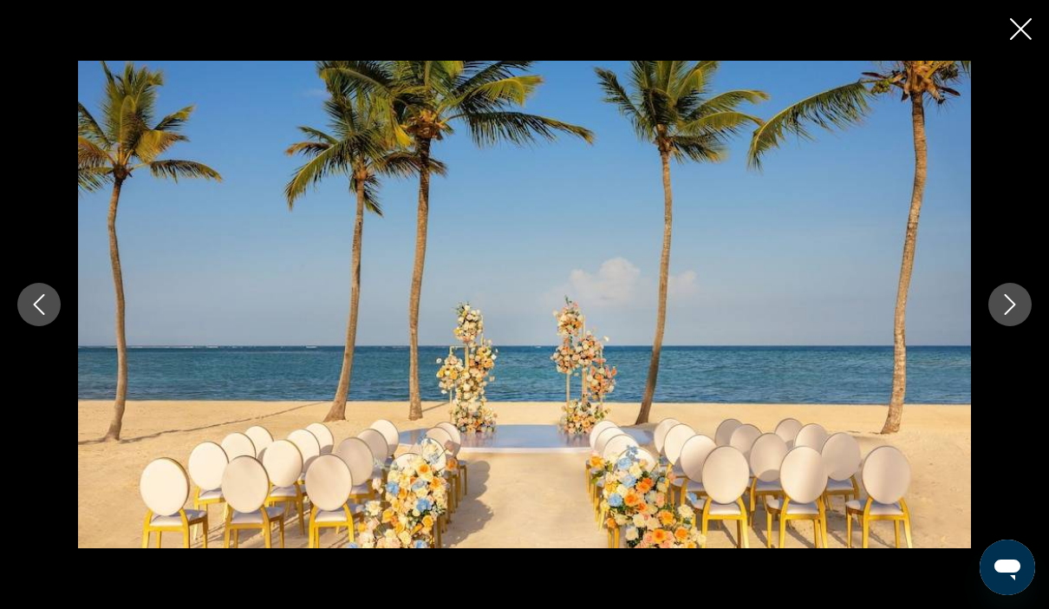
click at [1006, 305] on icon "Next image" at bounding box center [1009, 304] width 21 height 21
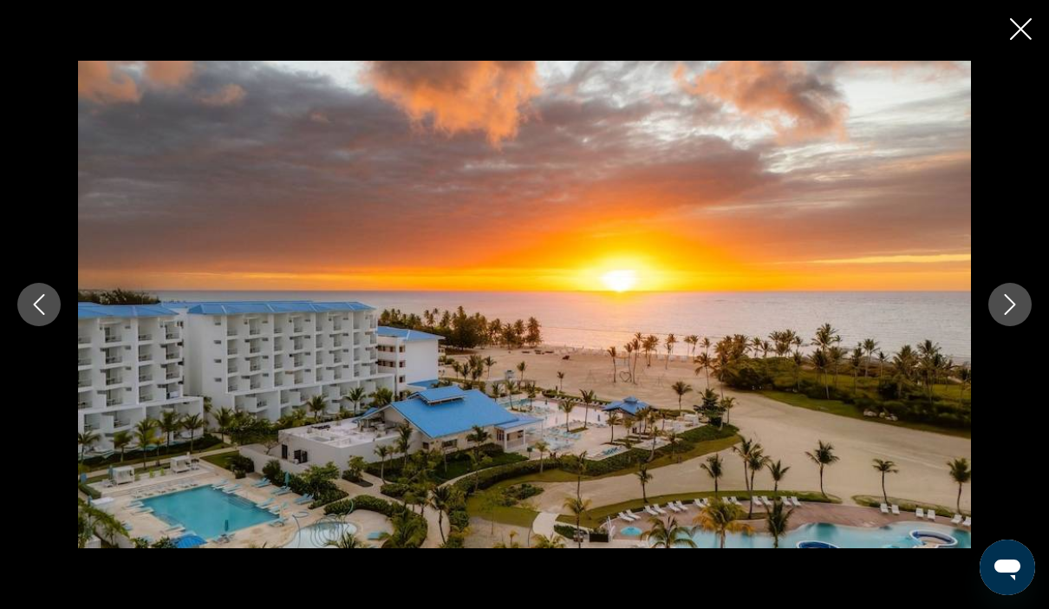
click at [1014, 319] on button "Next image" at bounding box center [1009, 304] width 43 height 43
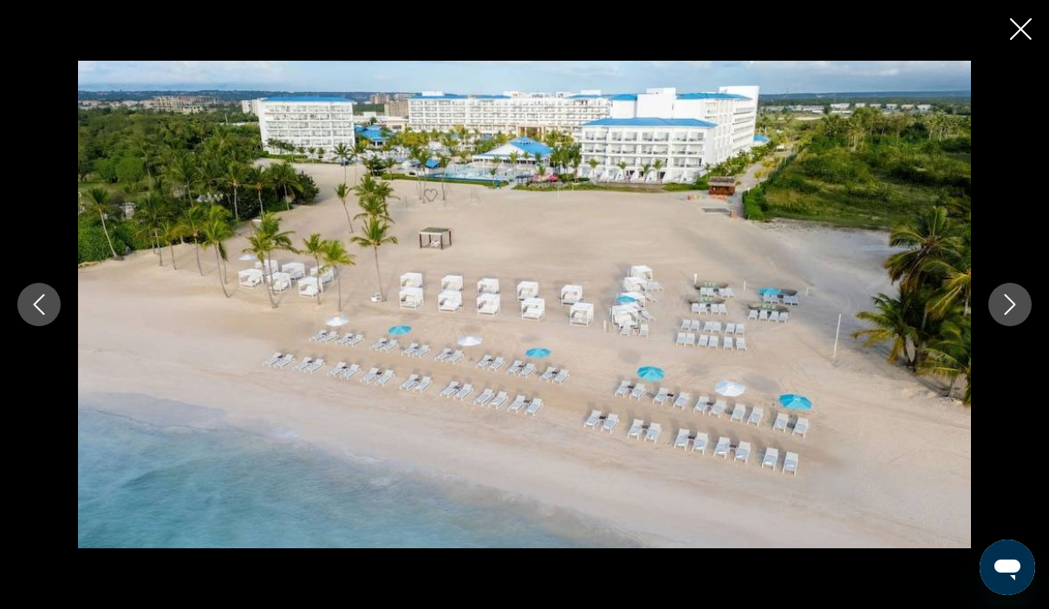
click at [1009, 315] on button "Next image" at bounding box center [1009, 304] width 43 height 43
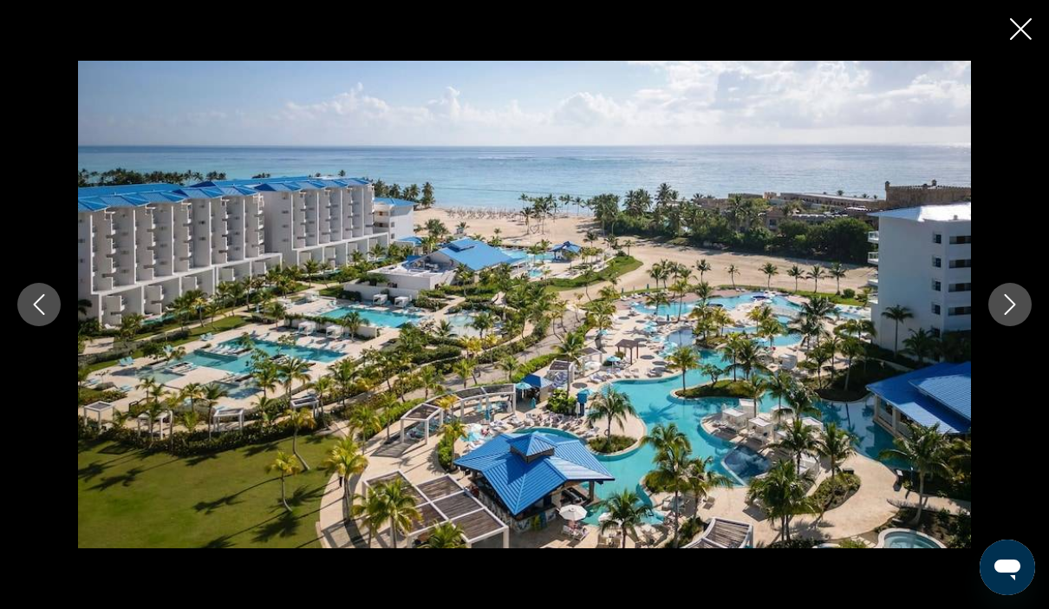
click at [1009, 313] on icon "Next image" at bounding box center [1009, 304] width 21 height 21
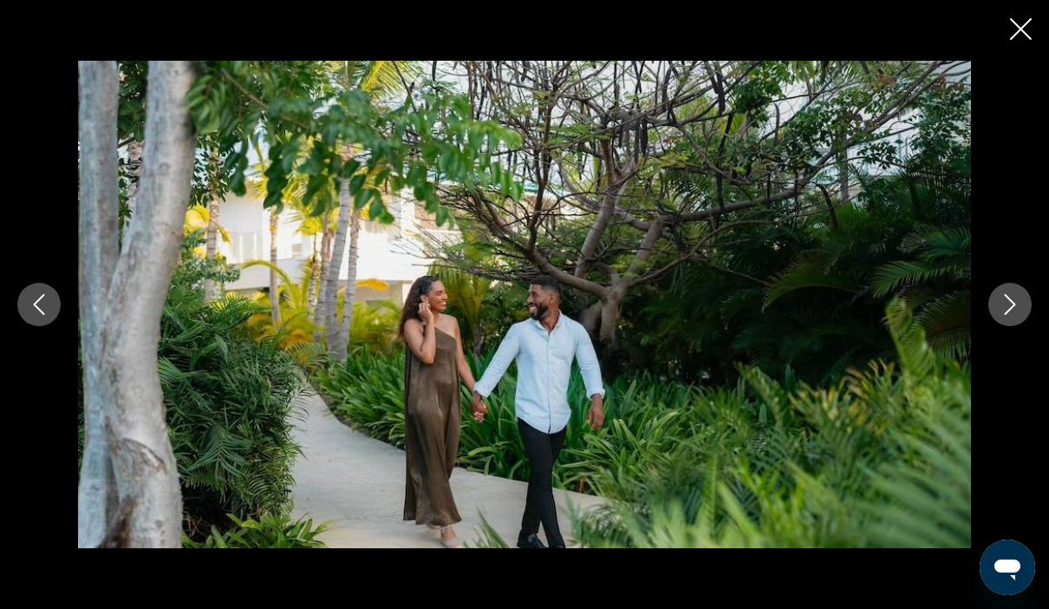
click at [1026, 307] on button "Next image" at bounding box center [1009, 304] width 43 height 43
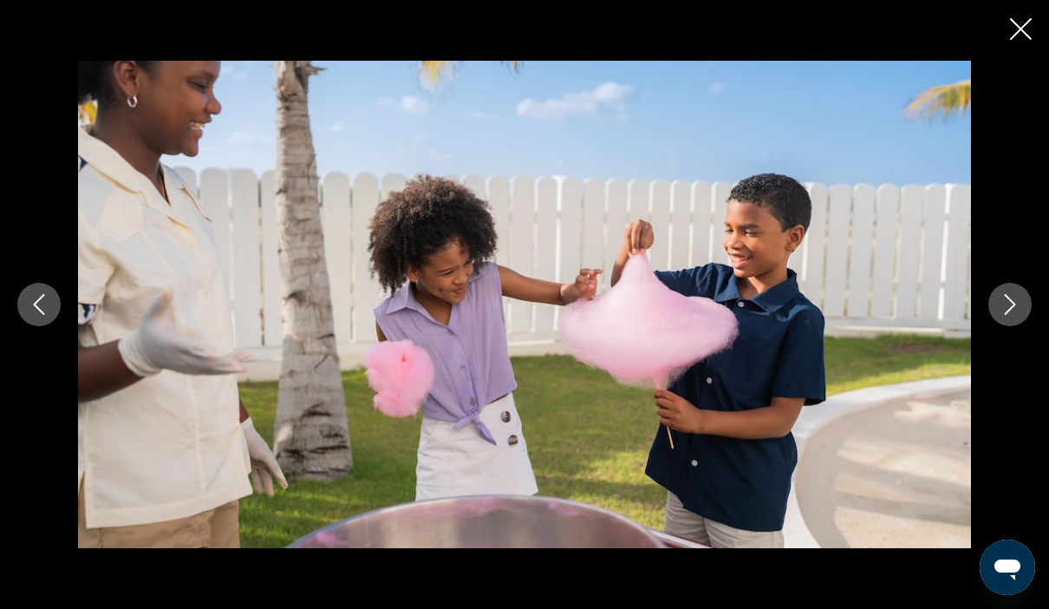
click at [986, 319] on div "prev next" at bounding box center [524, 304] width 1049 height 487
click at [1013, 296] on icon "Next image" at bounding box center [1009, 304] width 21 height 21
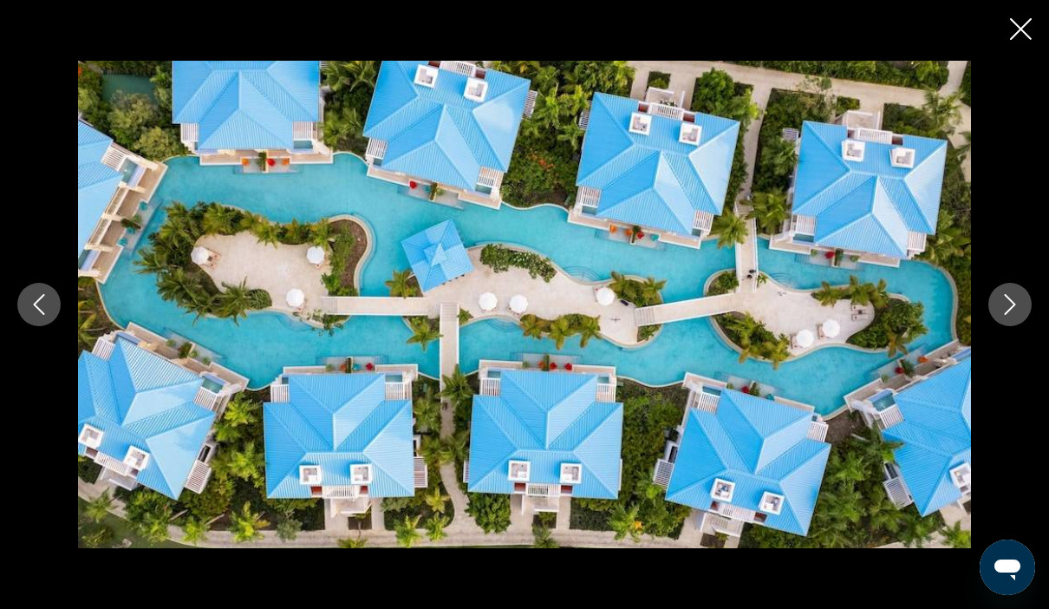
click at [1024, 30] on icon "Close slideshow" at bounding box center [1021, 29] width 22 height 22
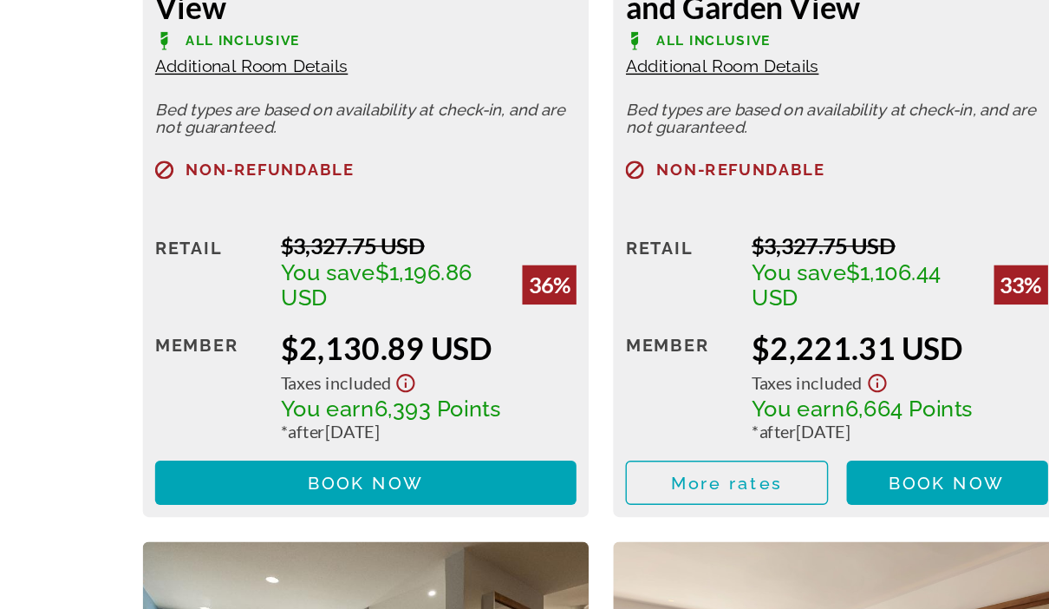
scroll to position [2902, 0]
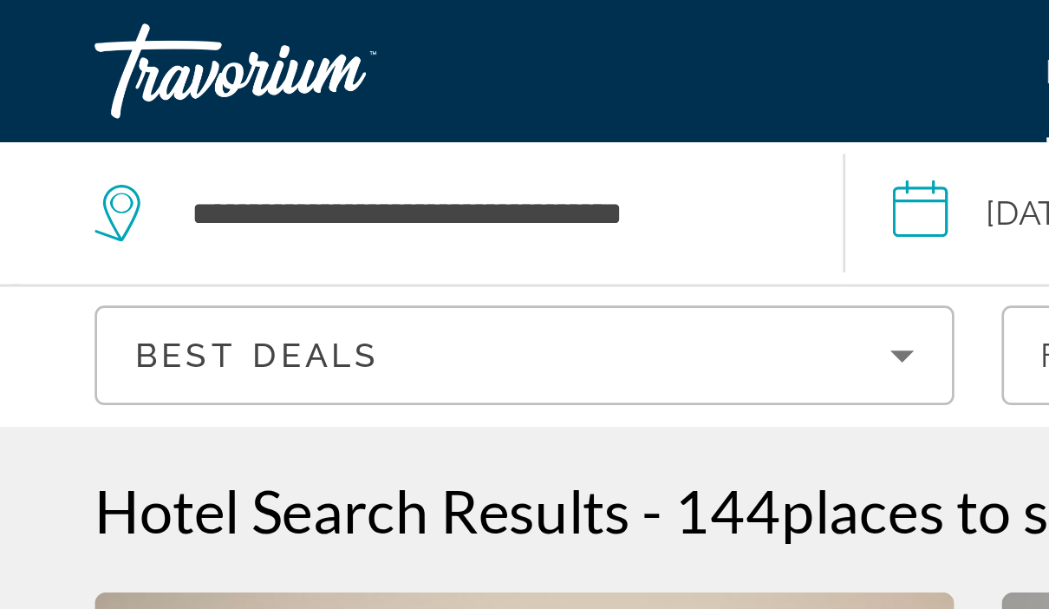
click at [44, 82] on icon "Search widget" at bounding box center [45, 78] width 21 height 21
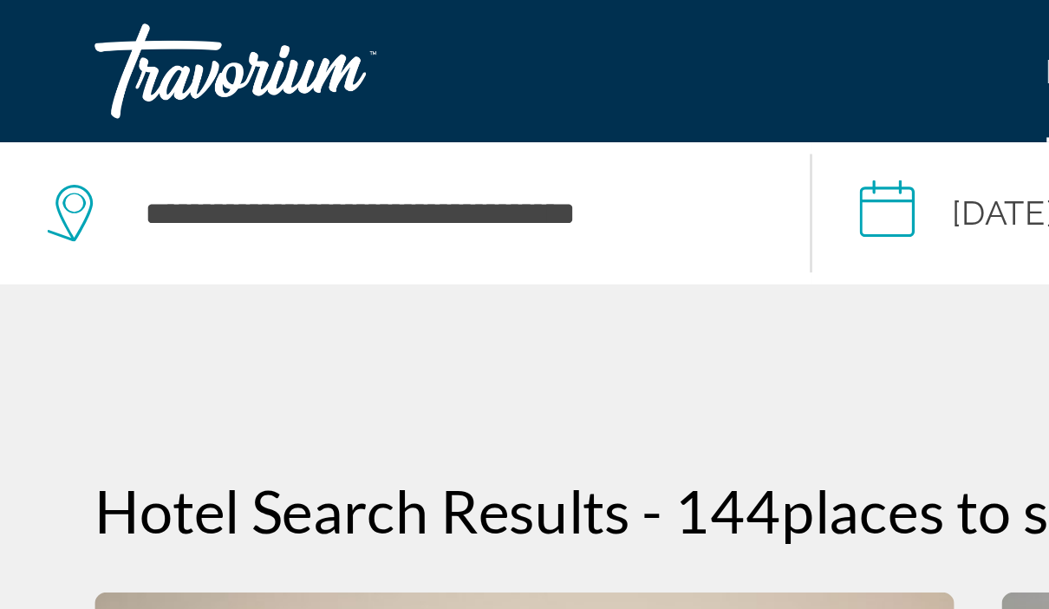
click at [29, 80] on icon "Search widget" at bounding box center [27, 78] width 21 height 21
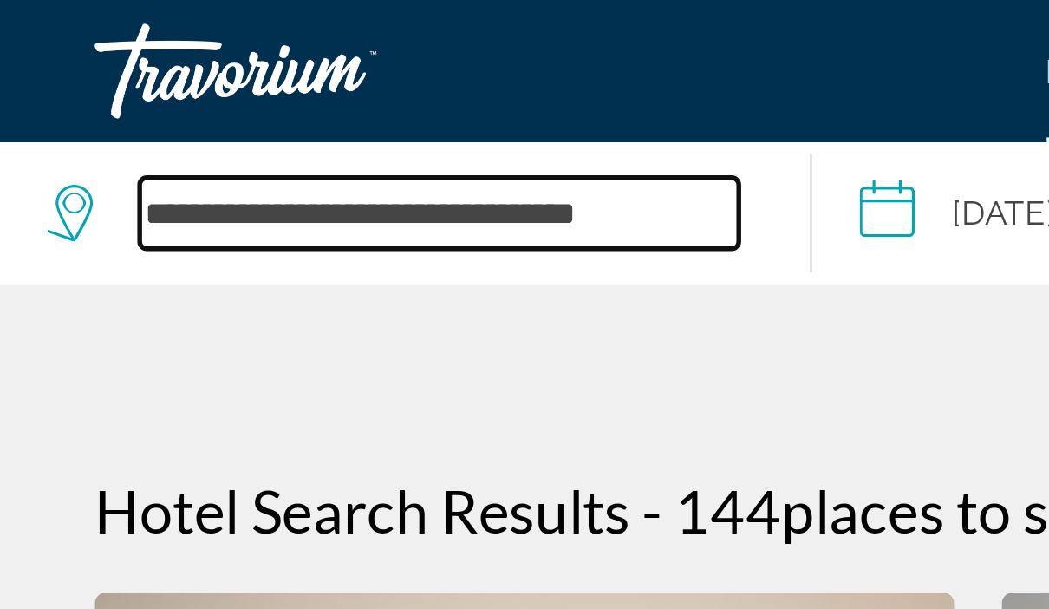
click at [238, 75] on input "**********" at bounding box center [160, 78] width 219 height 26
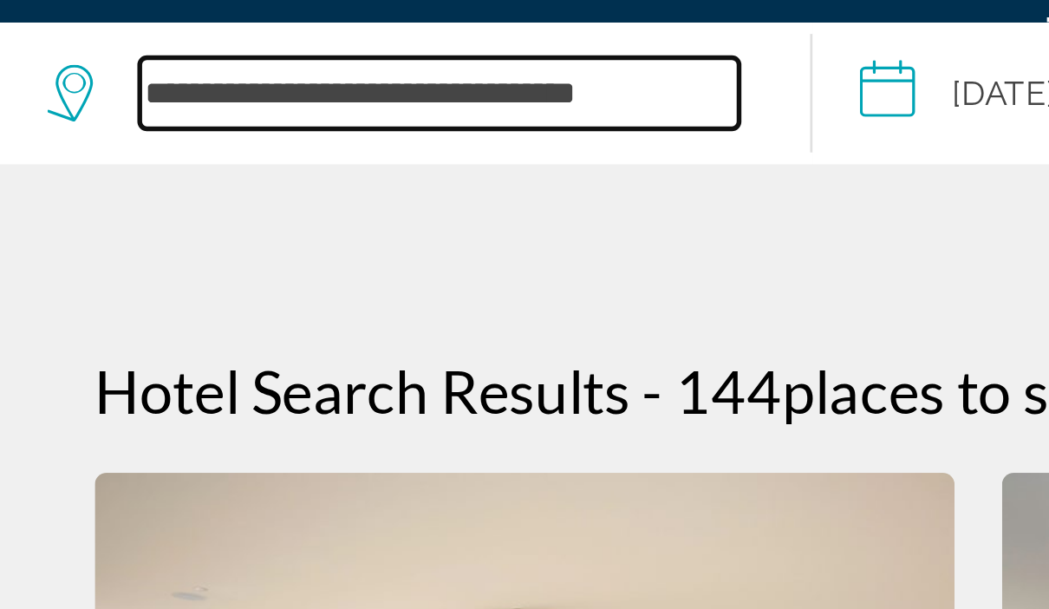
click at [269, 65] on input "**********" at bounding box center [160, 78] width 219 height 26
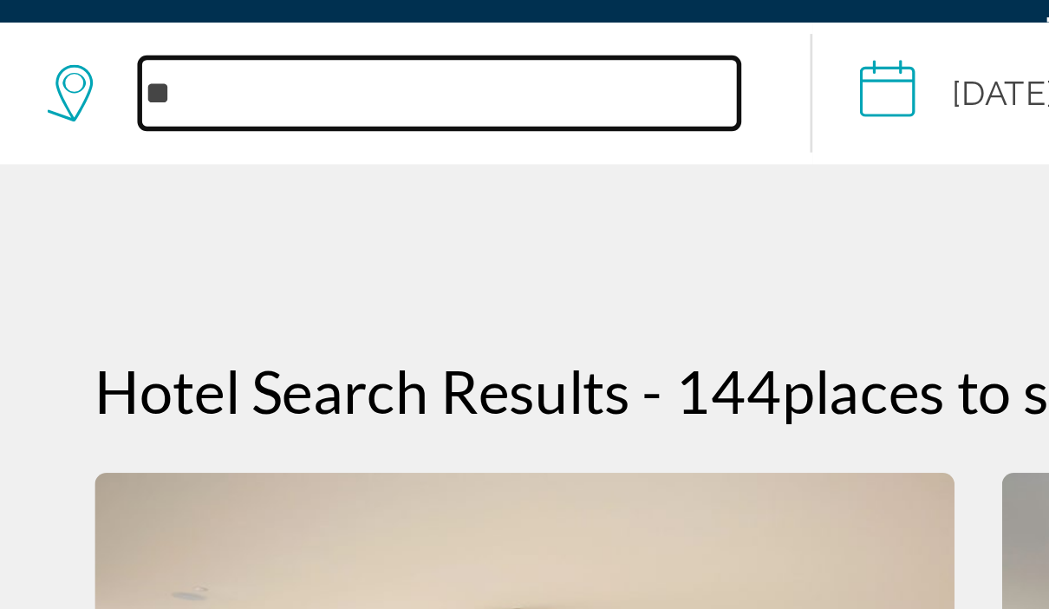
type input "*"
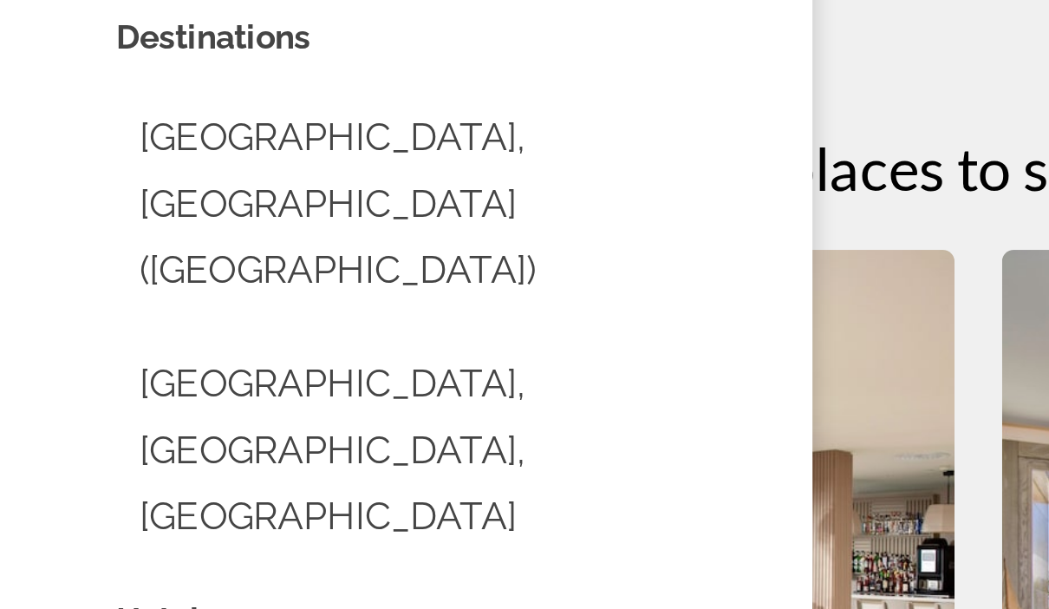
click at [126, 160] on button "[GEOGRAPHIC_DATA], [GEOGRAPHIC_DATA] ([GEOGRAPHIC_DATA])" at bounding box center [161, 200] width 238 height 81
type input "**********"
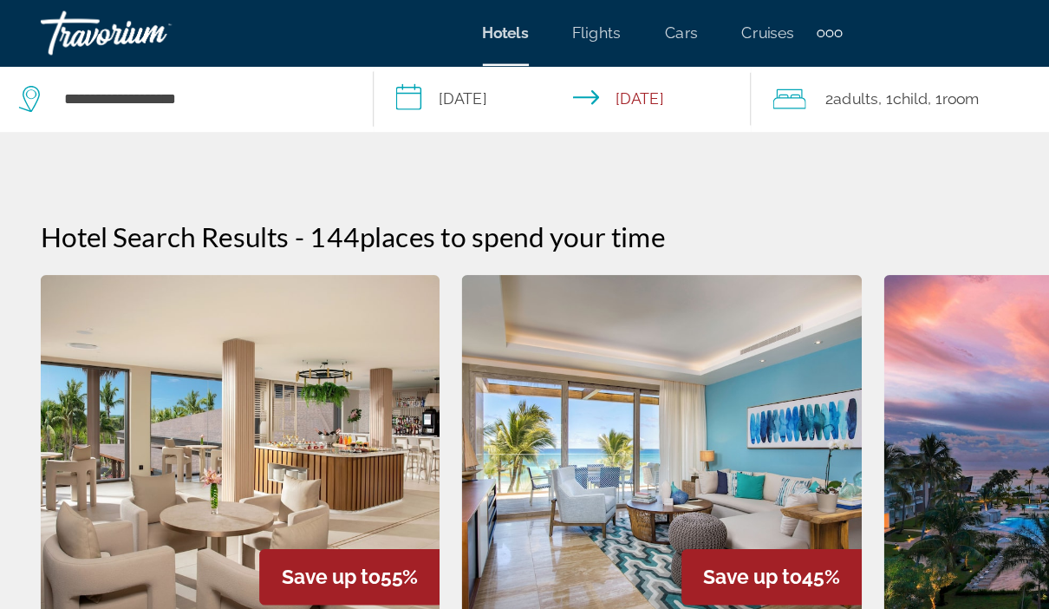
click at [276, 81] on div "**********" at bounding box center [148, 78] width 262 height 52
click at [425, 91] on input "**********" at bounding box center [449, 80] width 304 height 57
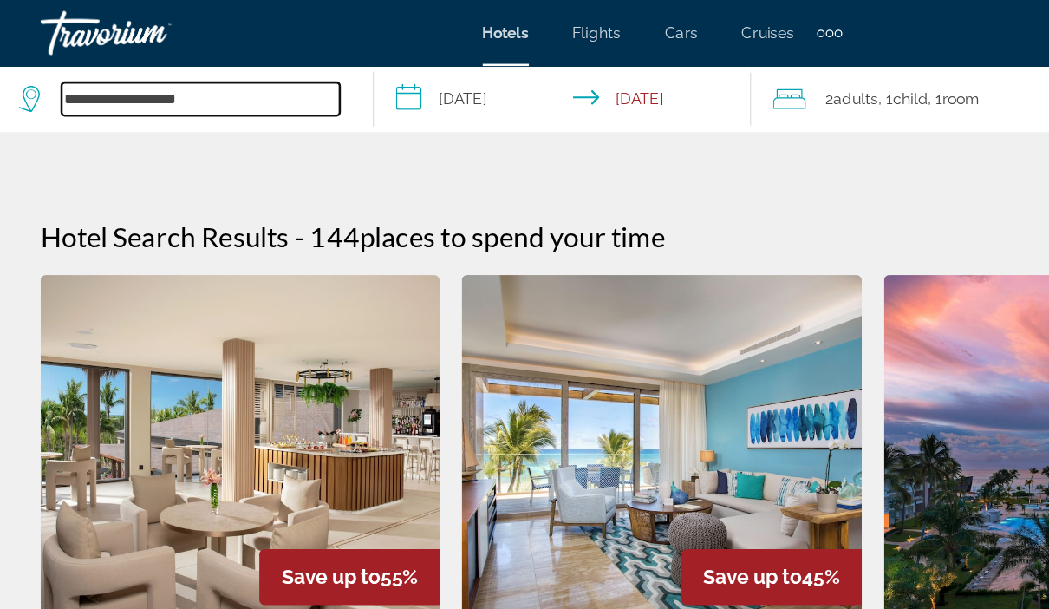
click at [249, 91] on input "**********" at bounding box center [160, 78] width 219 height 26
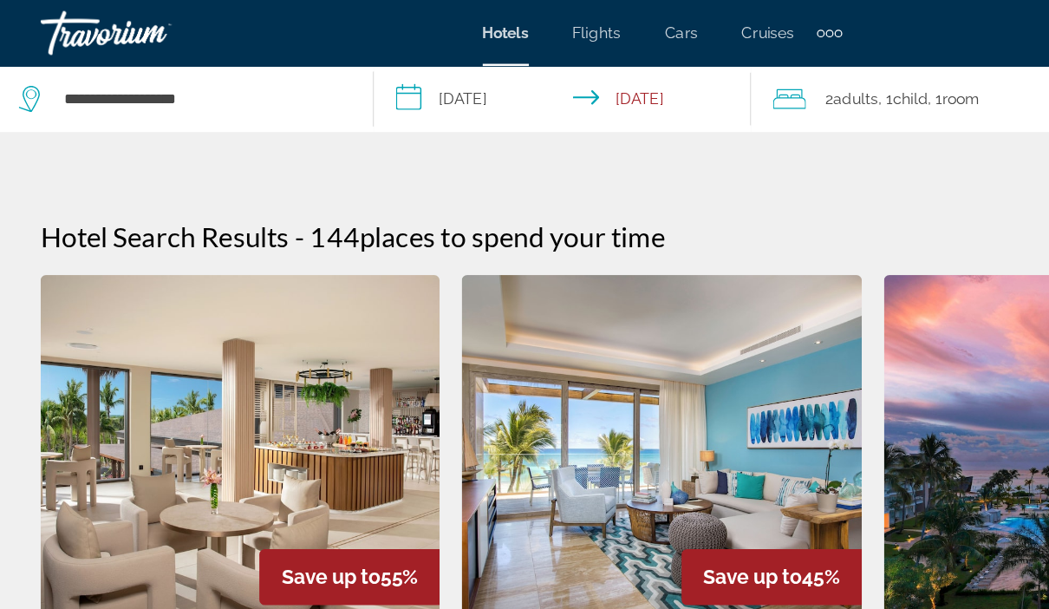
click at [654, 79] on span "2 Adult Adults" at bounding box center [675, 78] width 42 height 24
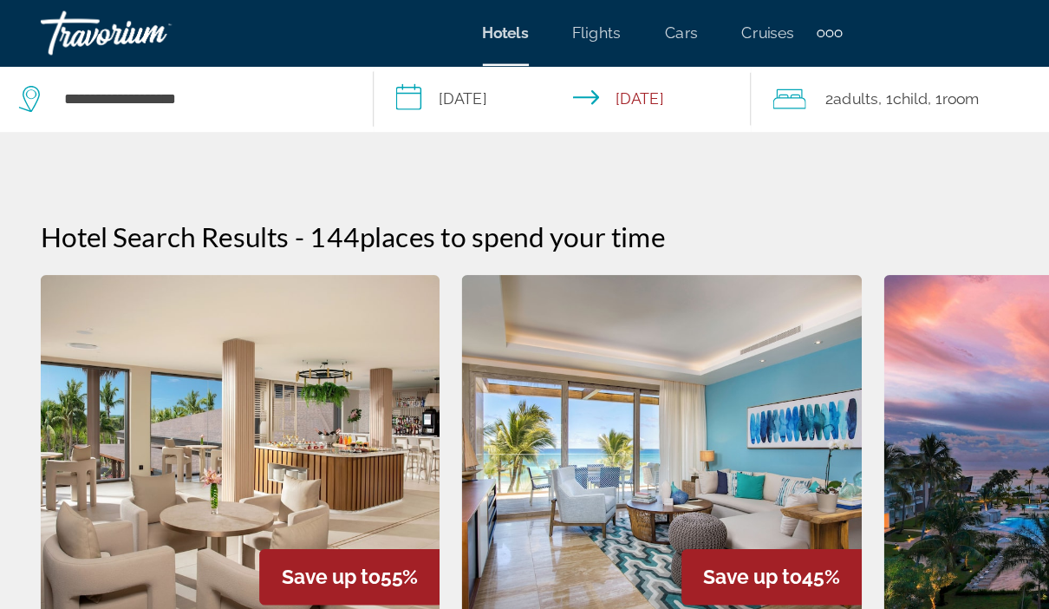
click at [103, 36] on div "Travorium" at bounding box center [121, 25] width 173 height 45
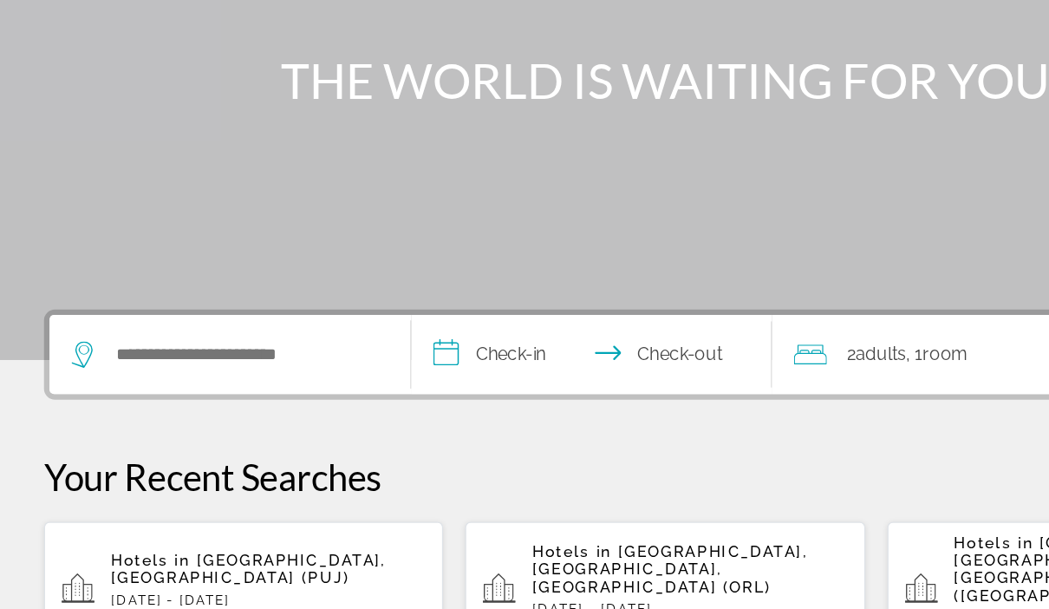
scroll to position [170, 0]
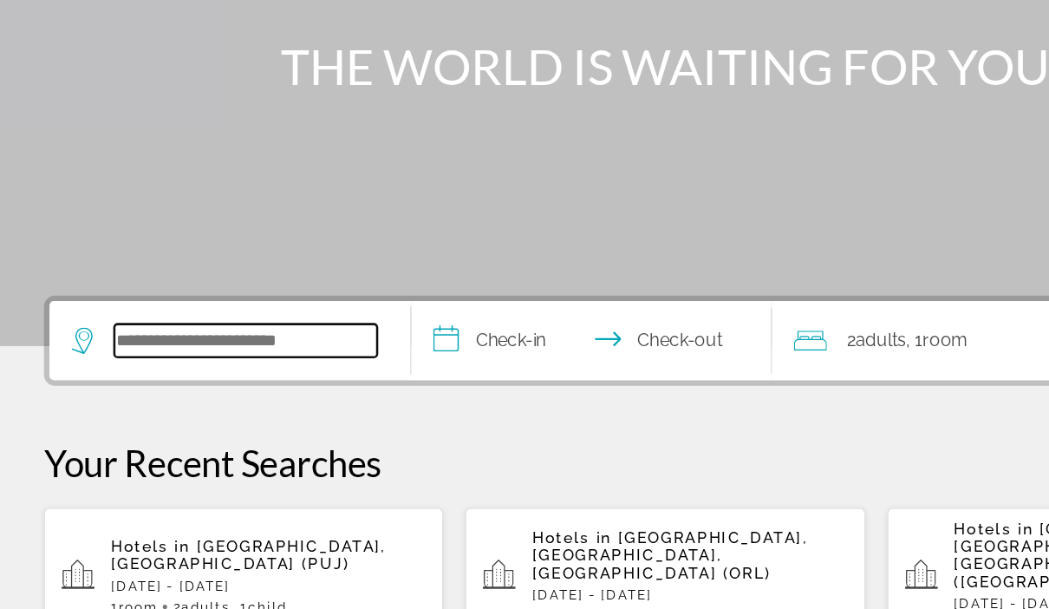
click at [235, 333] on input "Search hotel destination" at bounding box center [193, 346] width 207 height 26
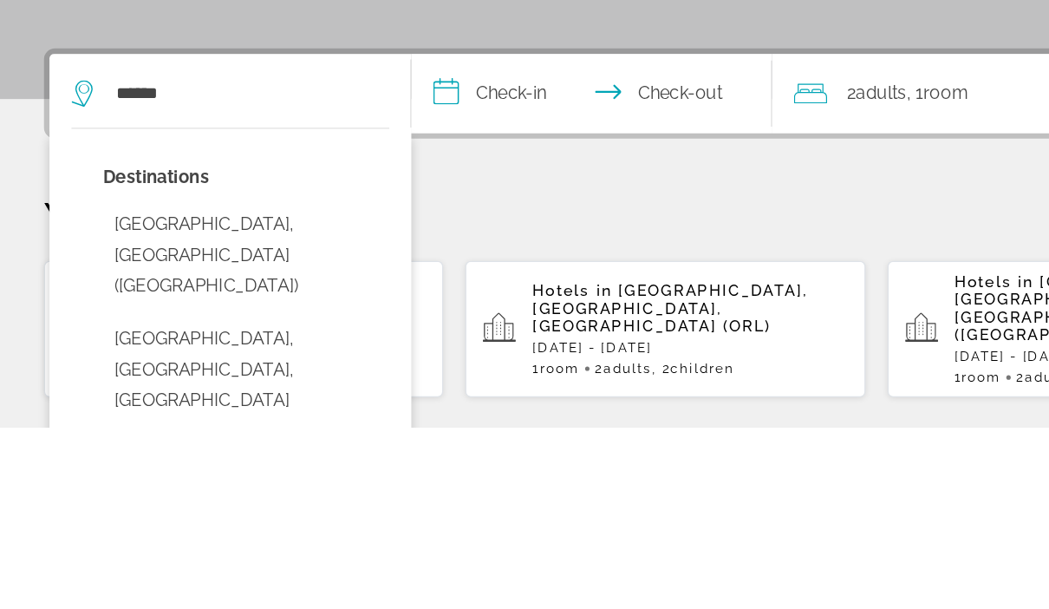
scroll to position [313, 0]
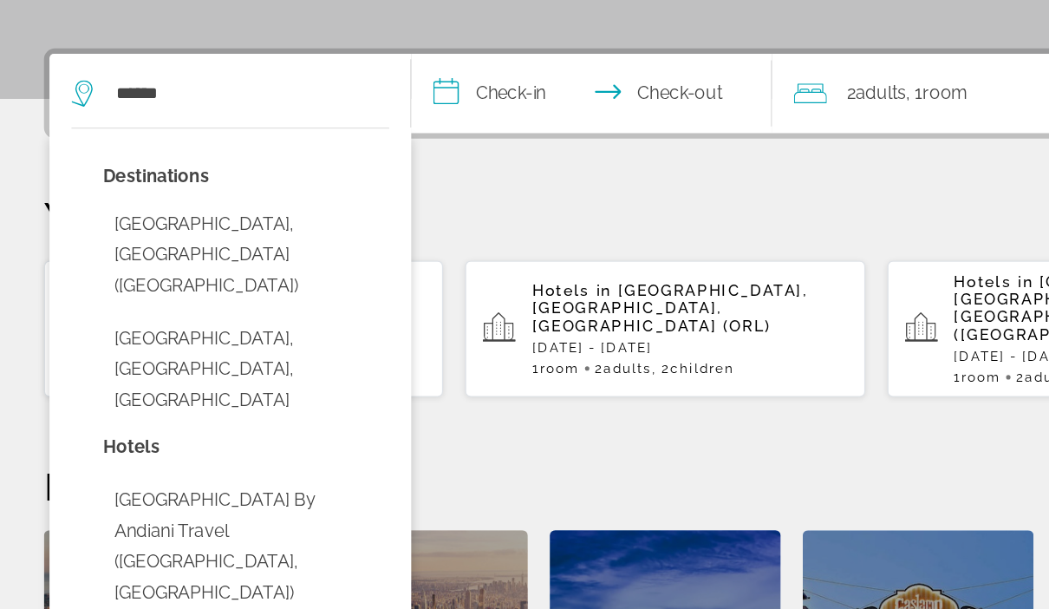
click at [203, 290] on button "[GEOGRAPHIC_DATA], [GEOGRAPHIC_DATA] ([GEOGRAPHIC_DATA])" at bounding box center [193, 330] width 225 height 81
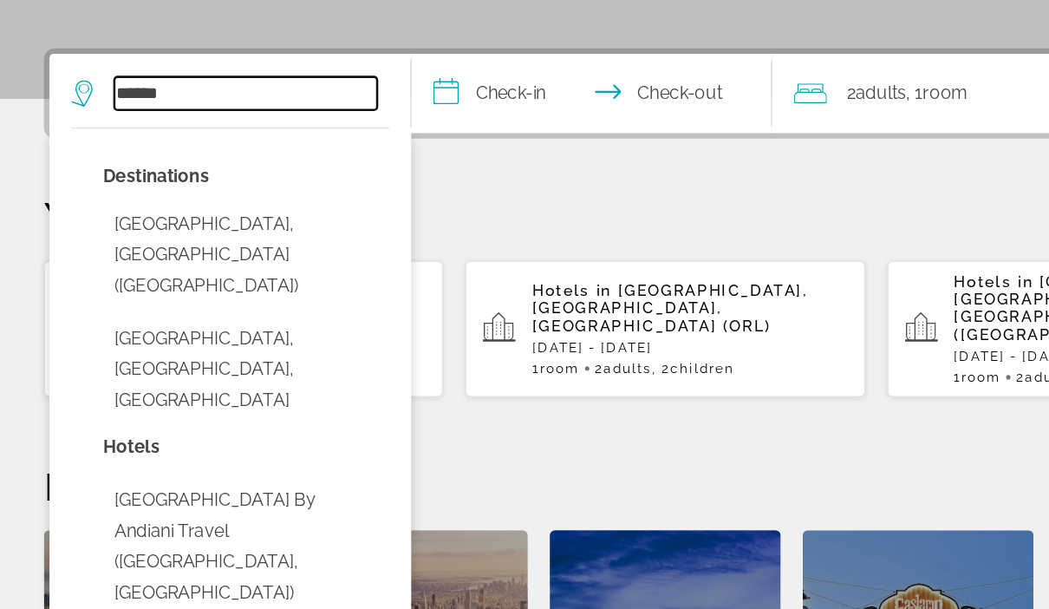
type input "**********"
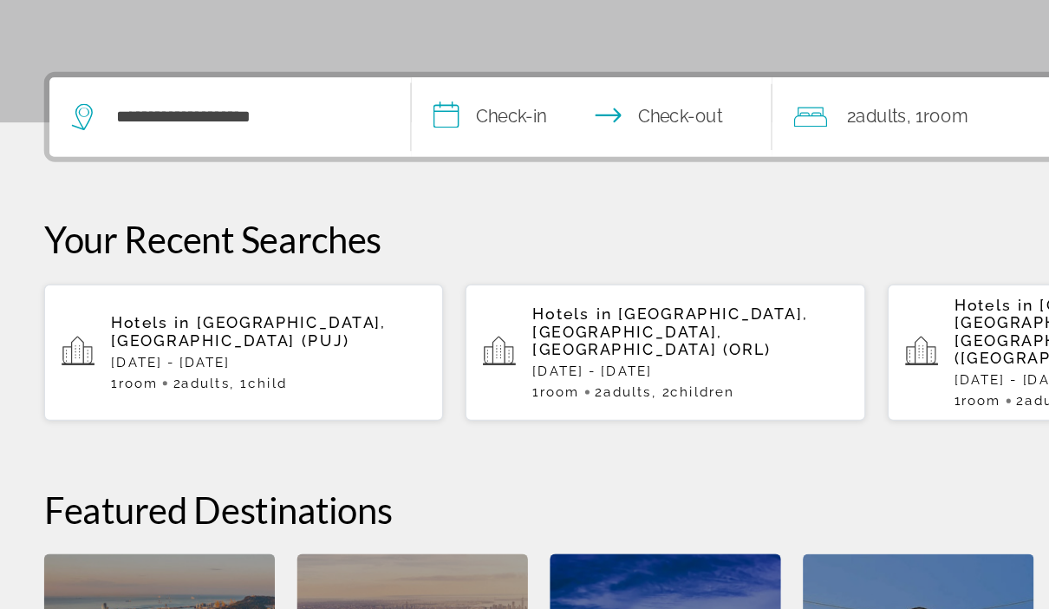
click at [397, 173] on input "**********" at bounding box center [470, 207] width 292 height 68
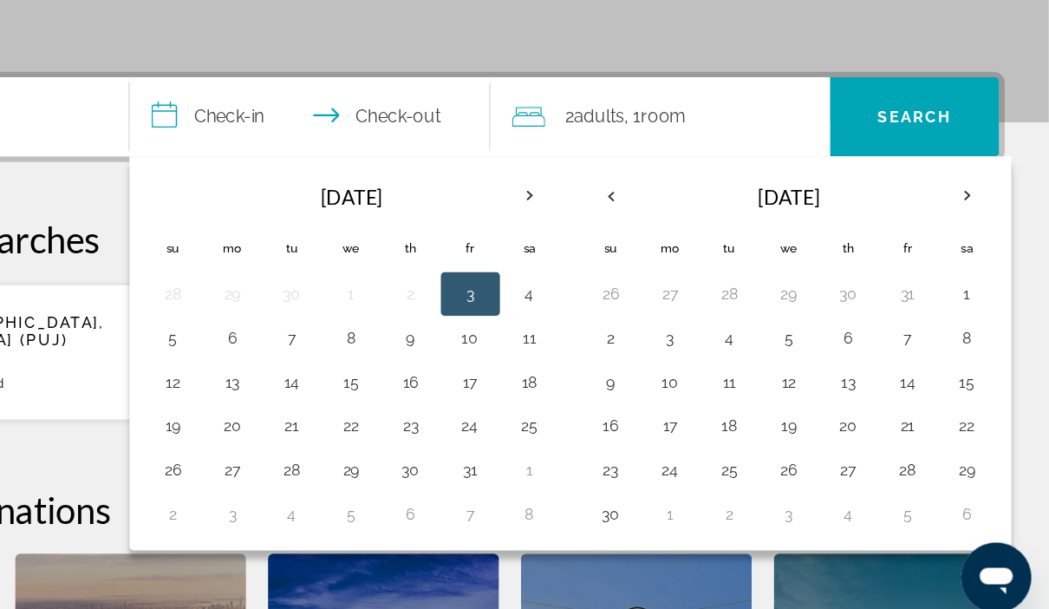
click at [830, 470] on button "26" at bounding box center [844, 482] width 28 height 24
click at [961, 247] on th "Next month" at bounding box center [984, 266] width 47 height 38
click at [737, 331] on button "1" at bounding box center [751, 343] width 28 height 24
type input "**********"
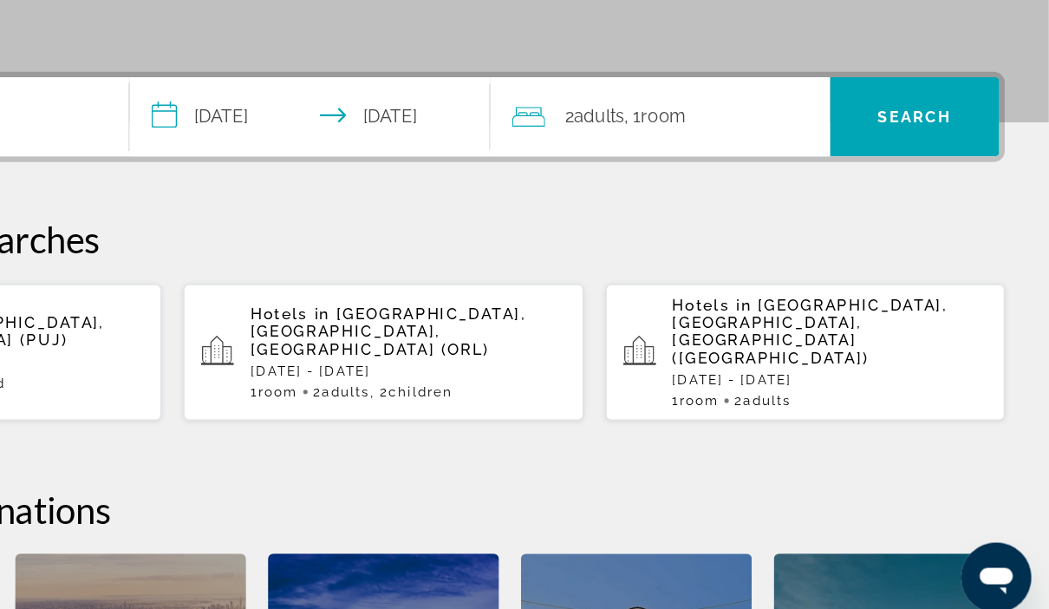
click at [626, 173] on div "2 Adult Adults , 1 Room rooms" at bounding box center [751, 204] width 251 height 62
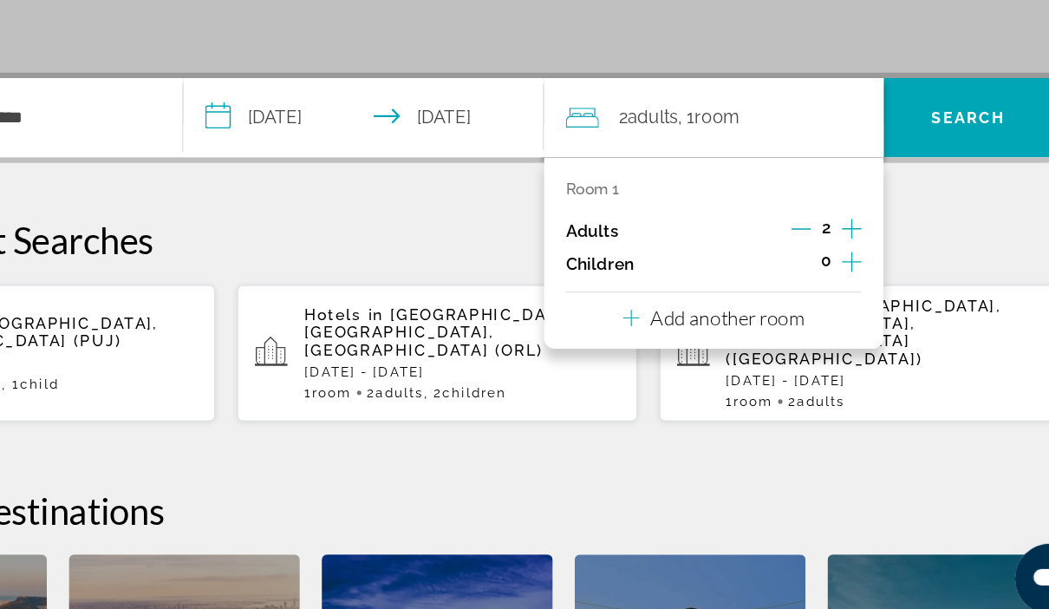
click at [843, 307] on icon "Increment children" at bounding box center [851, 317] width 16 height 21
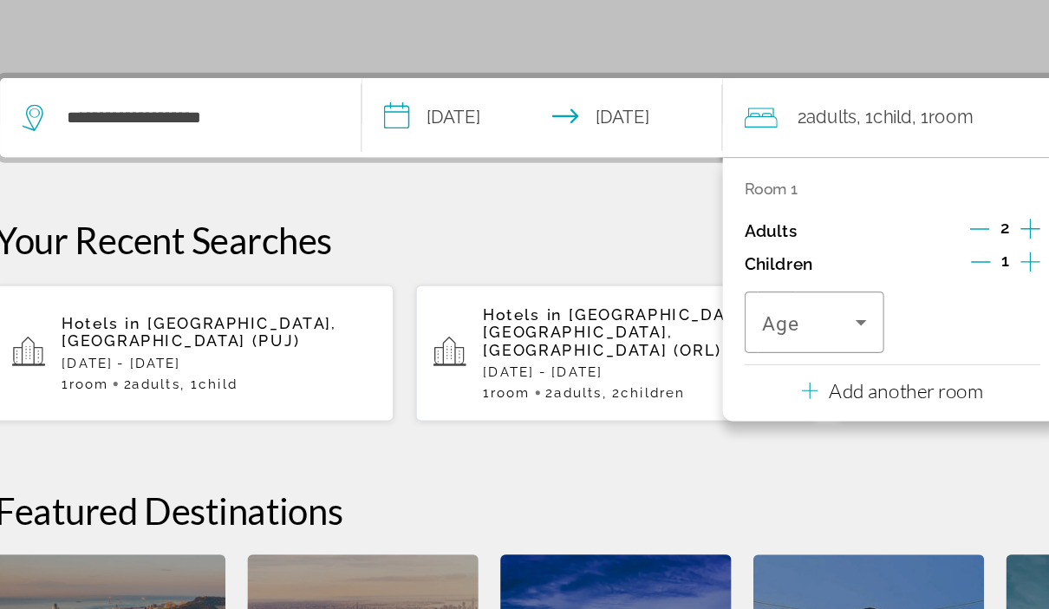
click at [648, 355] on span "Travelers: 2 adults, 1 child" at bounding box center [677, 365] width 74 height 21
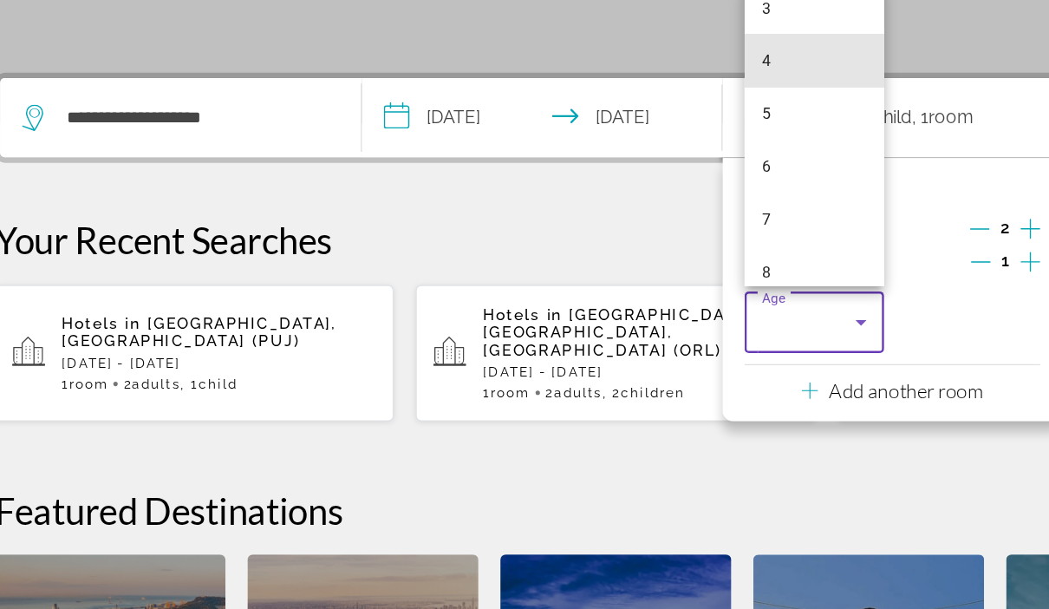
scroll to position [164, 0]
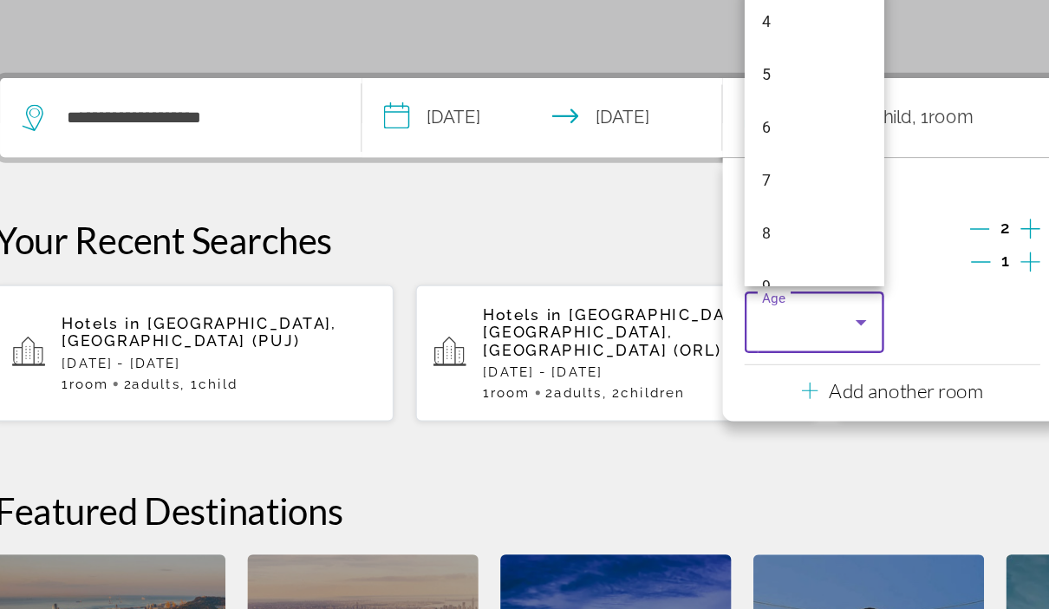
click at [626, 232] on mat-option "7" at bounding box center [681, 253] width 110 height 42
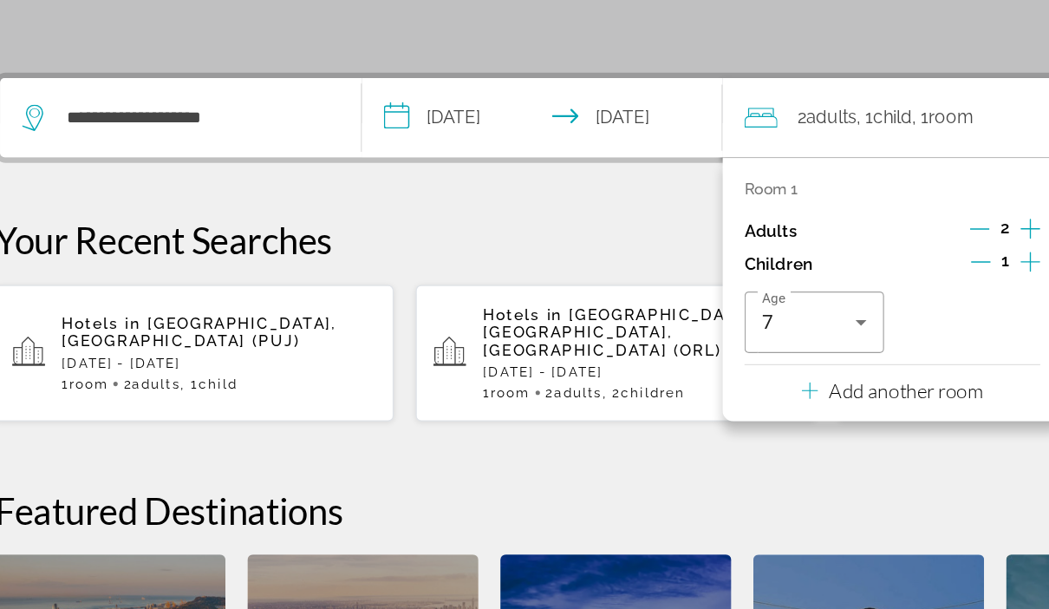
click at [532, 283] on p "Your Recent Searches" at bounding box center [525, 300] width 980 height 35
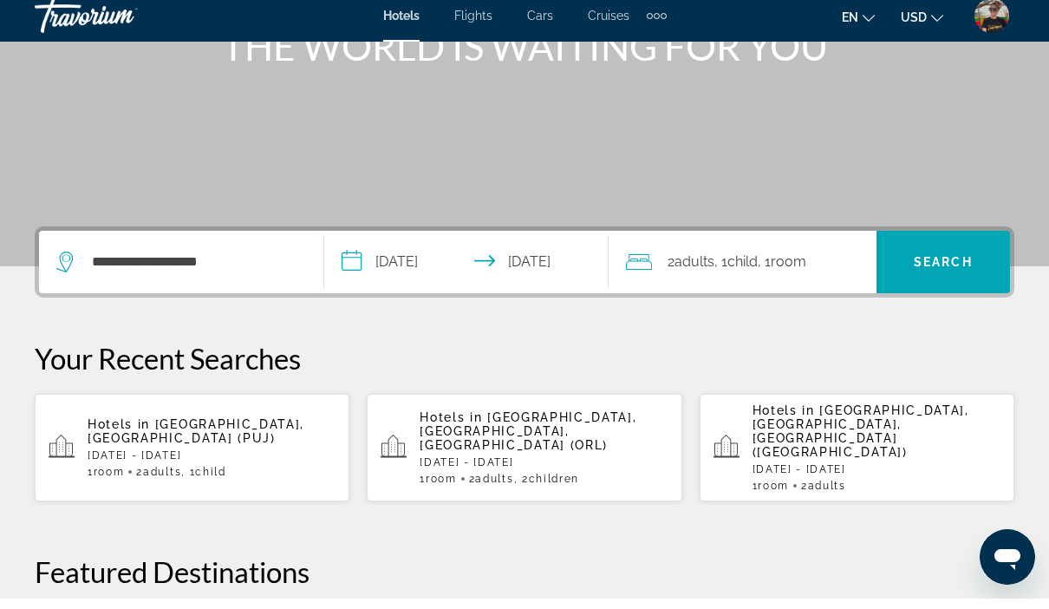
click at [946, 269] on span "Search" at bounding box center [943, 272] width 59 height 14
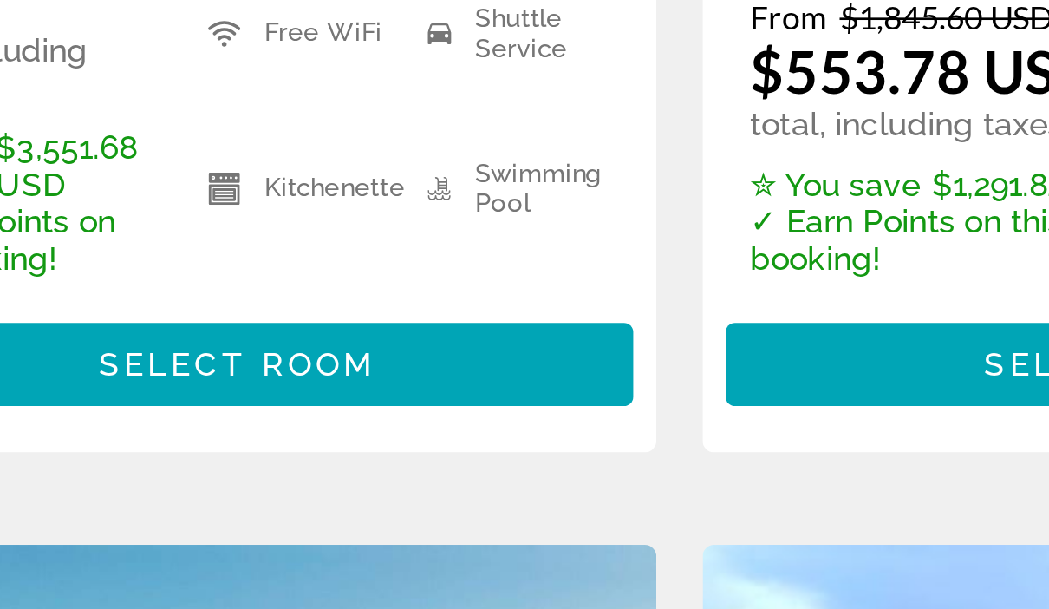
scroll to position [409, 0]
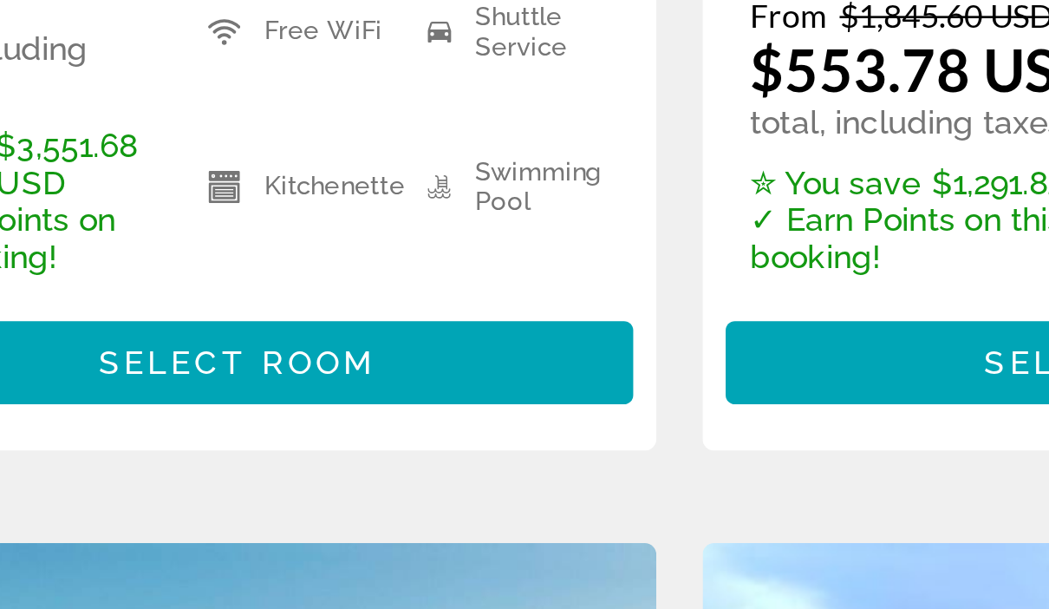
click at [140, 482] on span "Select Room" at bounding box center [192, 489] width 104 height 14
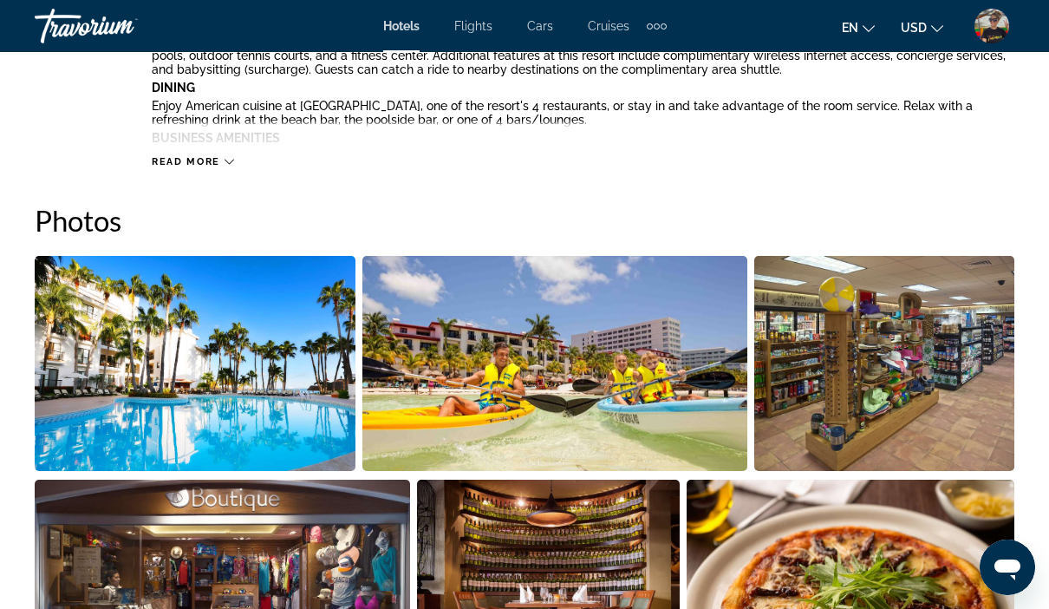
scroll to position [1052, 0]
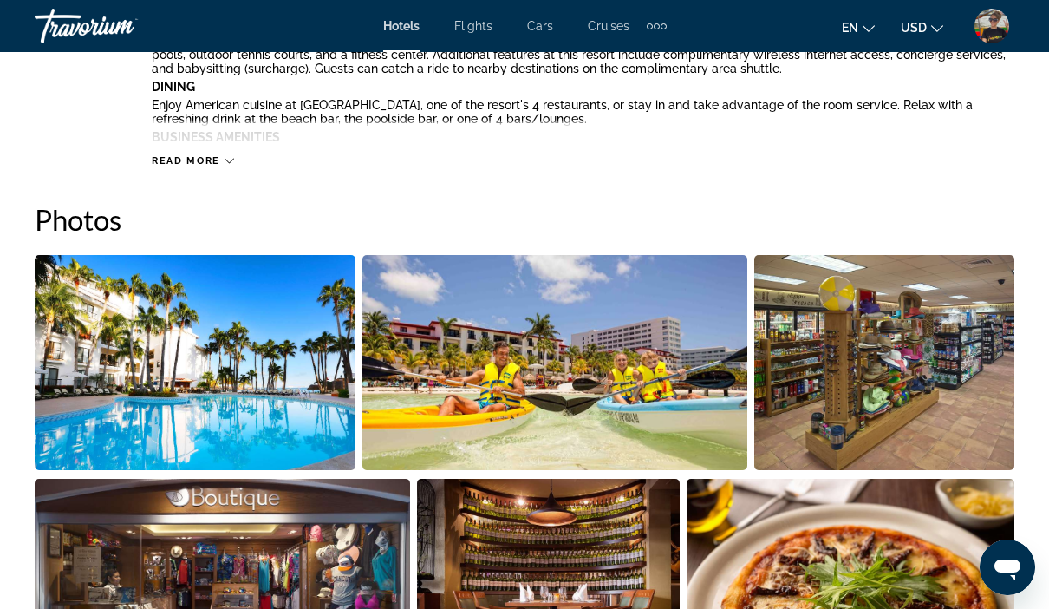
click at [273, 388] on img "Open full-screen image slider" at bounding box center [195, 362] width 321 height 215
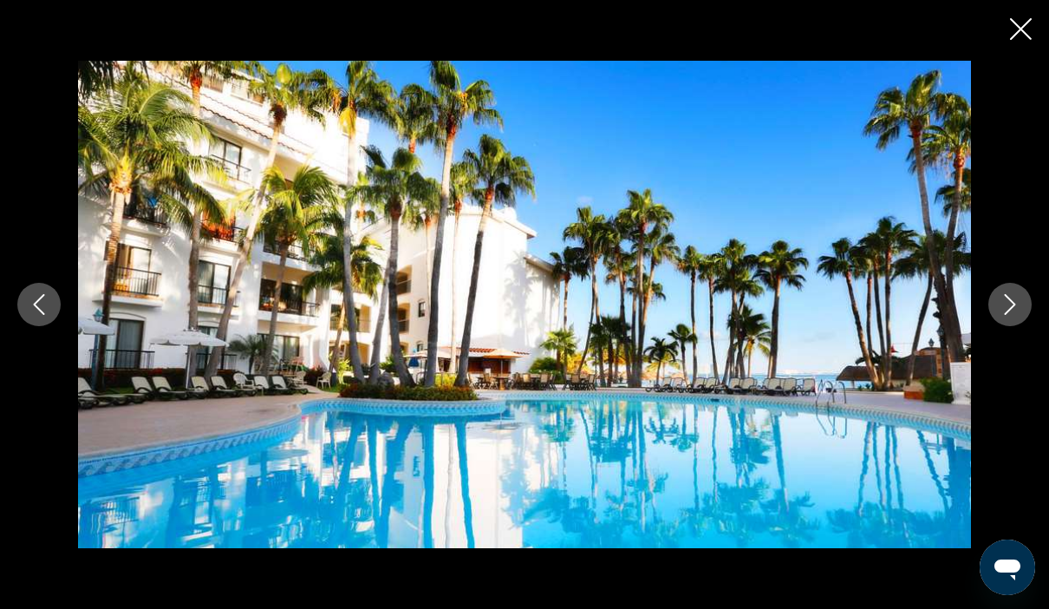
click at [1008, 315] on icon "Next image" at bounding box center [1009, 304] width 21 height 21
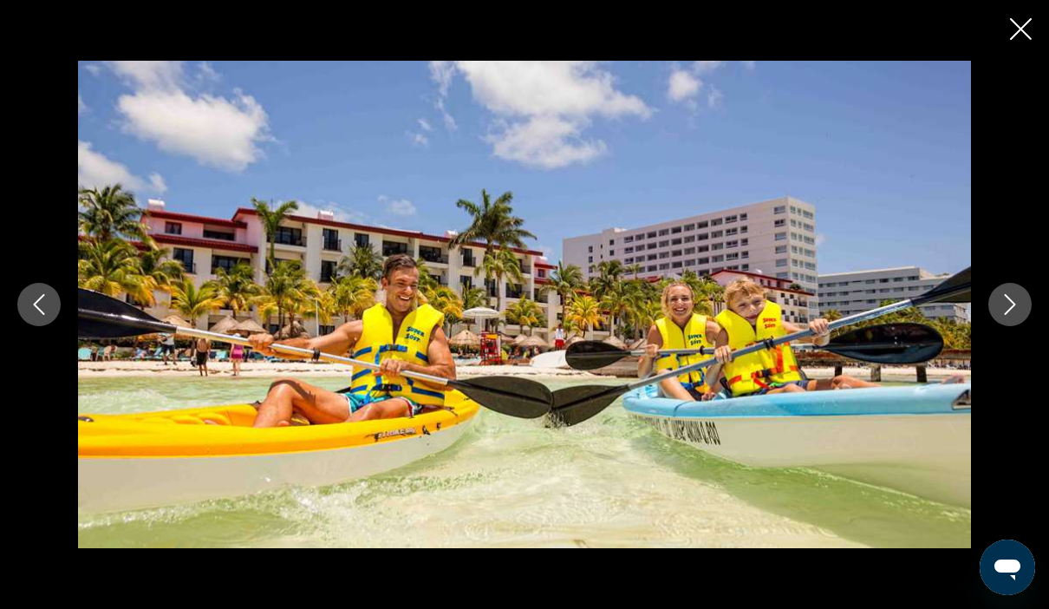
click at [995, 326] on button "Next image" at bounding box center [1009, 304] width 43 height 43
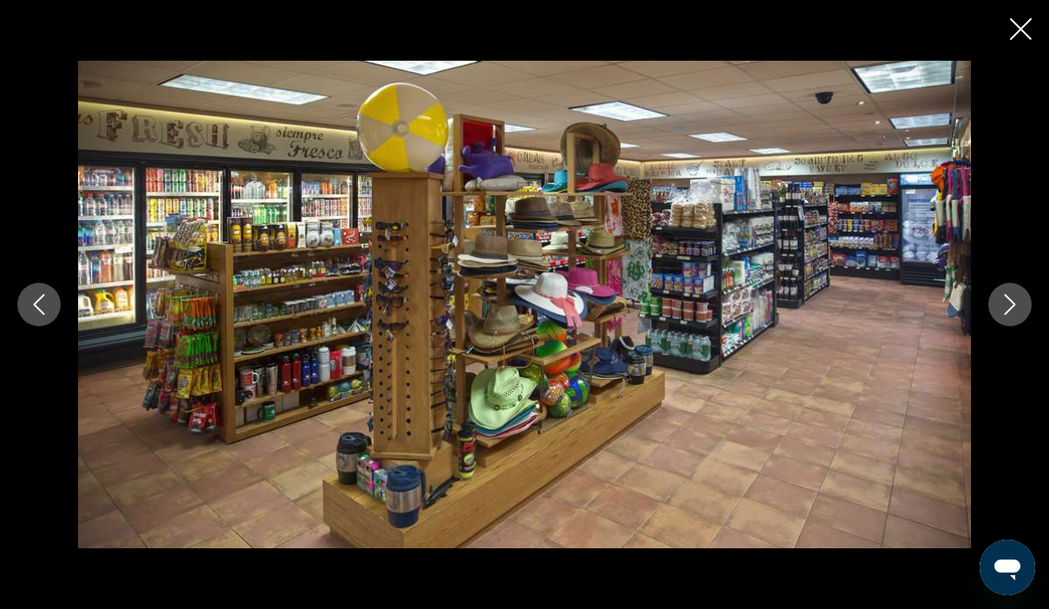
click at [998, 326] on button "Next image" at bounding box center [1009, 304] width 43 height 43
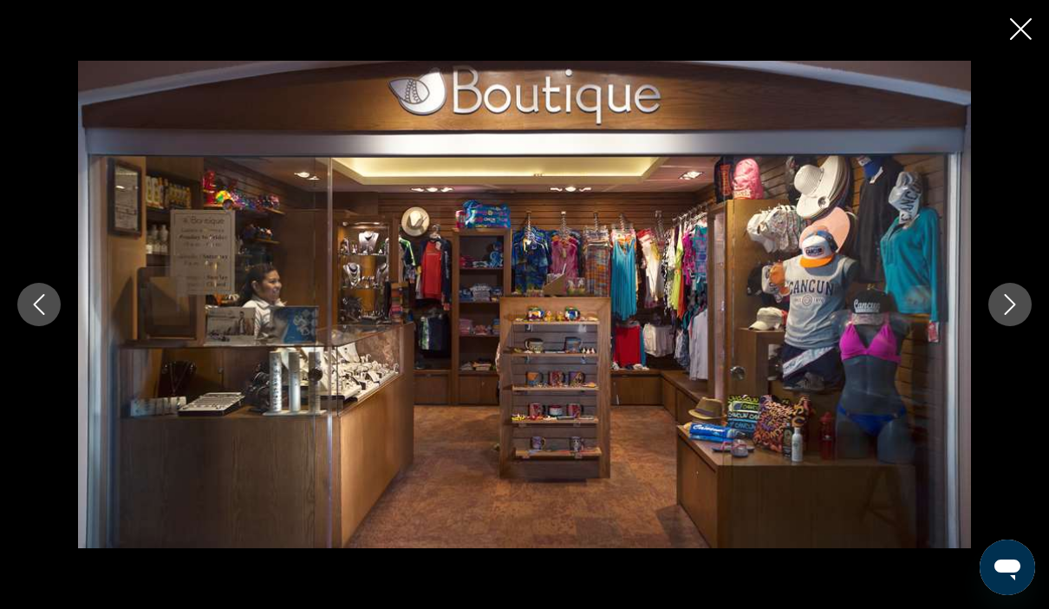
click at [994, 326] on button "Next image" at bounding box center [1009, 304] width 43 height 43
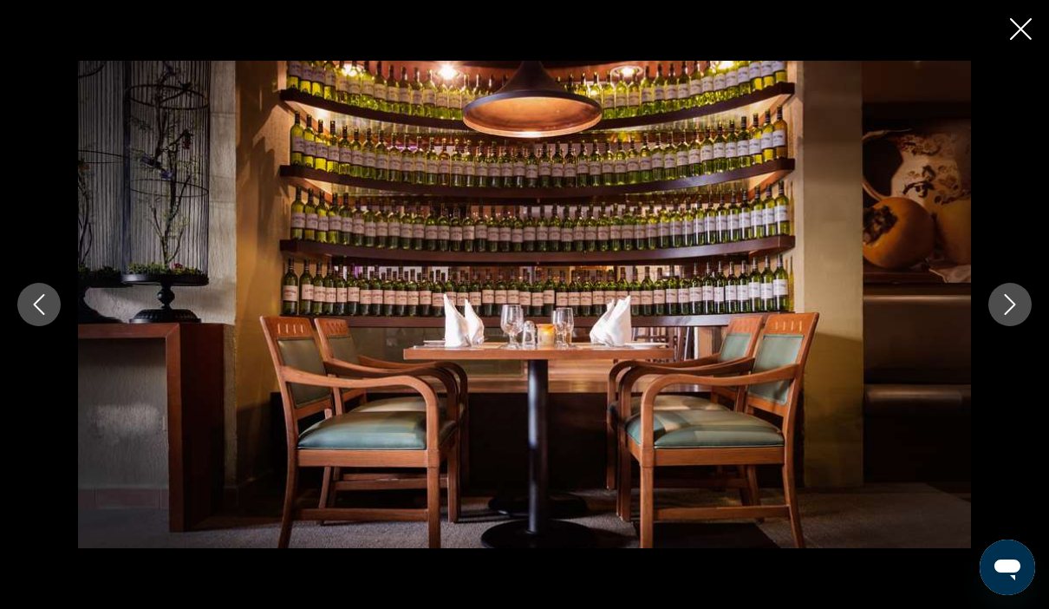
click at [987, 364] on div "prev next" at bounding box center [524, 304] width 1049 height 487
click at [1006, 326] on button "Next image" at bounding box center [1009, 304] width 43 height 43
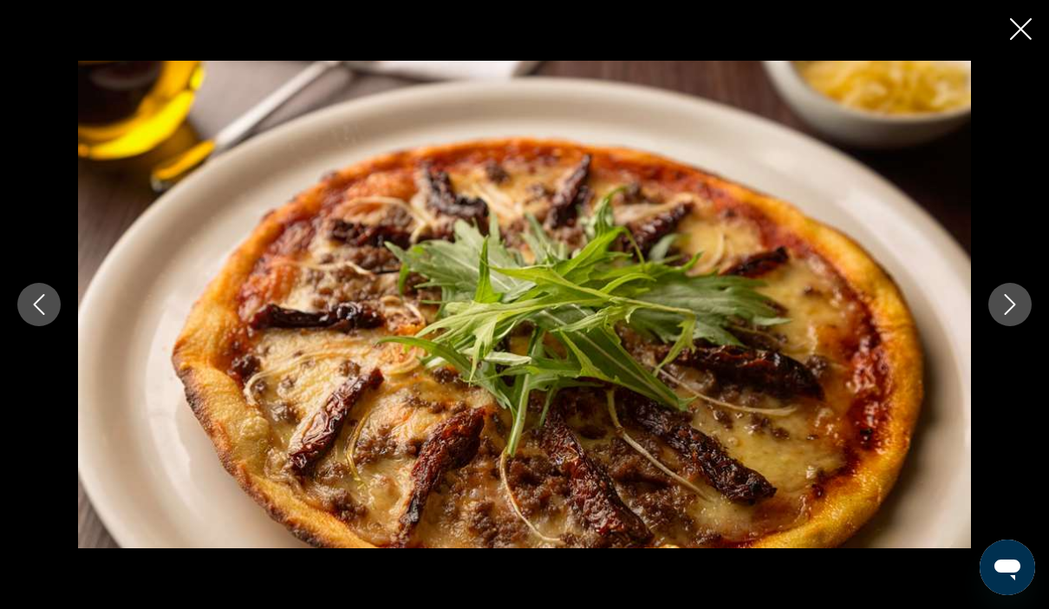
click at [1014, 326] on button "Next image" at bounding box center [1009, 304] width 43 height 43
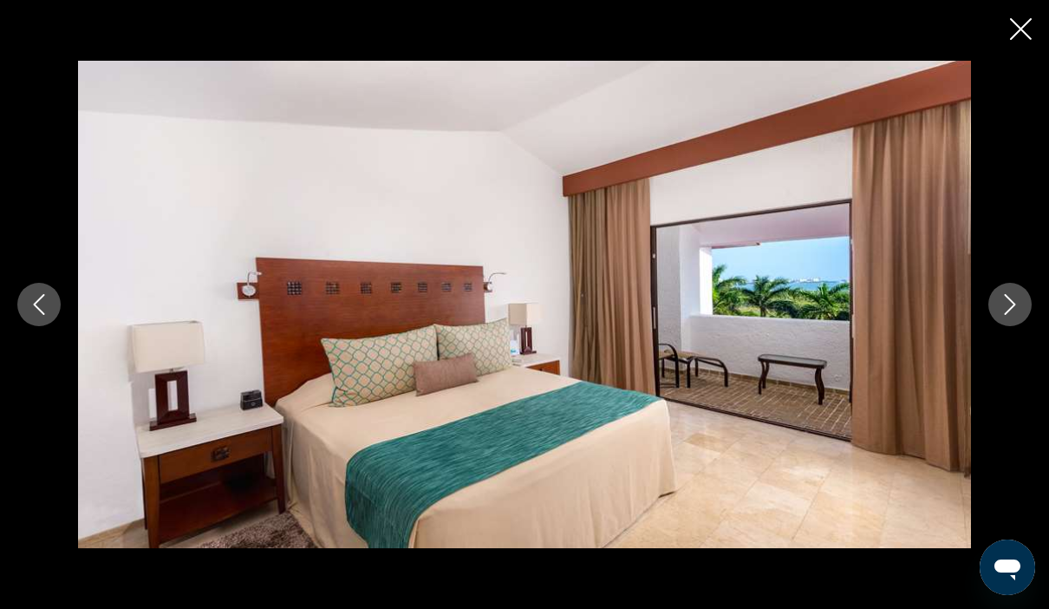
click at [997, 326] on button "Next image" at bounding box center [1009, 304] width 43 height 43
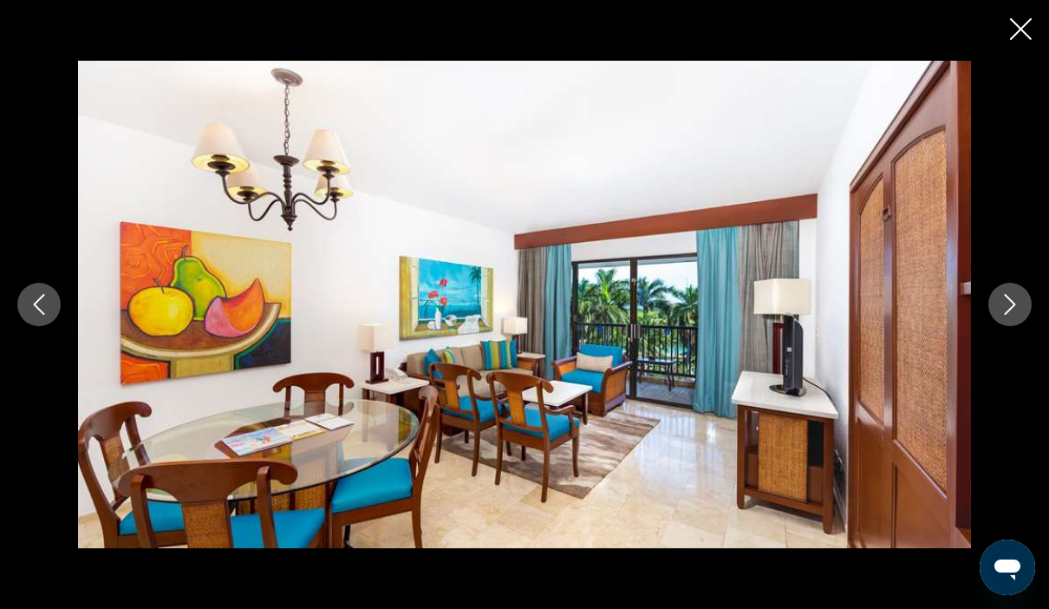
click at [995, 326] on button "Next image" at bounding box center [1009, 304] width 43 height 43
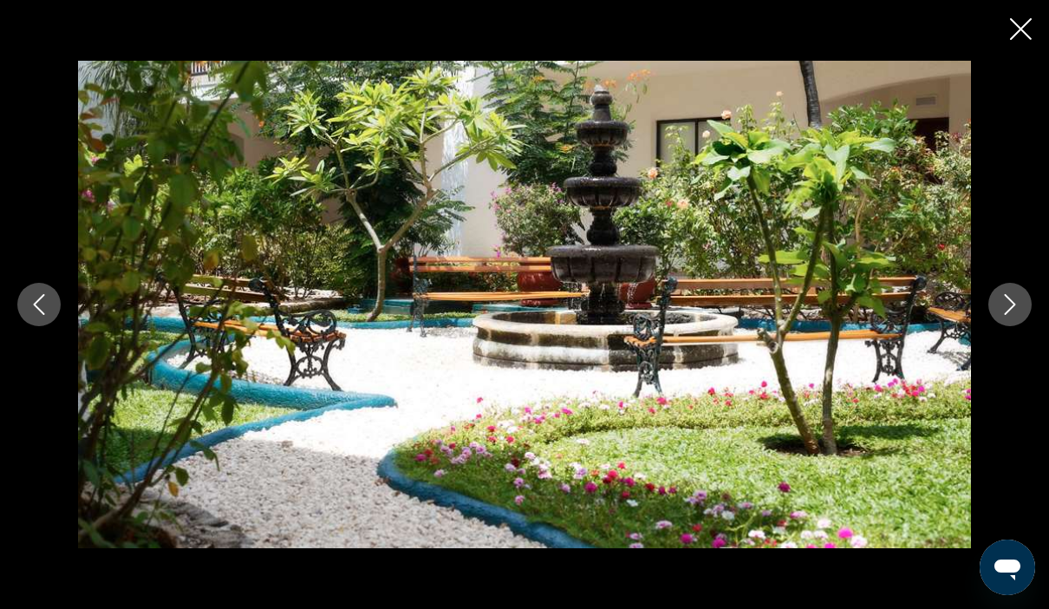
click at [989, 357] on div "prev next" at bounding box center [524, 304] width 1049 height 487
click at [1003, 326] on button "Next image" at bounding box center [1009, 304] width 43 height 43
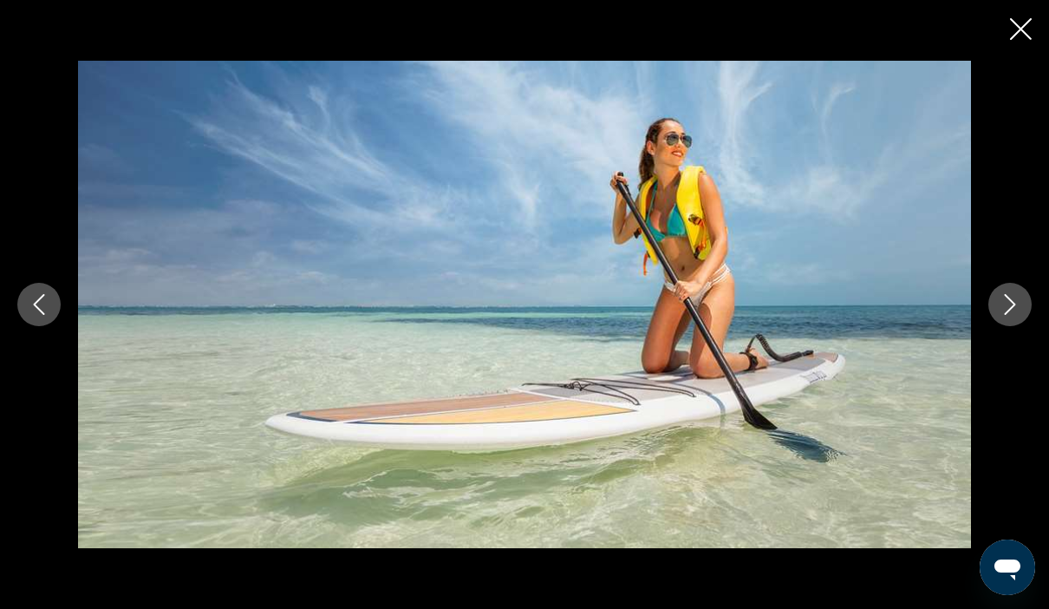
click at [1014, 326] on button "Next image" at bounding box center [1009, 304] width 43 height 43
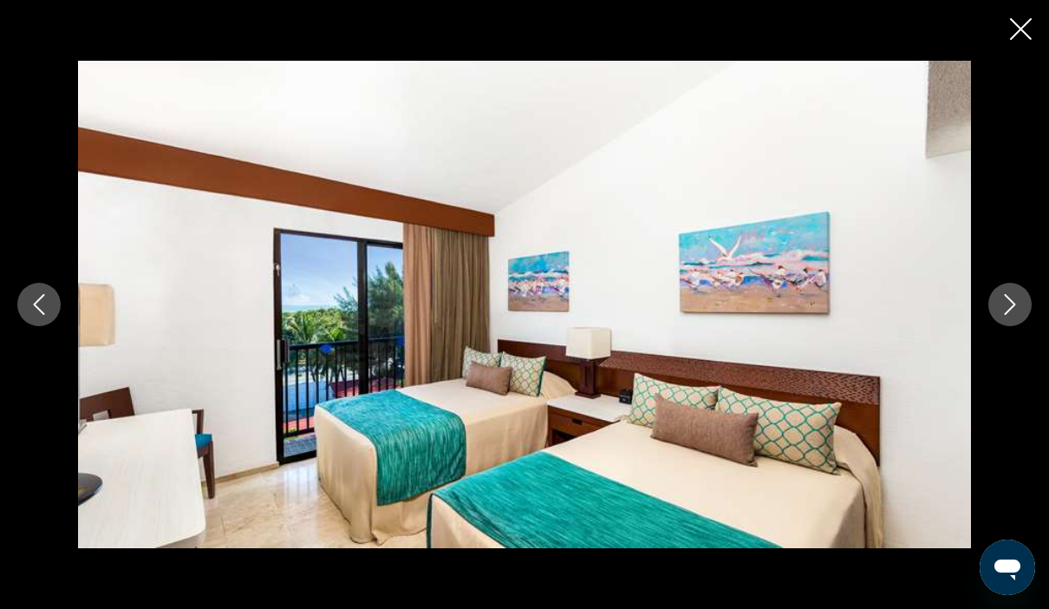
click at [999, 326] on button "Next image" at bounding box center [1009, 304] width 43 height 43
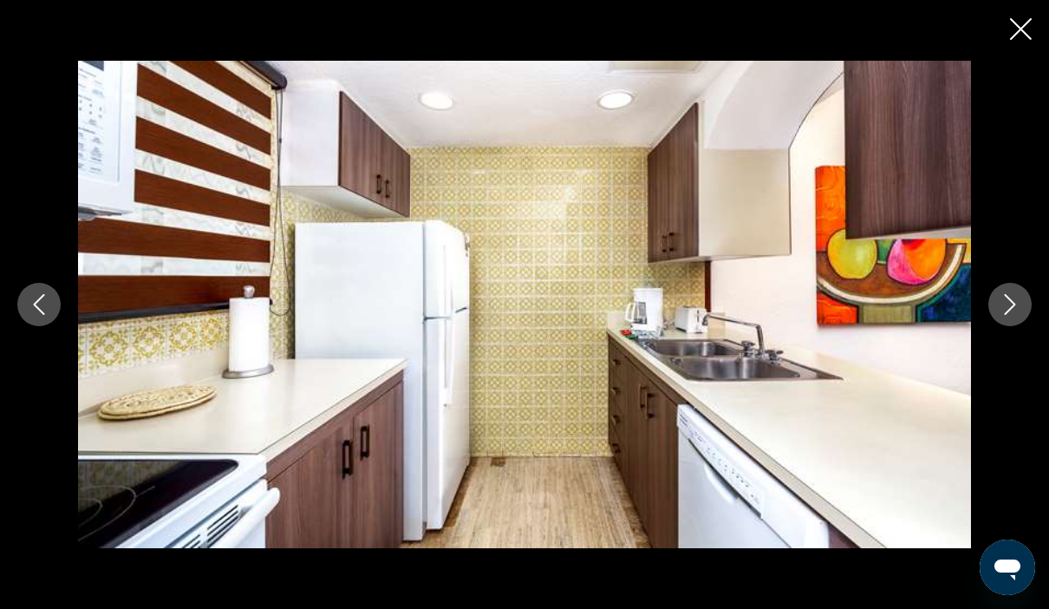
click at [1001, 326] on button "Next image" at bounding box center [1009, 304] width 43 height 43
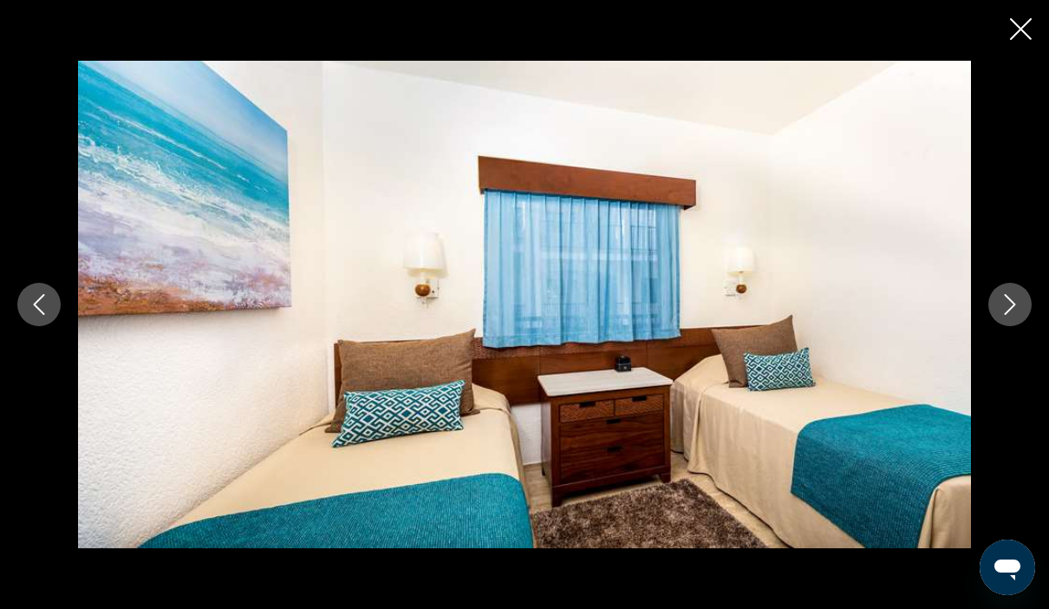
click at [1003, 326] on button "Next image" at bounding box center [1009, 304] width 43 height 43
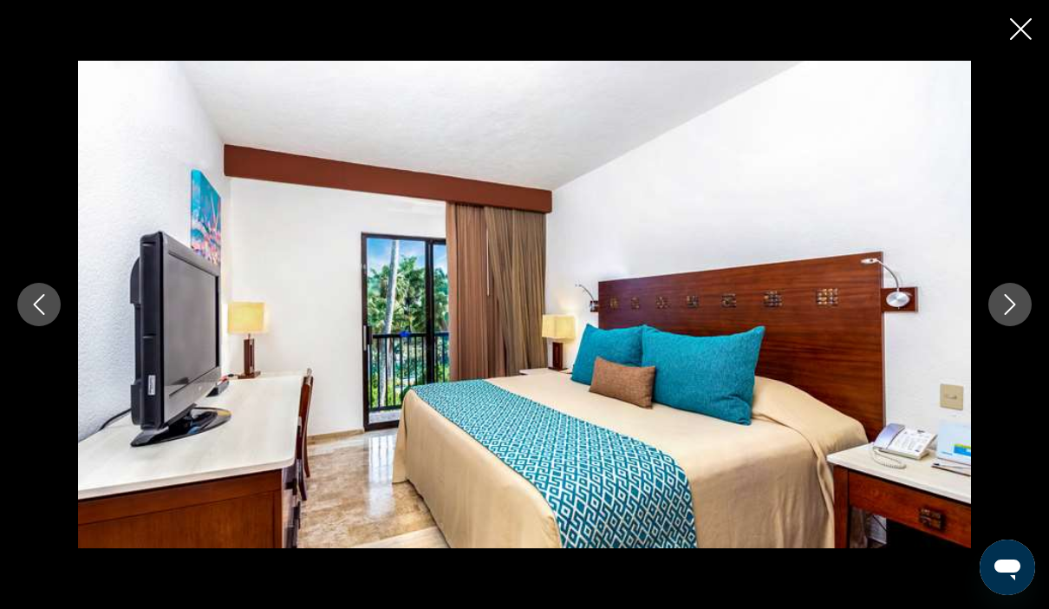
click at [1006, 326] on button "Next image" at bounding box center [1009, 304] width 43 height 43
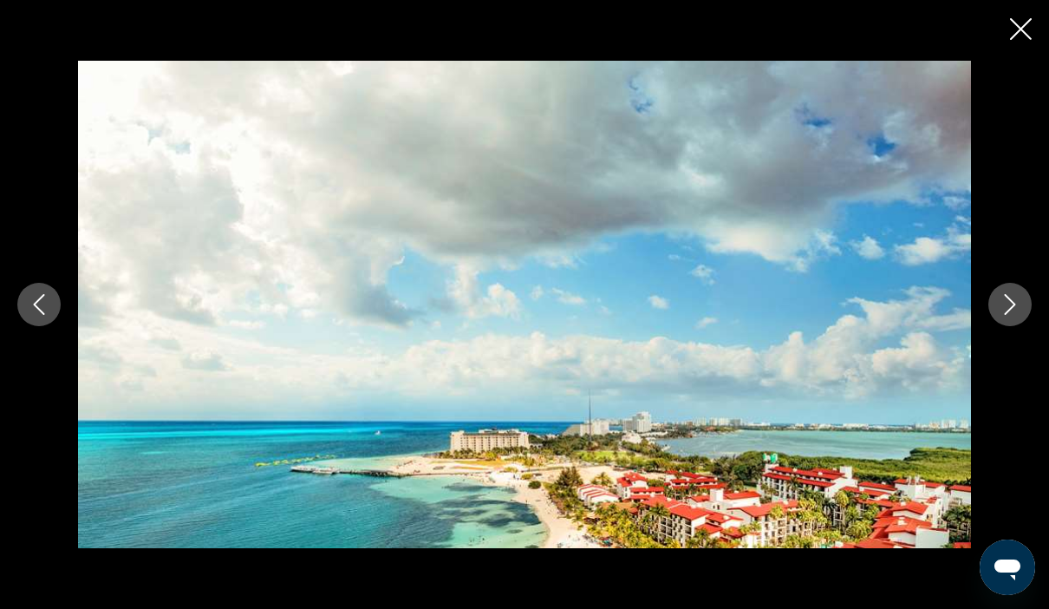
click at [1005, 379] on div "prev next" at bounding box center [524, 304] width 1049 height 487
click at [1003, 315] on icon "Next image" at bounding box center [1009, 304] width 21 height 21
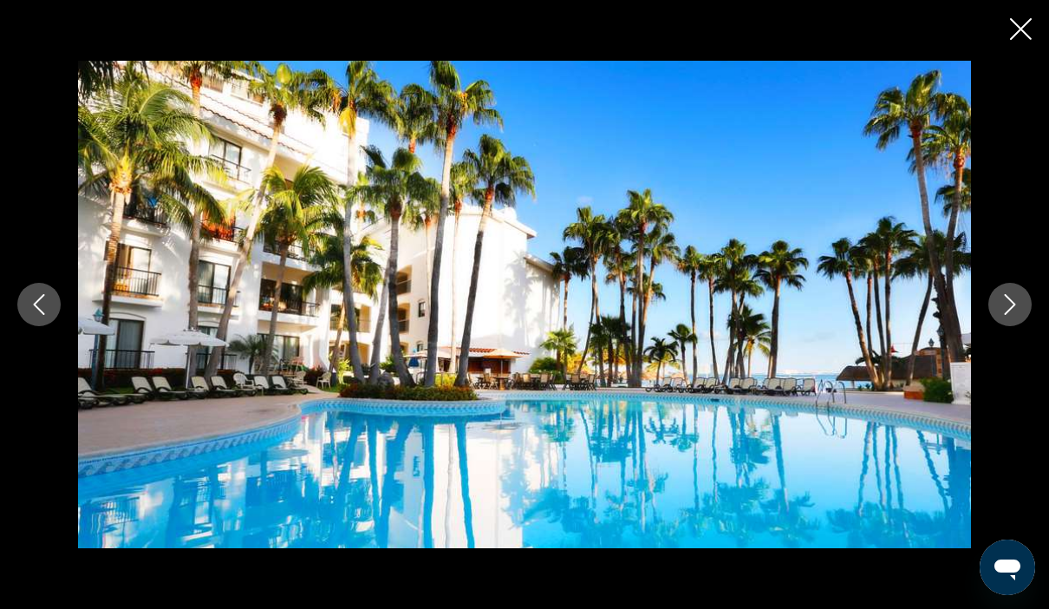
click at [1016, 42] on button "Close slideshow" at bounding box center [1021, 30] width 22 height 27
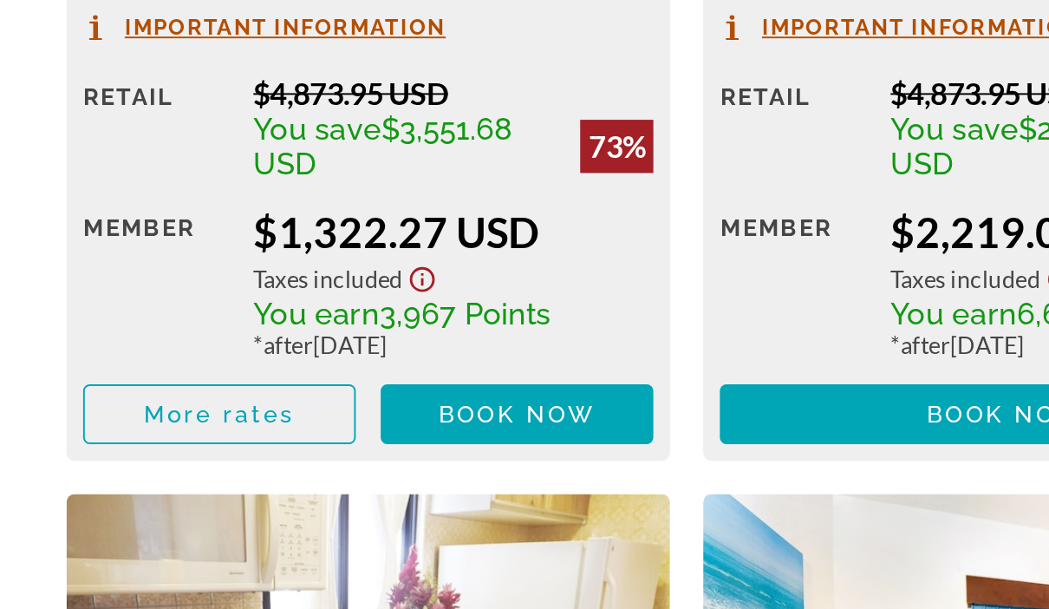
scroll to position [2893, 0]
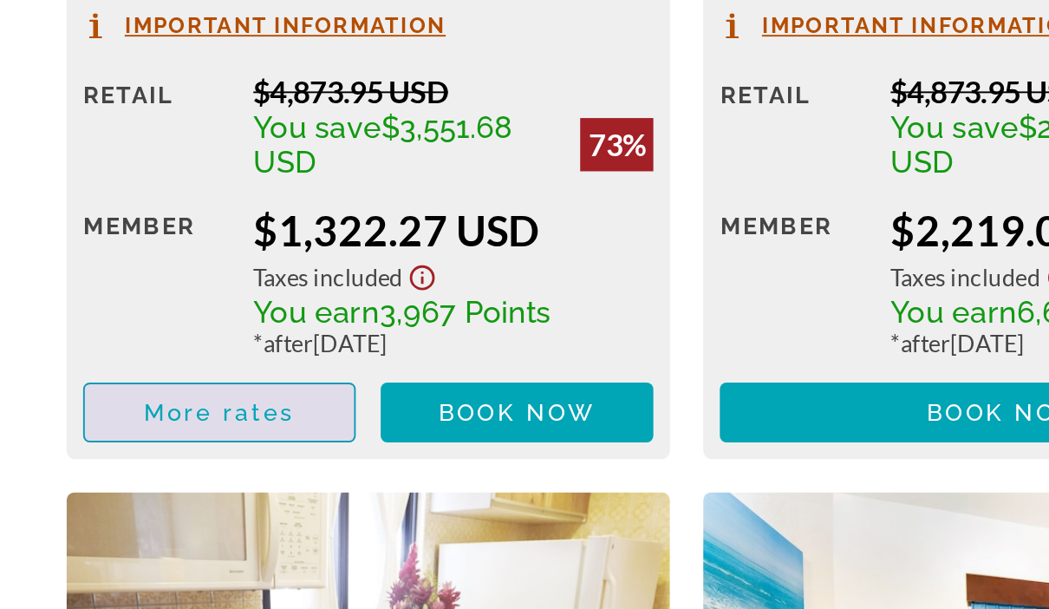
click at [122, 447] on span "Main content" at bounding box center [114, 468] width 140 height 42
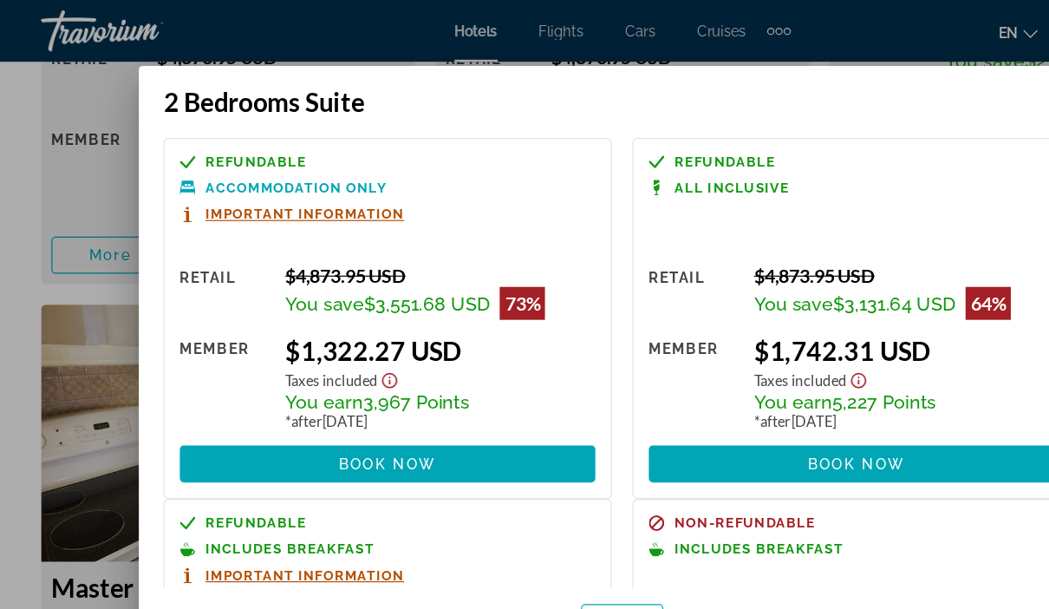
click at [881, 99] on div "Refundable Accommodation Only Important Information Retail $4,873.95 USD You sa…" at bounding box center [524, 296] width 815 height 395
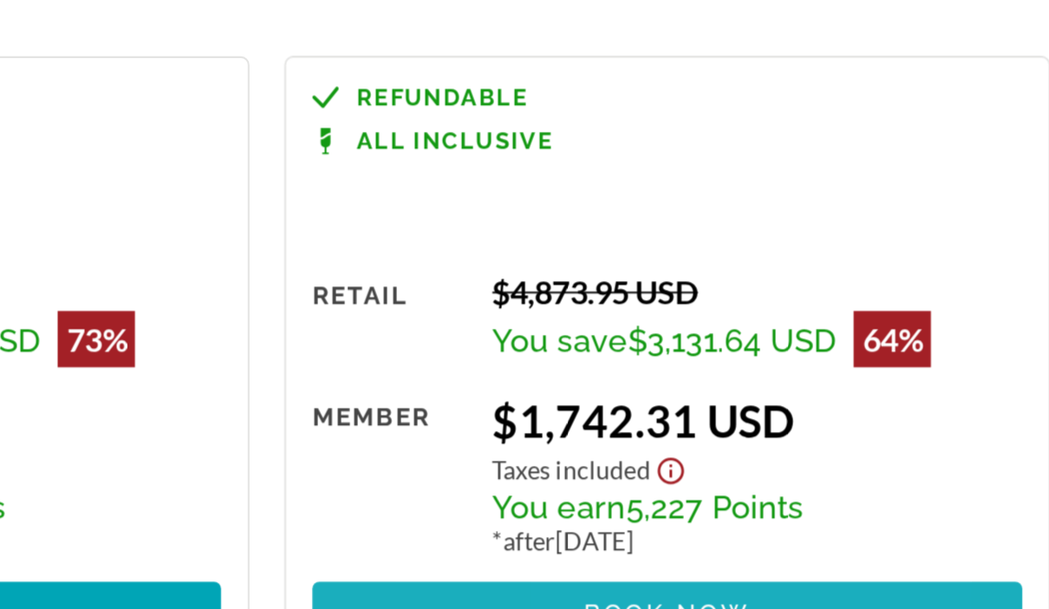
click at [681, 384] on span "Book now" at bounding box center [722, 391] width 82 height 14
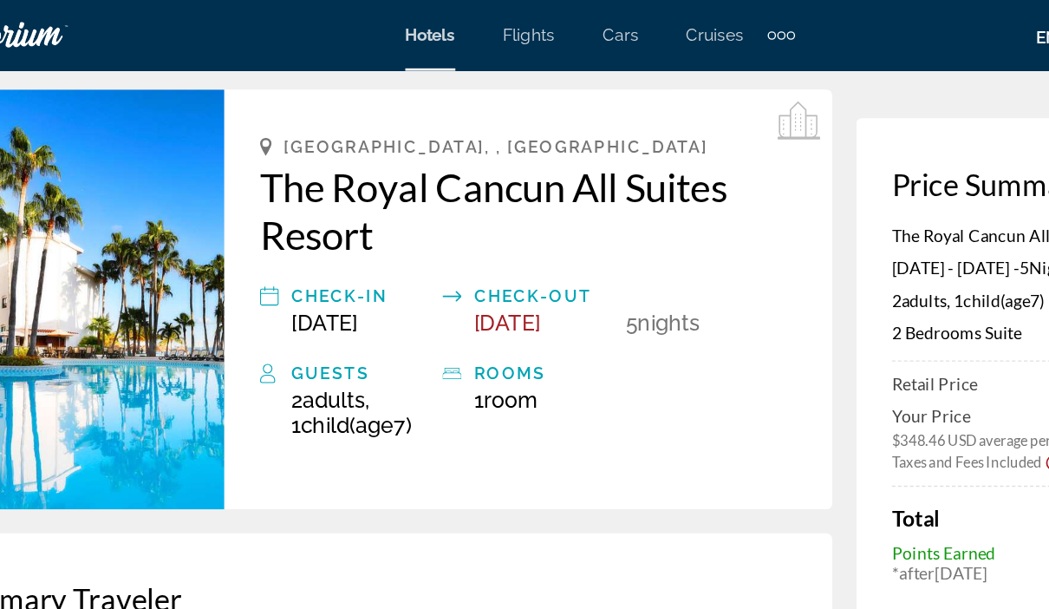
scroll to position [62, 0]
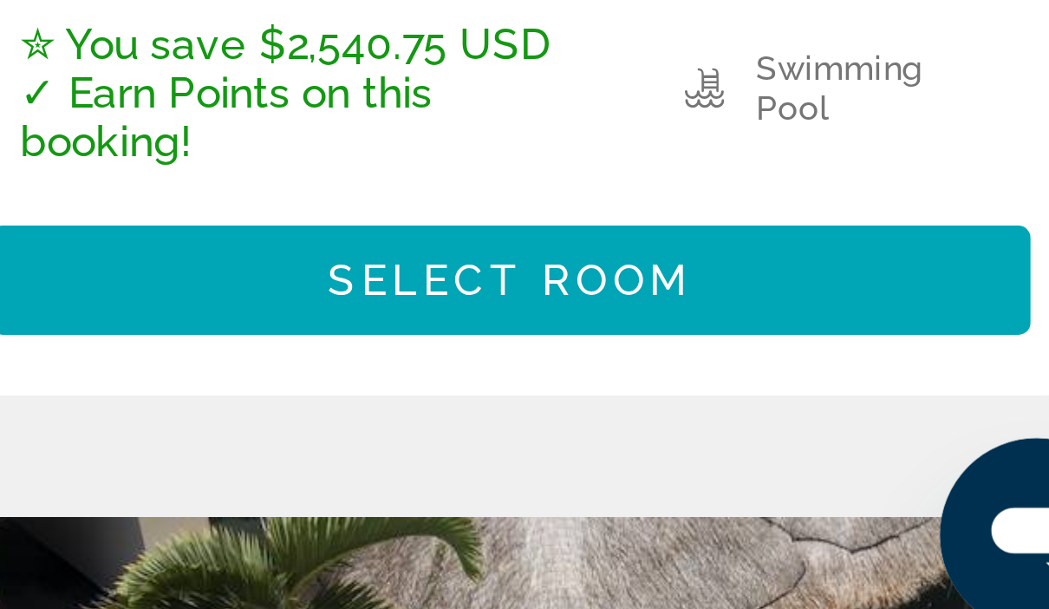
scroll to position [405, 0]
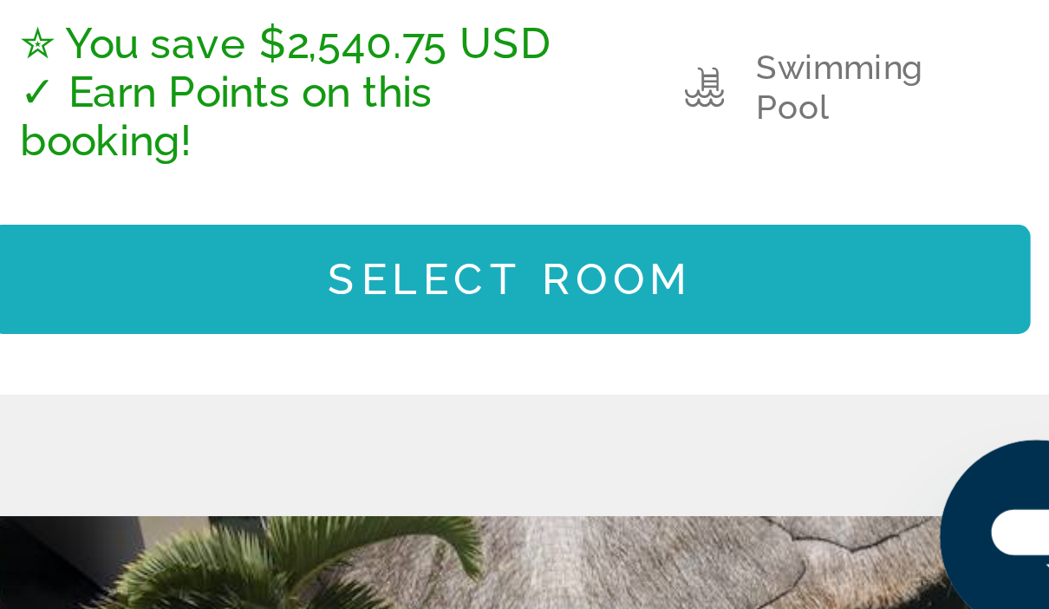
click at [804, 486] on span "Select Room" at bounding box center [856, 493] width 104 height 14
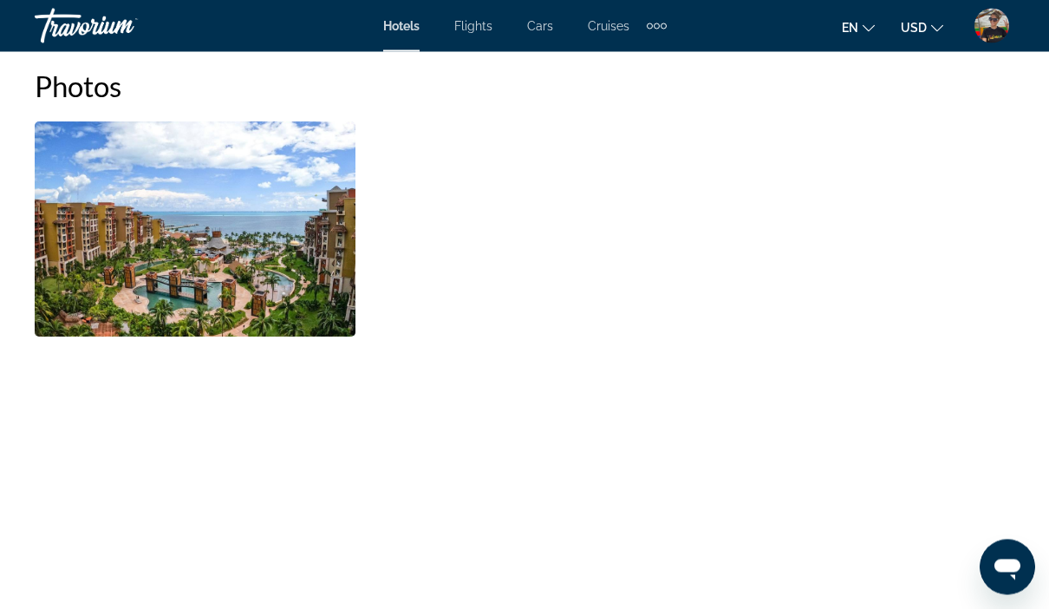
scroll to position [1208, 0]
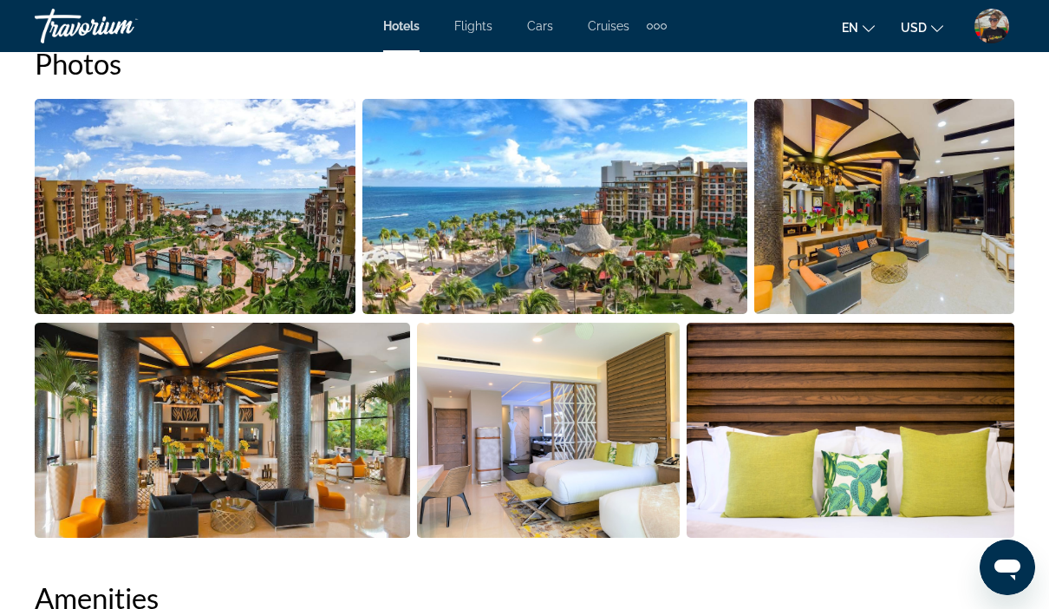
click at [354, 217] on img "Open full-screen image slider" at bounding box center [195, 206] width 321 height 215
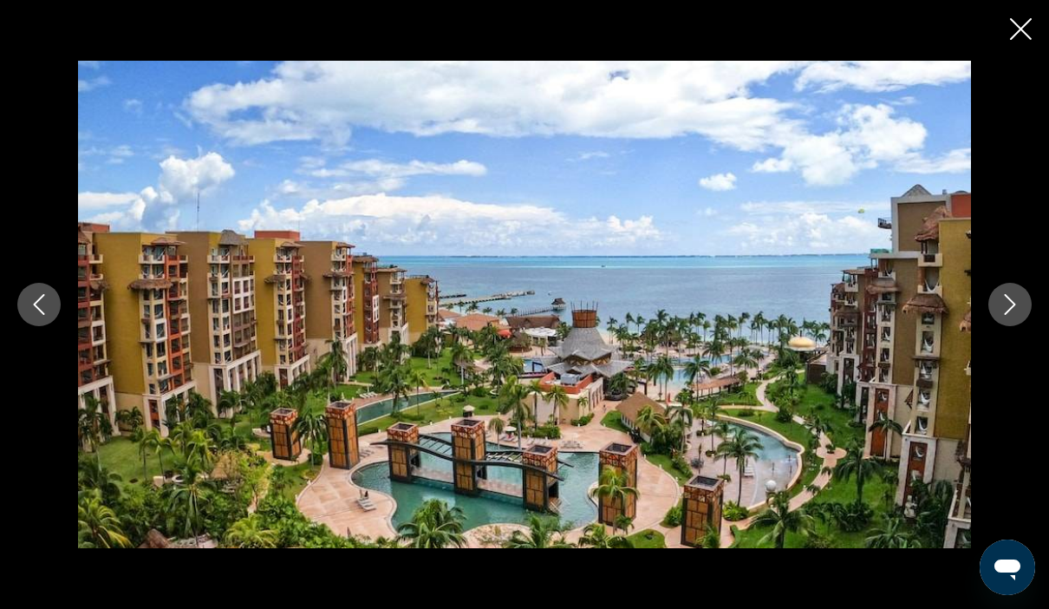
click at [1013, 326] on button "Next image" at bounding box center [1009, 304] width 43 height 43
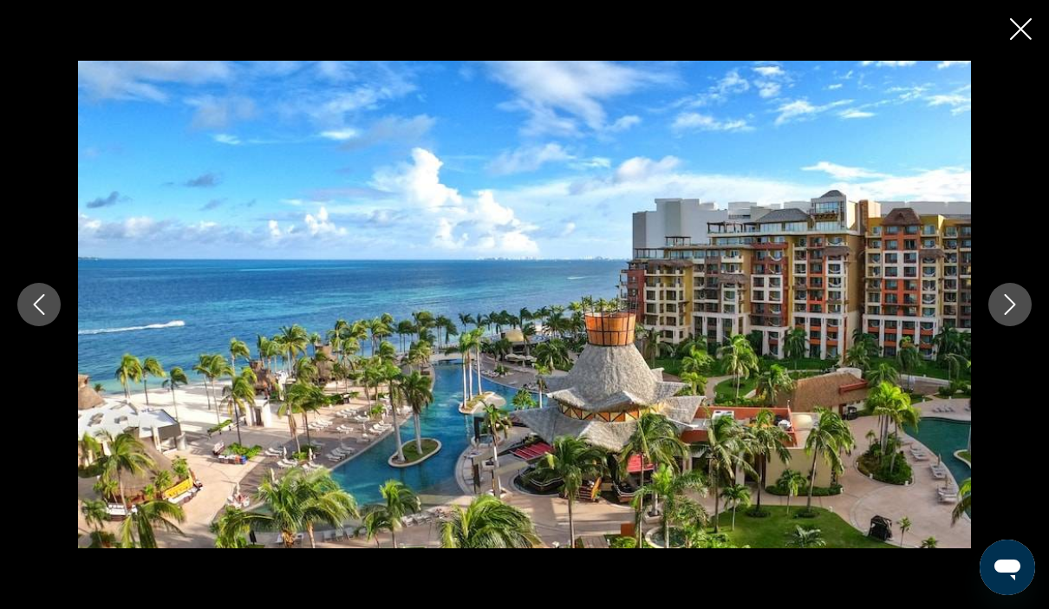
click at [1001, 326] on button "Next image" at bounding box center [1009, 304] width 43 height 43
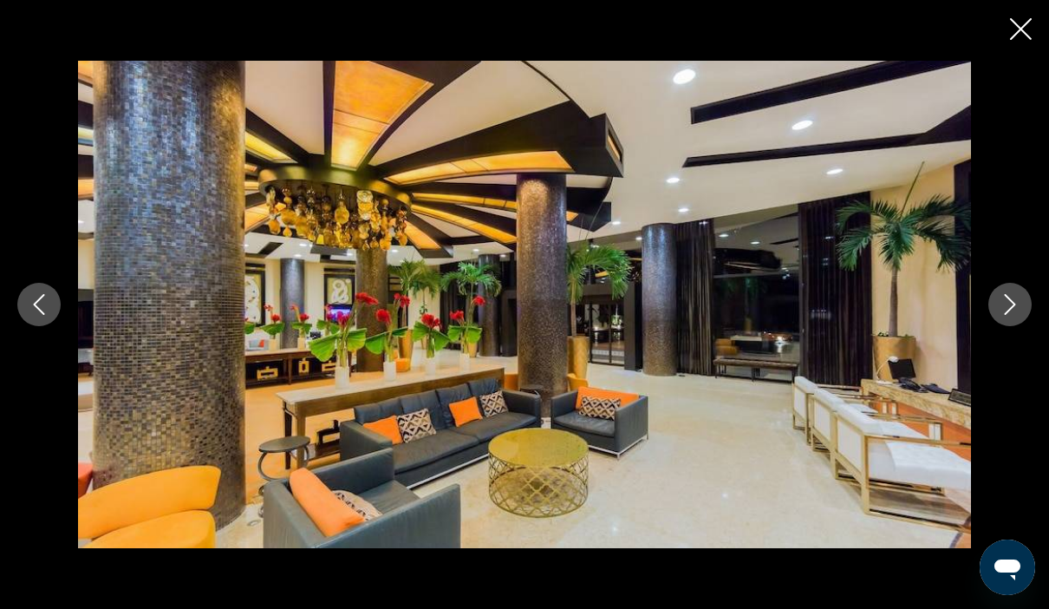
click at [1001, 315] on icon "Next image" at bounding box center [1009, 304] width 21 height 21
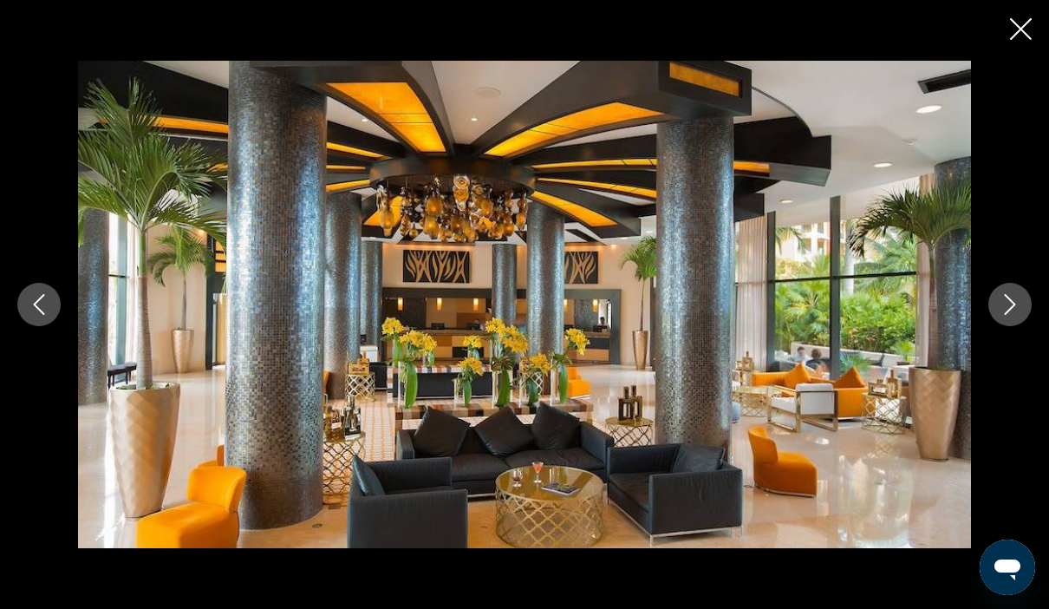
click at [1003, 315] on icon "Next image" at bounding box center [1009, 304] width 21 height 21
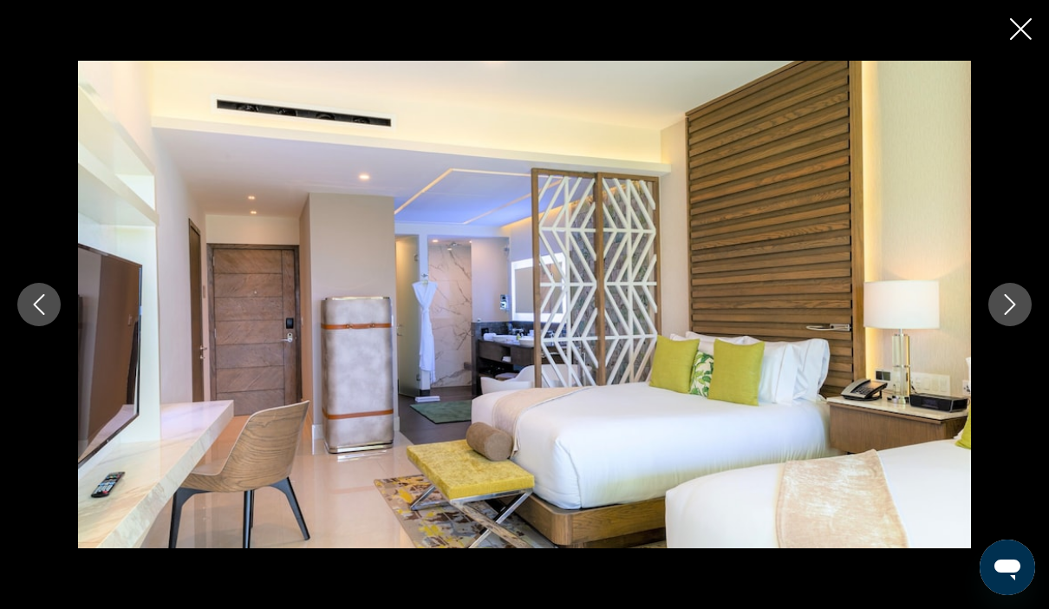
click at [1025, 326] on button "Next image" at bounding box center [1009, 304] width 43 height 43
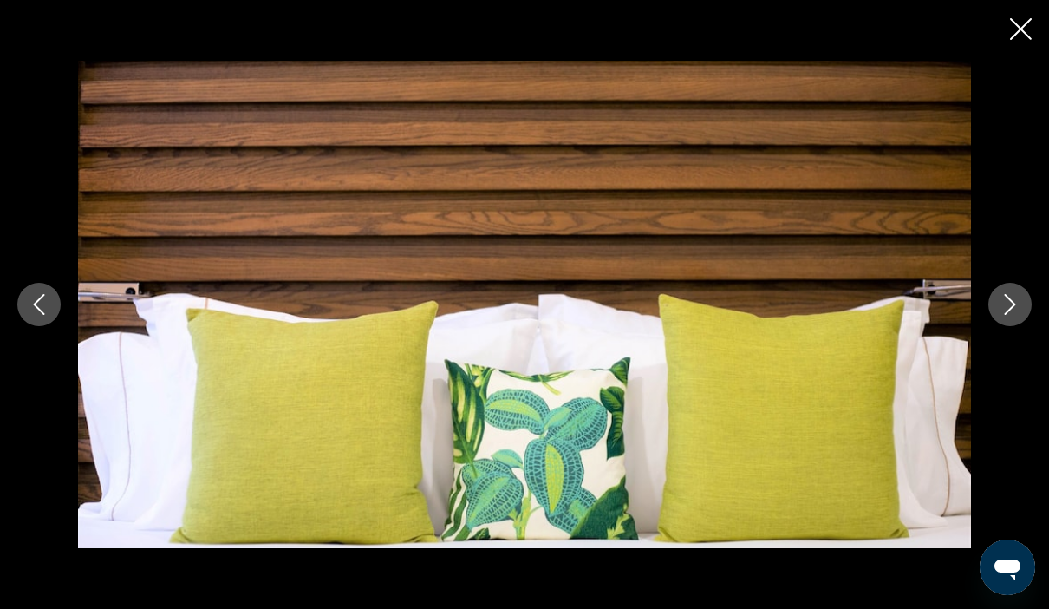
click at [1005, 326] on button "Next image" at bounding box center [1009, 304] width 43 height 43
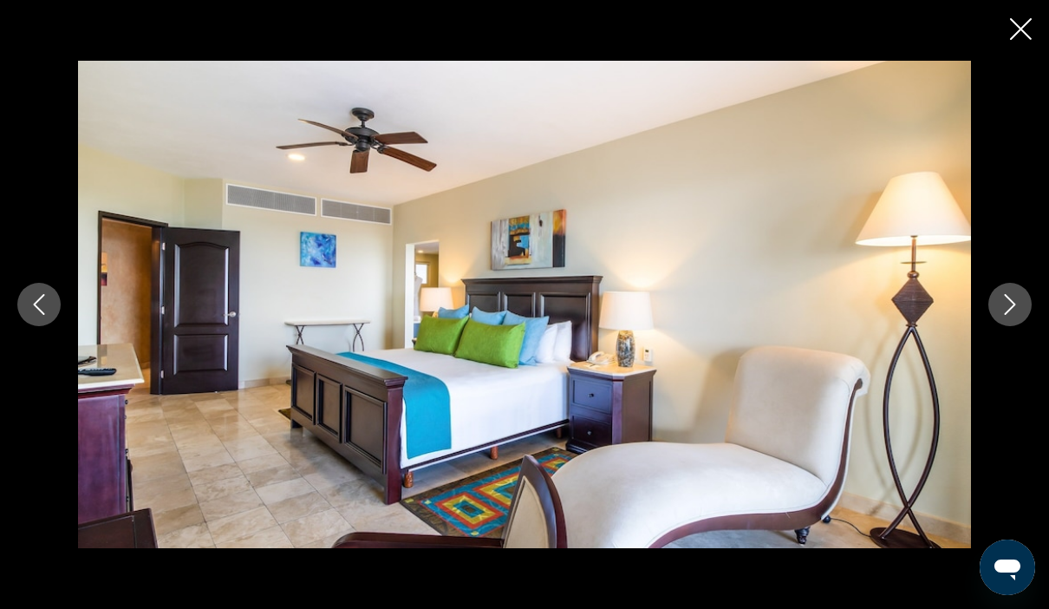
click at [1005, 326] on button "Next image" at bounding box center [1009, 304] width 43 height 43
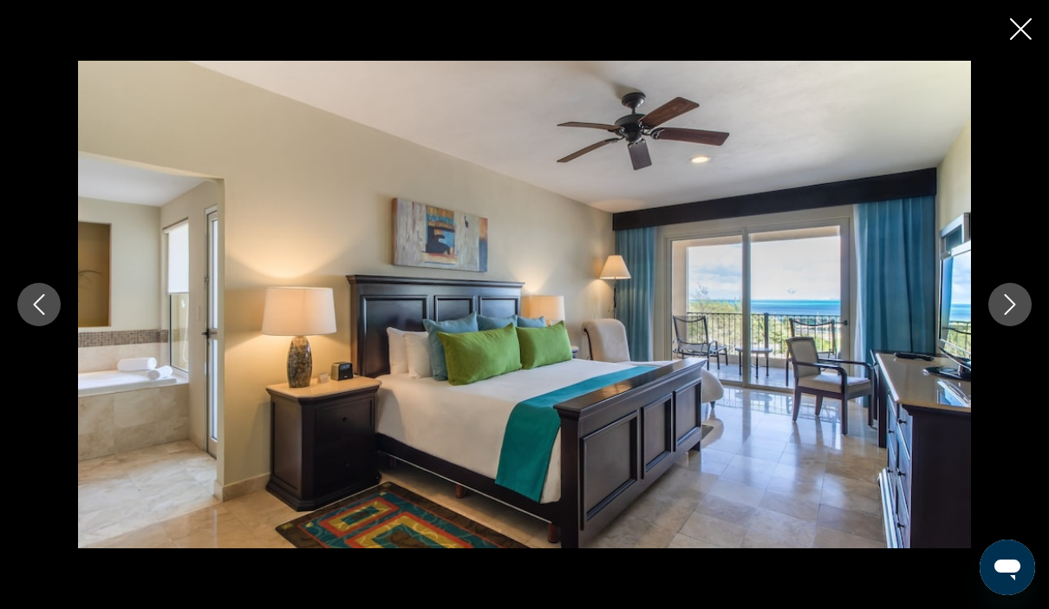
click at [990, 355] on div "prev next" at bounding box center [524, 304] width 1049 height 487
click at [1013, 315] on icon "Next image" at bounding box center [1009, 304] width 21 height 21
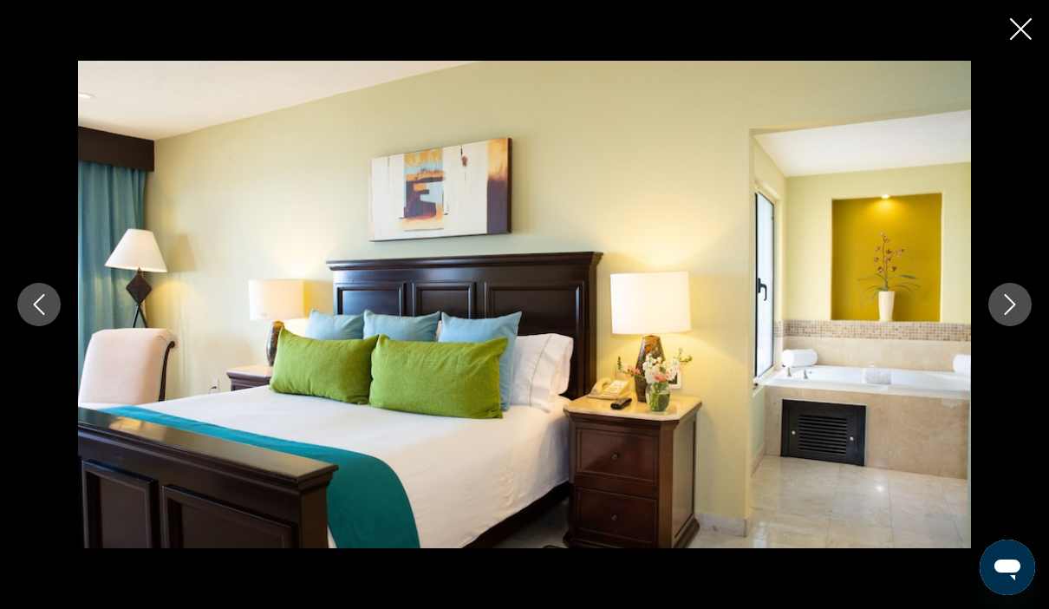
click at [1010, 326] on button "Next image" at bounding box center [1009, 304] width 43 height 43
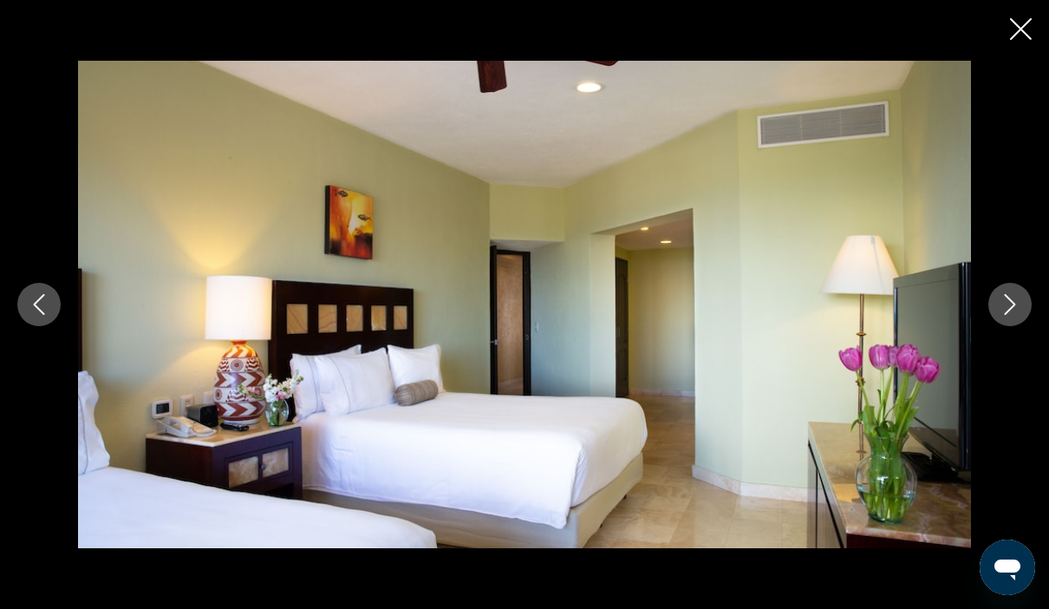
click at [999, 326] on button "Next image" at bounding box center [1009, 304] width 43 height 43
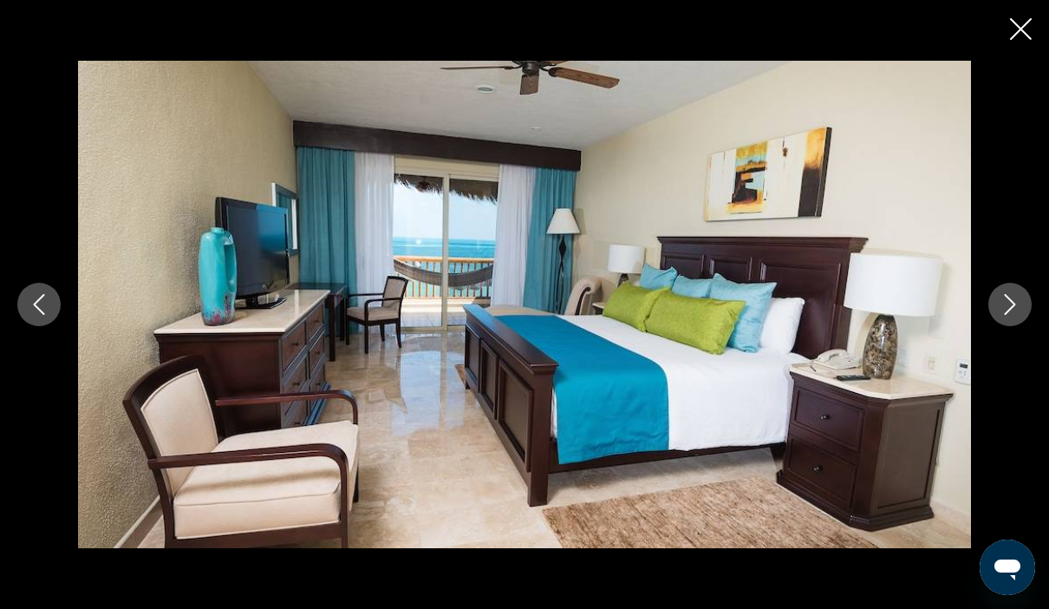
click at [988, 364] on div "prev next" at bounding box center [524, 304] width 1049 height 487
click at [1013, 326] on button "Next image" at bounding box center [1009, 304] width 43 height 43
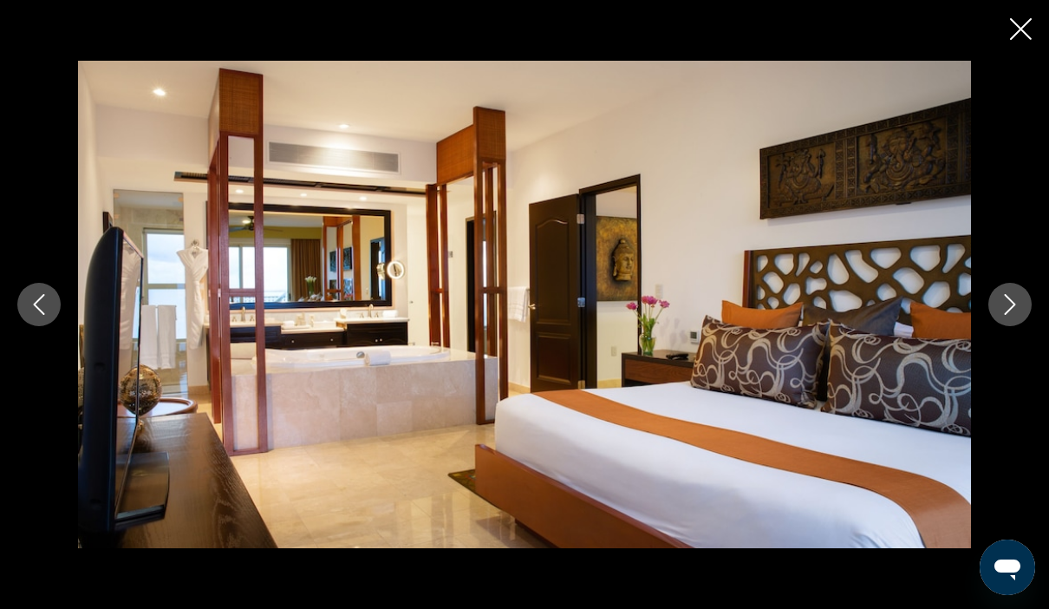
click at [995, 326] on button "Next image" at bounding box center [1009, 304] width 43 height 43
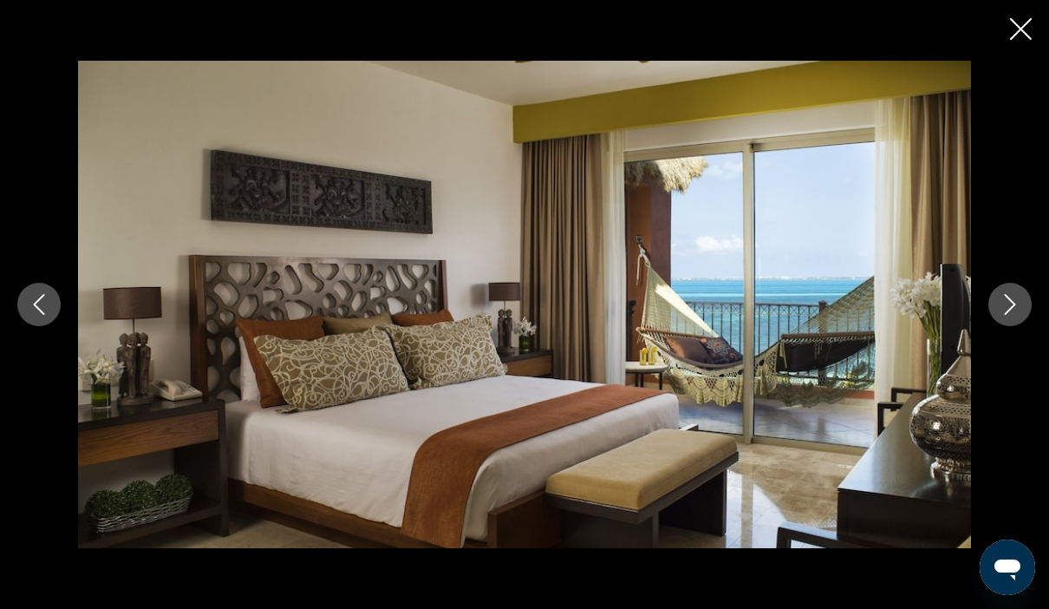
click at [999, 326] on button "Next image" at bounding box center [1009, 304] width 43 height 43
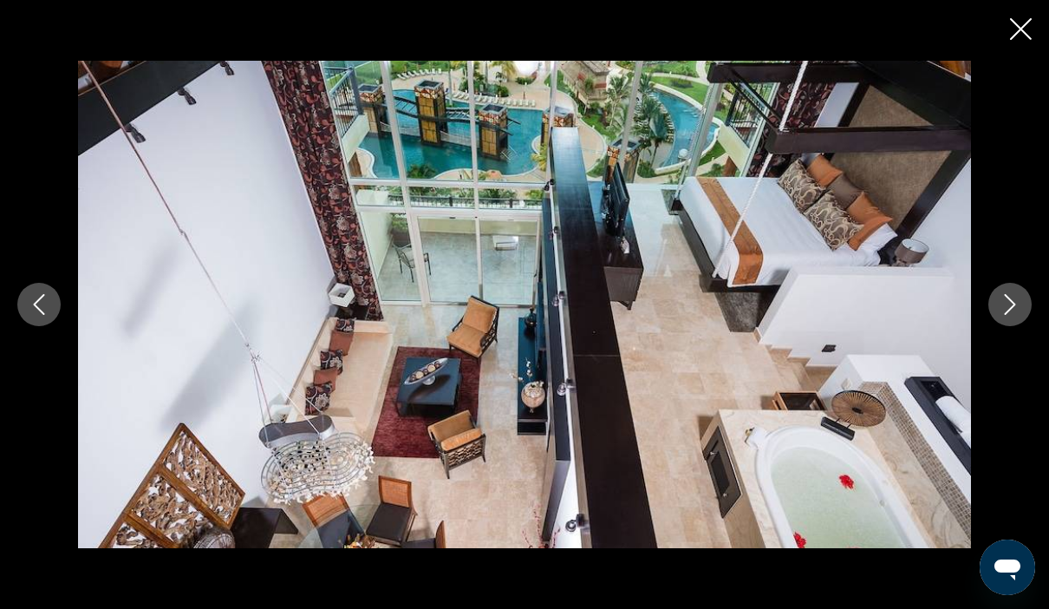
click at [1015, 326] on button "Next image" at bounding box center [1009, 304] width 43 height 43
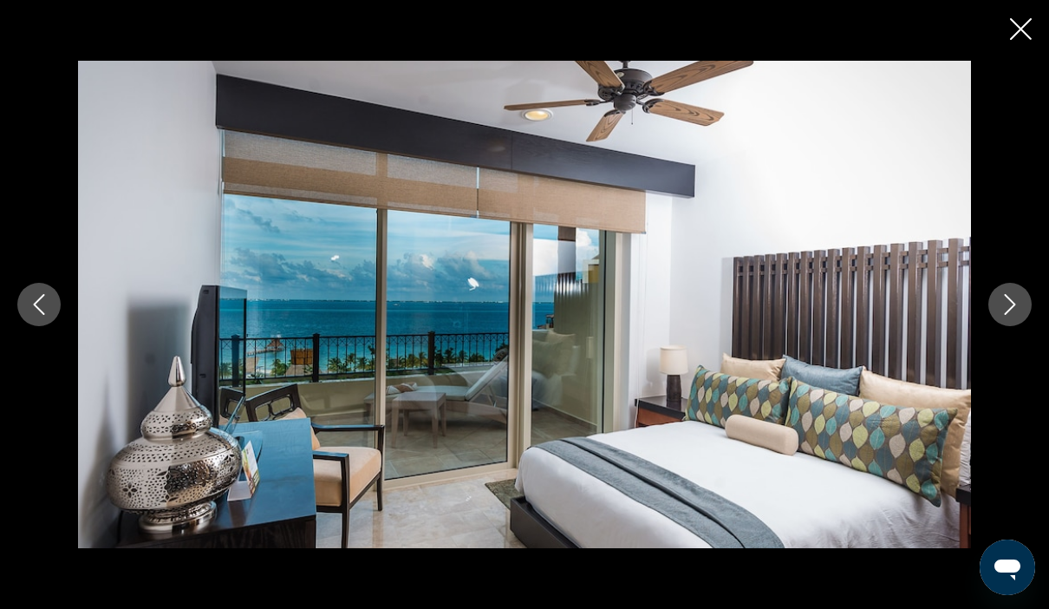
click at [1006, 326] on button "Next image" at bounding box center [1009, 304] width 43 height 43
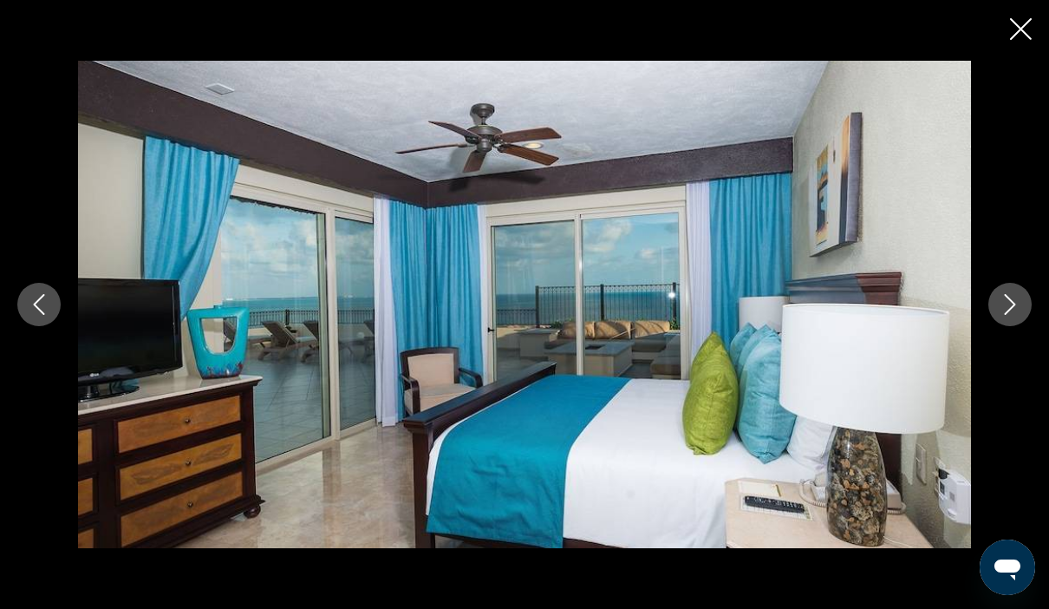
click at [1017, 326] on button "Next image" at bounding box center [1009, 304] width 43 height 43
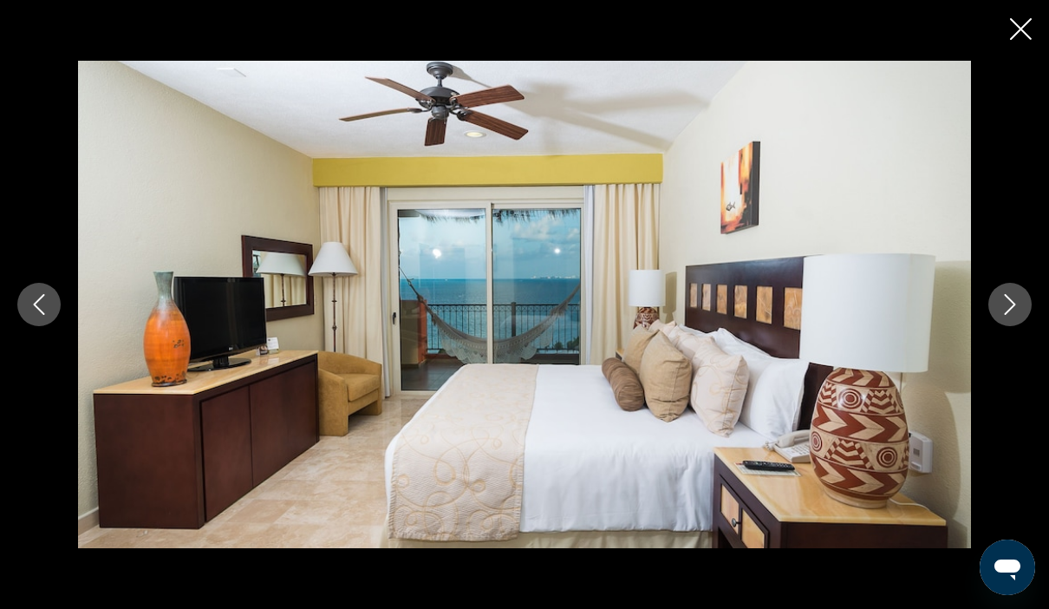
click at [997, 326] on button "Next image" at bounding box center [1009, 304] width 43 height 43
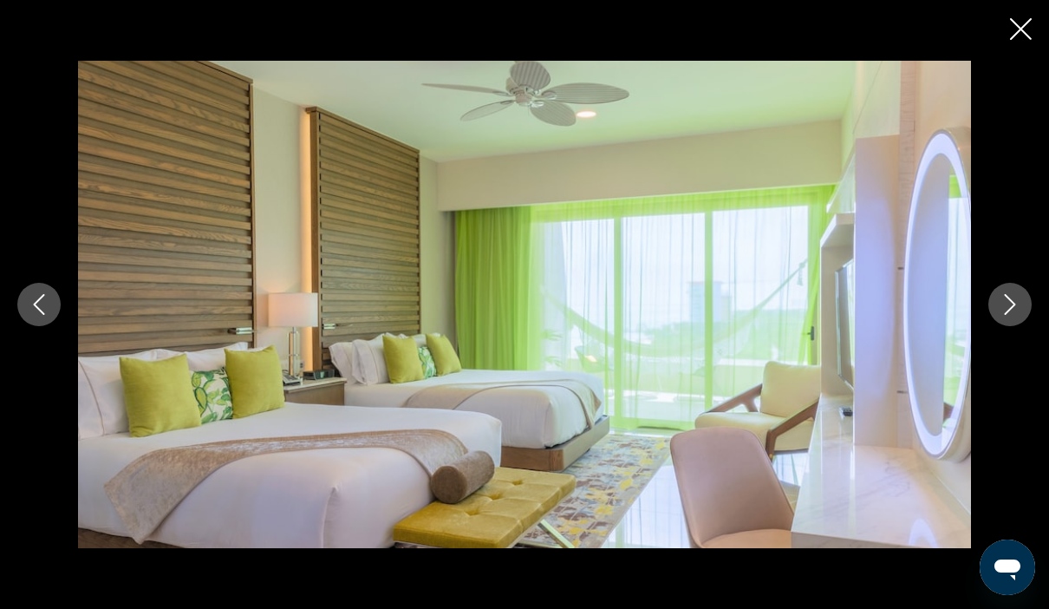
click at [1019, 326] on button "Next image" at bounding box center [1009, 304] width 43 height 43
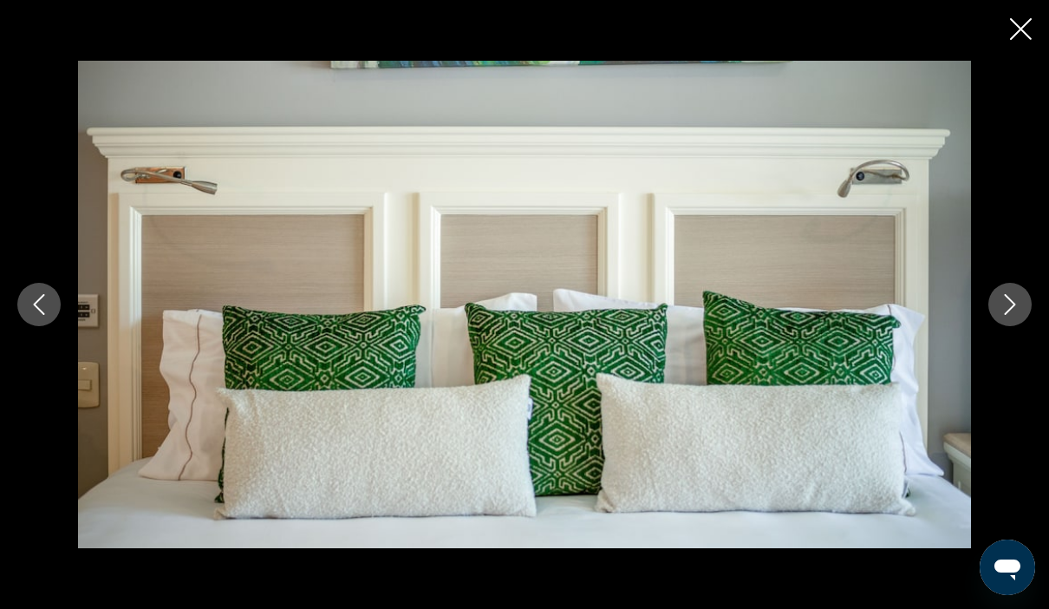
click at [1008, 326] on button "Next image" at bounding box center [1009, 304] width 43 height 43
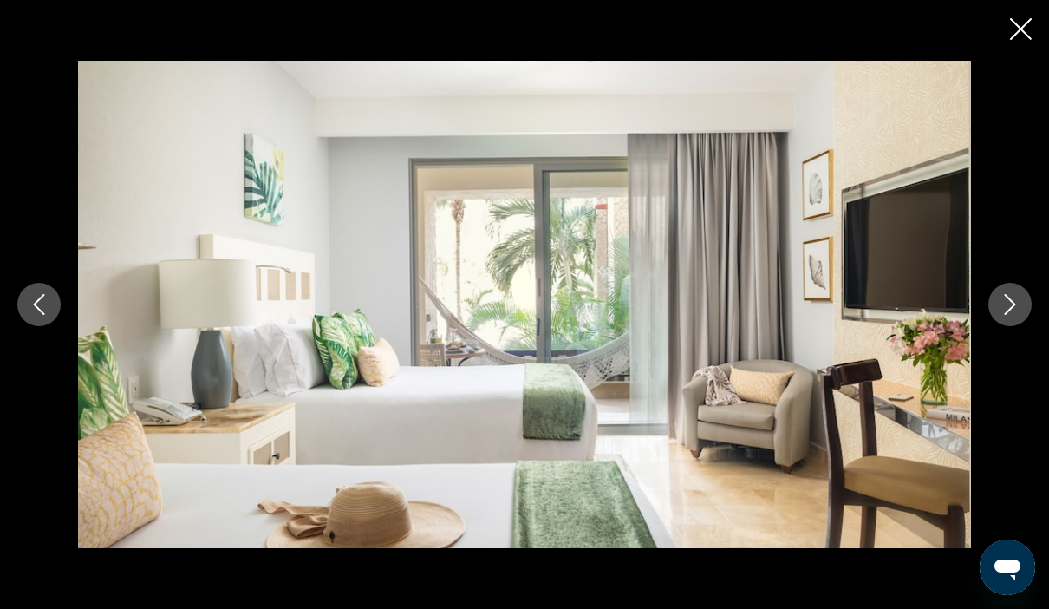
click at [1004, 326] on button "Next image" at bounding box center [1009, 304] width 43 height 43
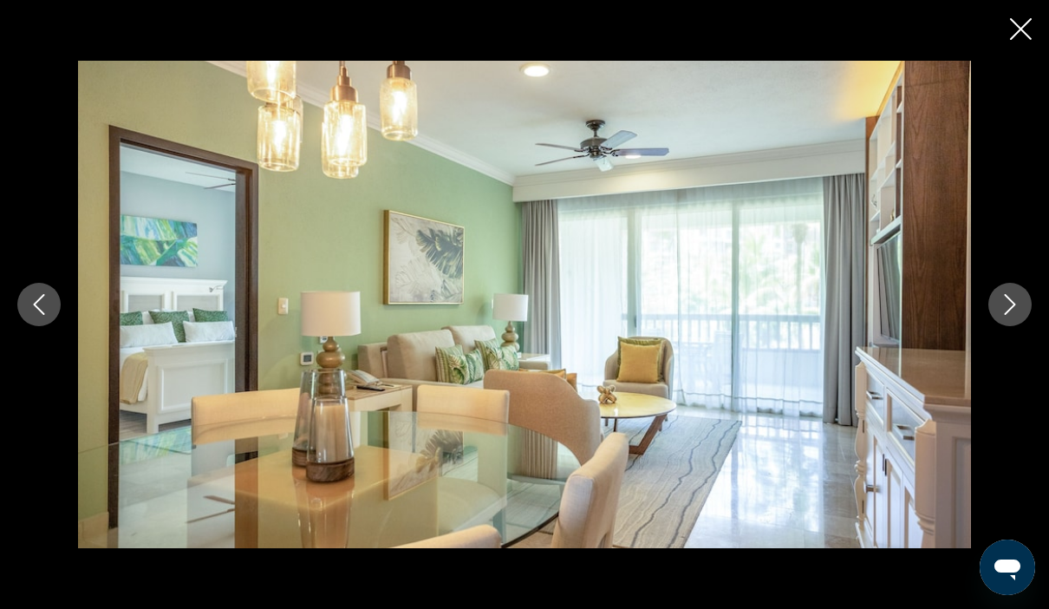
click at [1011, 326] on button "Next image" at bounding box center [1009, 304] width 43 height 43
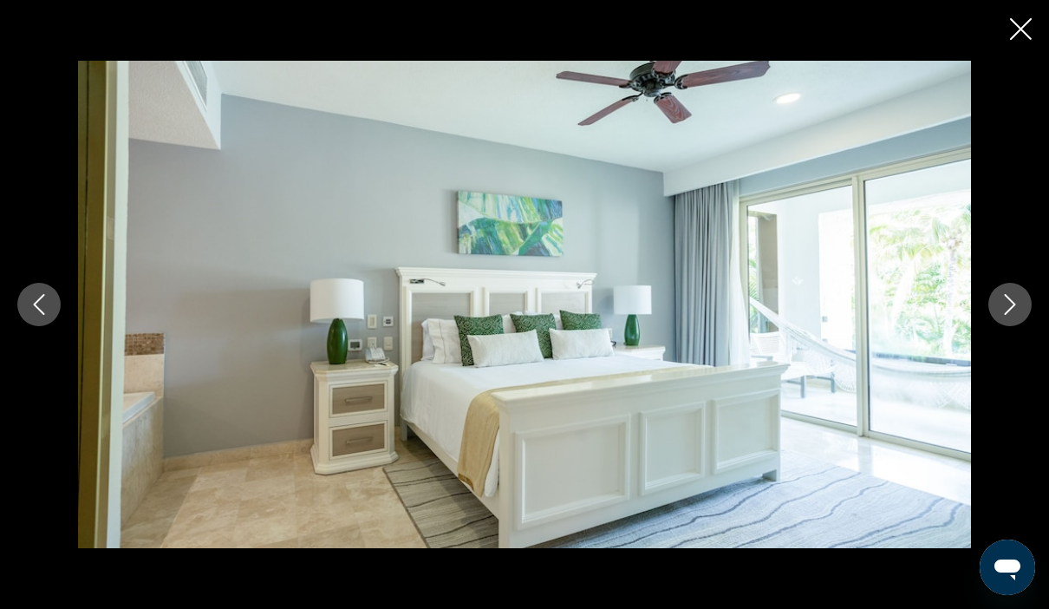
click at [1006, 326] on button "Next image" at bounding box center [1009, 304] width 43 height 43
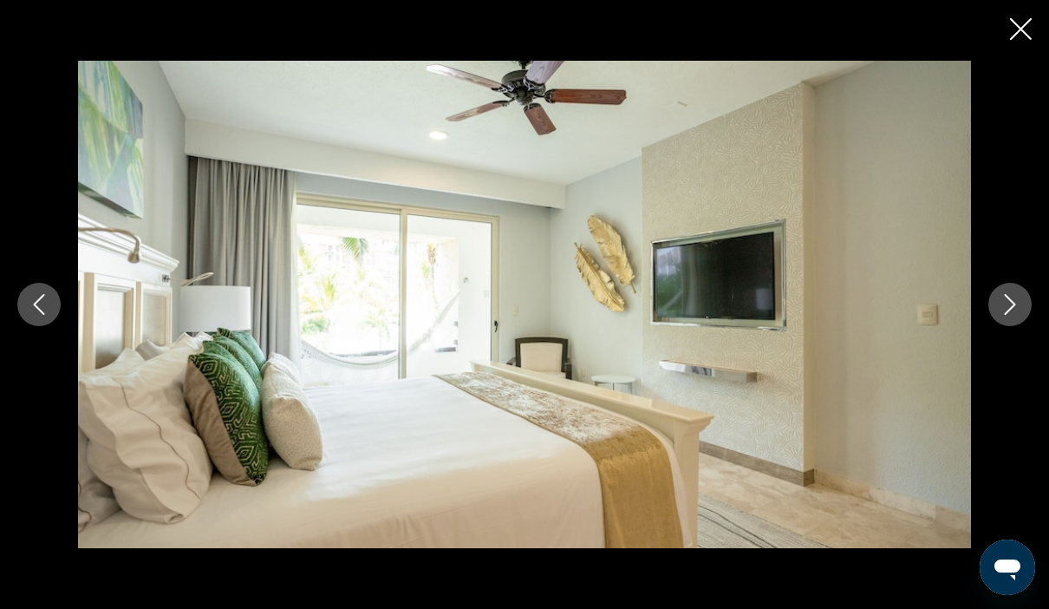
click at [1009, 326] on button "Next image" at bounding box center [1009, 304] width 43 height 43
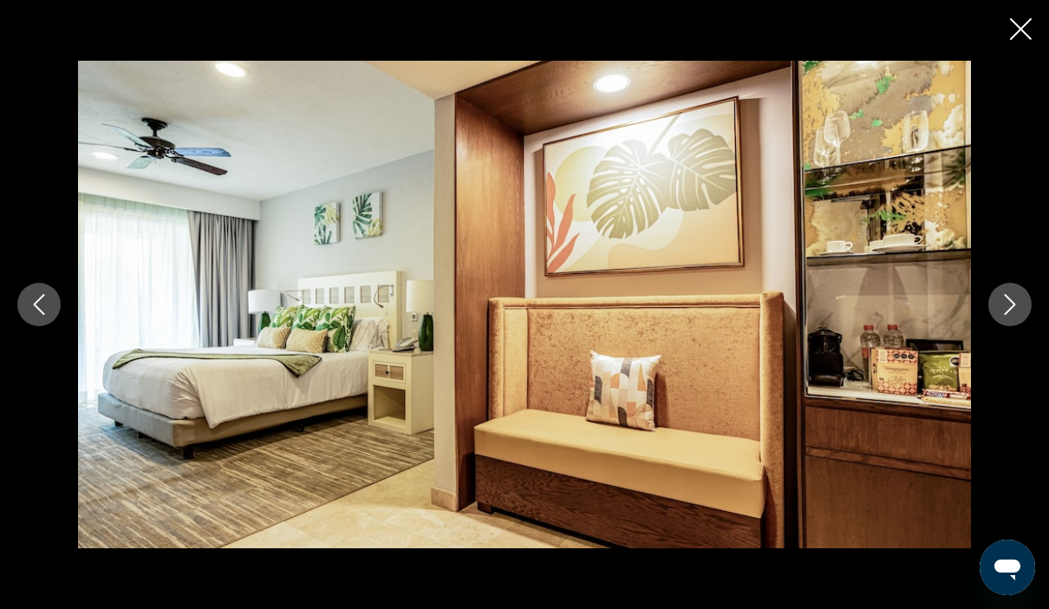
click at [1007, 326] on button "Next image" at bounding box center [1009, 304] width 43 height 43
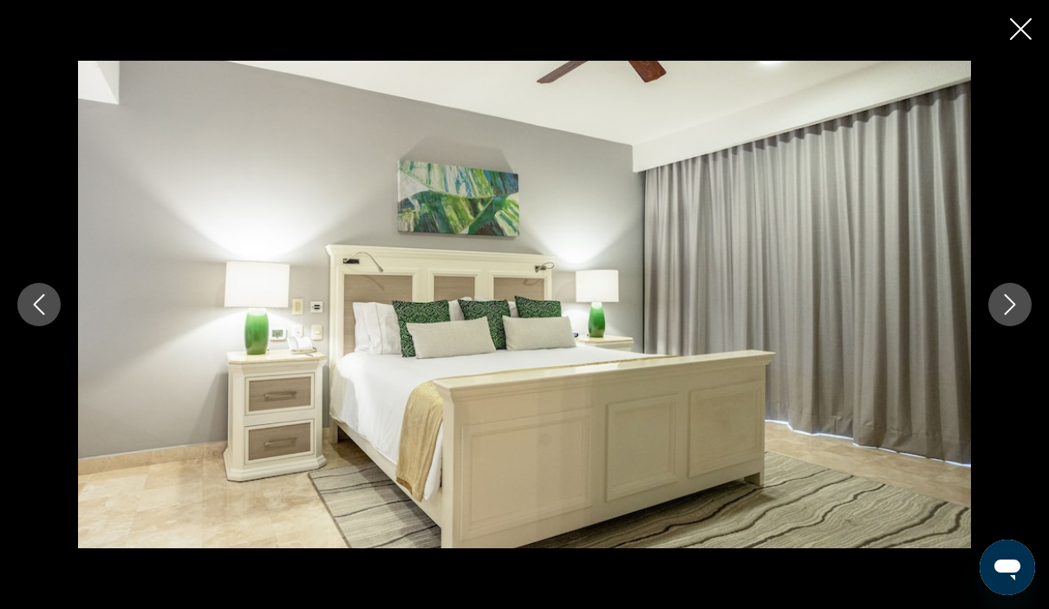
click at [1011, 326] on button "Next image" at bounding box center [1009, 304] width 43 height 43
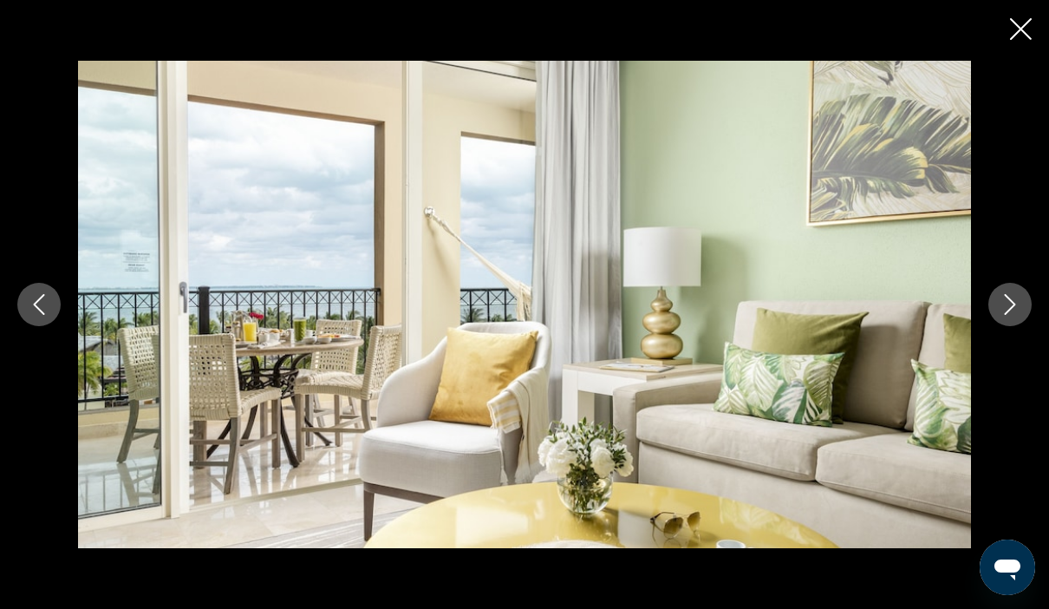
click at [1008, 315] on icon "Next image" at bounding box center [1009, 304] width 21 height 21
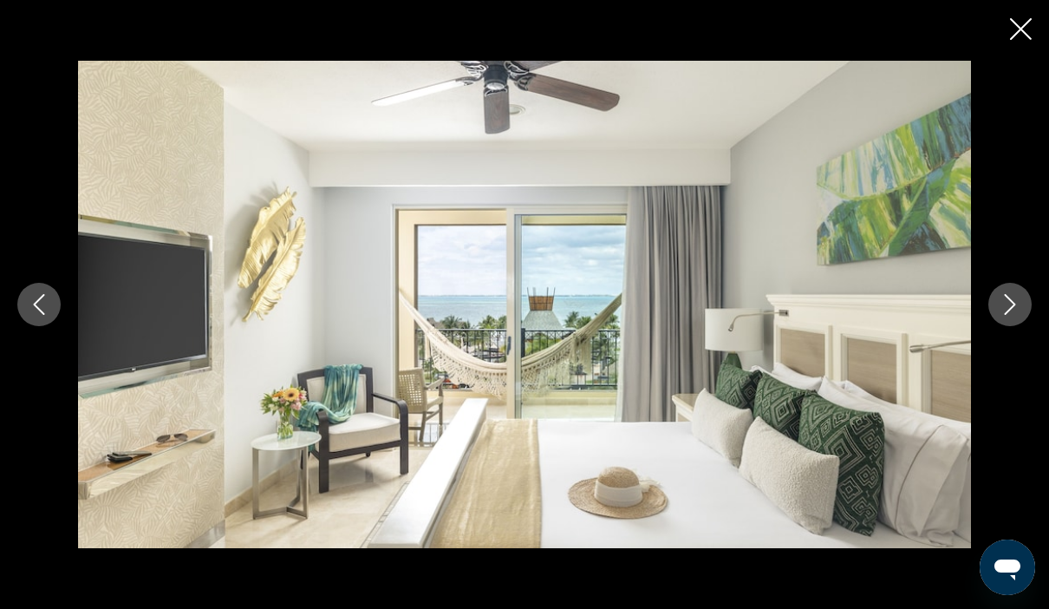
click at [996, 326] on button "Next image" at bounding box center [1009, 304] width 43 height 43
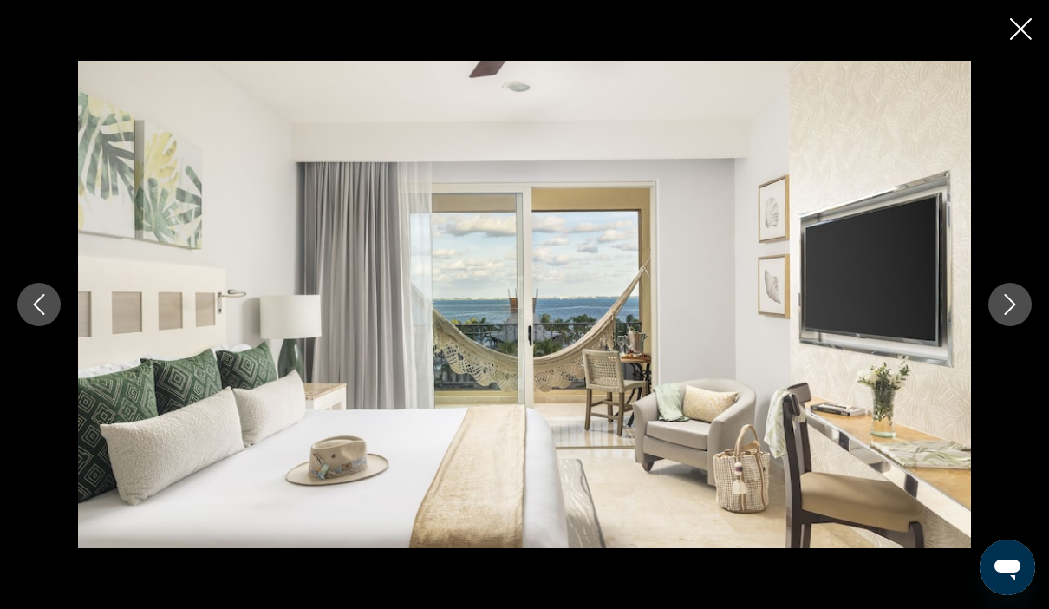
click at [987, 355] on div "prev next" at bounding box center [524, 304] width 1049 height 487
click at [1027, 41] on button "Close slideshow" at bounding box center [1021, 30] width 22 height 27
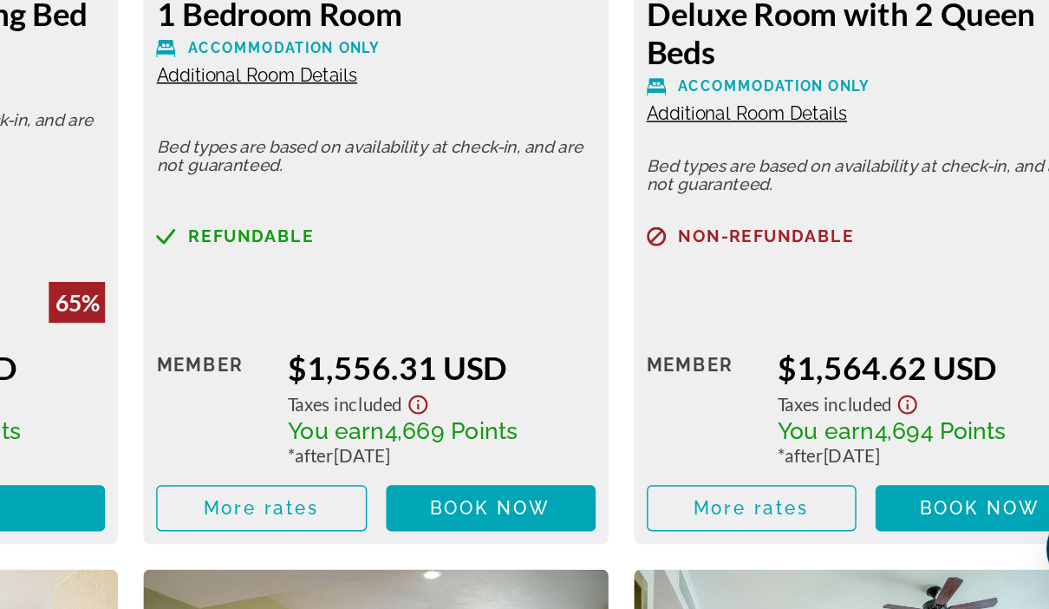
scroll to position [2798, 0]
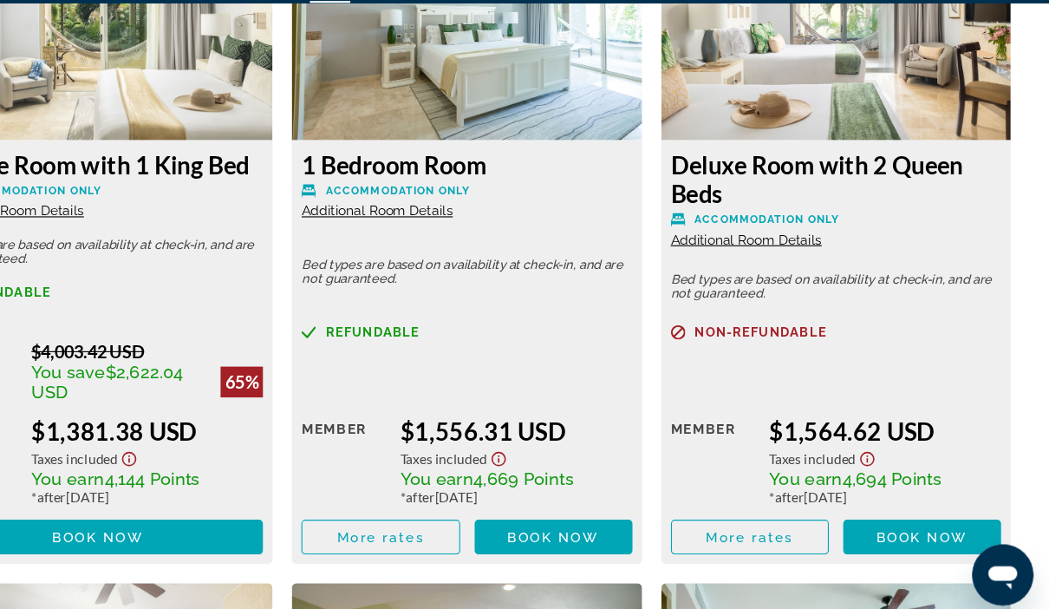
click at [376, 512] on span "Main content" at bounding box center [446, 533] width 140 height 42
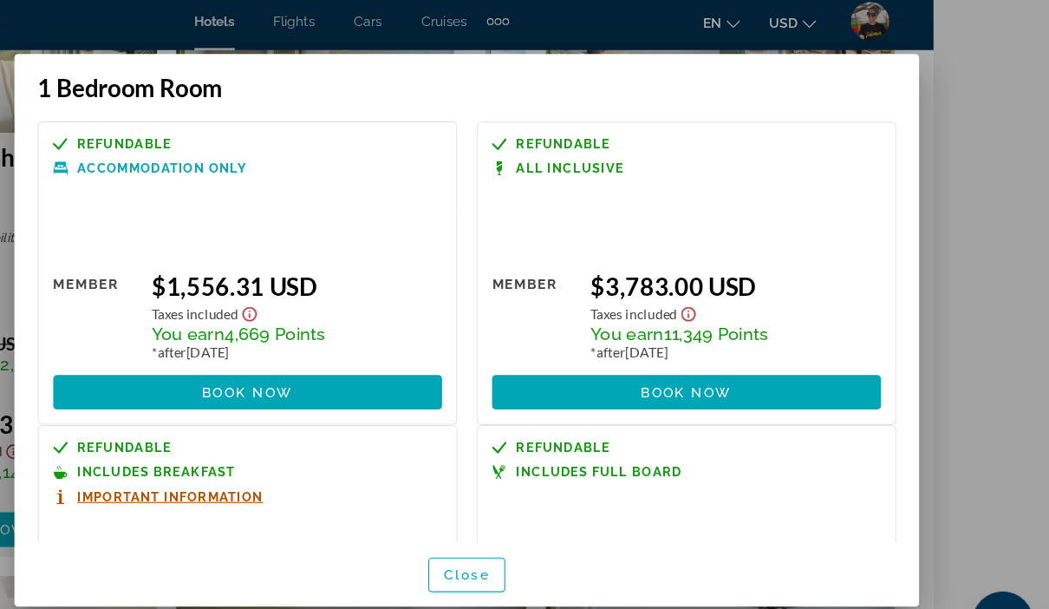
click at [905, 120] on div at bounding box center [524, 304] width 1049 height 609
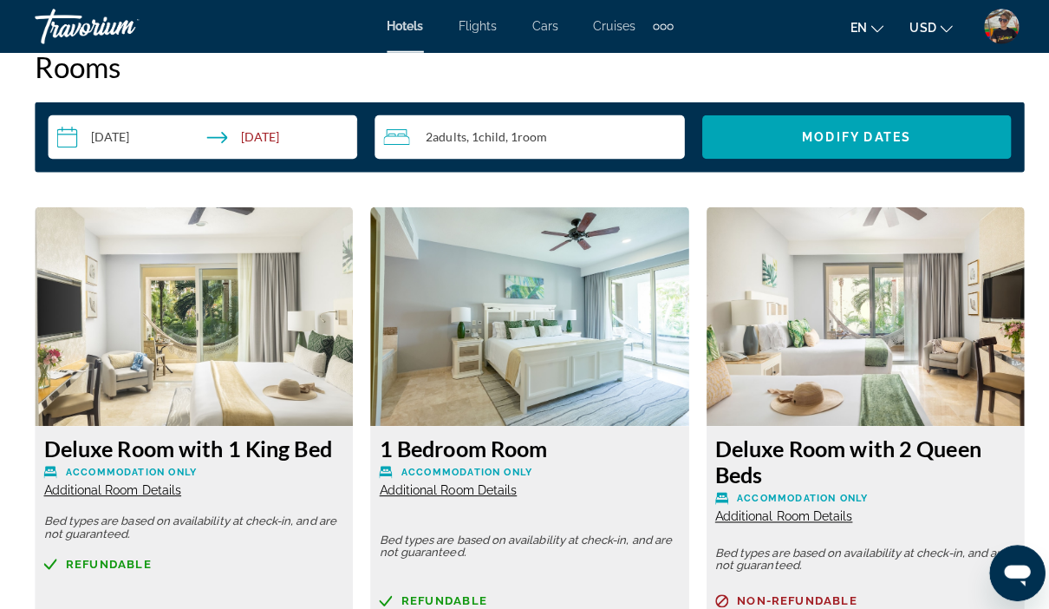
scroll to position [2552, 0]
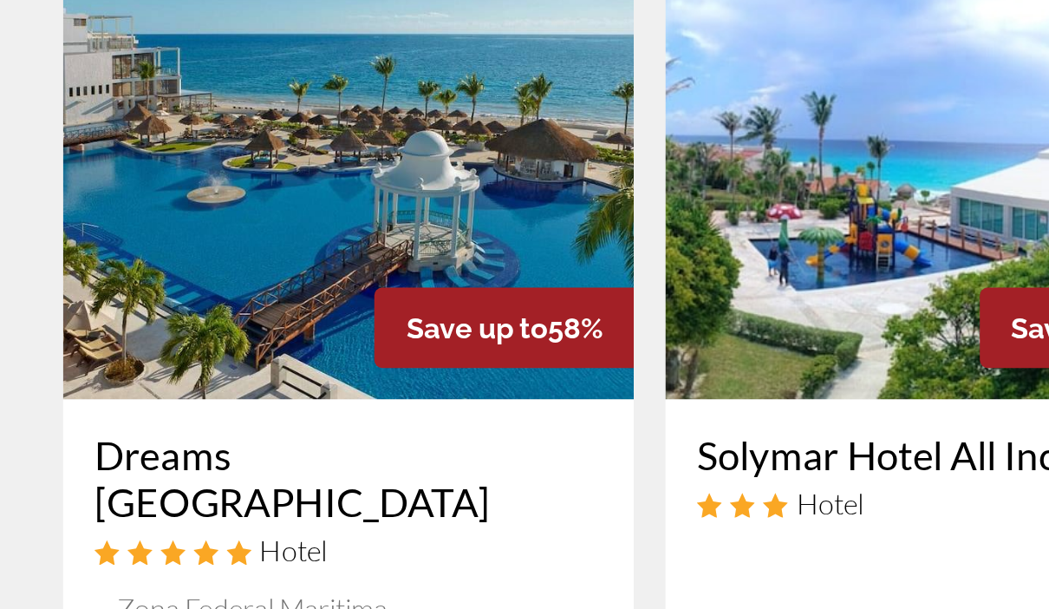
scroll to position [751, 0]
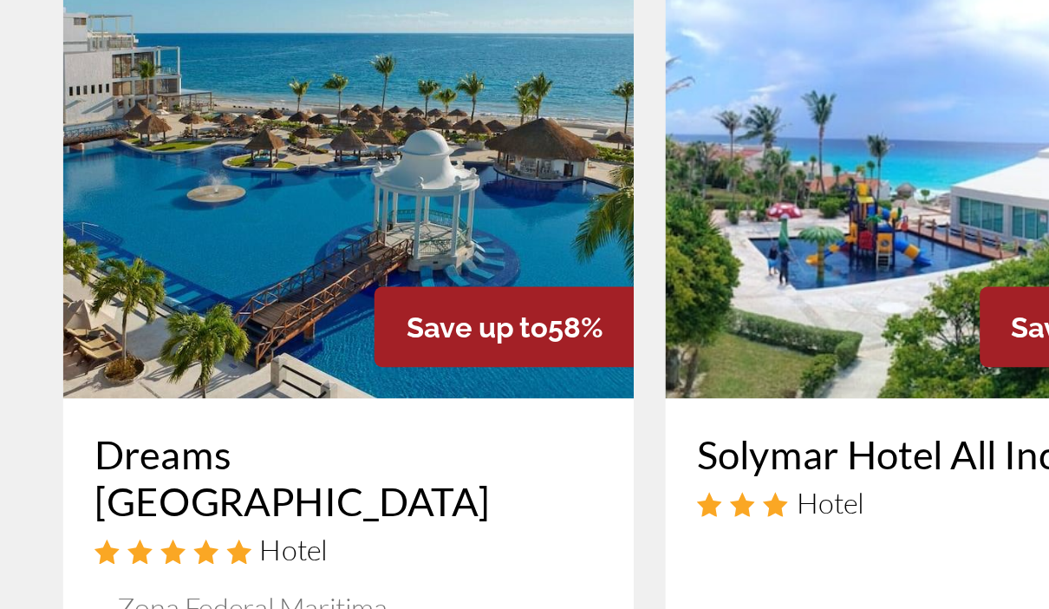
click at [293, 510] on h3 "Dreams [GEOGRAPHIC_DATA]" at bounding box center [192, 536] width 280 height 52
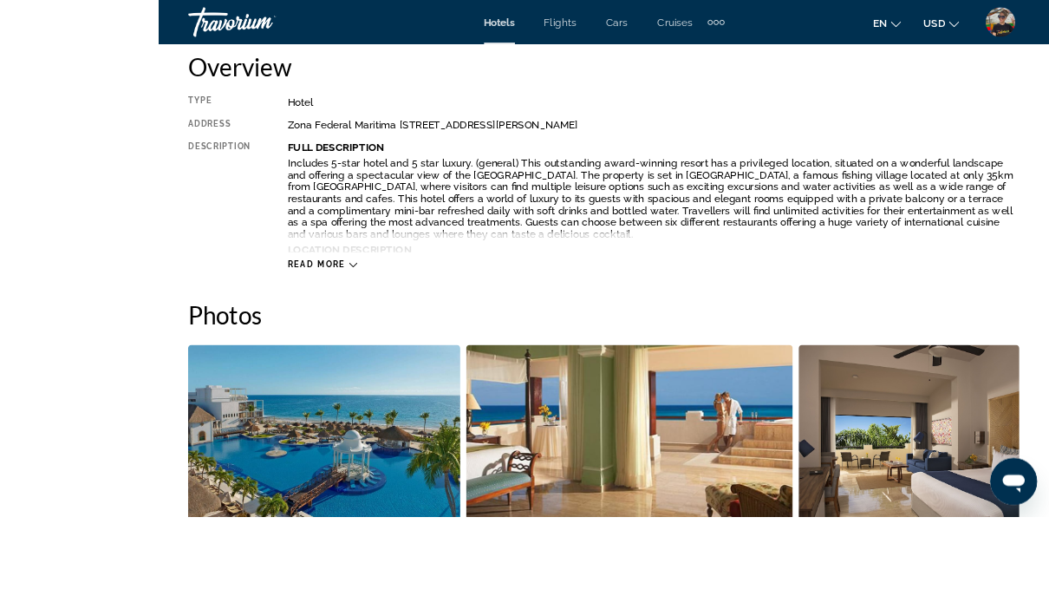
scroll to position [876, 0]
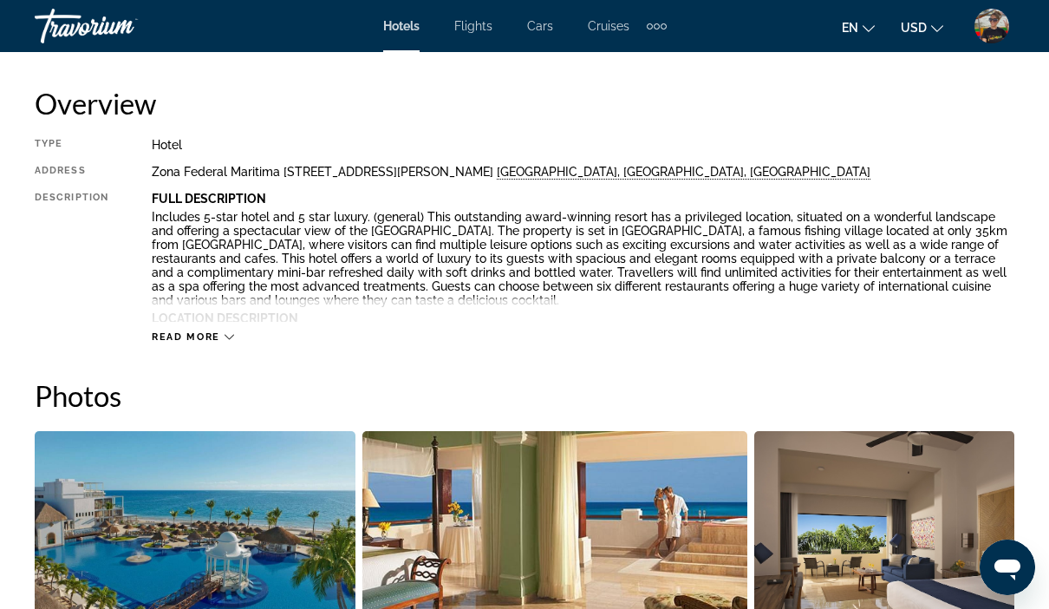
click at [295, 574] on img "Open full-screen image slider" at bounding box center [195, 538] width 321 height 215
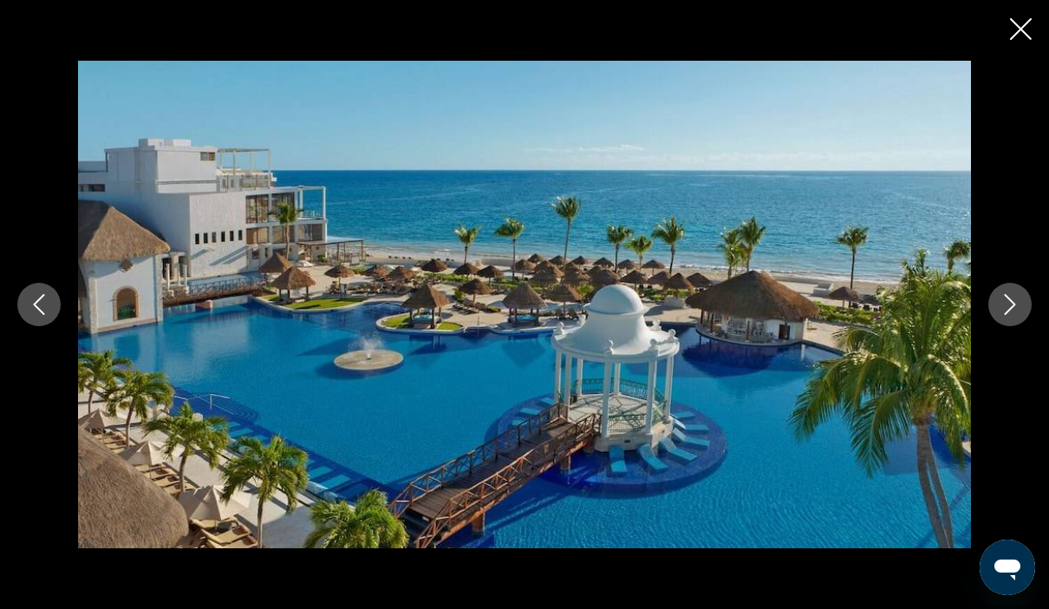
click at [1000, 326] on button "Next image" at bounding box center [1009, 304] width 43 height 43
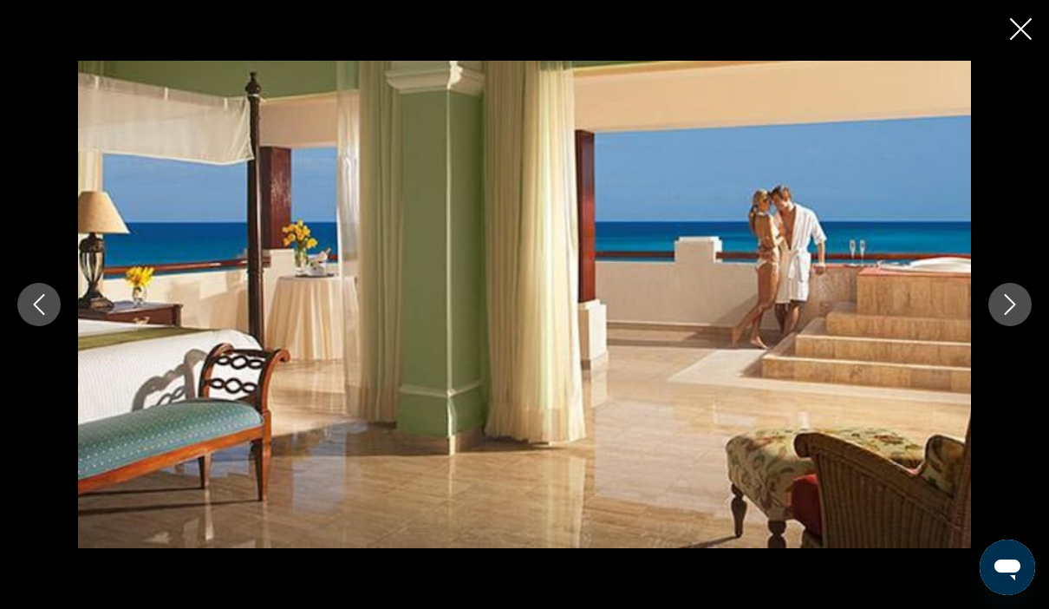
click at [1006, 326] on button "Next image" at bounding box center [1009, 304] width 43 height 43
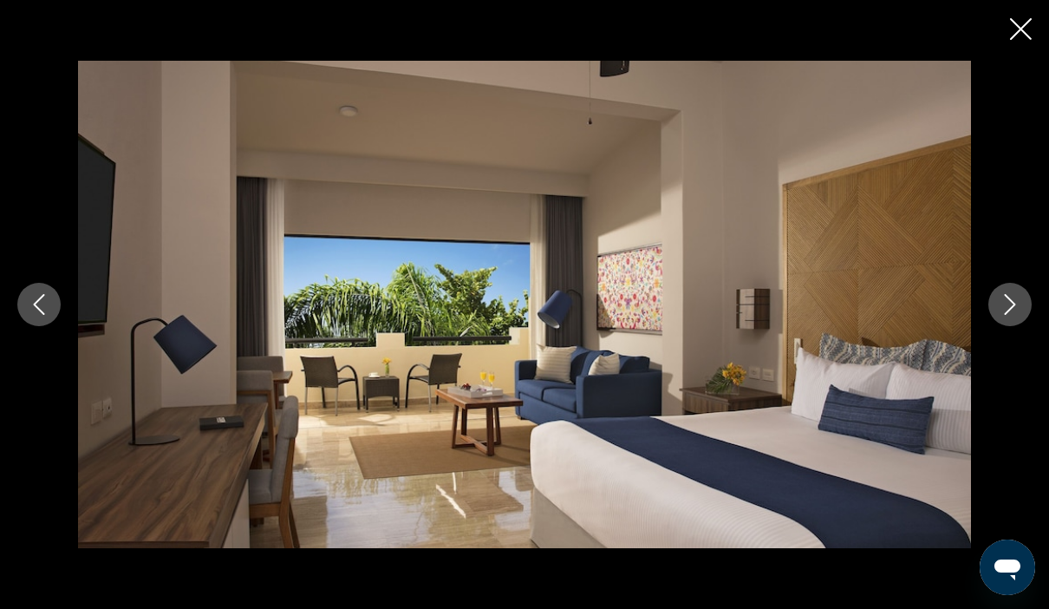
click at [1011, 326] on button "Next image" at bounding box center [1009, 304] width 43 height 43
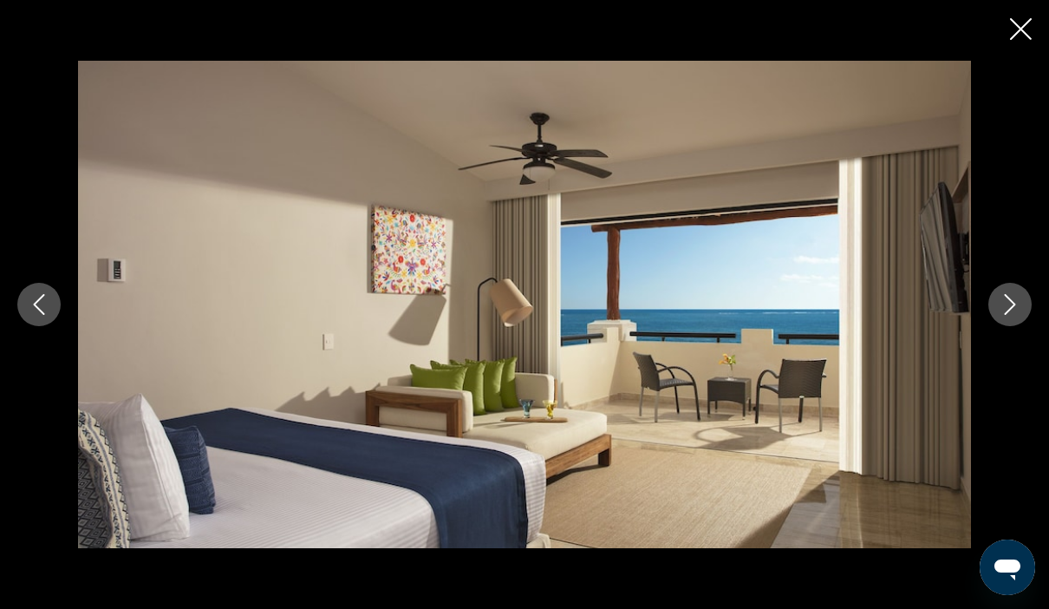
click at [1009, 326] on button "Next image" at bounding box center [1009, 304] width 43 height 43
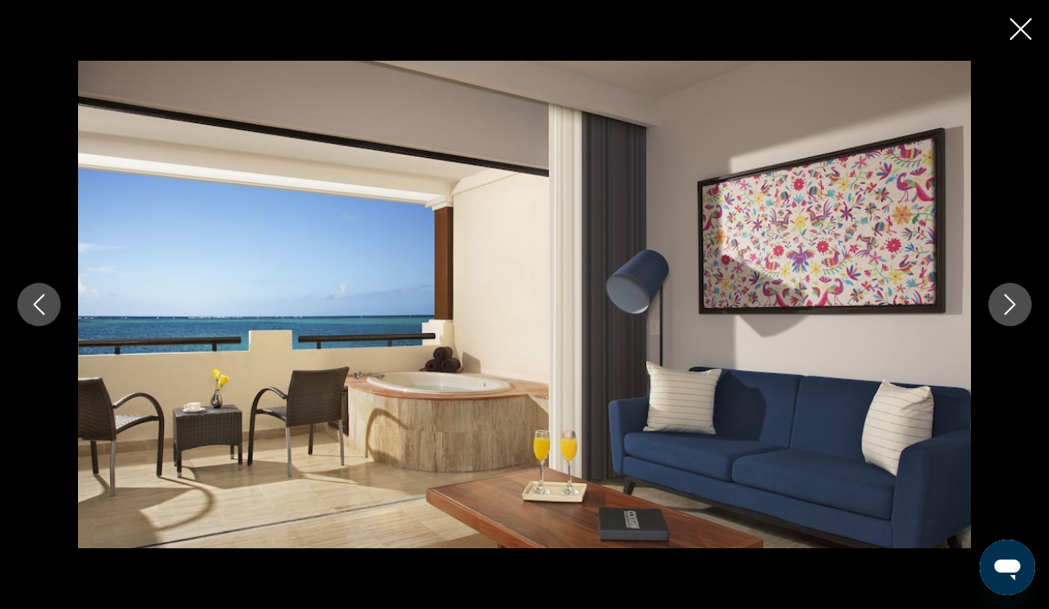
click at [1005, 315] on icon "Next image" at bounding box center [1009, 304] width 21 height 21
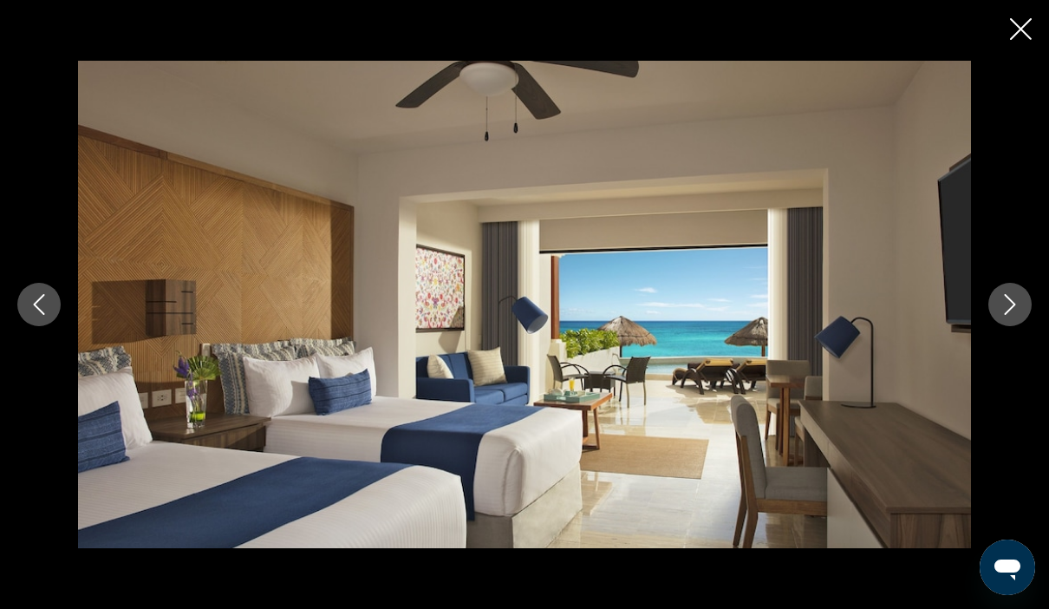
click at [1001, 315] on icon "Next image" at bounding box center [1009, 304] width 21 height 21
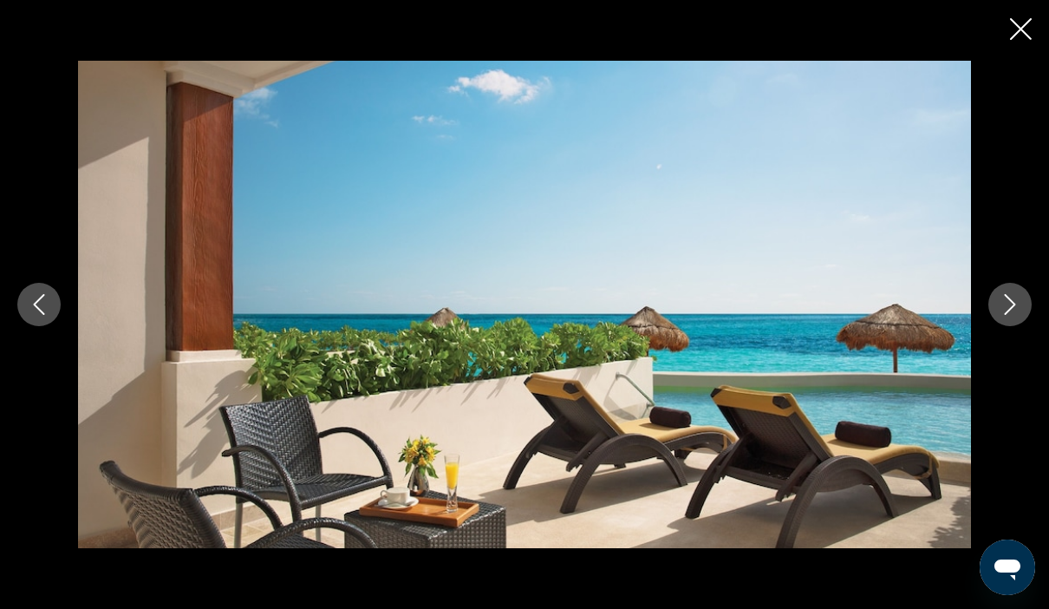
click at [1011, 326] on button "Next image" at bounding box center [1009, 304] width 43 height 43
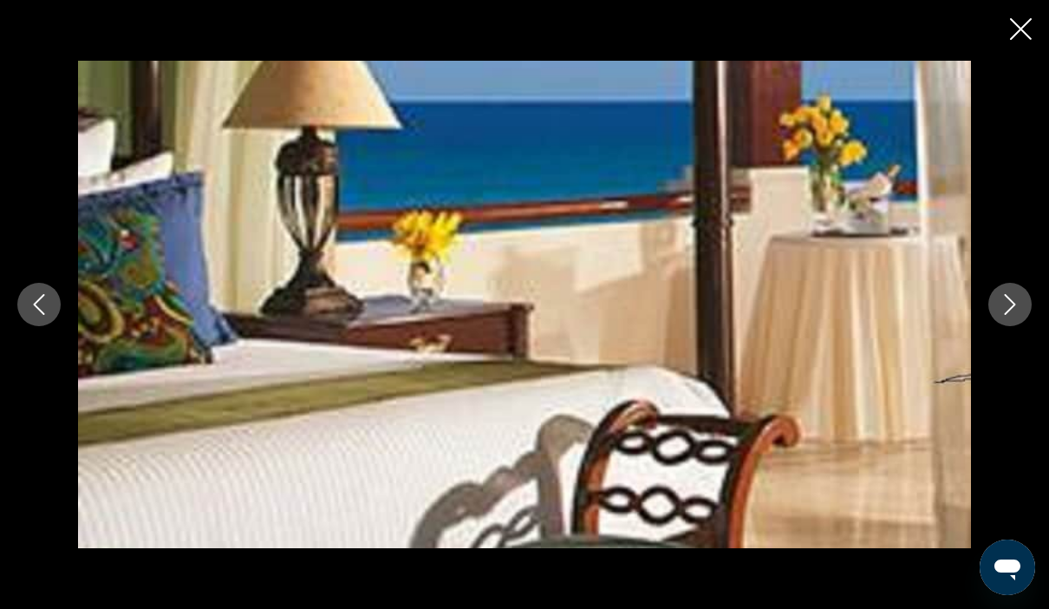
click at [1023, 326] on button "Next image" at bounding box center [1009, 304] width 43 height 43
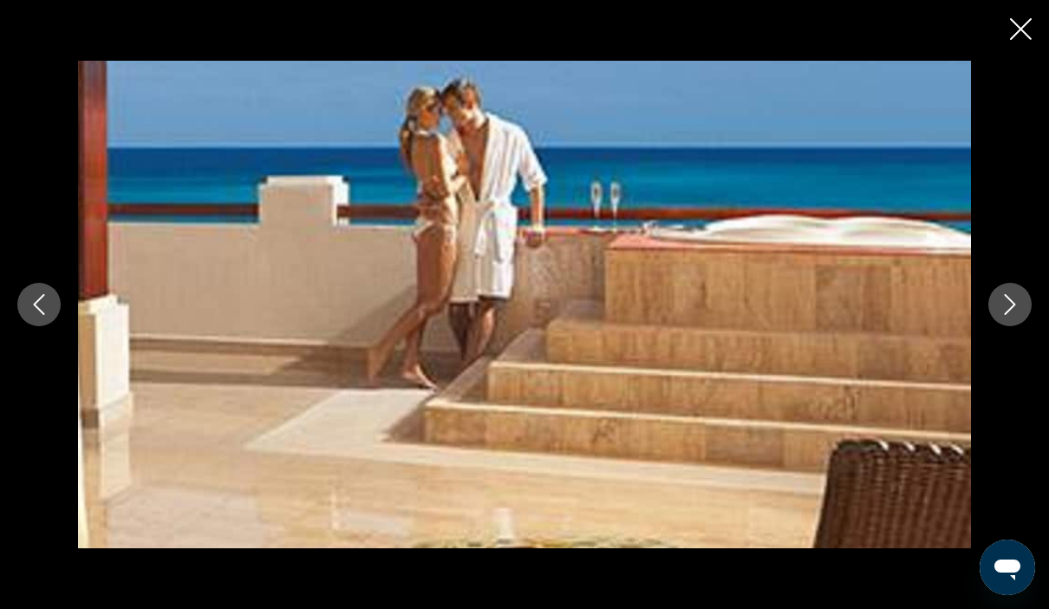
click at [1016, 326] on button "Next image" at bounding box center [1009, 304] width 43 height 43
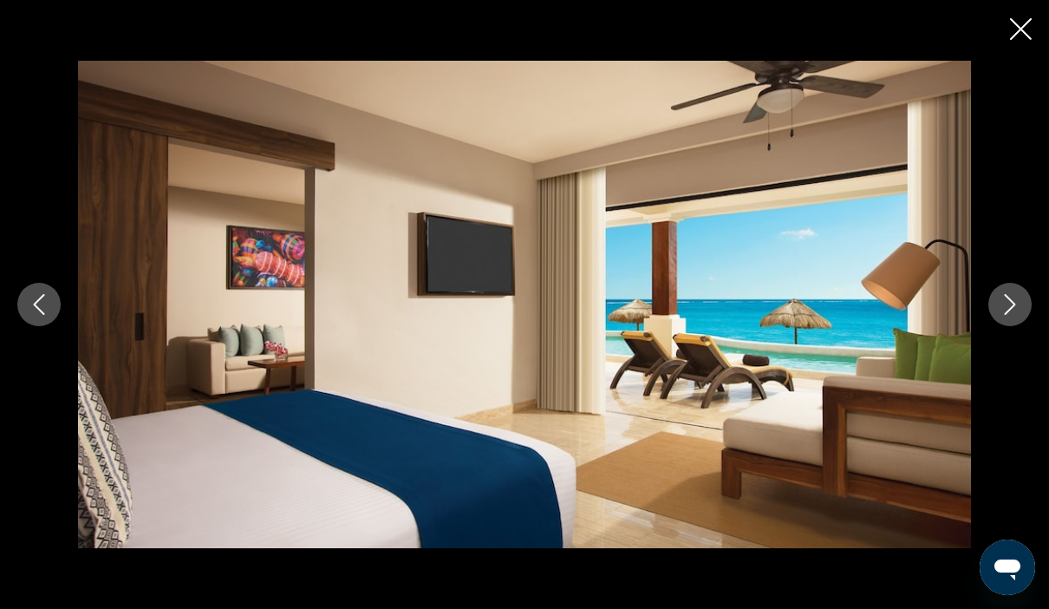
click at [1005, 326] on button "Next image" at bounding box center [1009, 304] width 43 height 43
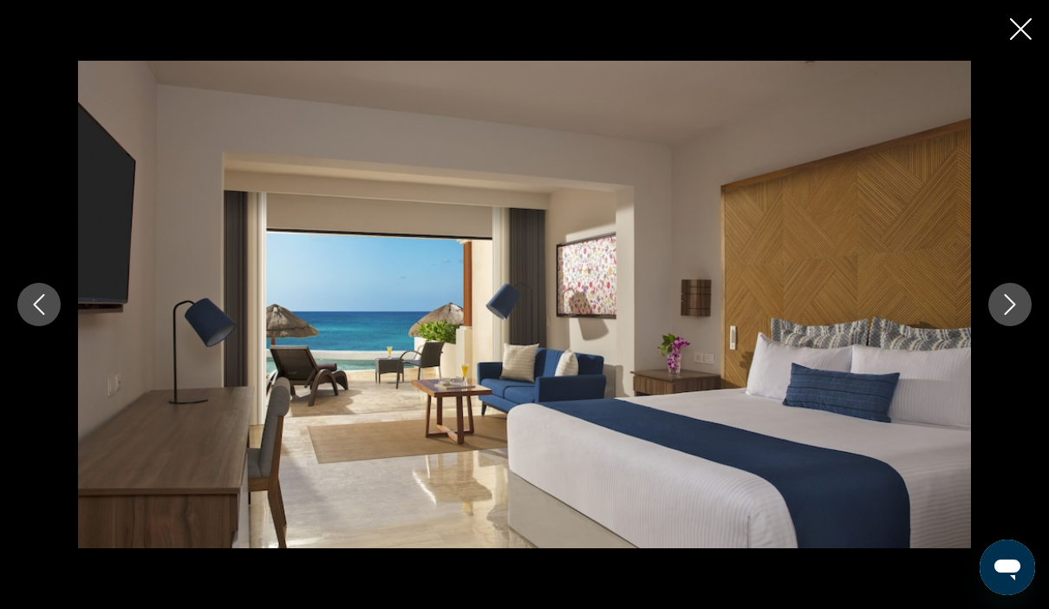
click at [1026, 326] on button "Next image" at bounding box center [1009, 304] width 43 height 43
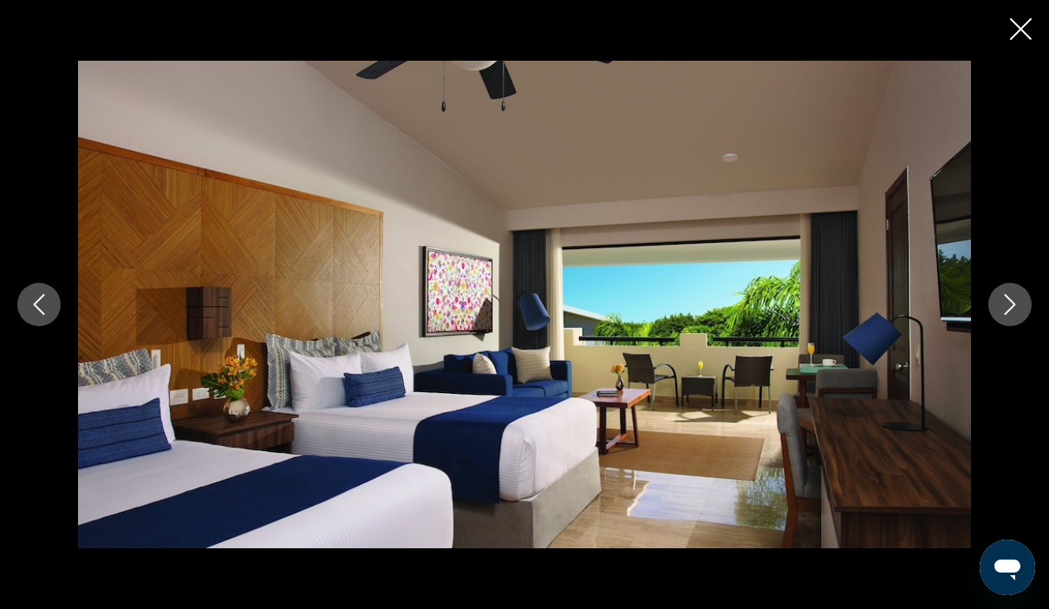
click at [1018, 326] on button "Next image" at bounding box center [1009, 304] width 43 height 43
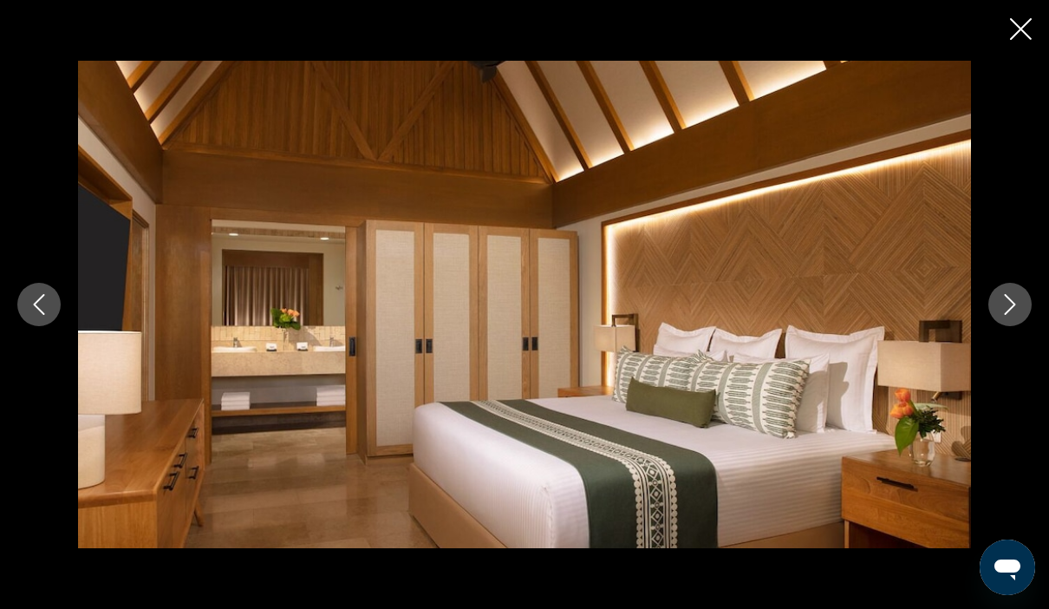
click at [1028, 326] on button "Next image" at bounding box center [1009, 304] width 43 height 43
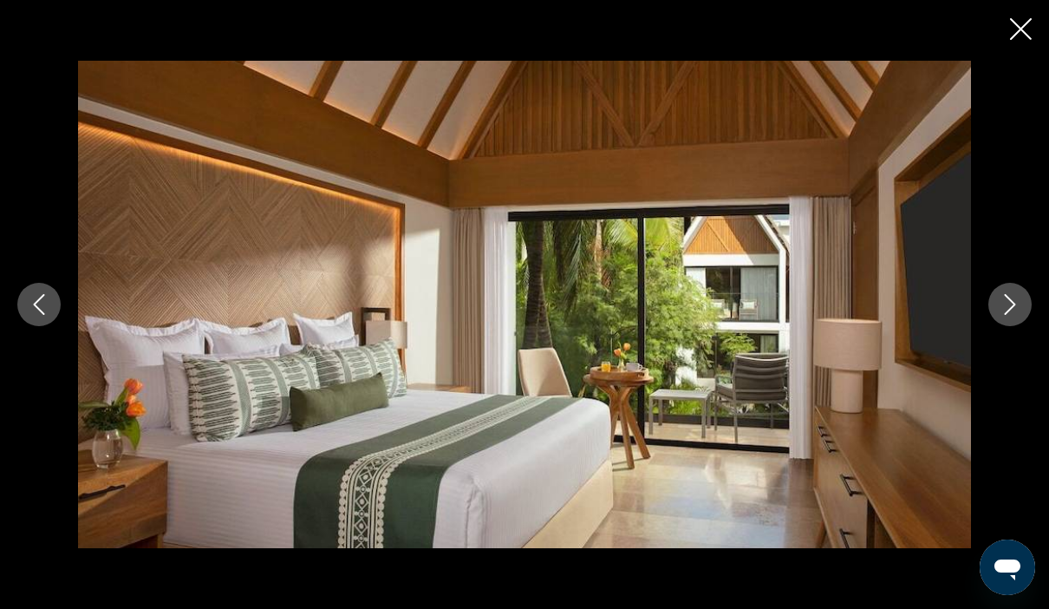
click at [1025, 326] on button "Next image" at bounding box center [1009, 304] width 43 height 43
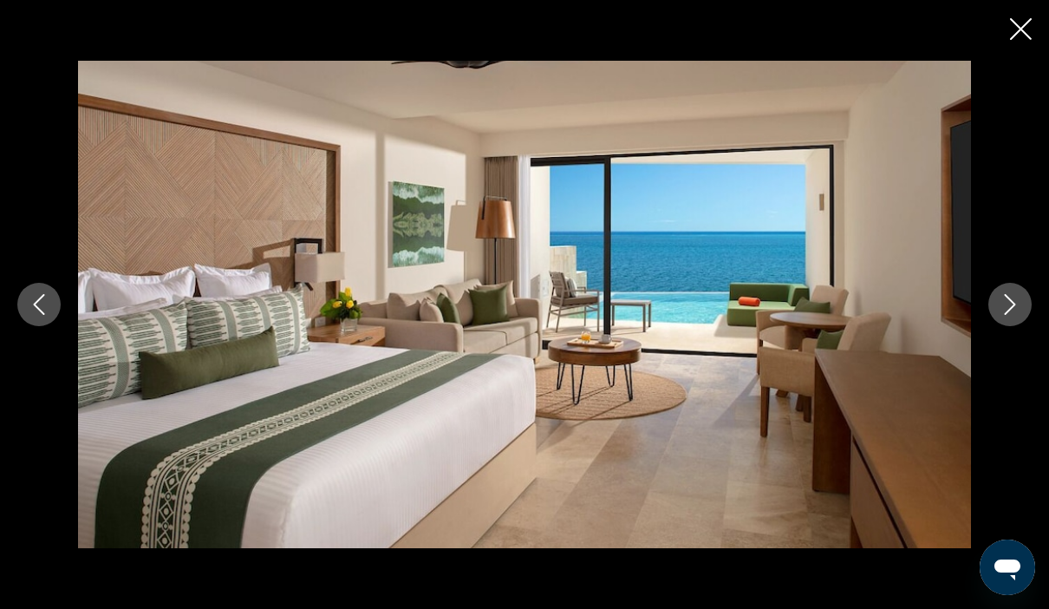
click at [1008, 326] on button "Next image" at bounding box center [1009, 304] width 43 height 43
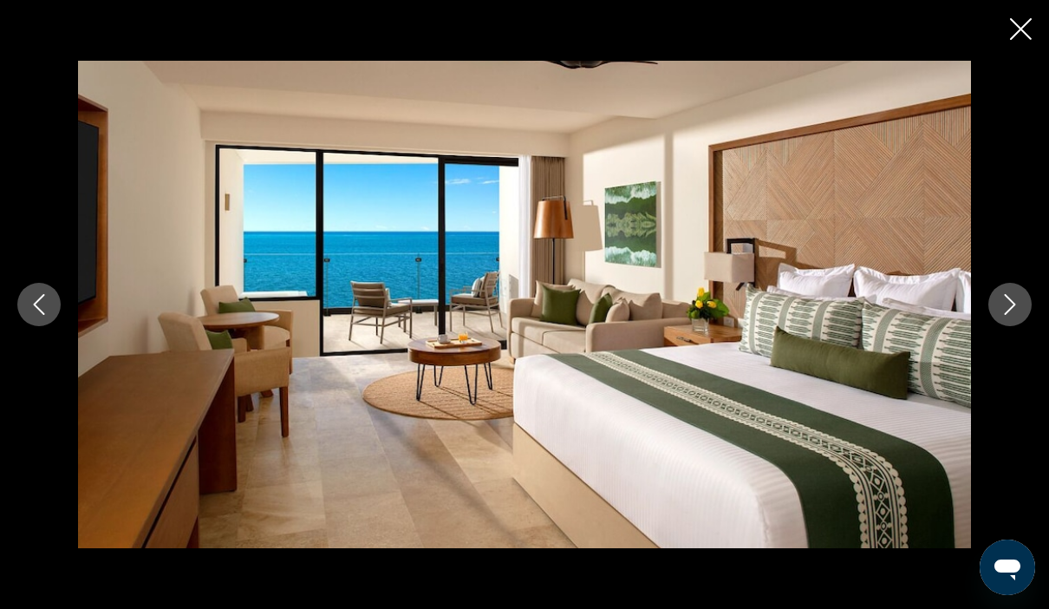
click at [1009, 315] on icon "Next image" at bounding box center [1009, 304] width 21 height 21
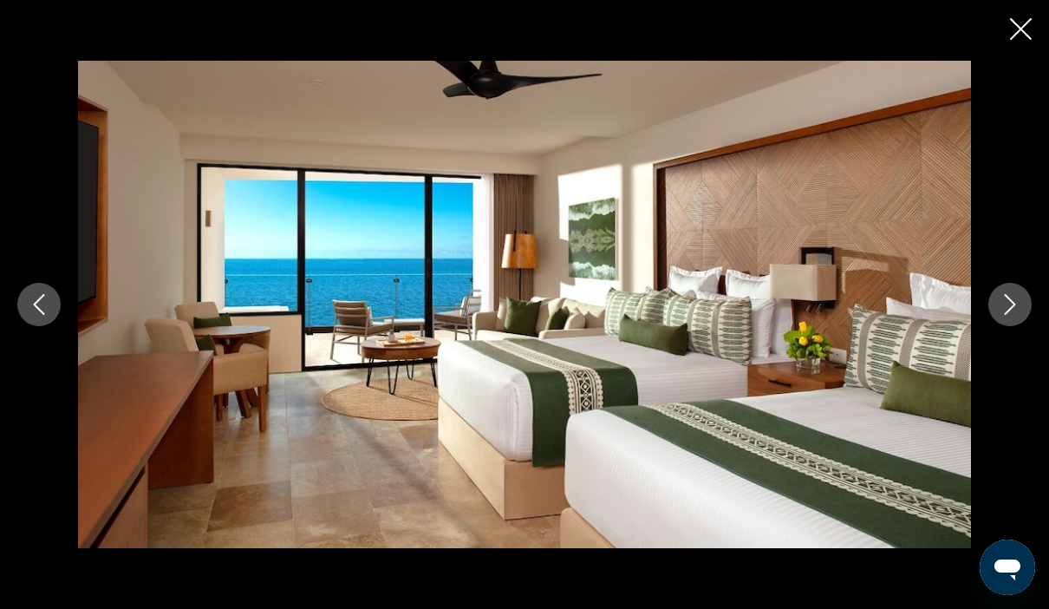
click at [999, 326] on button "Next image" at bounding box center [1009, 304] width 43 height 43
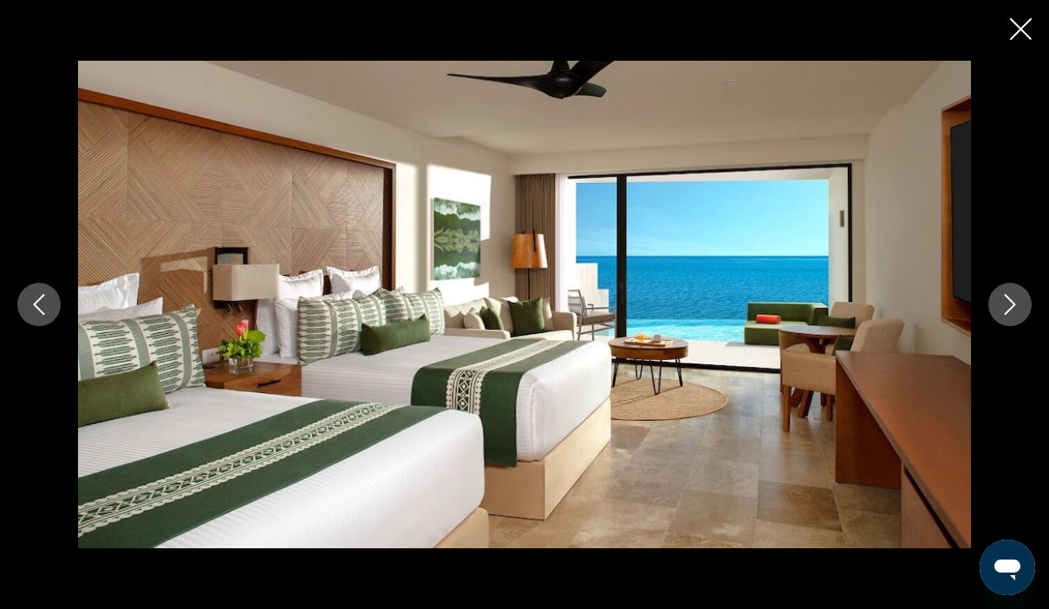
click at [1022, 326] on button "Next image" at bounding box center [1009, 304] width 43 height 43
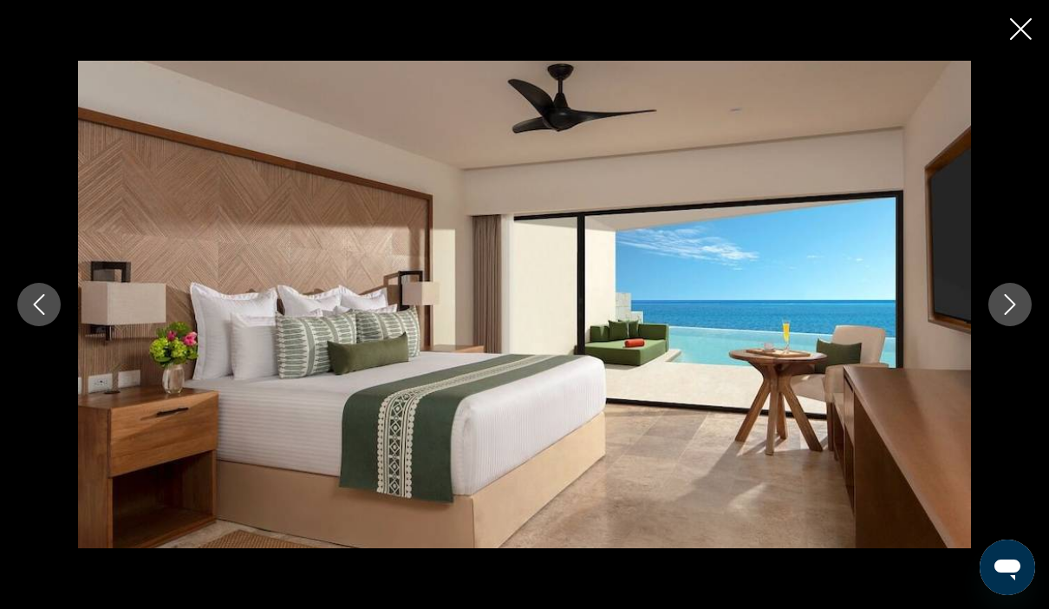
click at [991, 361] on div "prev next" at bounding box center [524, 304] width 1049 height 487
click at [1029, 326] on button "Next image" at bounding box center [1009, 304] width 43 height 43
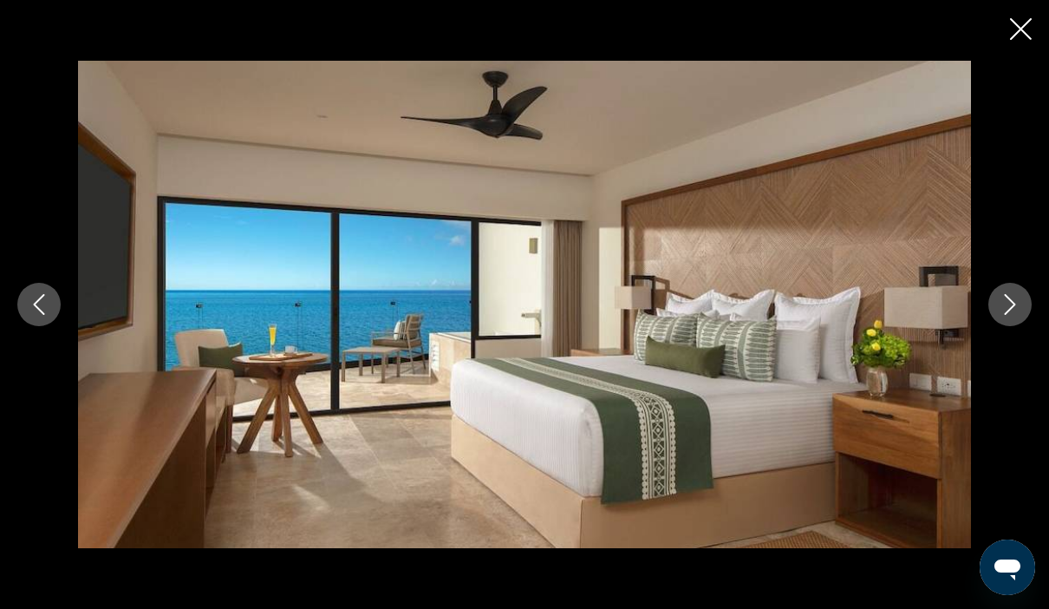
click at [1019, 315] on icon "Next image" at bounding box center [1009, 304] width 21 height 21
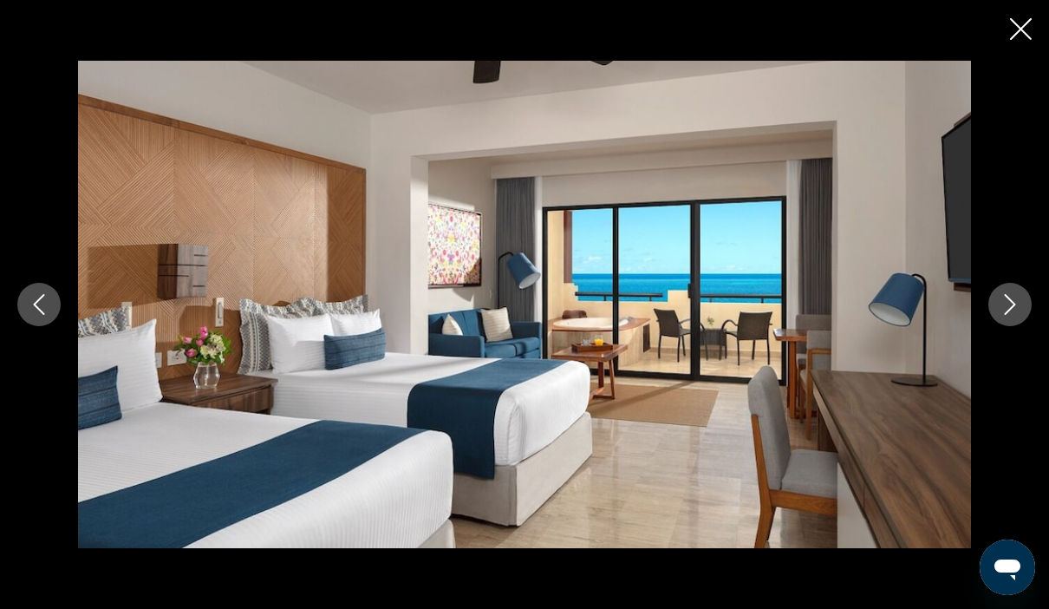
click at [991, 361] on div "prev next" at bounding box center [524, 304] width 1049 height 487
click at [1027, 326] on button "Next image" at bounding box center [1009, 304] width 43 height 43
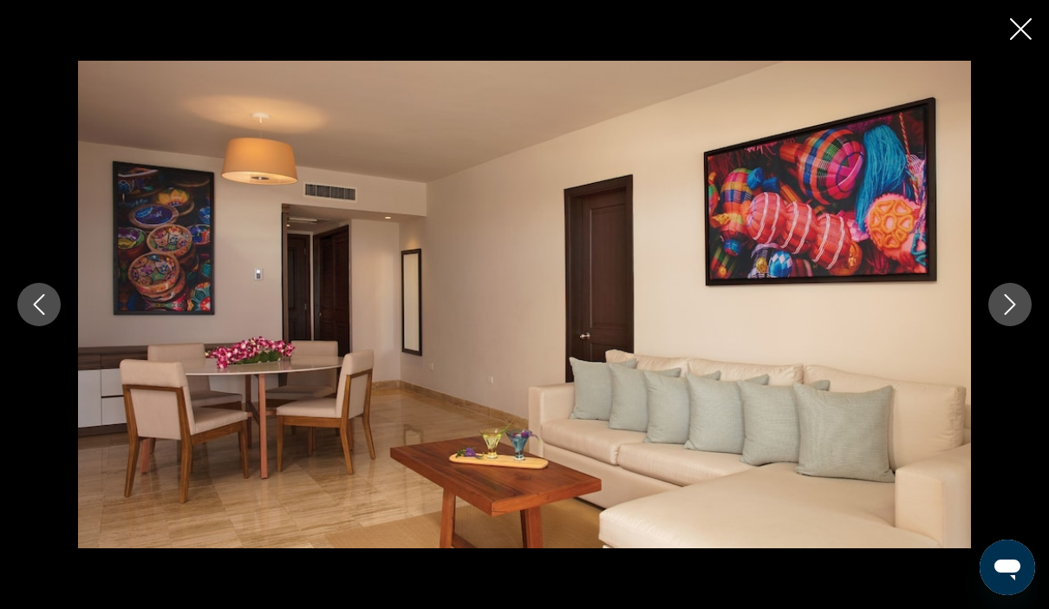
click at [1031, 326] on button "Next image" at bounding box center [1009, 304] width 43 height 43
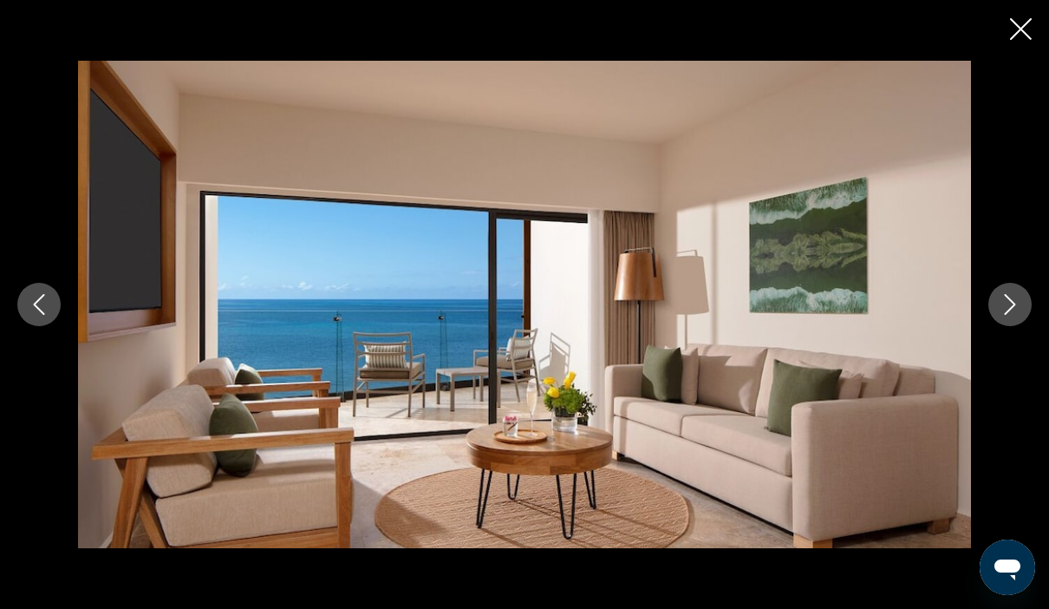
click at [1005, 315] on icon "Next image" at bounding box center [1010, 304] width 11 height 21
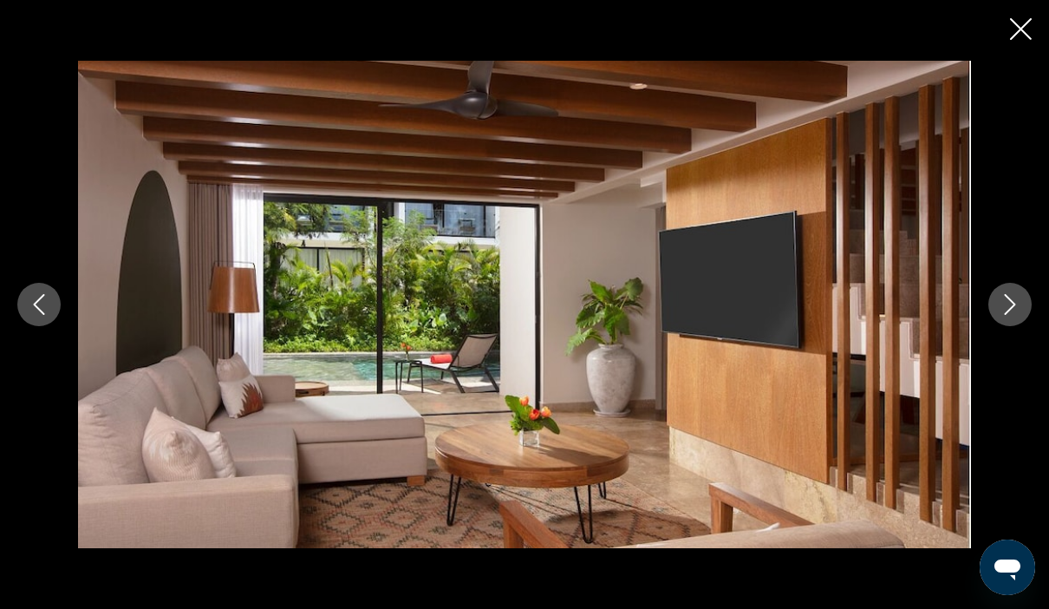
click at [1018, 38] on icon "Close slideshow" at bounding box center [1021, 29] width 22 height 22
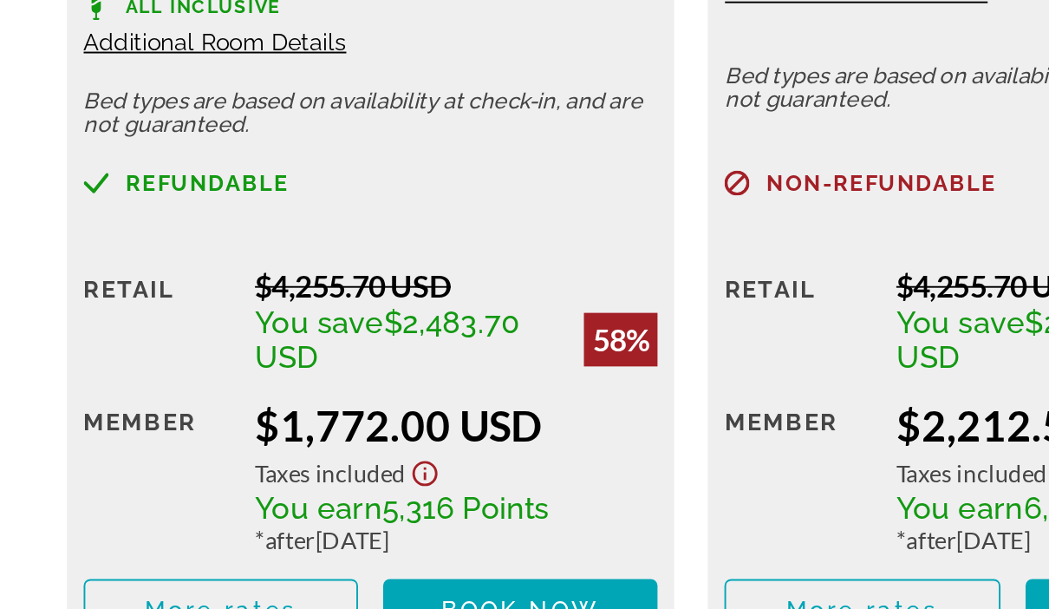
scroll to position [2787, 0]
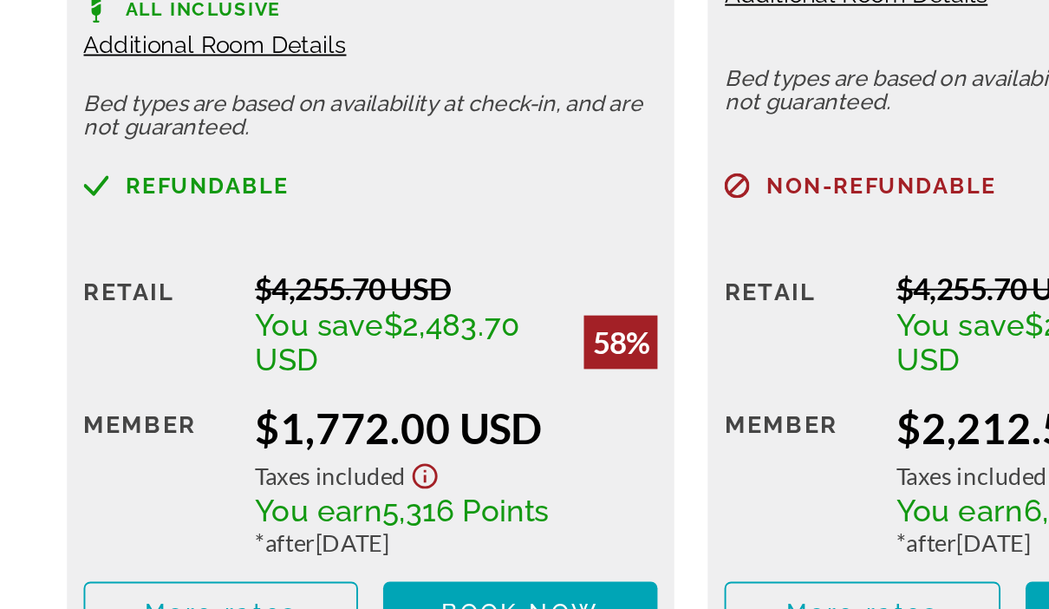
click at [259, 563] on span "Book now" at bounding box center [270, 570] width 82 height 14
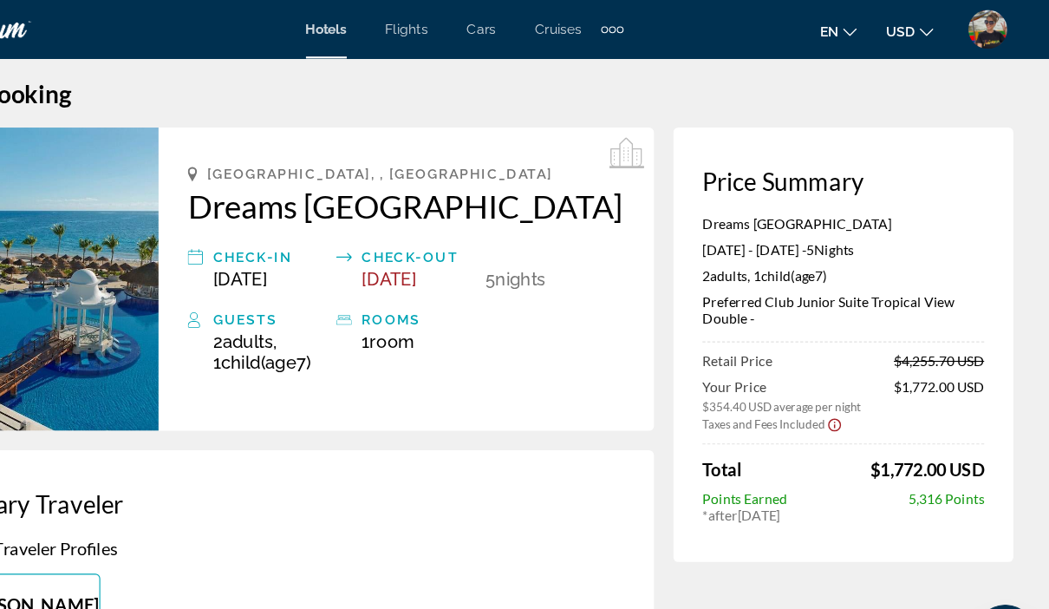
scroll to position [14, 0]
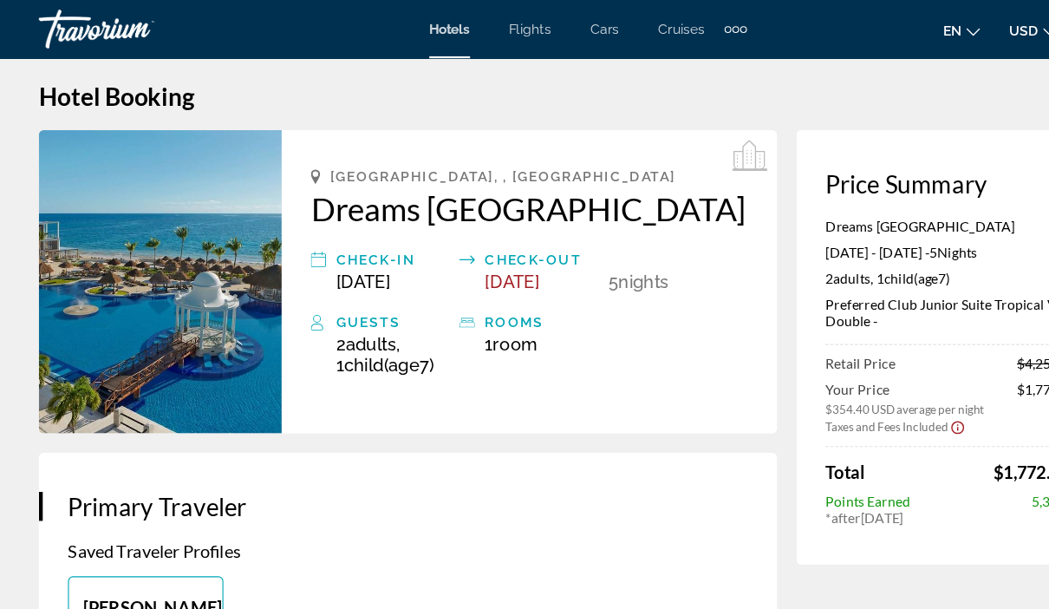
click at [90, 29] on div "Travorium" at bounding box center [121, 25] width 173 height 45
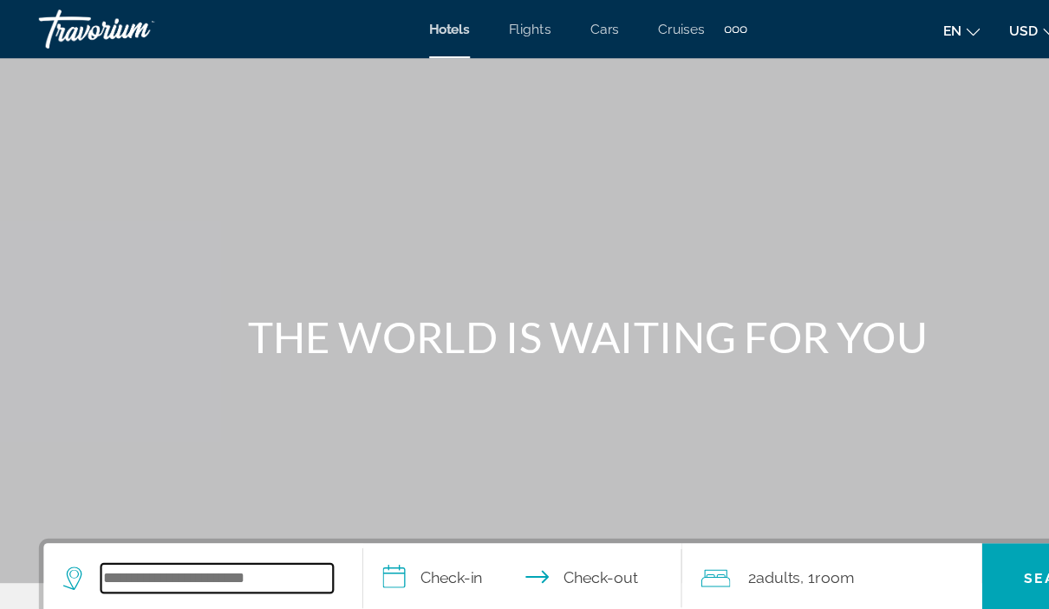
click at [214, 512] on input "Search hotel destination" at bounding box center [193, 516] width 207 height 26
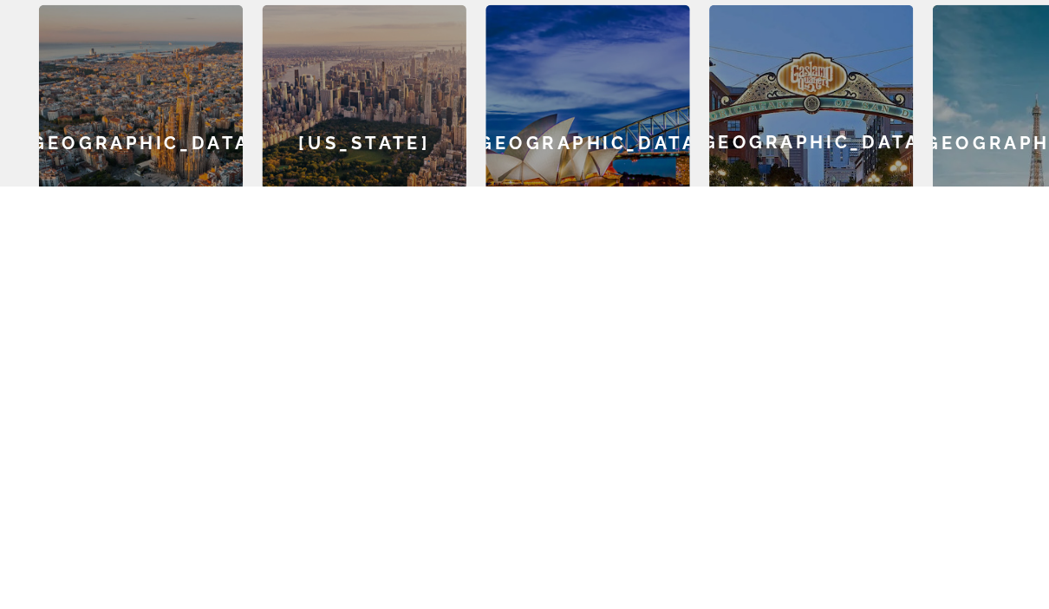
scroll to position [355, 0]
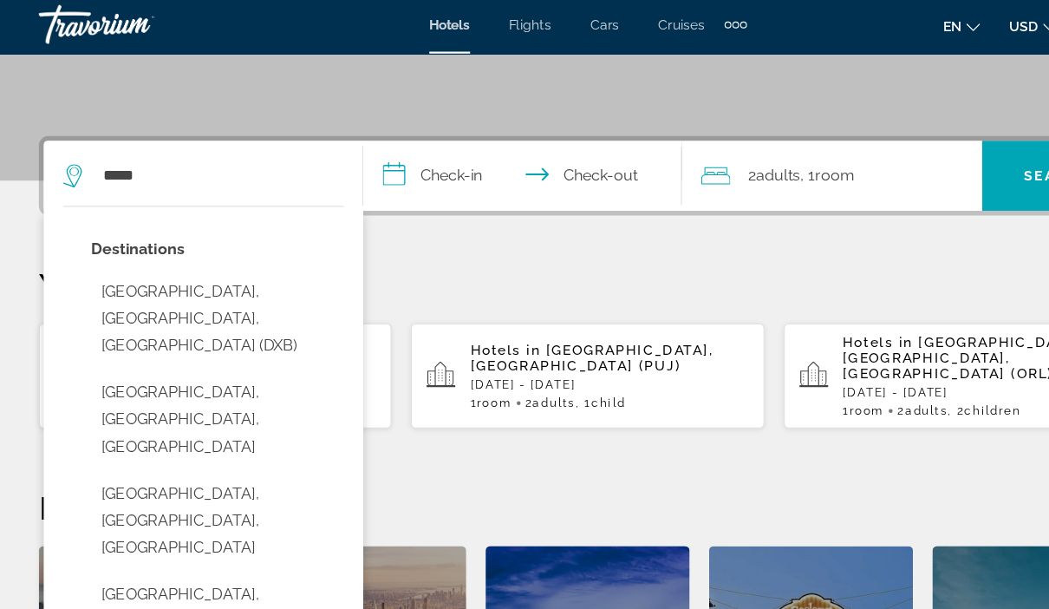
click at [192, 275] on button "[GEOGRAPHIC_DATA], [GEOGRAPHIC_DATA], [GEOGRAPHIC_DATA] (DXB)" at bounding box center [193, 288] width 225 height 81
type input "**********"
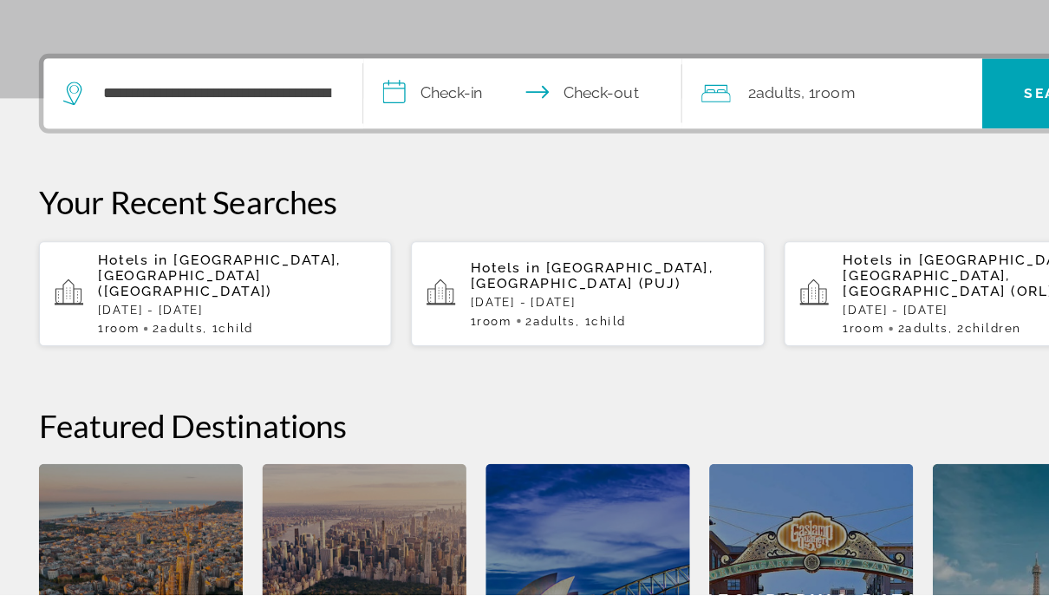
click at [409, 130] on input "**********" at bounding box center [470, 164] width 292 height 68
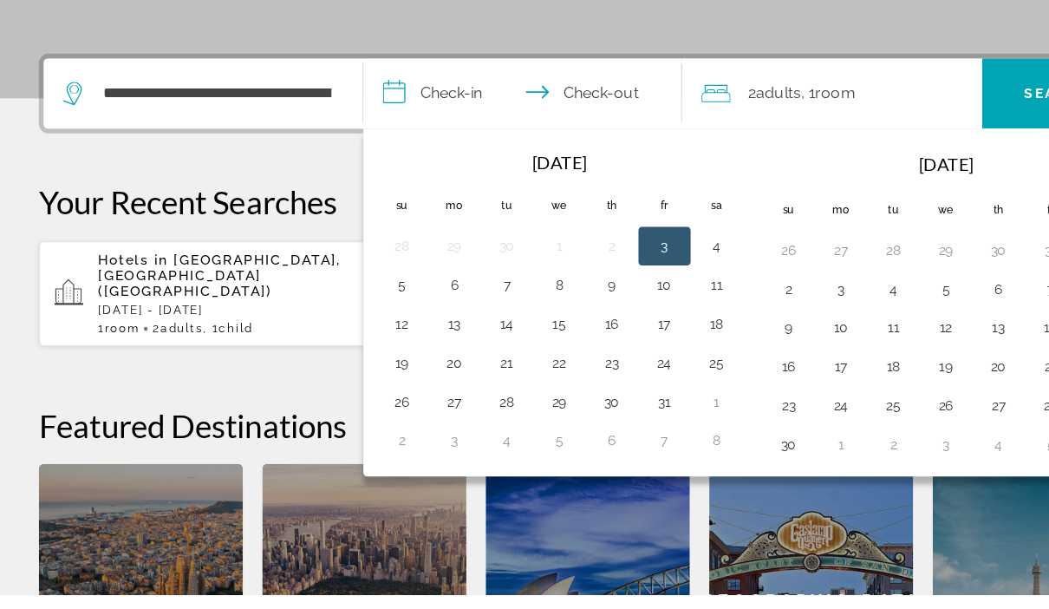
scroll to position [367, 0]
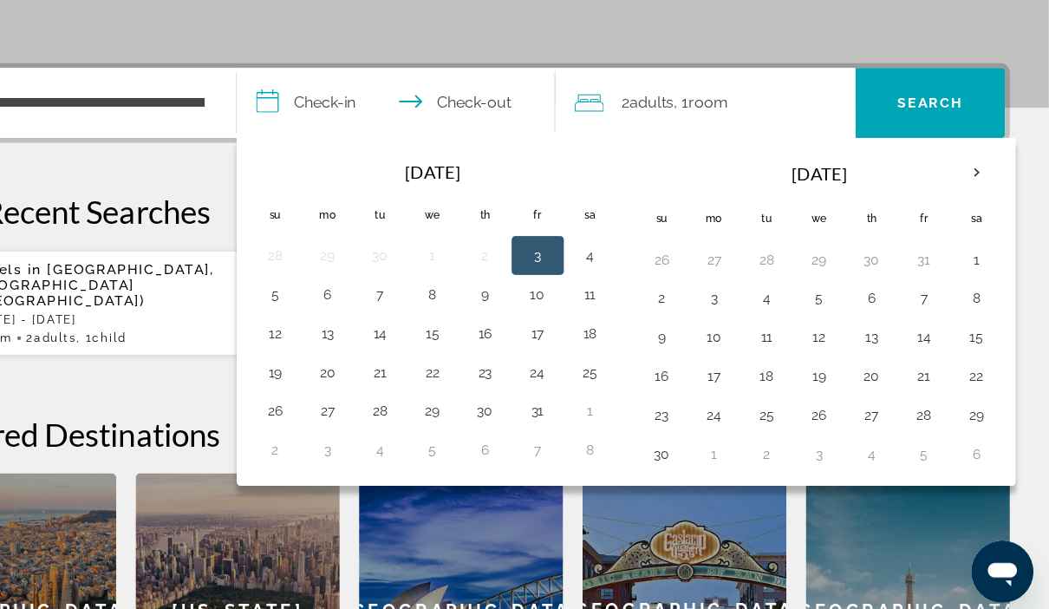
click at [784, 415] on button "25" at bounding box center [798, 427] width 28 height 24
click at [961, 192] on th "Next month" at bounding box center [984, 211] width 47 height 38
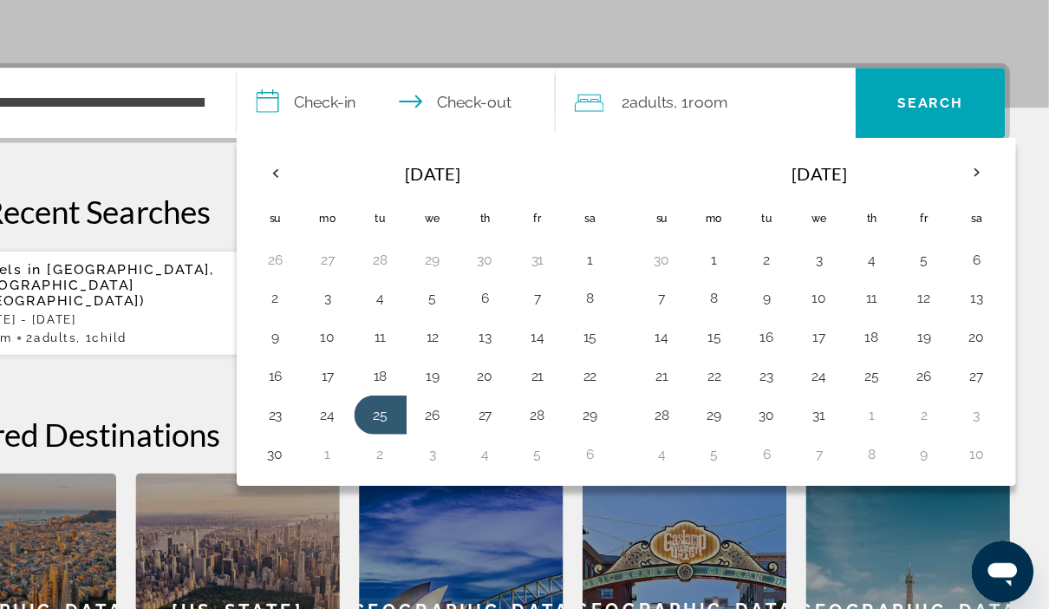
click at [737, 277] on button "1" at bounding box center [751, 289] width 28 height 24
type input "**********"
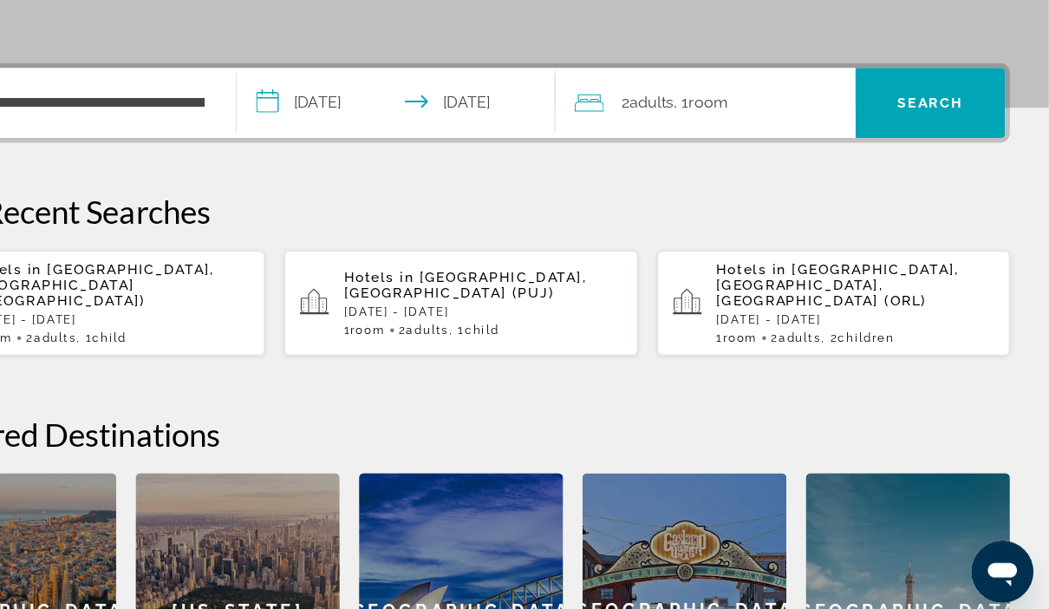
click at [876, 128] on span "Search" at bounding box center [942, 149] width 133 height 42
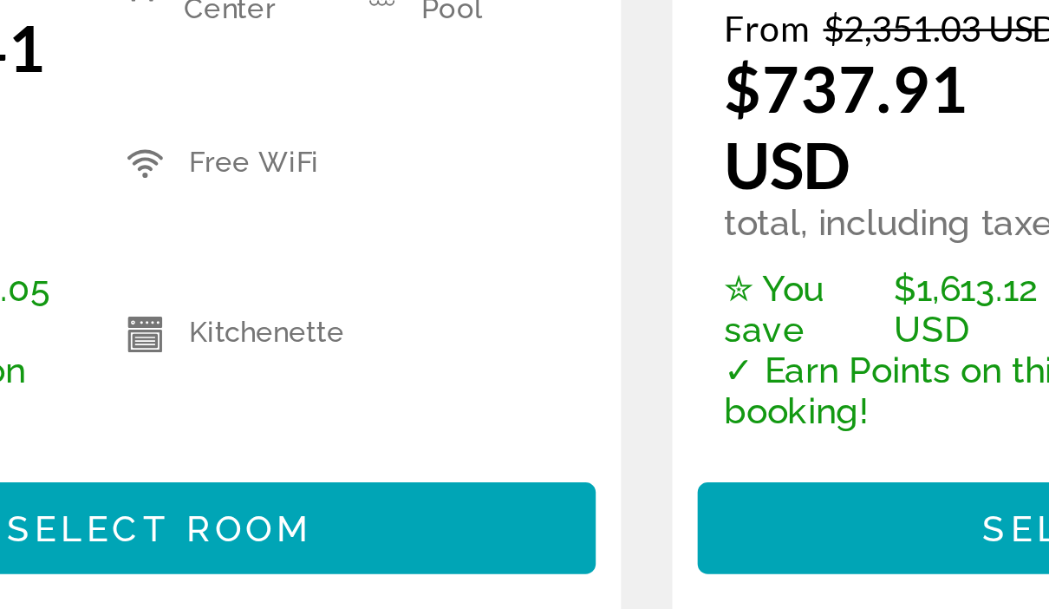
scroll to position [395, 0]
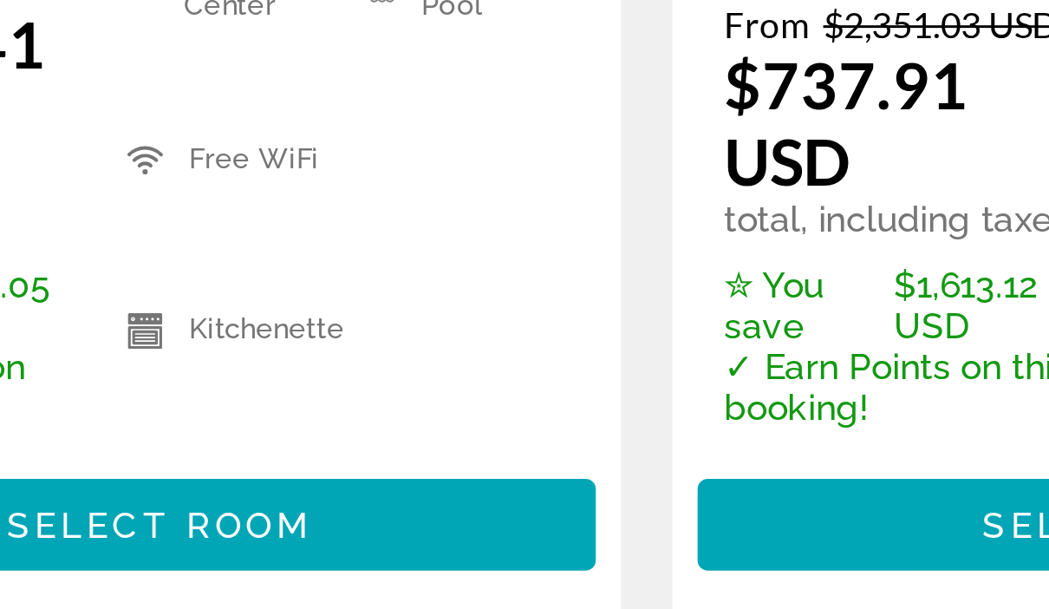
click at [132, 534] on span "Main content" at bounding box center [191, 555] width 297 height 42
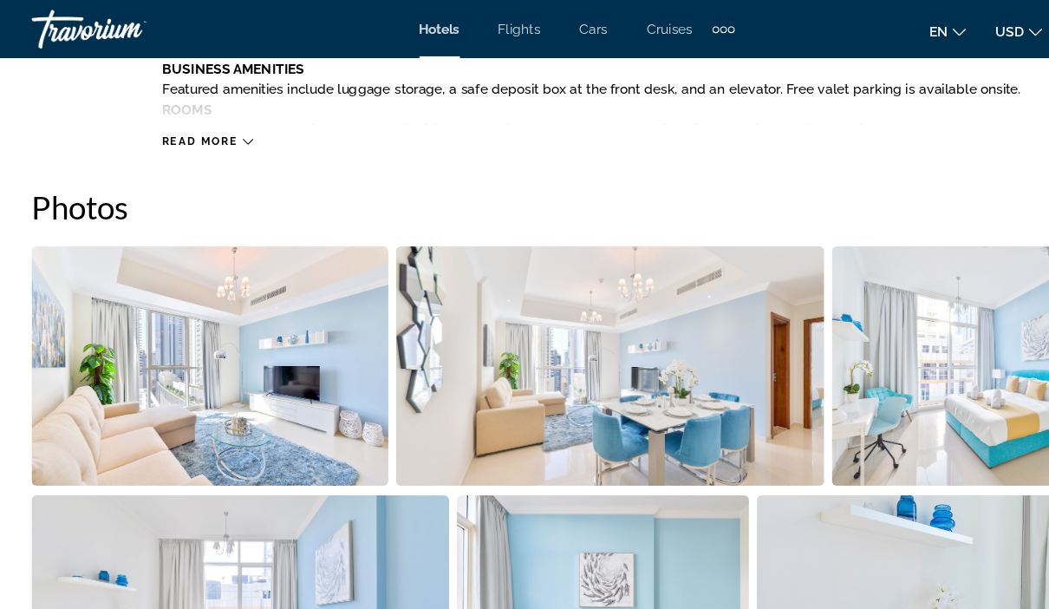
scroll to position [1078, 0]
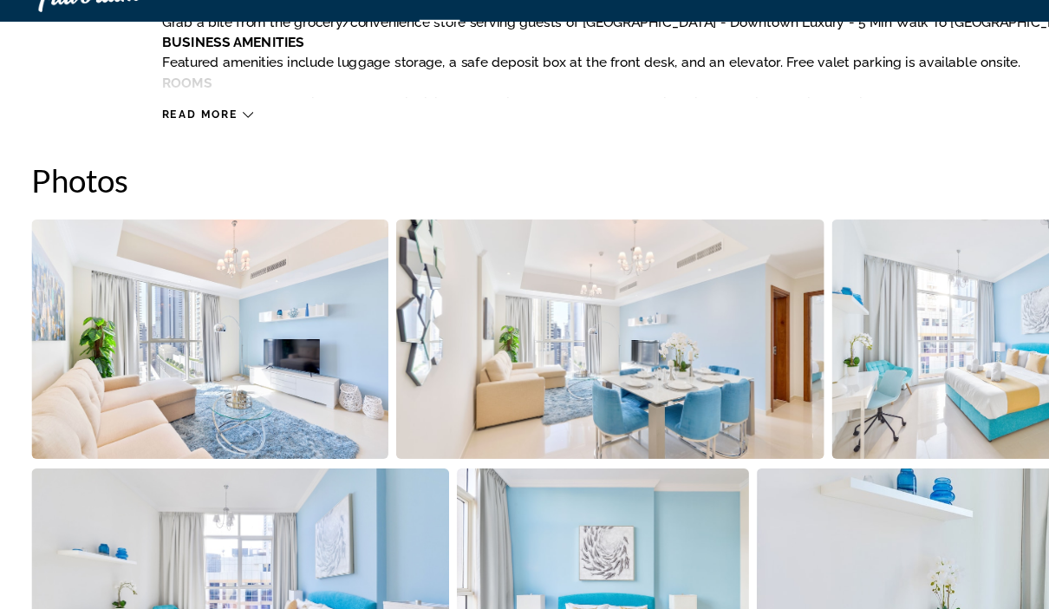
click at [283, 299] on img "Open full-screen image slider" at bounding box center [195, 337] width 321 height 215
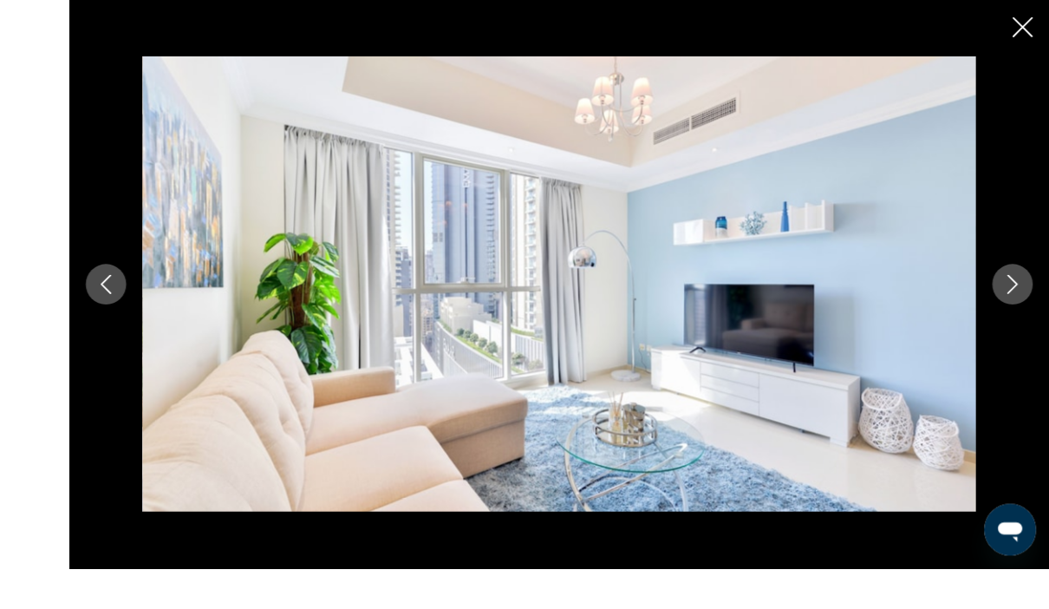
scroll to position [1161, 0]
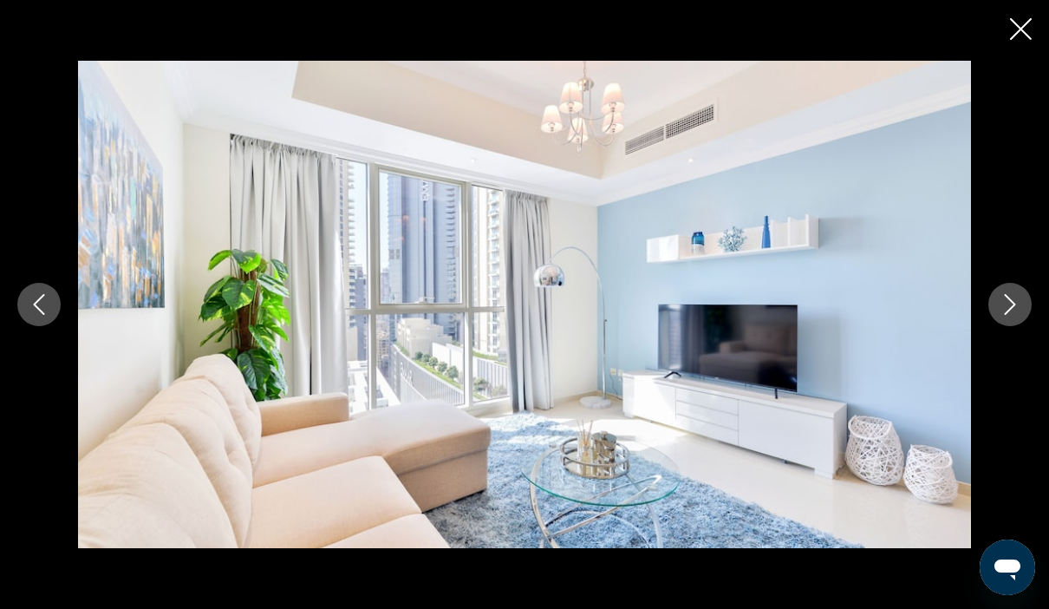
click at [1022, 307] on button "Next image" at bounding box center [1009, 304] width 43 height 43
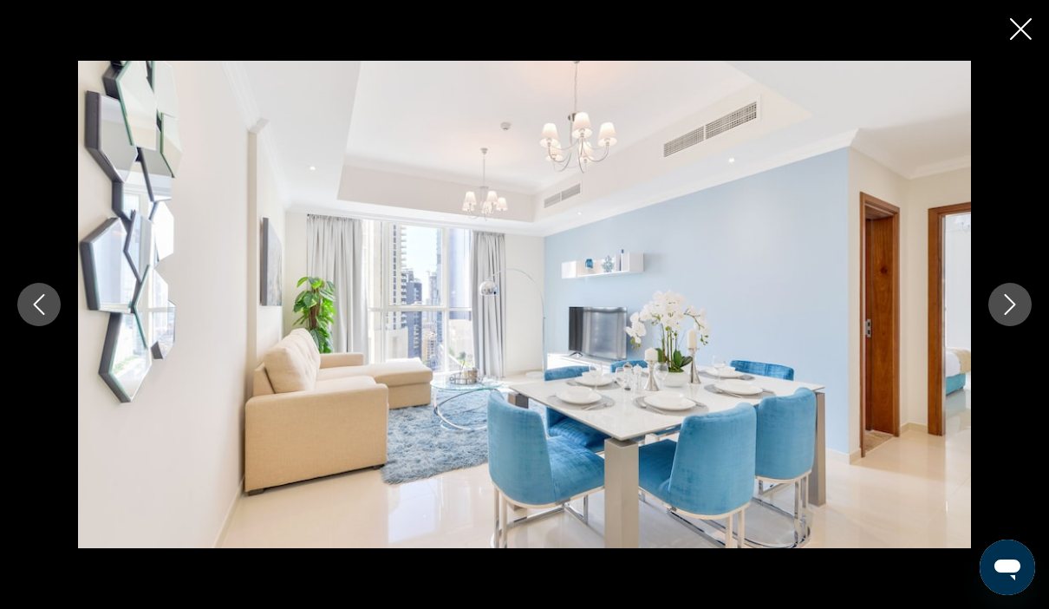
click at [1011, 324] on button "Next image" at bounding box center [1009, 304] width 43 height 43
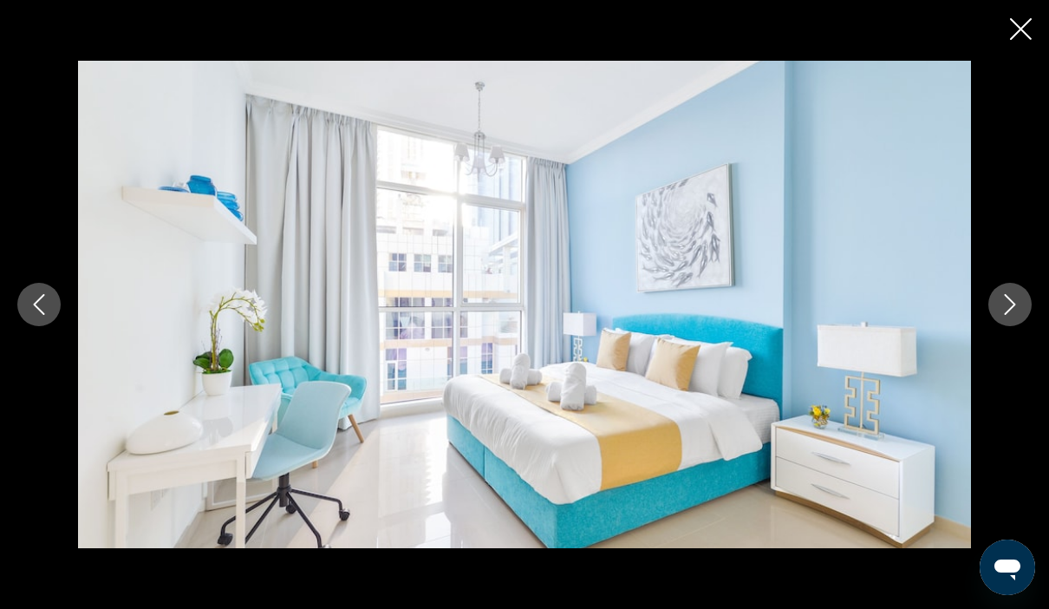
click at [1021, 309] on button "Next image" at bounding box center [1009, 304] width 43 height 43
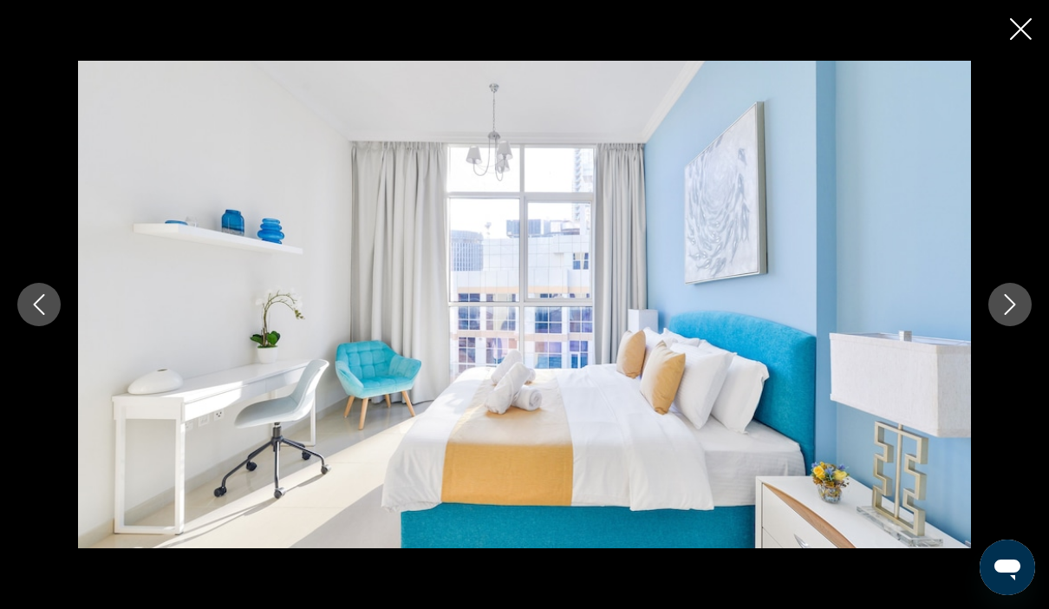
click at [1027, 28] on icon "Close slideshow" at bounding box center [1021, 29] width 22 height 22
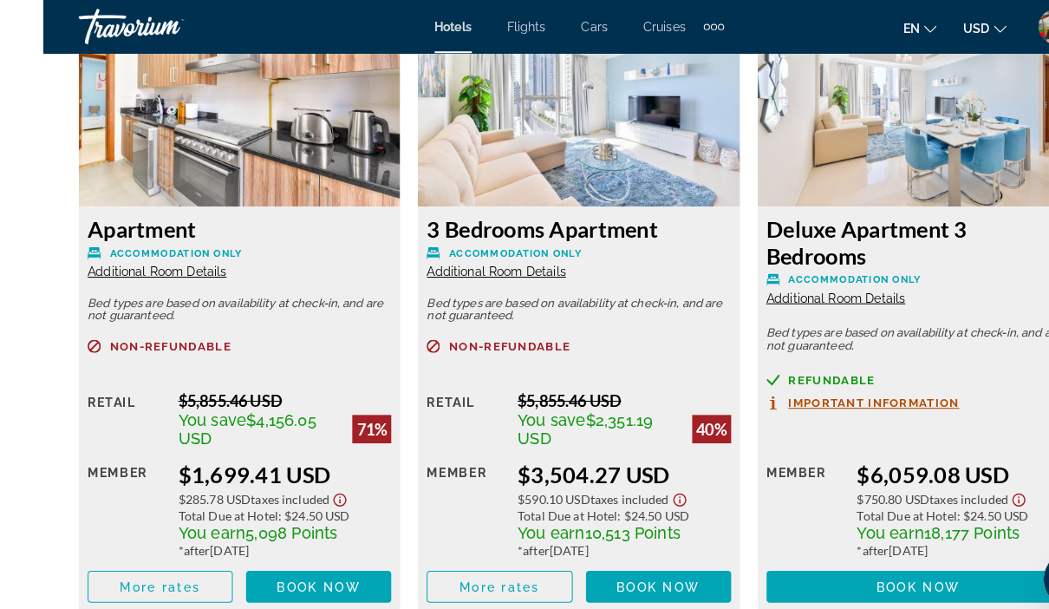
scroll to position [2773, 0]
